Goal: Task Accomplishment & Management: Manage account settings

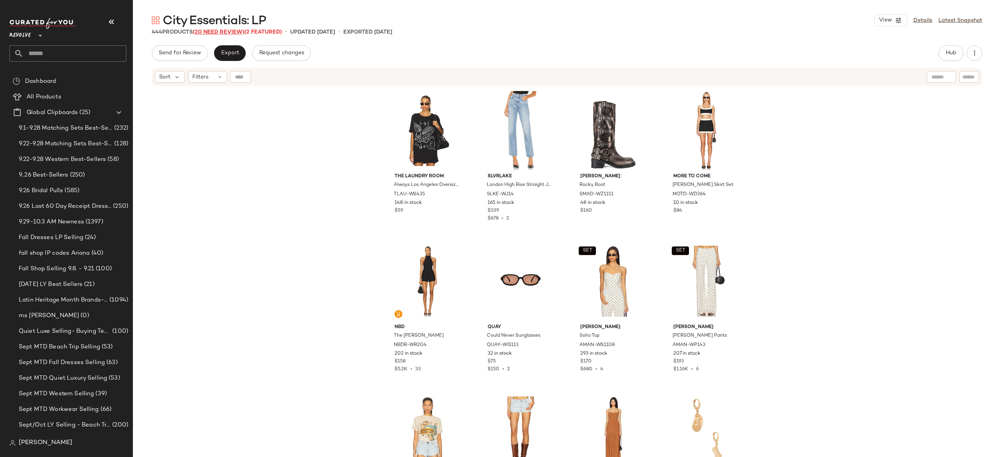
click at [241, 31] on span "(20 Need Review)" at bounding box center [219, 32] width 52 height 6
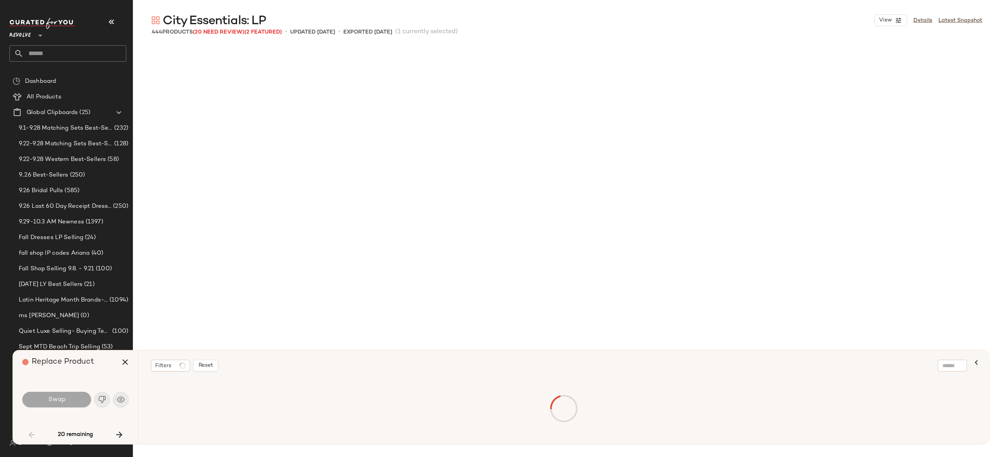
scroll to position [905, 0]
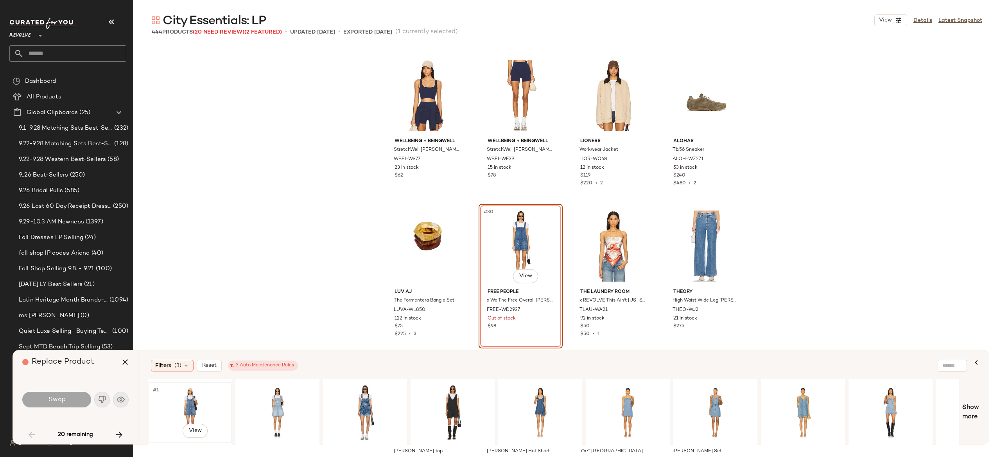
click at [193, 402] on div "#1 View" at bounding box center [190, 413] width 79 height 56
click at [63, 397] on span "Swap" at bounding box center [57, 399] width 18 height 7
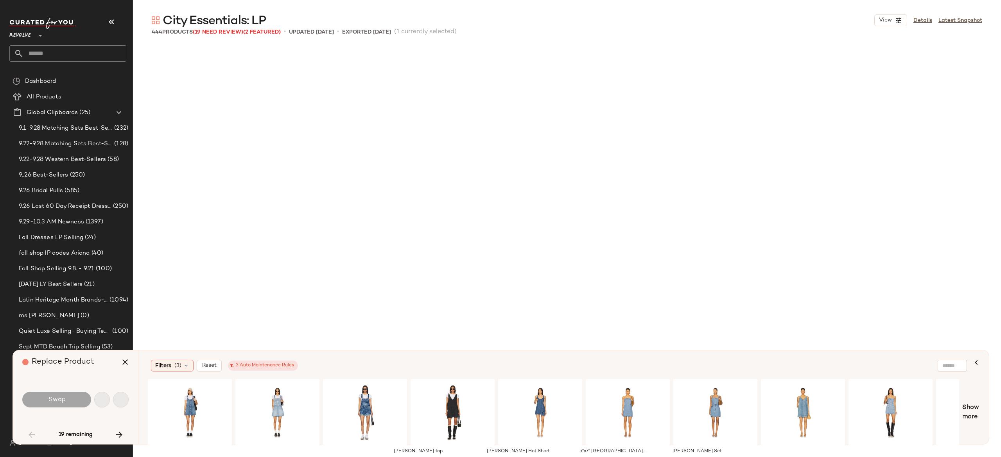
scroll to position [1207, 0]
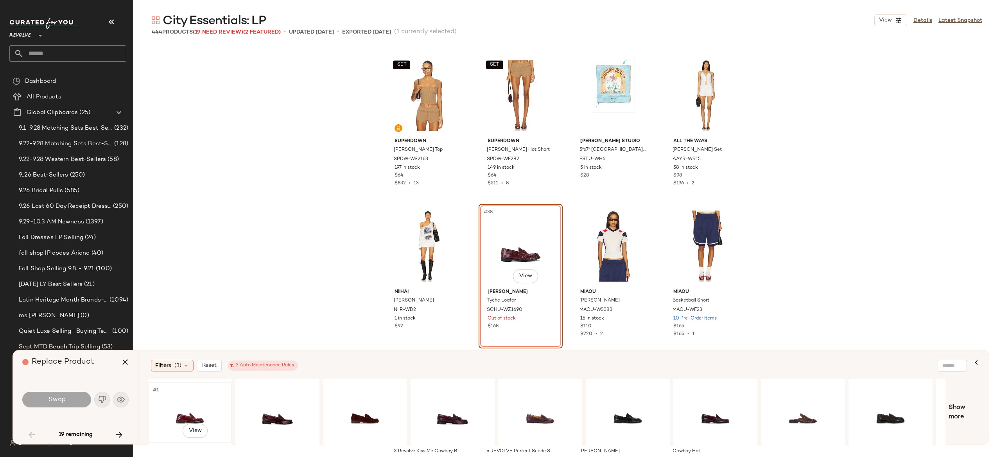
click at [194, 408] on div "#1 View" at bounding box center [190, 413] width 79 height 56
click at [76, 398] on button "Swap" at bounding box center [56, 400] width 69 height 16
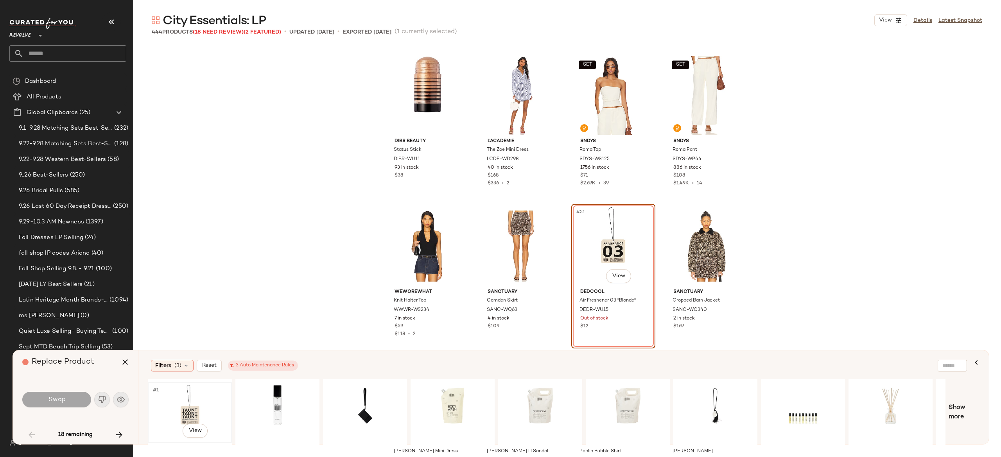
click at [186, 402] on div "#1 View" at bounding box center [190, 413] width 79 height 56
click at [371, 401] on div "#1 View" at bounding box center [365, 413] width 79 height 56
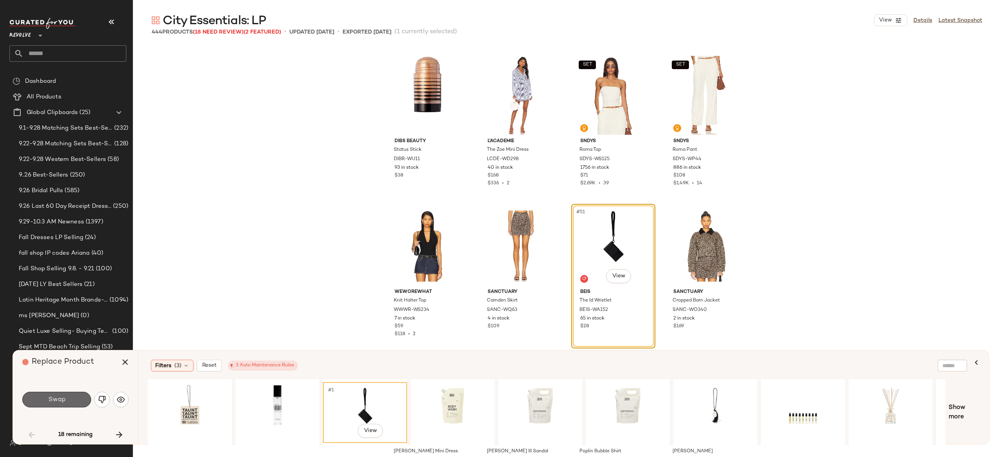
click at [83, 395] on button "Swap" at bounding box center [56, 400] width 69 height 16
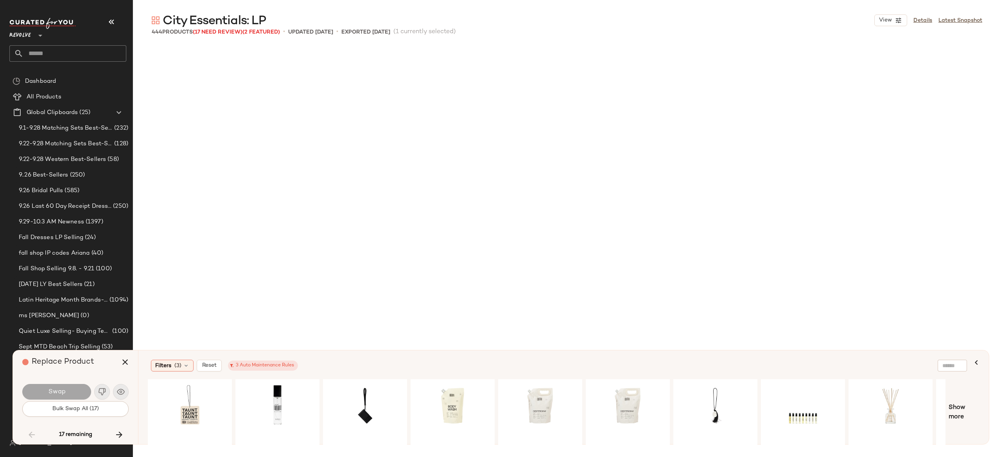
scroll to position [3471, 0]
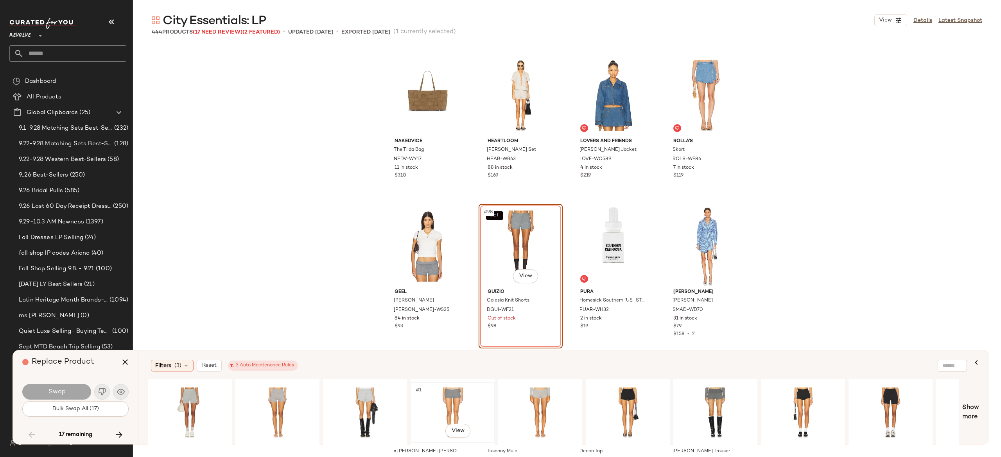
click at [448, 403] on div "#1 View" at bounding box center [452, 413] width 79 height 56
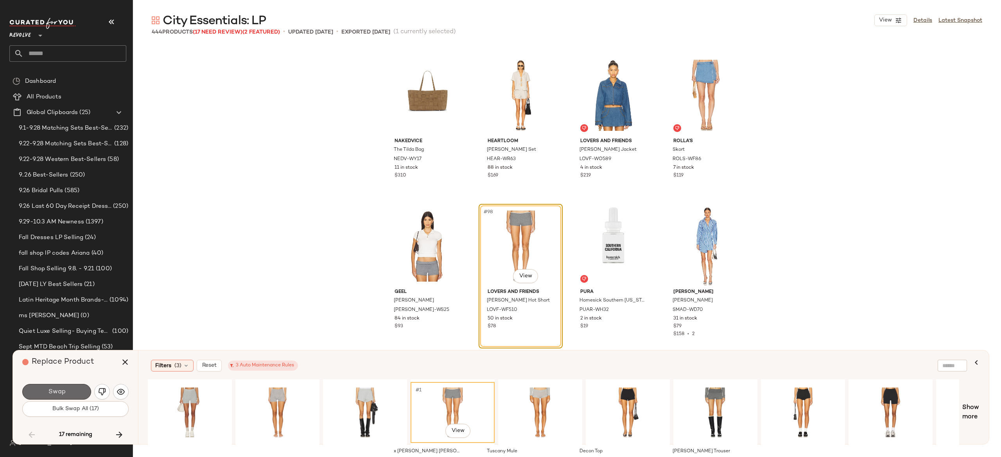
click at [75, 387] on button "Swap" at bounding box center [56, 392] width 69 height 16
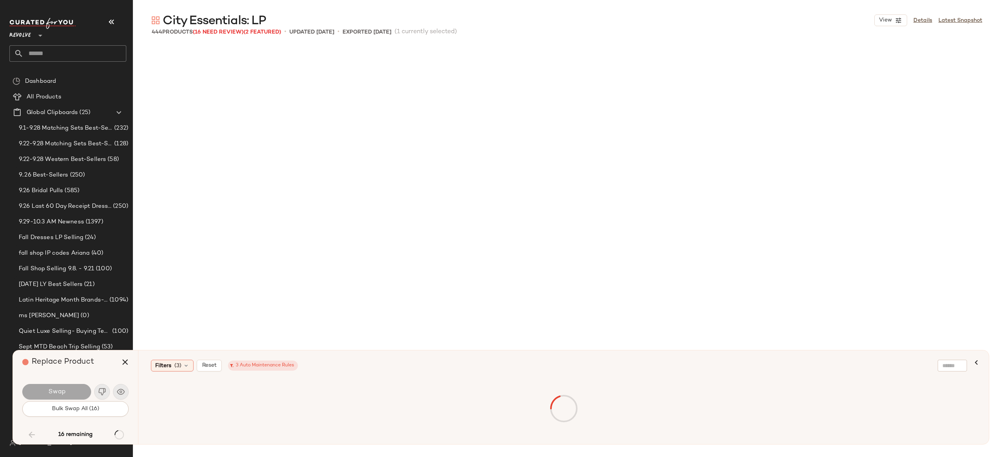
scroll to position [4074, 0]
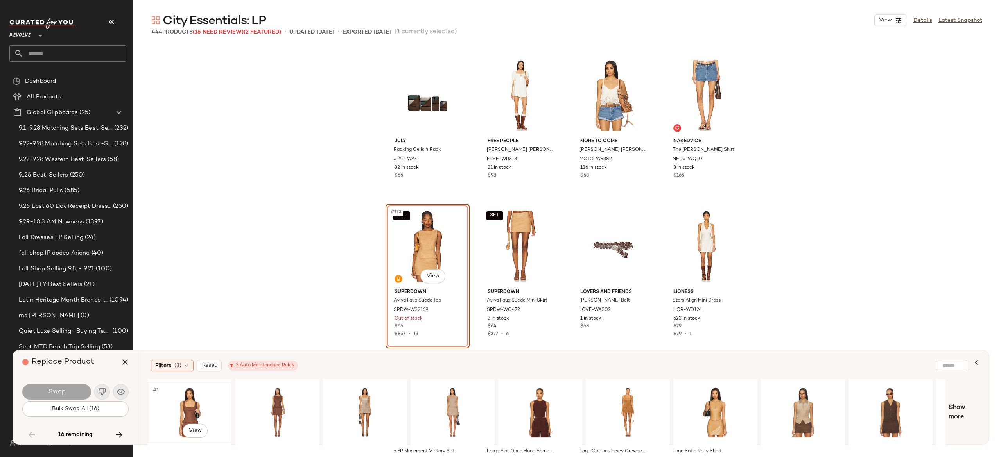
click at [189, 404] on div "#1 View" at bounding box center [190, 413] width 79 height 56
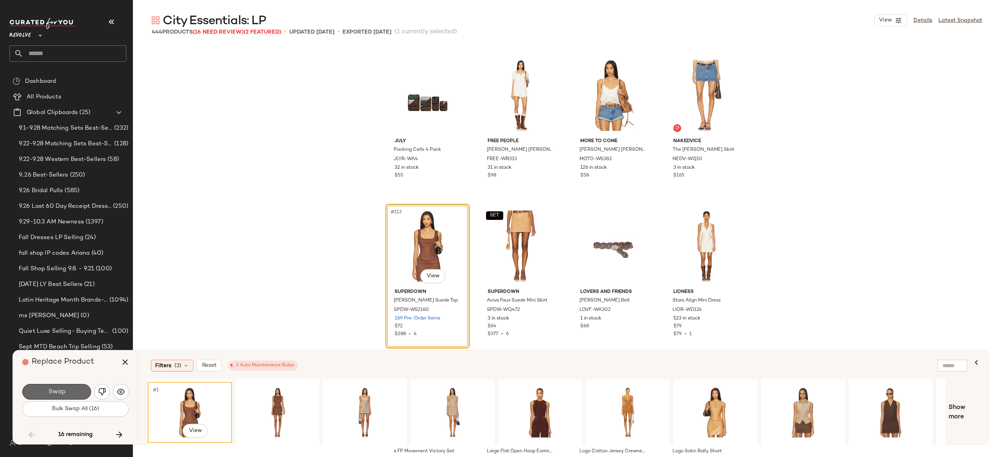
click at [69, 386] on button "Swap" at bounding box center [56, 392] width 69 height 16
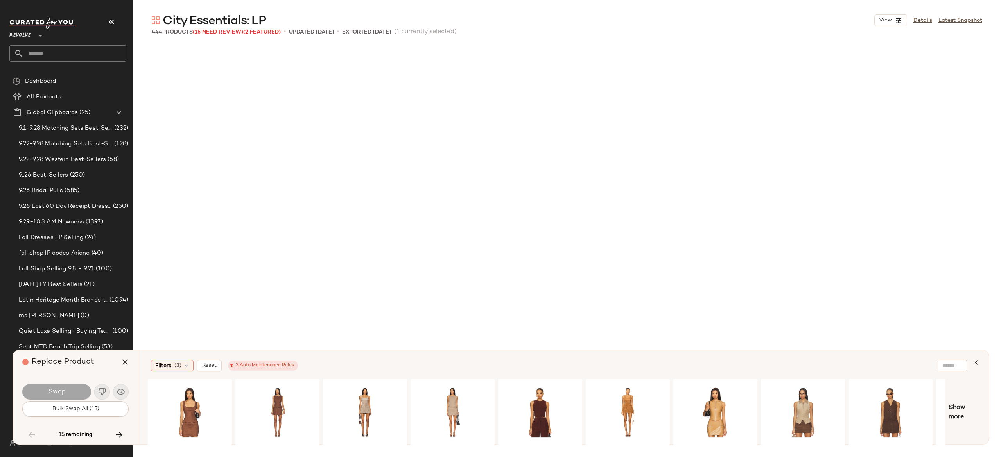
scroll to position [4527, 0]
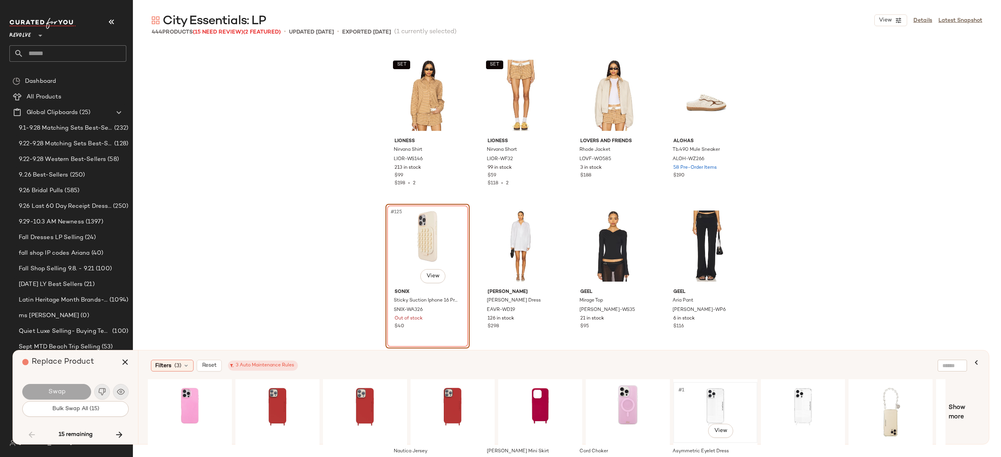
click at [712, 391] on div "#1 View" at bounding box center [715, 413] width 79 height 56
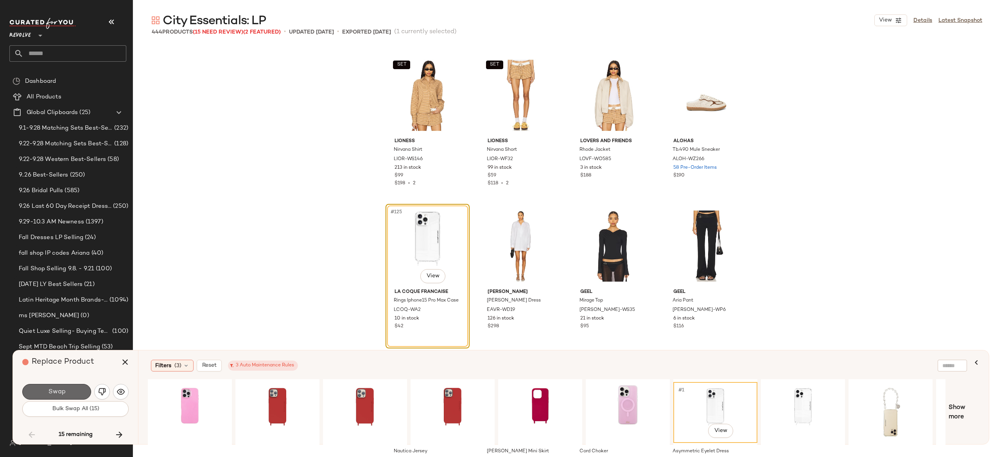
click at [74, 389] on button "Swap" at bounding box center [56, 392] width 69 height 16
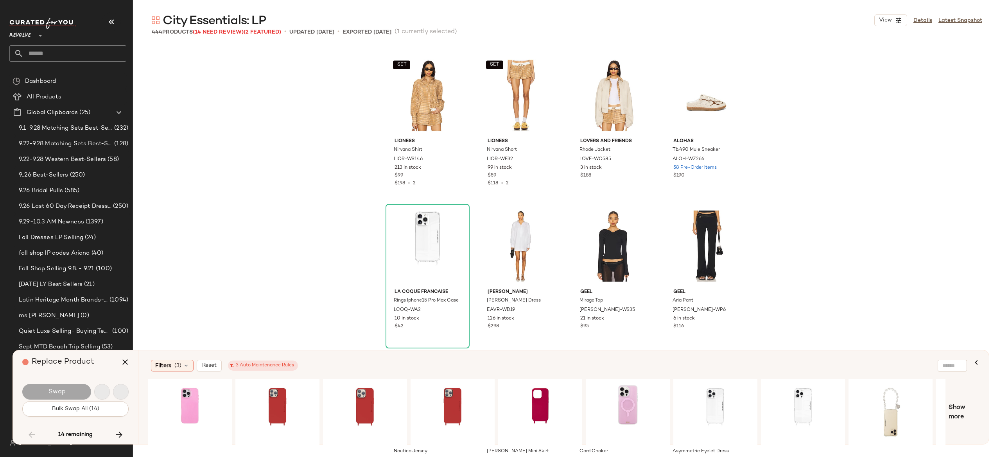
scroll to position [5433, 0]
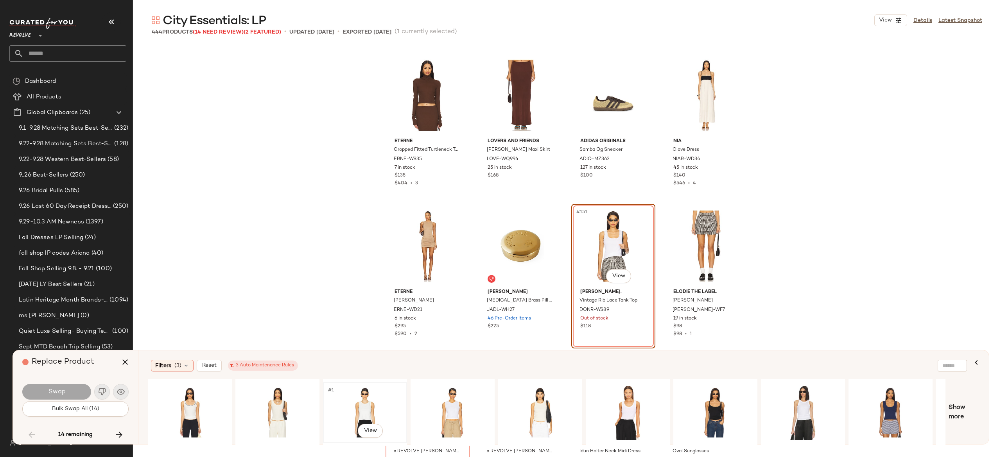
click at [357, 401] on div "#1 View" at bounding box center [365, 413] width 79 height 56
click at [77, 387] on button "Swap" at bounding box center [56, 392] width 69 height 16
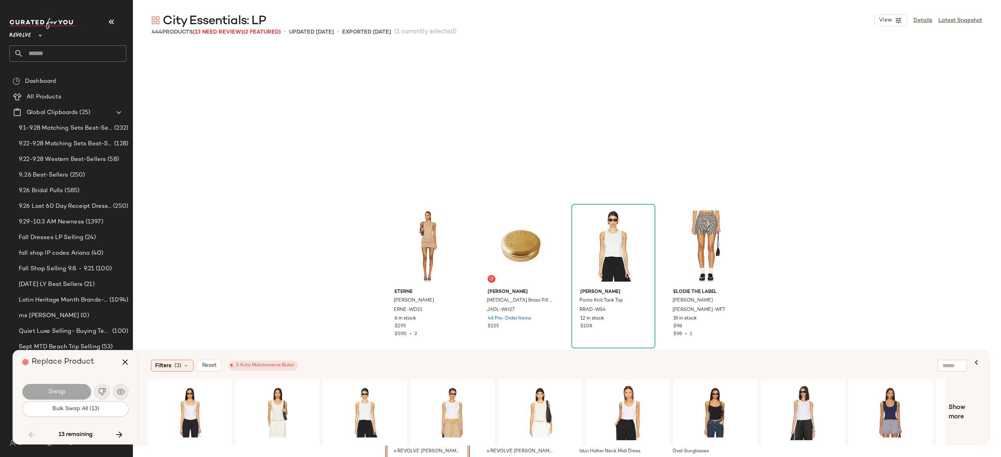
scroll to position [5583, 0]
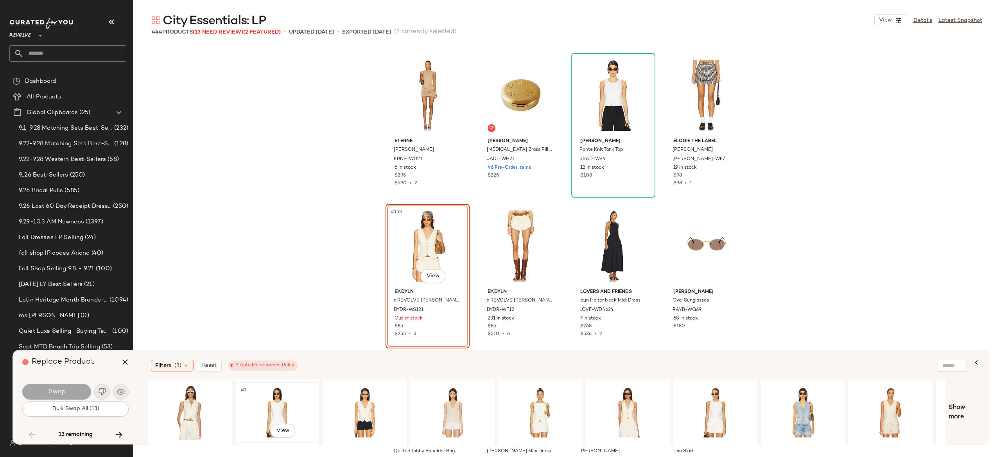
click at [281, 403] on div "#1 View" at bounding box center [277, 413] width 79 height 56
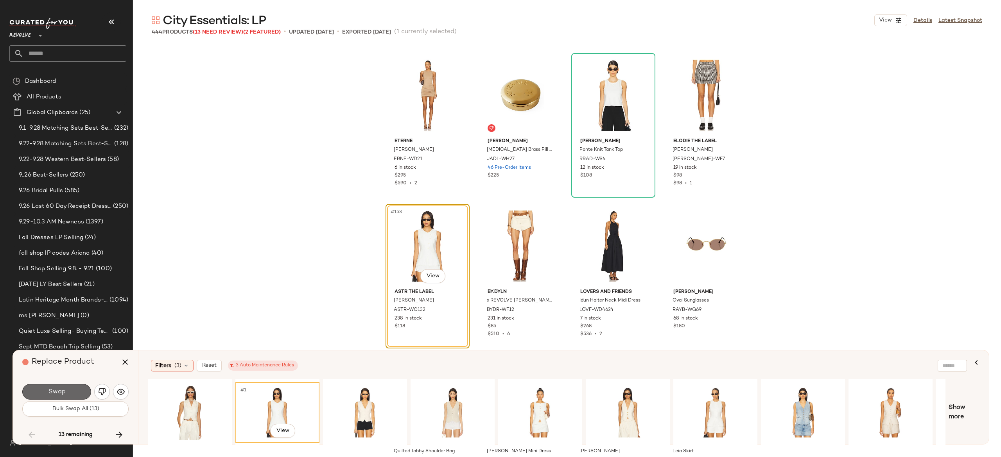
click at [72, 388] on button "Swap" at bounding box center [56, 392] width 69 height 16
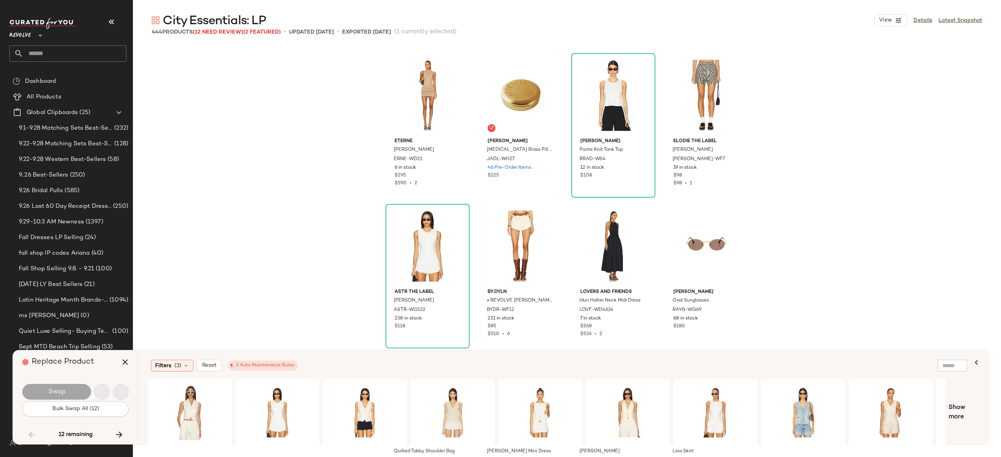
scroll to position [7545, 0]
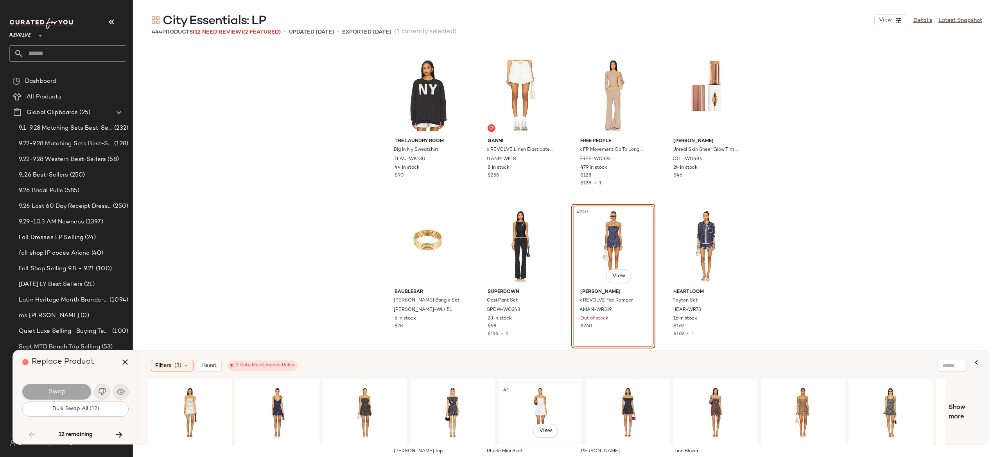
click at [537, 400] on div "#1 View" at bounding box center [540, 413] width 79 height 56
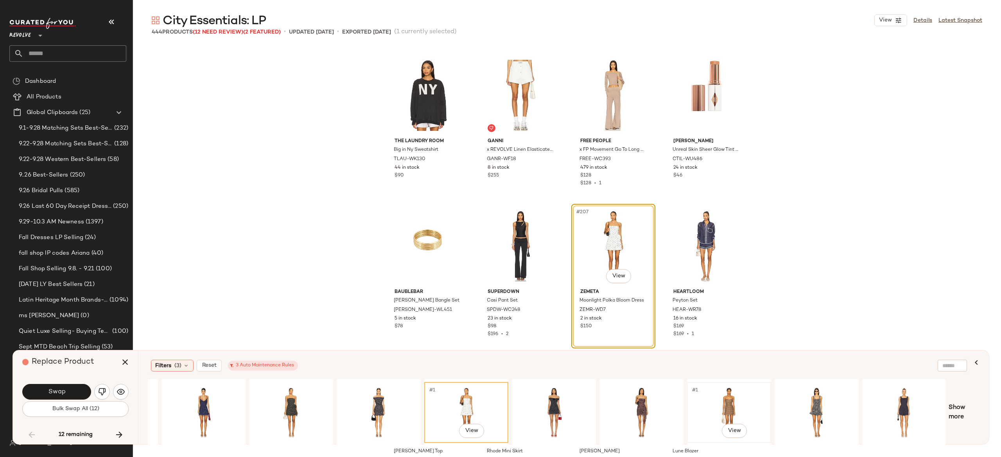
click at [734, 403] on div "#1 View" at bounding box center [729, 413] width 79 height 56
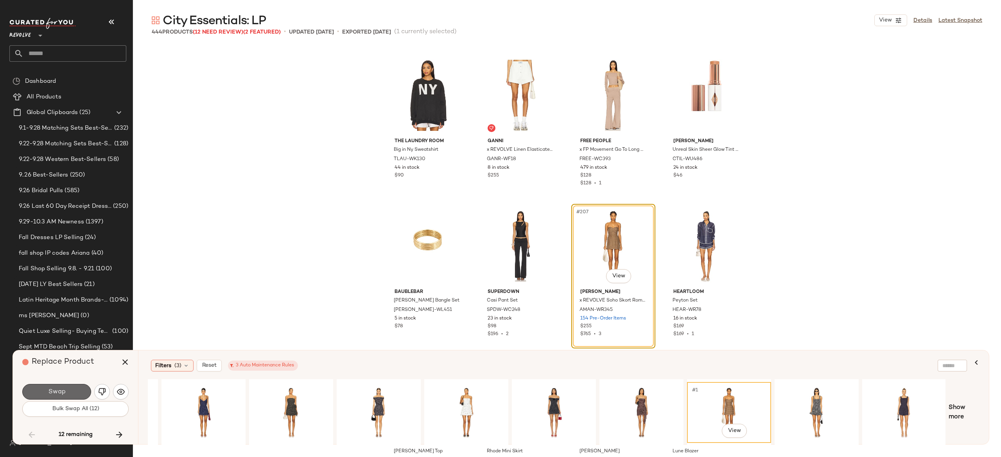
click at [80, 389] on button "Swap" at bounding box center [56, 392] width 69 height 16
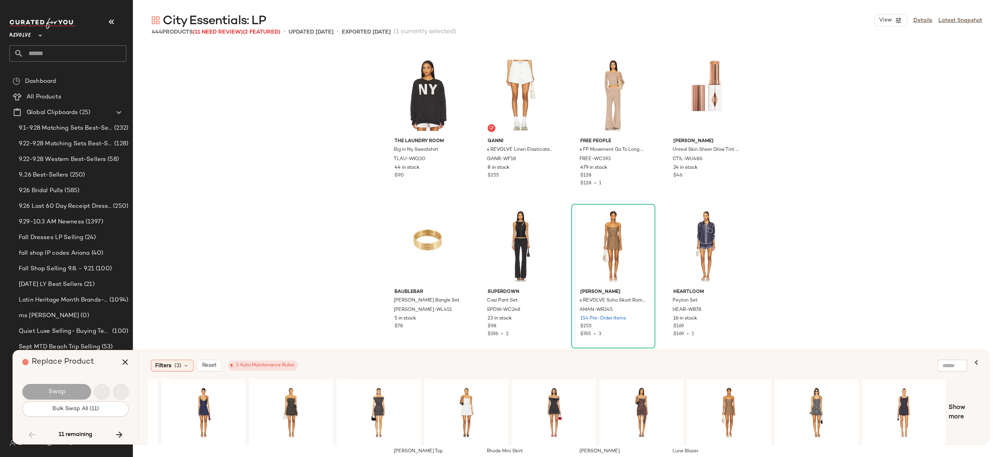
scroll to position [9356, 0]
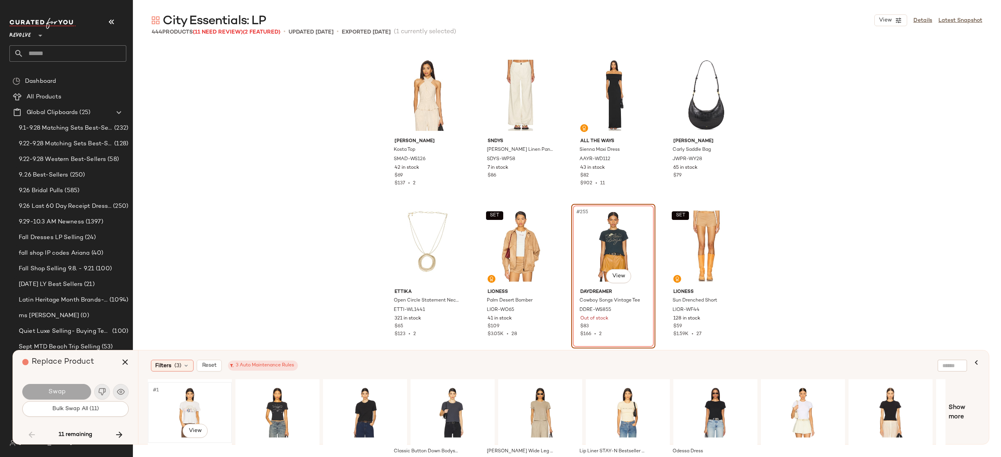
click at [192, 399] on div "#1 View" at bounding box center [190, 413] width 79 height 56
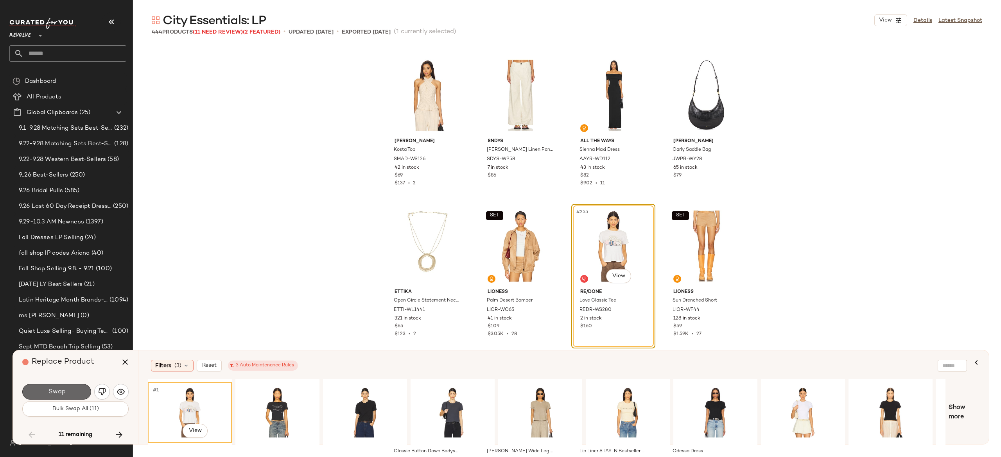
click at [77, 392] on button "Swap" at bounding box center [56, 392] width 69 height 16
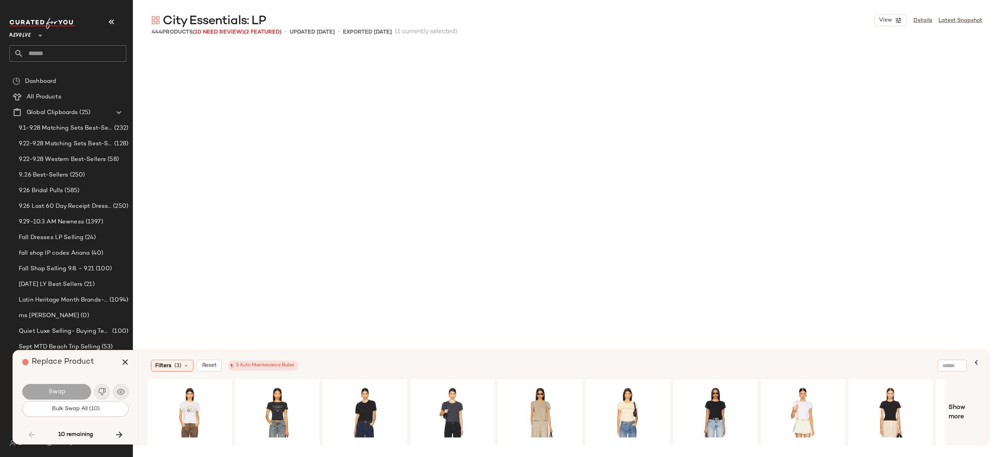
scroll to position [9960, 0]
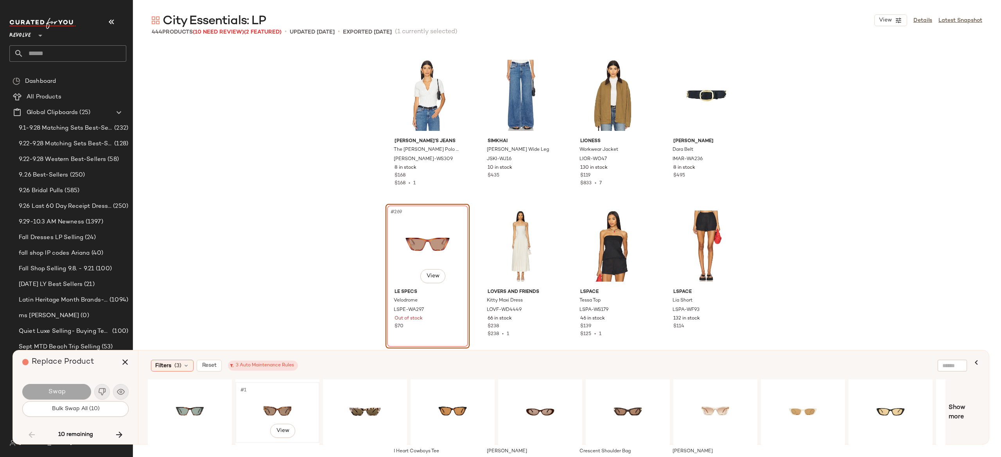
click at [288, 400] on div "#1 View" at bounding box center [277, 413] width 79 height 56
click at [78, 391] on button "Swap" at bounding box center [56, 392] width 69 height 16
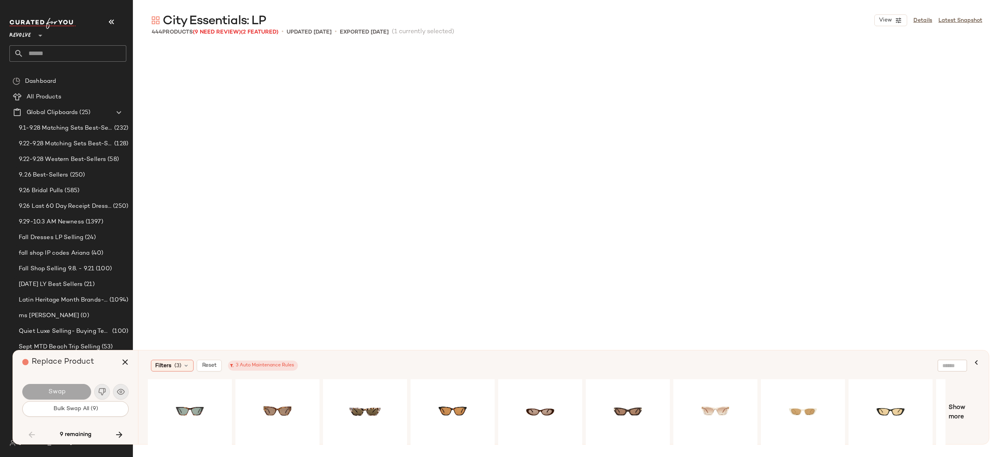
scroll to position [10563, 0]
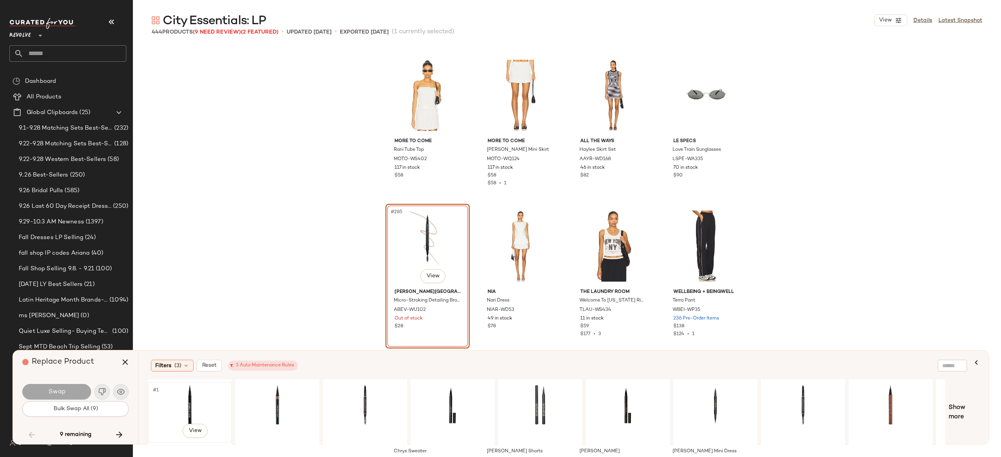
click at [192, 402] on div "#1 View" at bounding box center [190, 413] width 79 height 56
click at [79, 389] on button "Swap" at bounding box center [56, 392] width 69 height 16
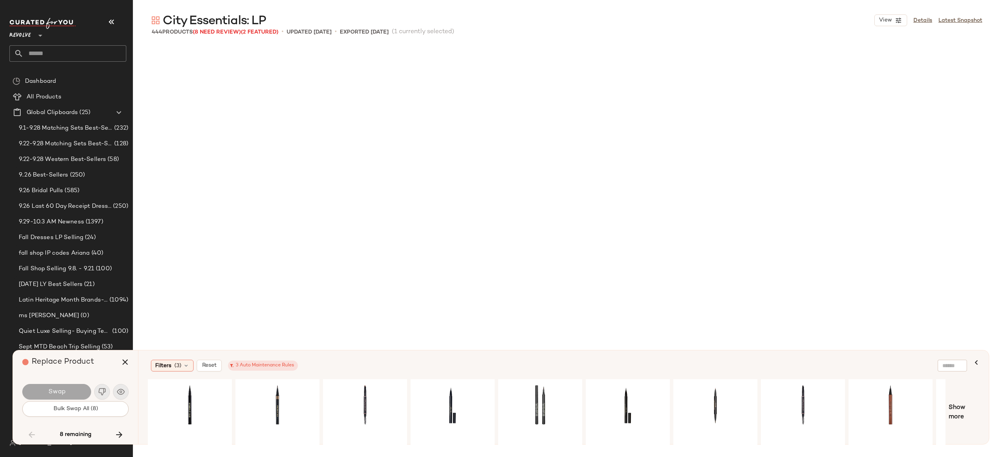
scroll to position [11771, 0]
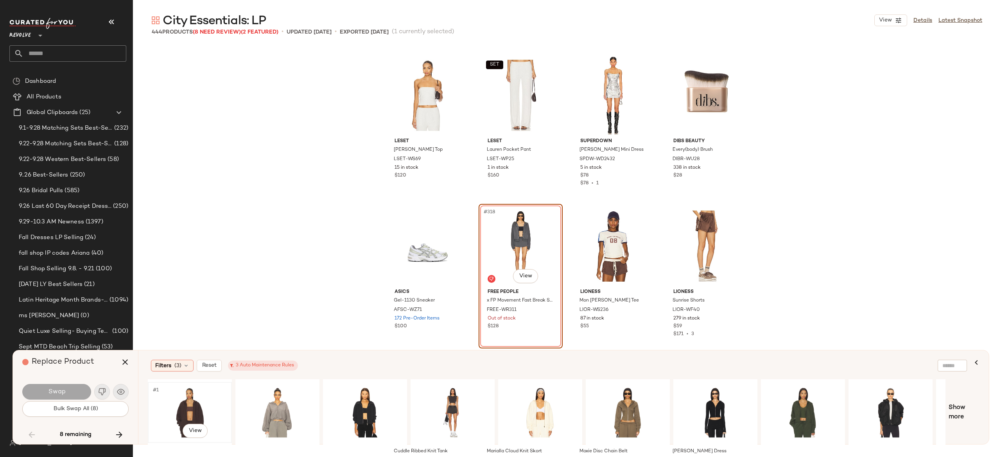
click at [197, 401] on div "#1 View" at bounding box center [190, 413] width 79 height 56
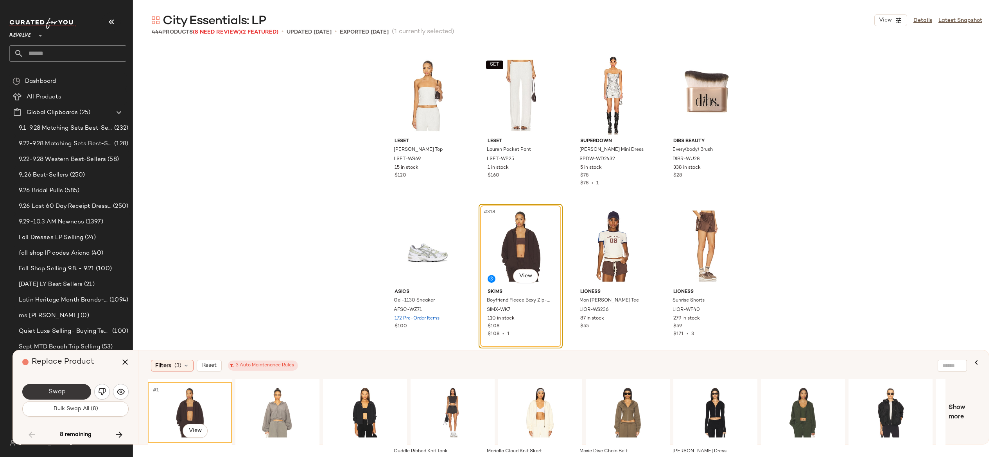
click at [78, 384] on div "Swap" at bounding box center [75, 392] width 106 height 19
click at [80, 388] on button "Swap" at bounding box center [56, 392] width 69 height 16
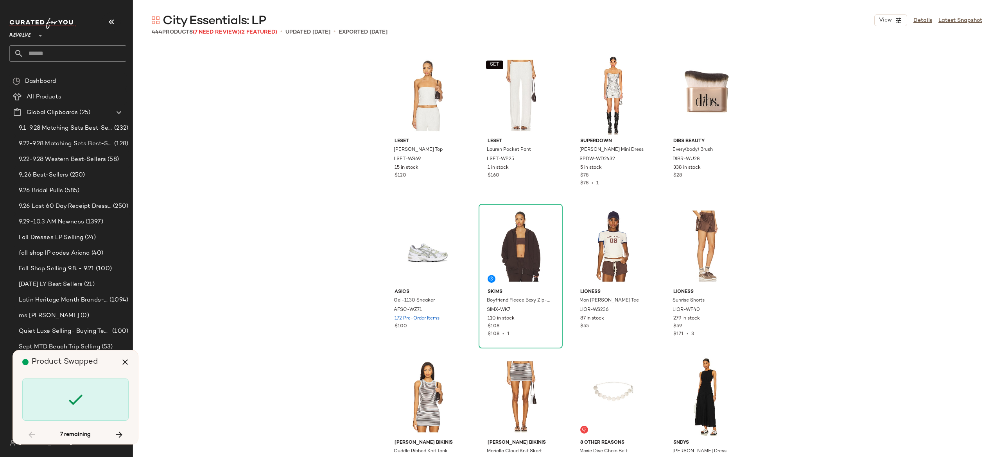
scroll to position [13732, 0]
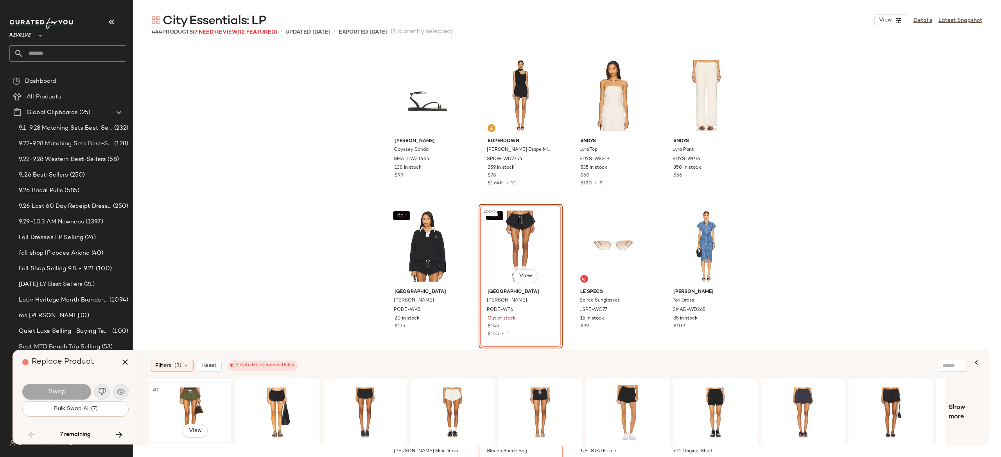
click at [185, 398] on div "#1 View" at bounding box center [190, 413] width 79 height 56
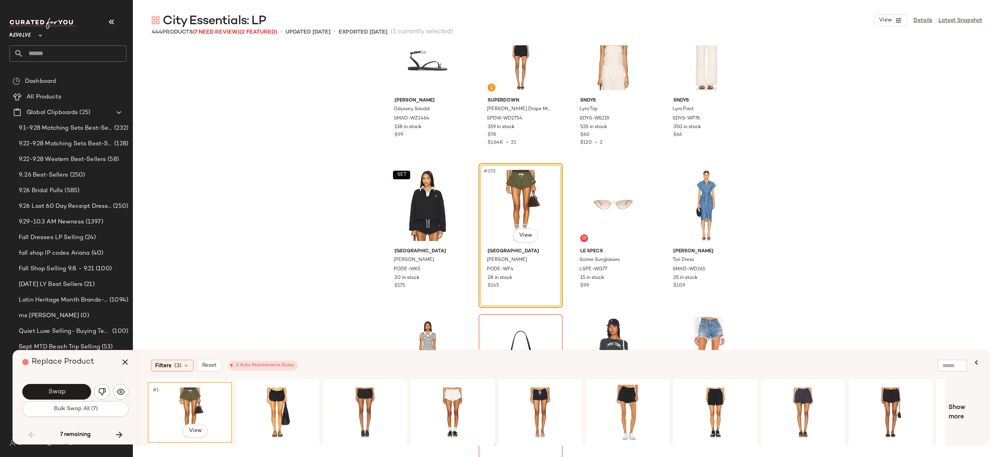
scroll to position [13773, 0]
click at [279, 395] on div "#1 View" at bounding box center [277, 413] width 79 height 56
click at [379, 403] on div "#1 View" at bounding box center [365, 413] width 79 height 56
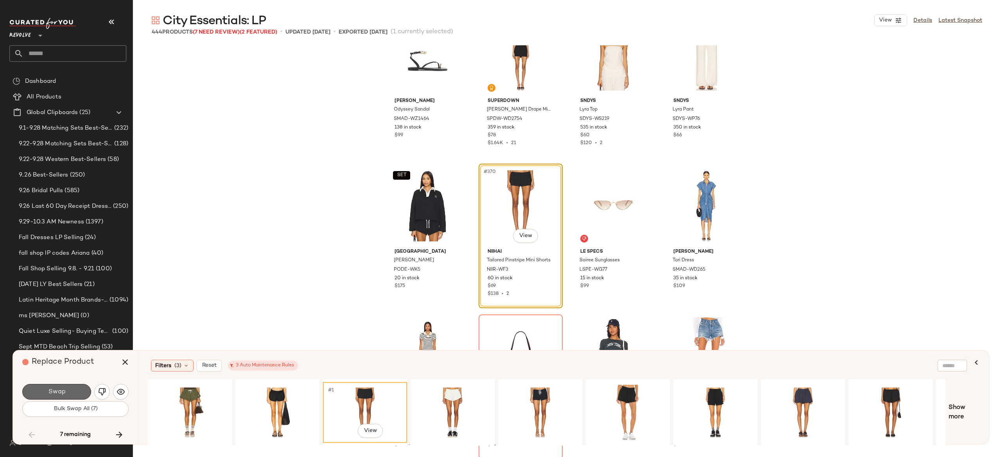
click at [84, 387] on button "Swap" at bounding box center [56, 392] width 69 height 16
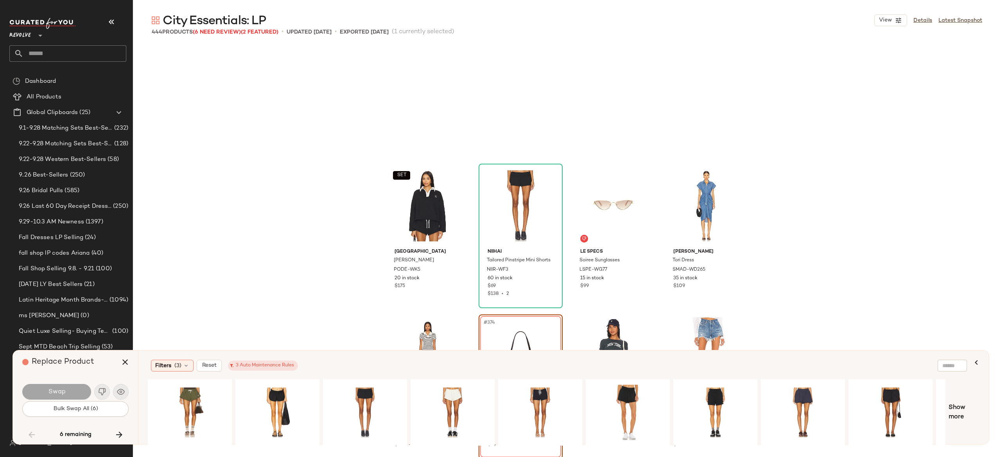
scroll to position [13883, 0]
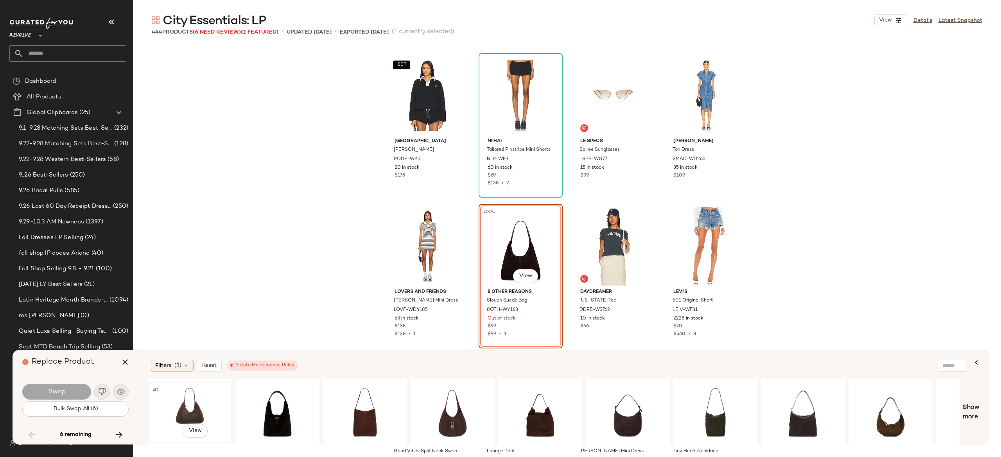
click at [188, 401] on div "#1 View" at bounding box center [190, 413] width 79 height 56
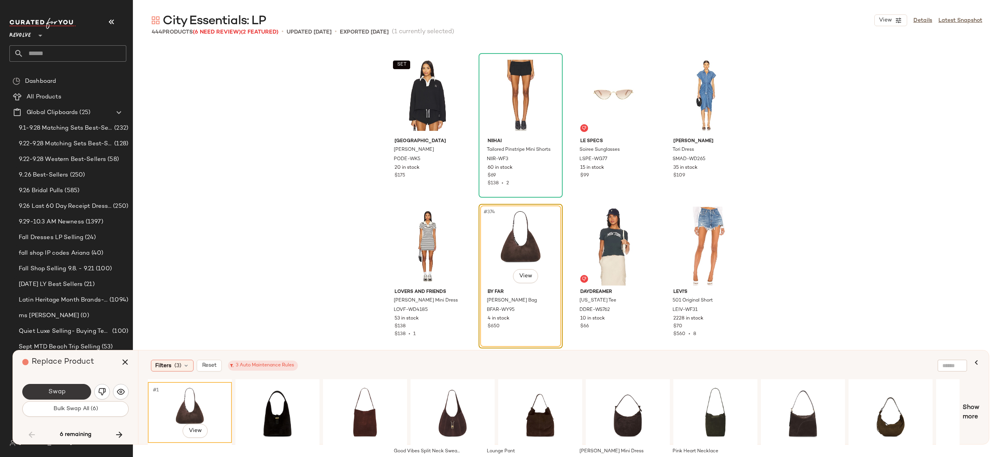
click at [79, 391] on button "Swap" at bounding box center [56, 392] width 69 height 16
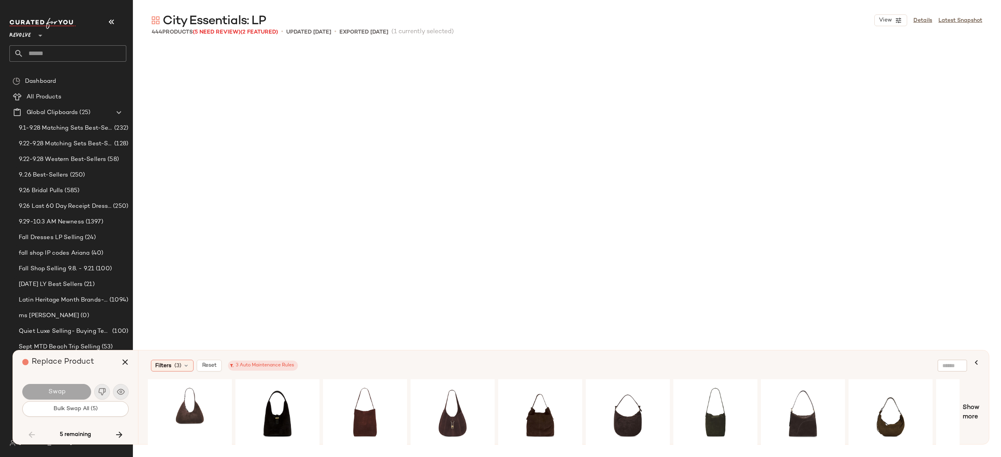
scroll to position [14336, 0]
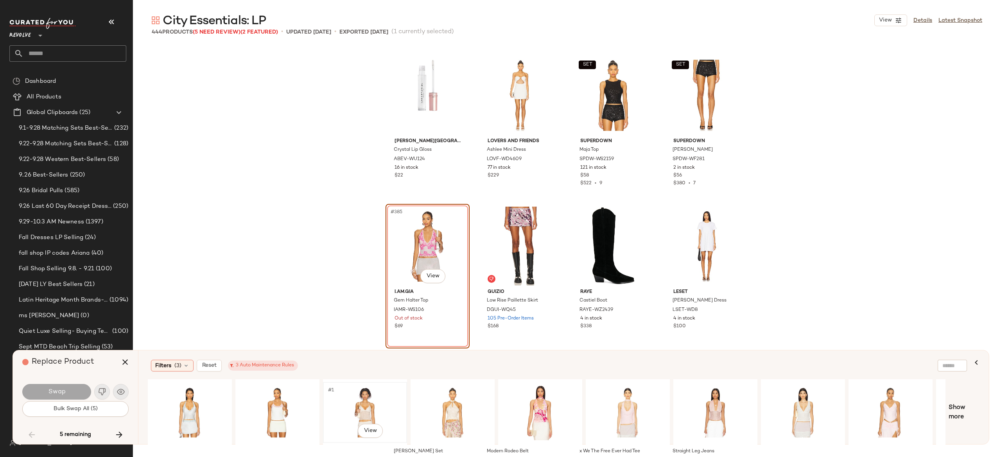
click at [374, 406] on div "#1 View" at bounding box center [365, 413] width 79 height 56
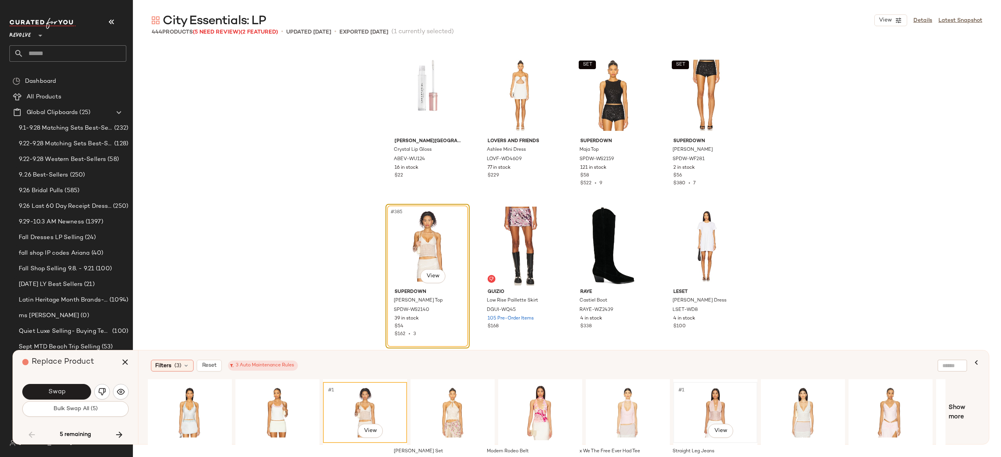
click at [710, 406] on div "#1 View" at bounding box center [715, 413] width 79 height 56
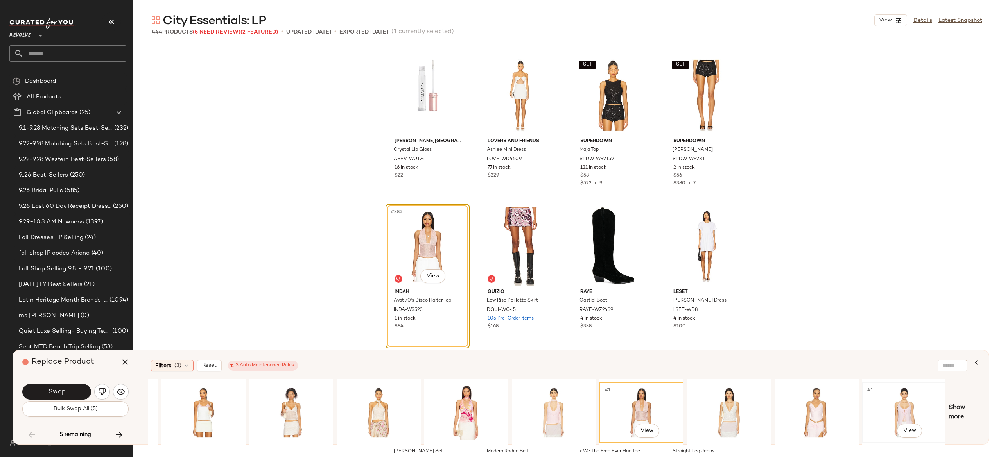
click at [902, 406] on div "#1 View" at bounding box center [904, 413] width 79 height 56
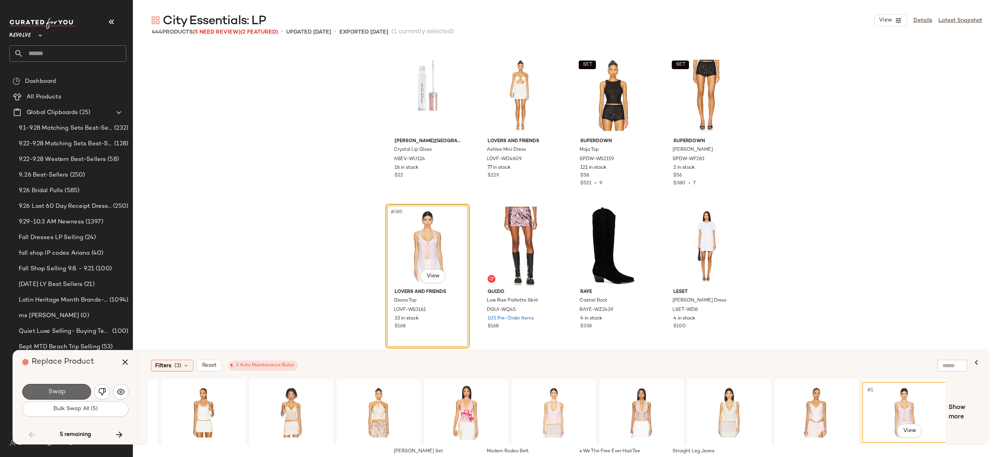
click at [79, 387] on button "Swap" at bounding box center [56, 392] width 69 height 16
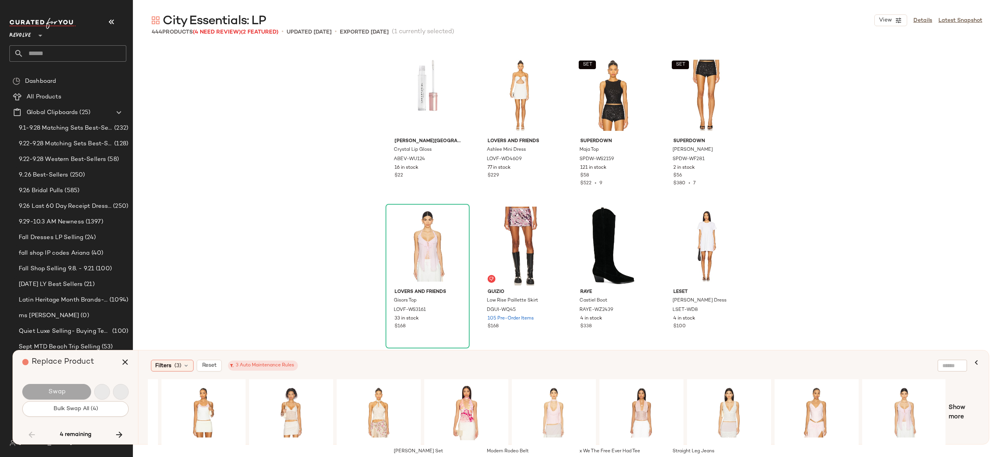
scroll to position [14940, 0]
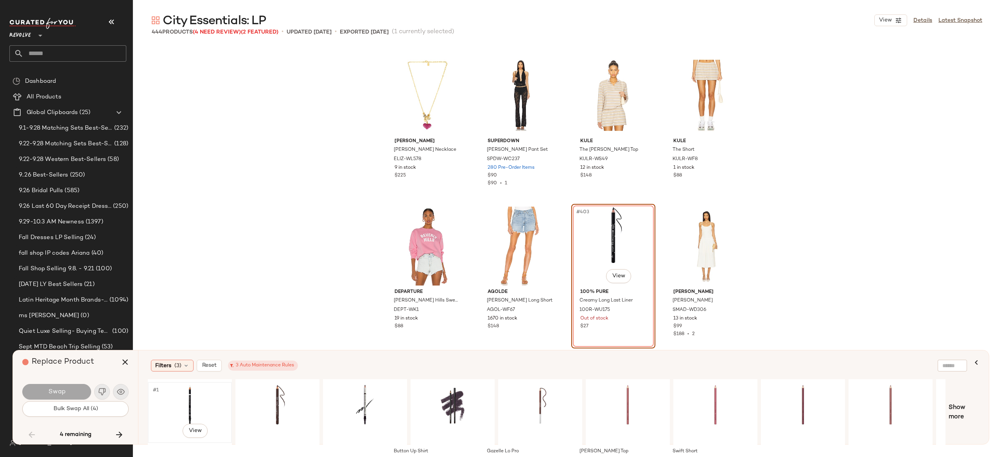
click at [182, 403] on div "#1 View" at bounding box center [190, 413] width 79 height 56
click at [82, 389] on button "Swap" at bounding box center [56, 392] width 69 height 16
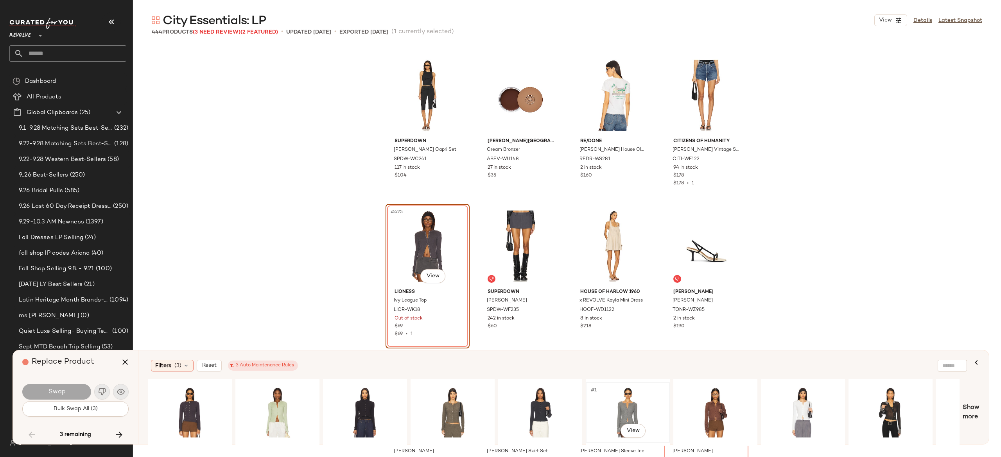
click at [620, 408] on div "#1 View" at bounding box center [627, 413] width 79 height 56
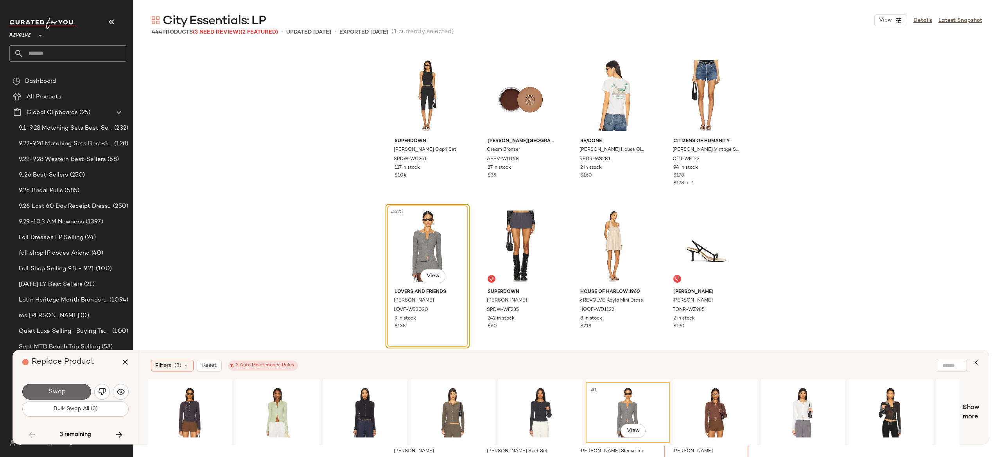
click at [79, 385] on button "Swap" at bounding box center [56, 392] width 69 height 16
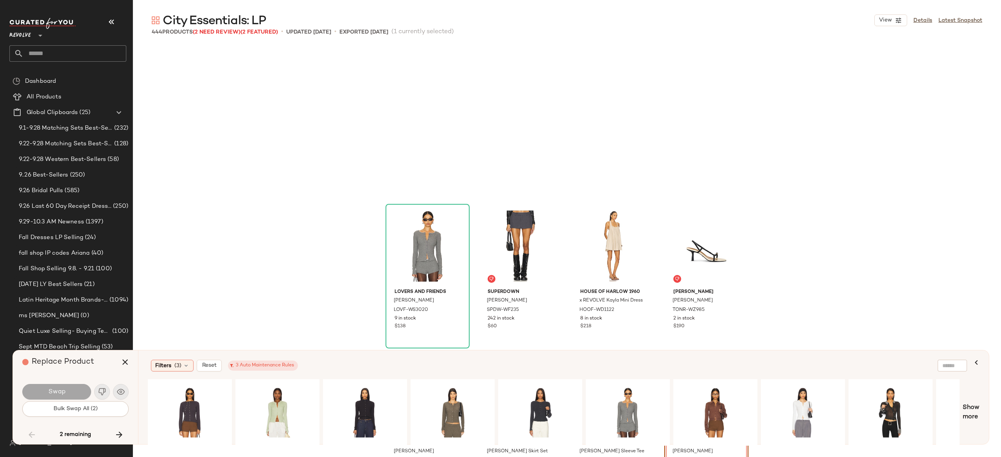
scroll to position [15996, 0]
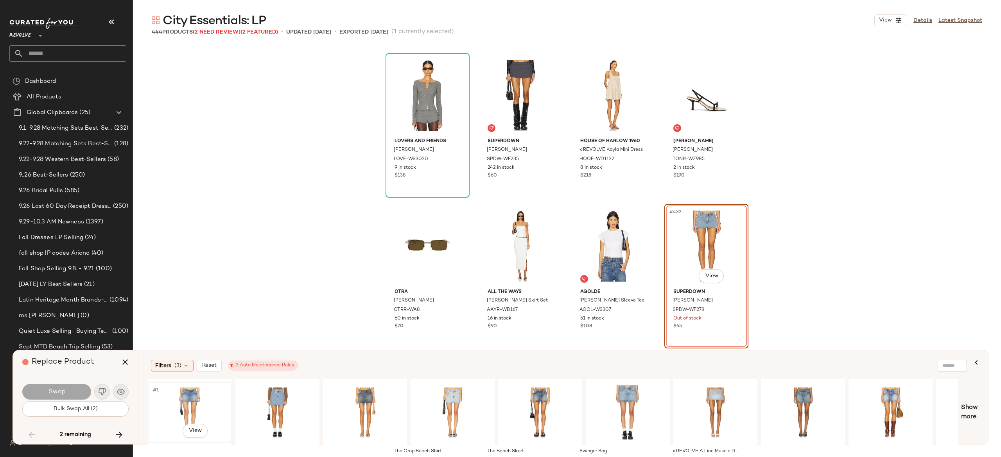
click at [199, 401] on div "#1 View" at bounding box center [190, 413] width 79 height 56
click at [82, 387] on button "Swap" at bounding box center [56, 392] width 69 height 16
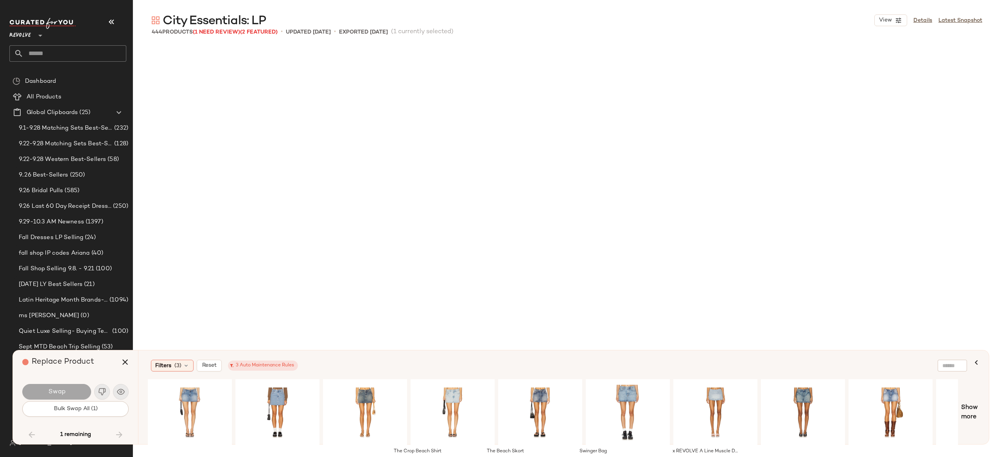
scroll to position [16298, 0]
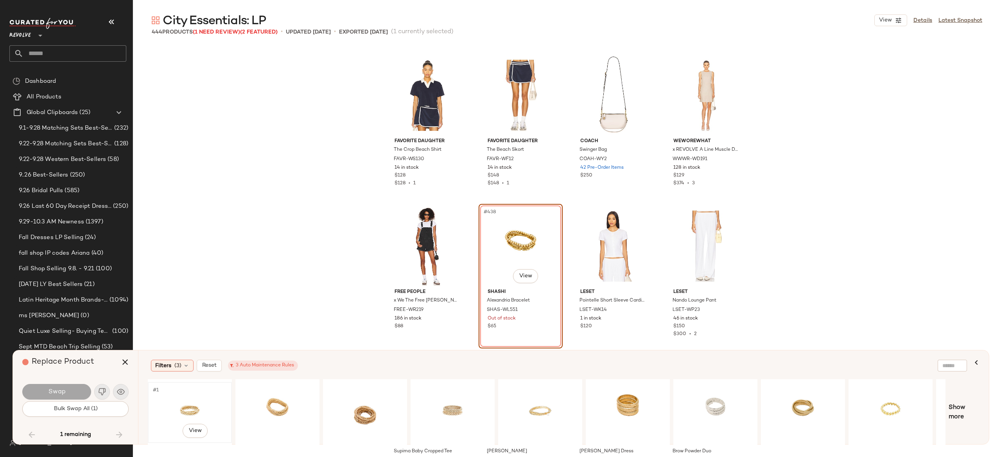
click at [199, 404] on div "#1 View" at bounding box center [190, 413] width 79 height 56
click at [70, 395] on button "Swap" at bounding box center [56, 392] width 69 height 16
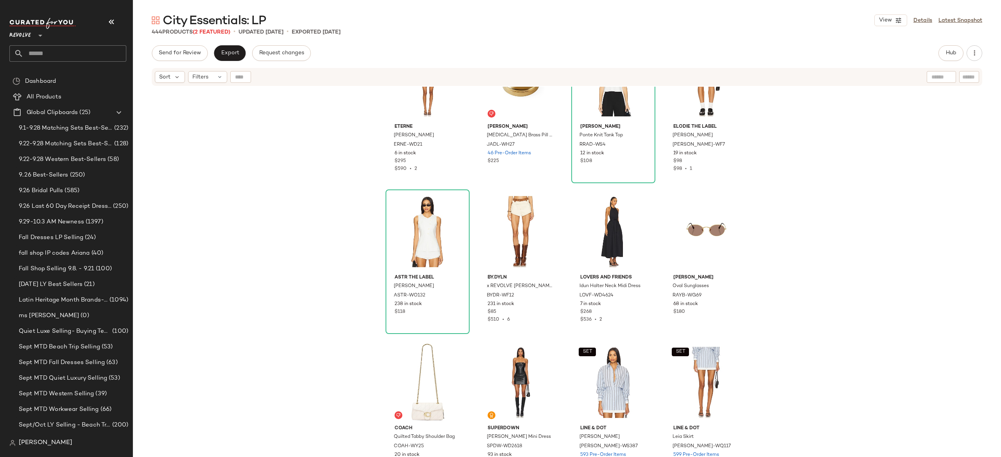
scroll to position [5636, 0]
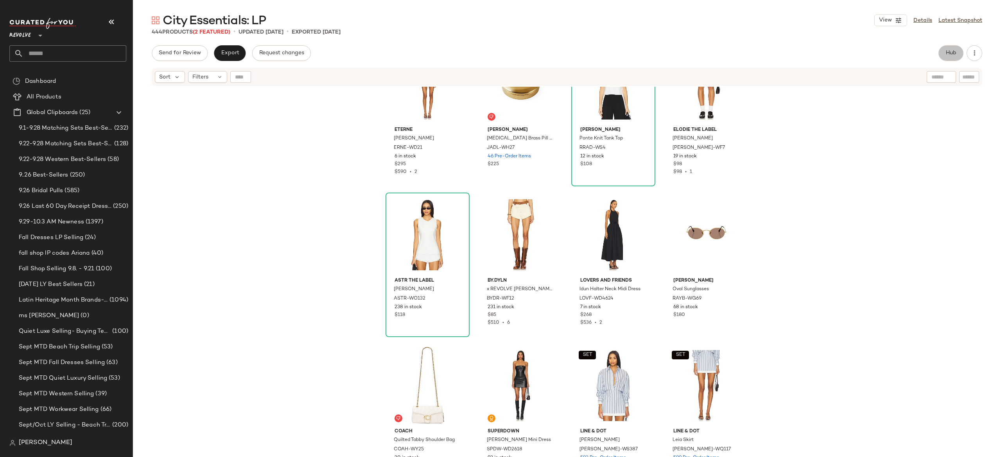
click at [952, 53] on span "Hub" at bounding box center [950, 53] width 11 height 6
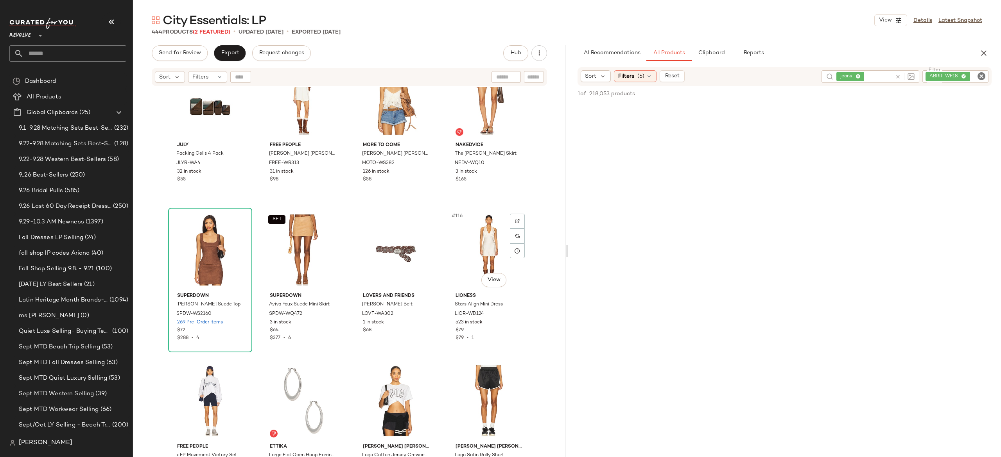
scroll to position [4082, 0]
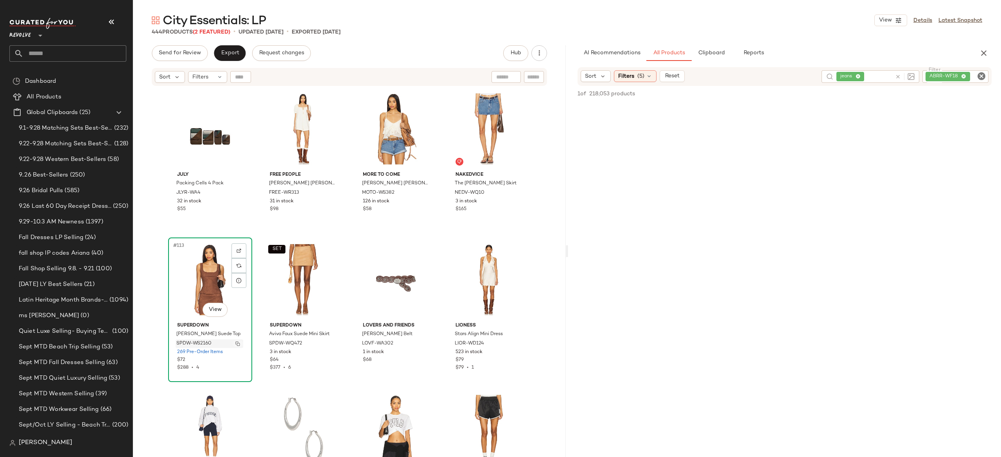
click at [235, 345] on img "button" at bounding box center [237, 344] width 5 height 5
click at [676, 76] on span "Reset" at bounding box center [671, 76] width 15 height 6
click at [980, 71] on div at bounding box center [978, 76] width 20 height 12
paste input "**********"
type input "**********"
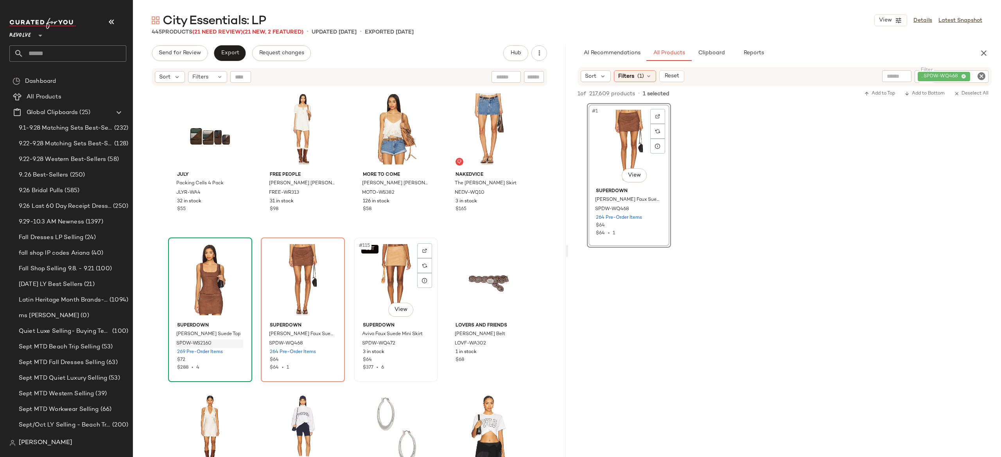
click at [379, 272] on div "SET #115 View" at bounding box center [396, 279] width 79 height 79
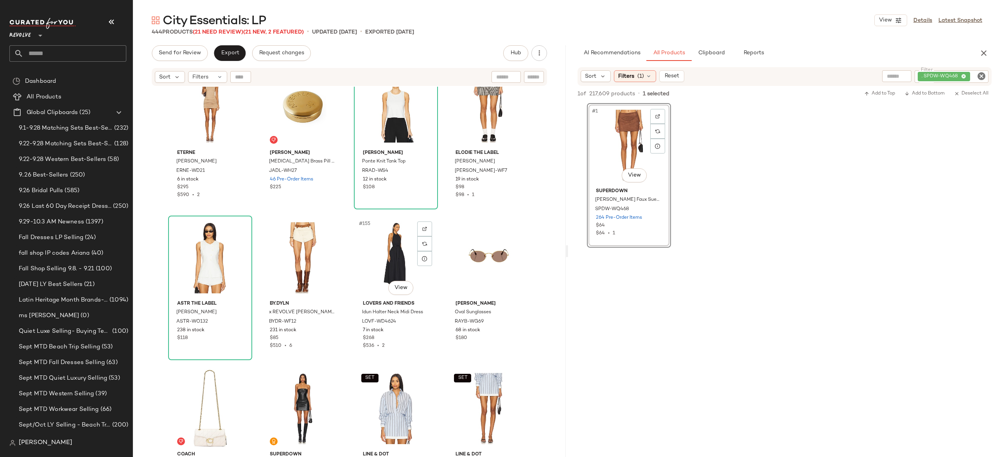
scroll to position [5616, 0]
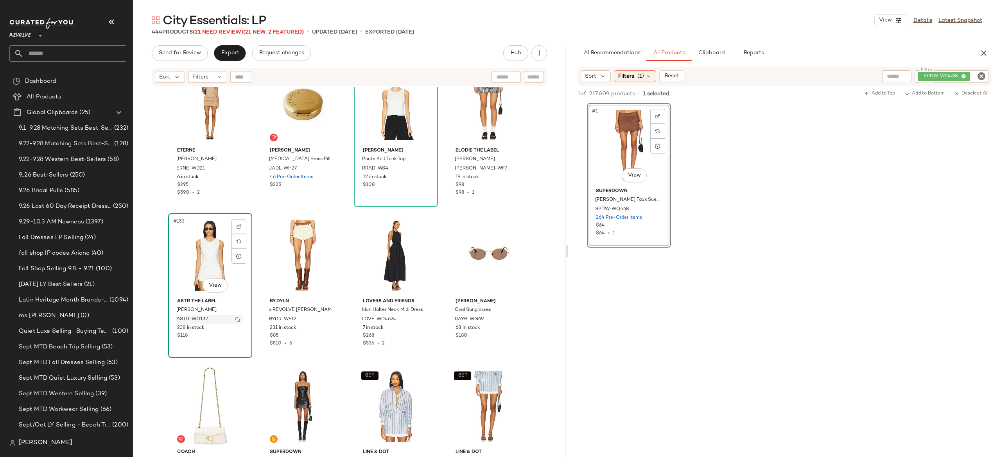
click at [238, 320] on img "button" at bounding box center [237, 319] width 5 height 5
click at [933, 70] on div "Sort Filters (1) Reset Filter . SPDW-WQ468 Filter" at bounding box center [784, 76] width 414 height 19
click at [934, 72] on div ". SPDW-WQ468" at bounding box center [925, 76] width 127 height 13
paste input "*********"
type input "*********"
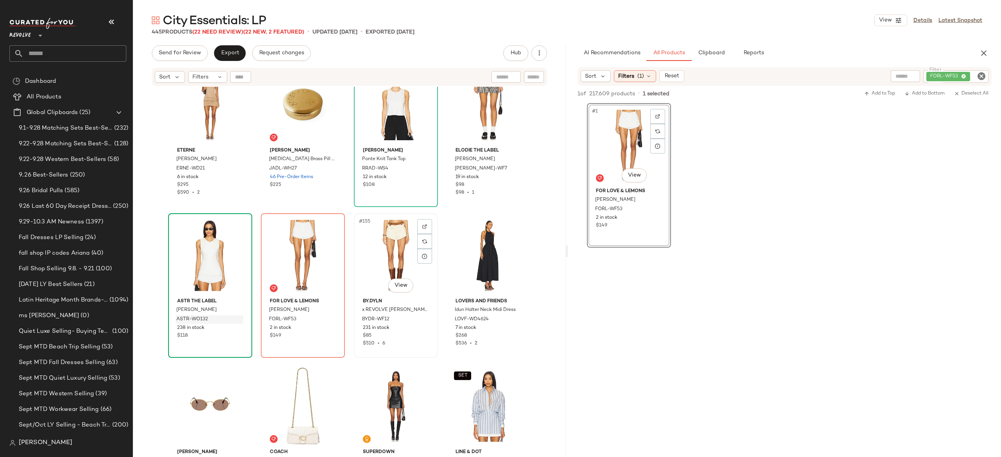
click at [392, 237] on div "#155 View" at bounding box center [396, 255] width 79 height 79
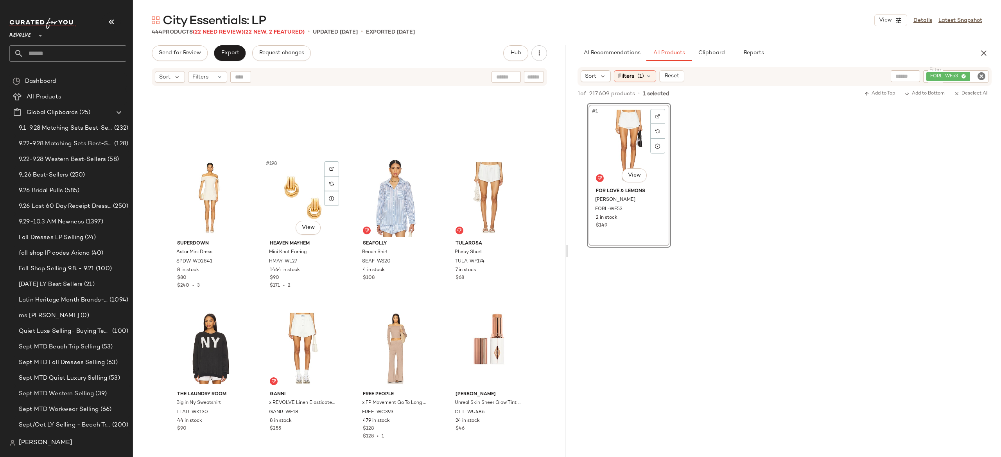
scroll to position [7329, 0]
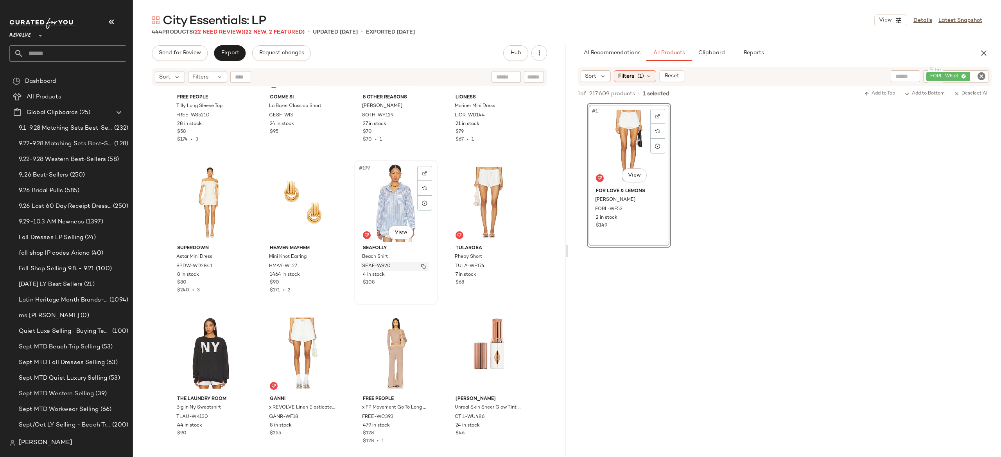
click at [422, 267] on img "button" at bounding box center [423, 266] width 5 height 5
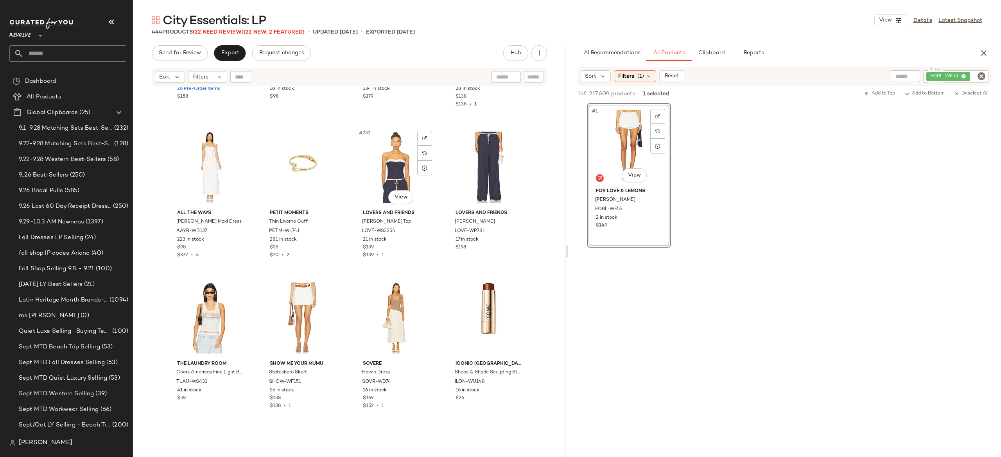
scroll to position [8587, 0]
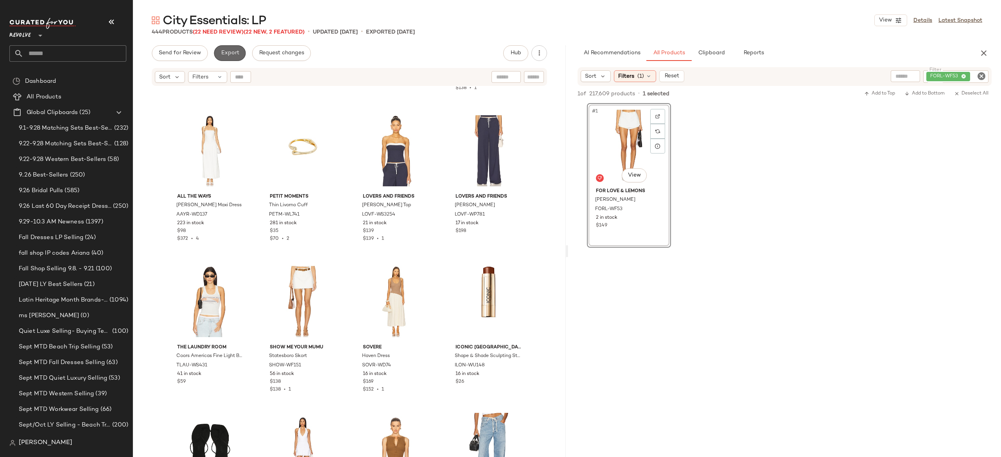
click at [231, 53] on span "Export" at bounding box center [229, 53] width 18 height 6
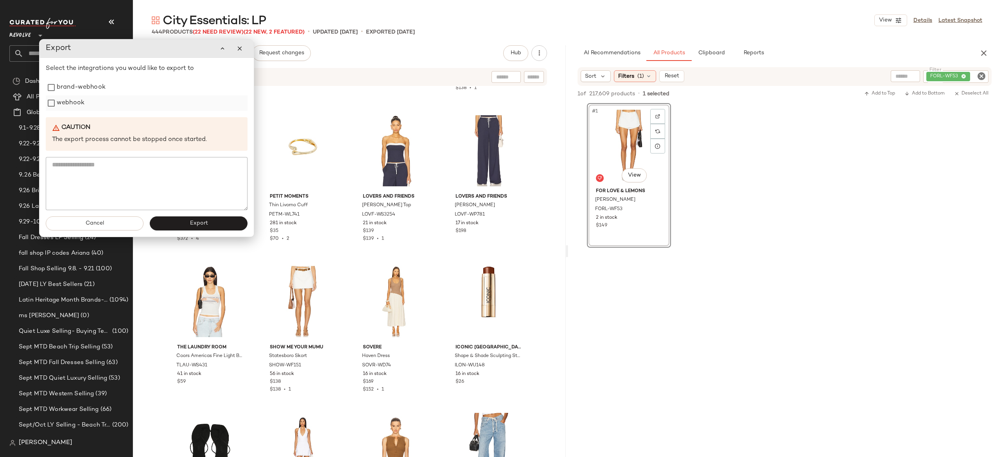
click at [77, 105] on label "webhook" at bounding box center [71, 103] width 28 height 16
click at [163, 220] on button "Export" at bounding box center [199, 224] width 98 height 14
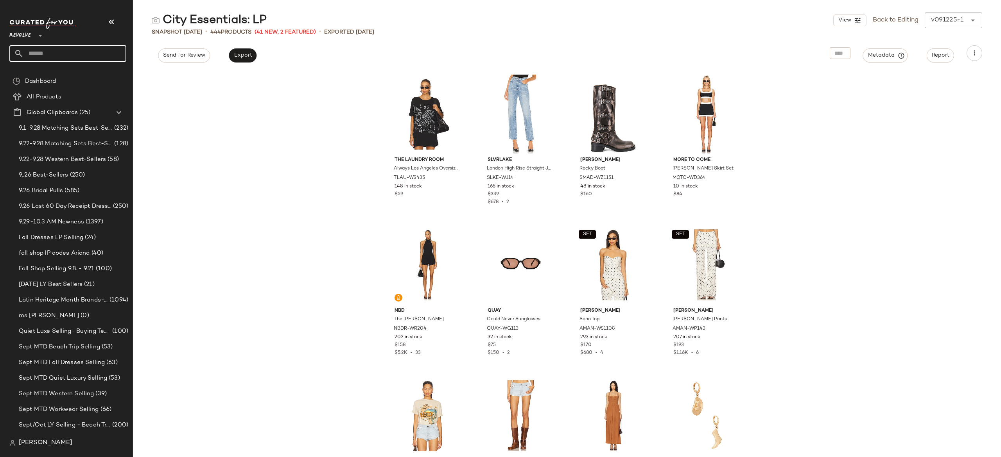
click at [105, 53] on input "text" at bounding box center [74, 53] width 103 height 16
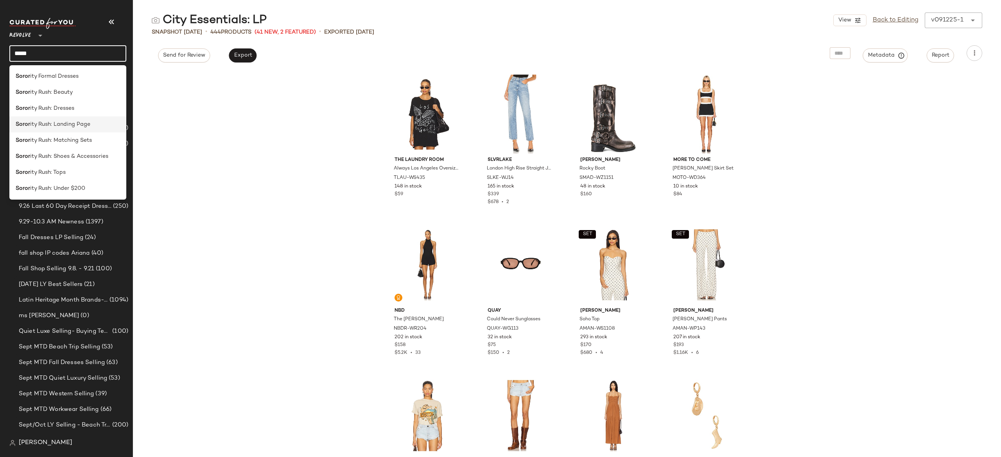
type input "*****"
click at [82, 120] on span "ity Rush: Landing Page" at bounding box center [60, 124] width 60 height 8
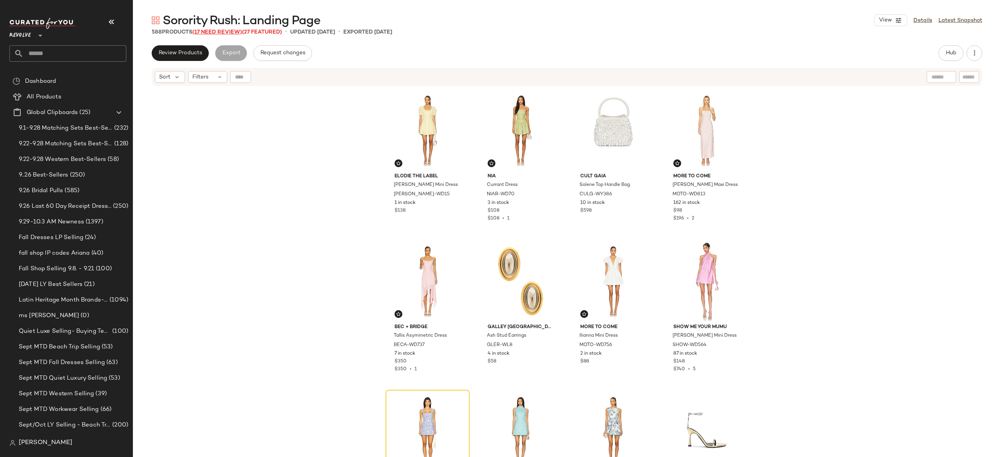
click at [237, 30] on span "(17 Need Review)" at bounding box center [217, 32] width 50 height 6
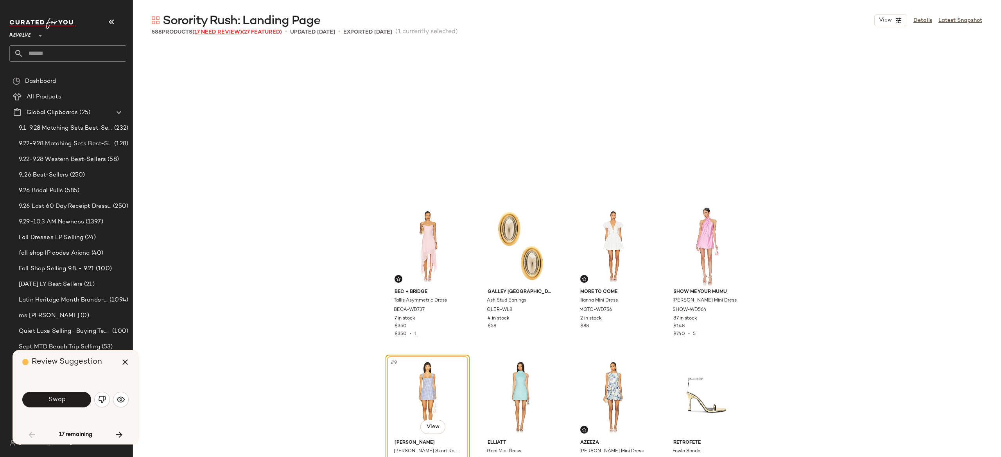
scroll to position [157, 0]
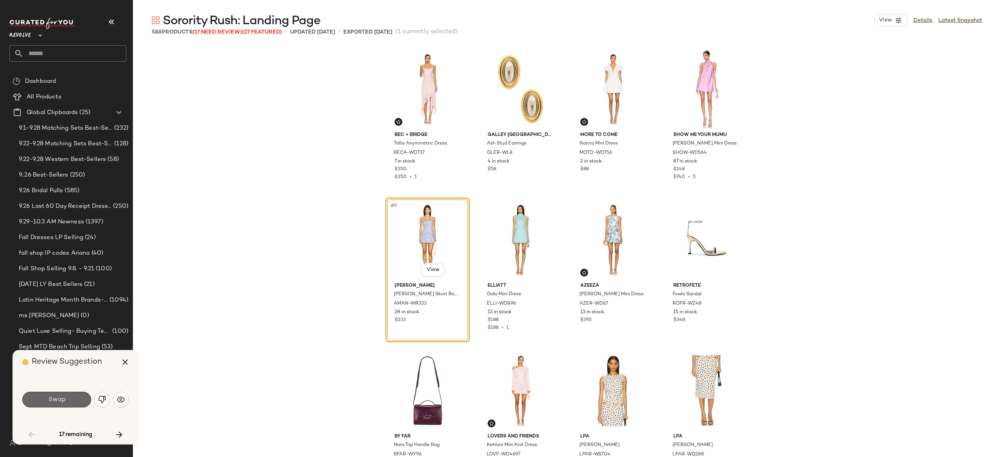
click at [55, 400] on span "Swap" at bounding box center [57, 399] width 18 height 7
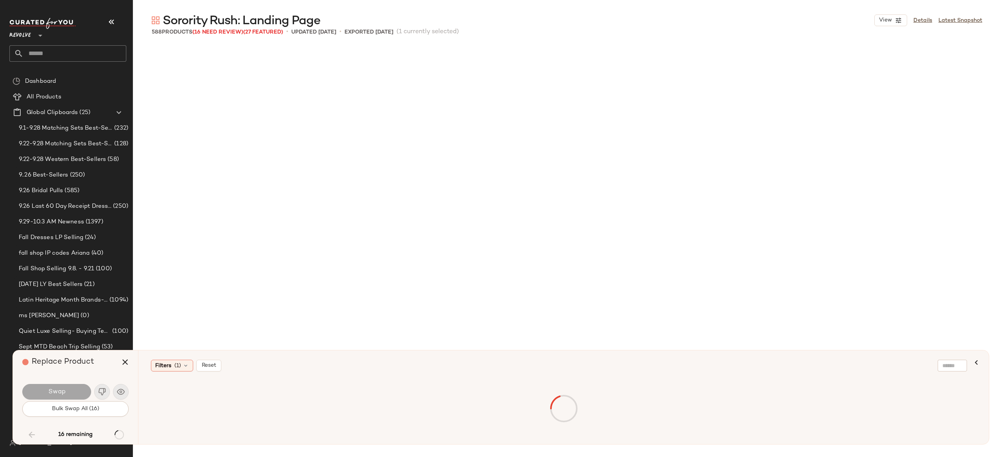
scroll to position [8451, 0]
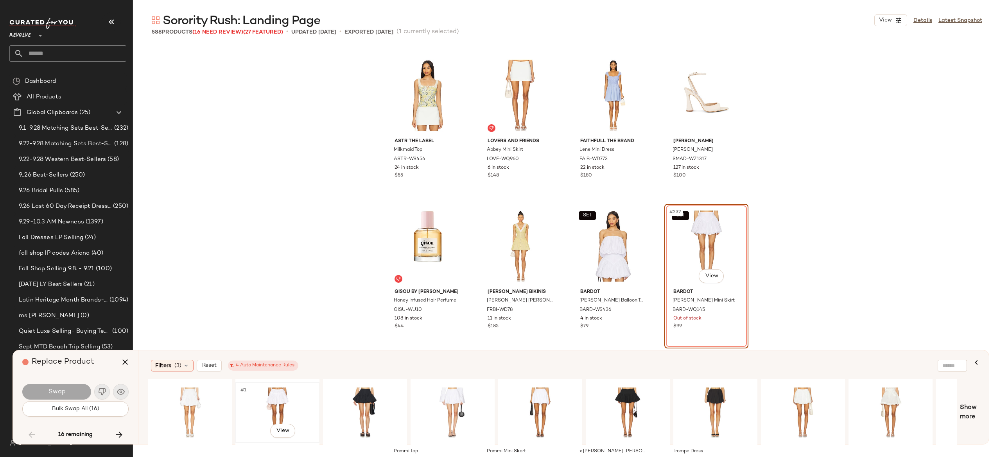
click at [277, 401] on div "#1 View" at bounding box center [277, 413] width 79 height 56
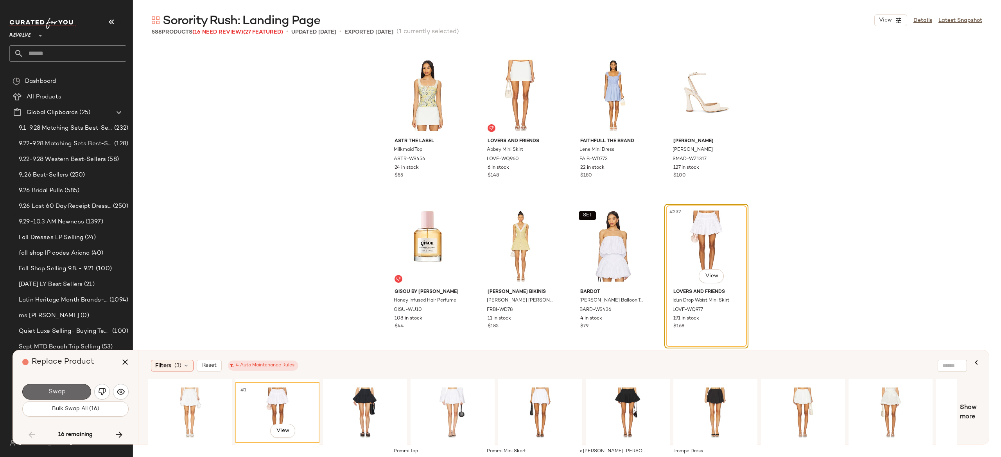
click at [77, 392] on button "Swap" at bounding box center [56, 392] width 69 height 16
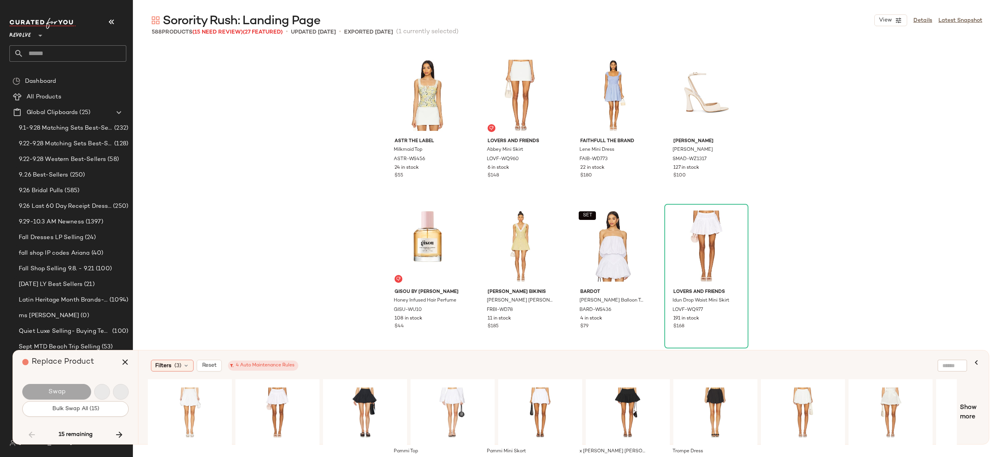
scroll to position [19618, 0]
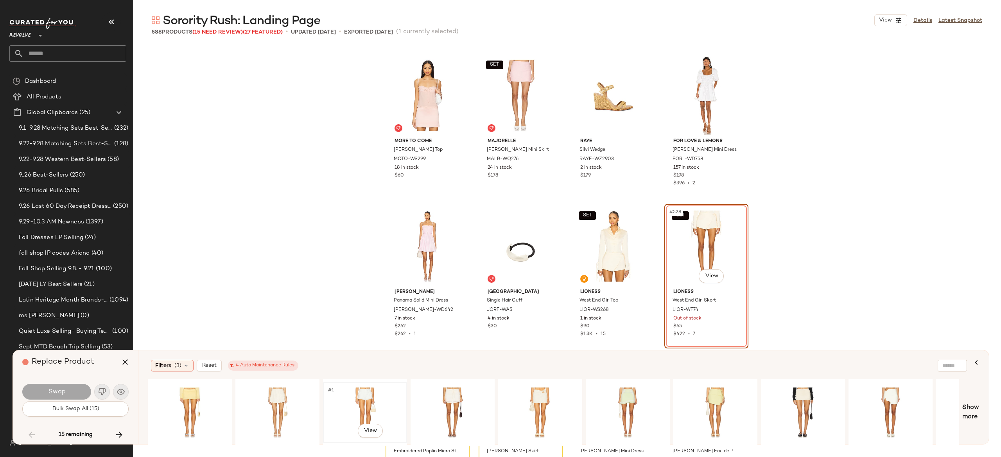
click at [368, 399] on div "#1 View" at bounding box center [365, 413] width 79 height 56
click at [79, 389] on button "Swap" at bounding box center [56, 392] width 69 height 16
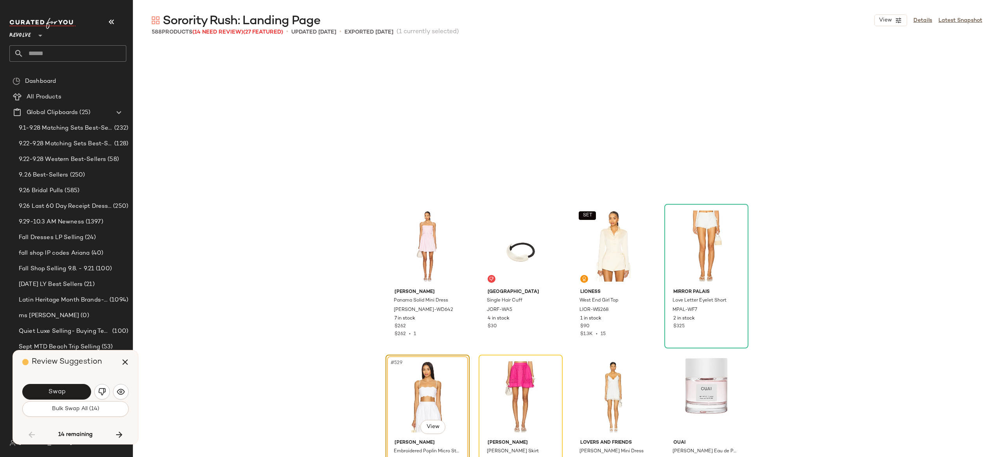
scroll to position [19768, 0]
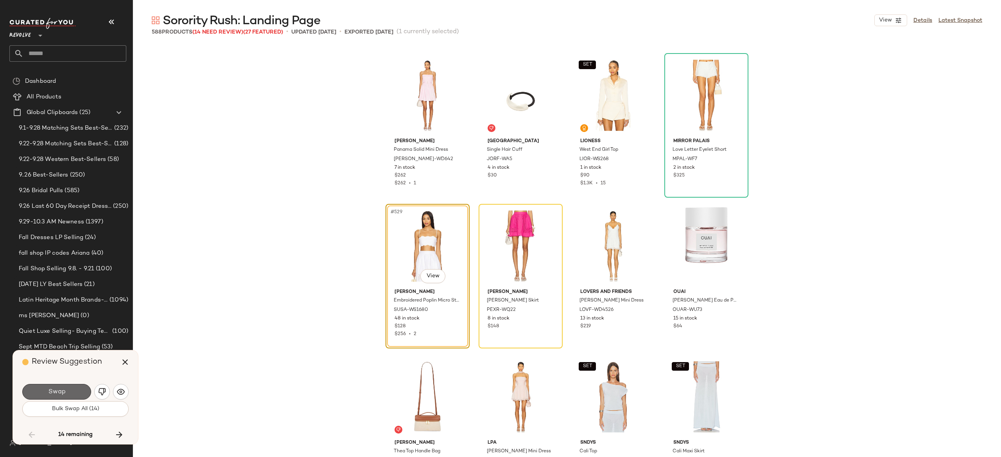
click at [61, 390] on span "Swap" at bounding box center [57, 392] width 18 height 7
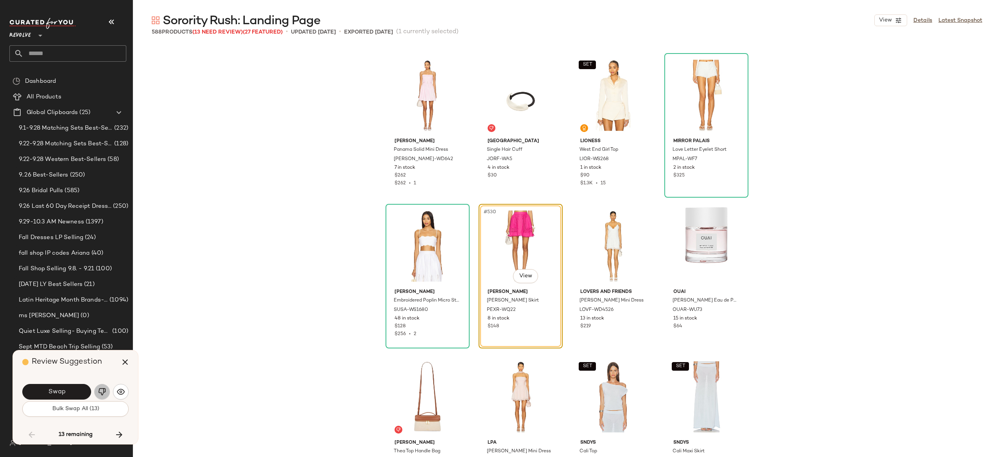
click at [104, 390] on img "button" at bounding box center [102, 392] width 8 height 8
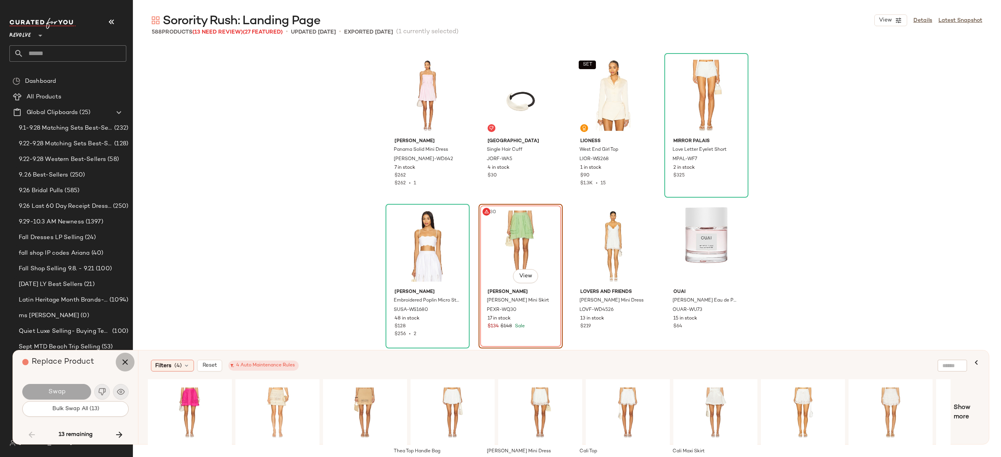
click at [122, 364] on icon "button" at bounding box center [124, 362] width 9 height 9
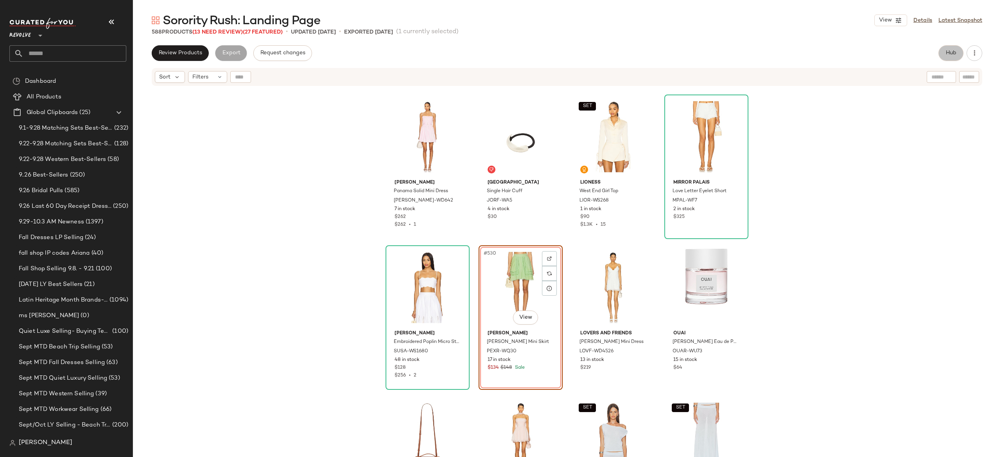
click at [956, 52] on span "Hub" at bounding box center [950, 53] width 11 height 6
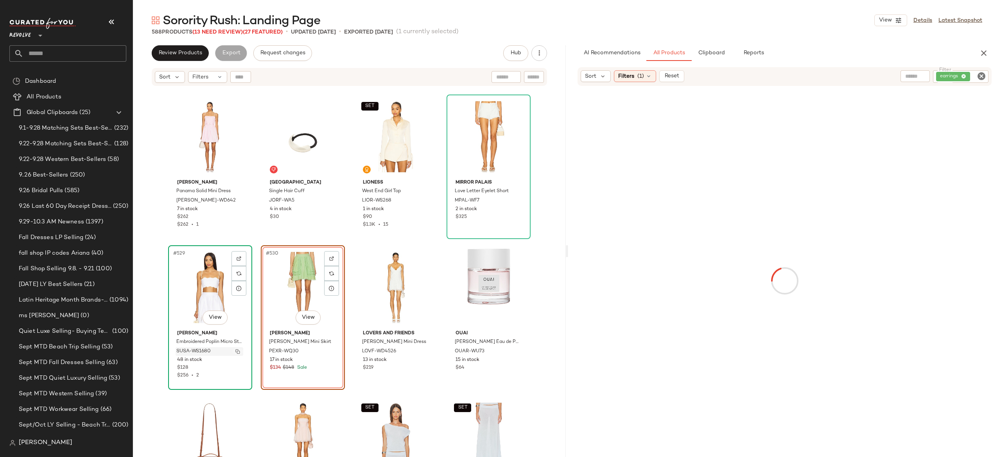
click at [232, 353] on button "button" at bounding box center [237, 351] width 11 height 7
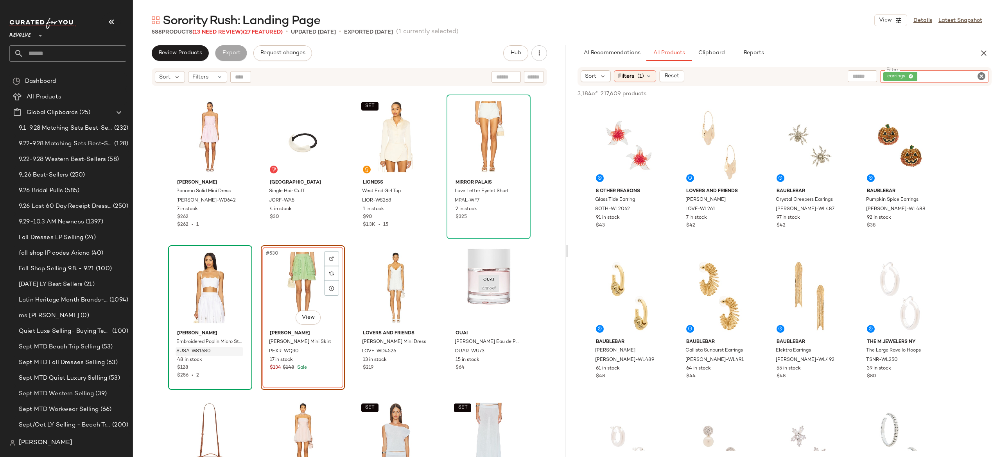
click at [945, 73] on div "earrings" at bounding box center [934, 76] width 108 height 13
paste input "**********"
type input "**********"
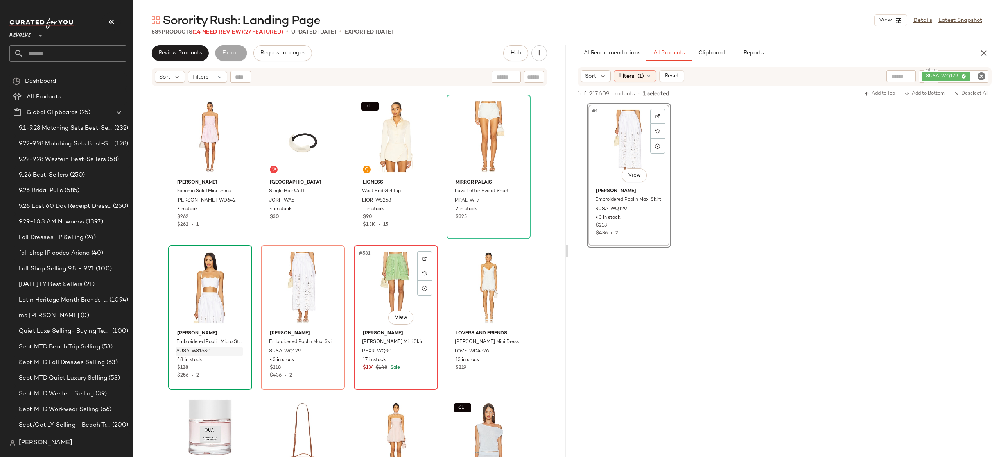
click at [373, 283] on div "#531 View" at bounding box center [396, 287] width 79 height 79
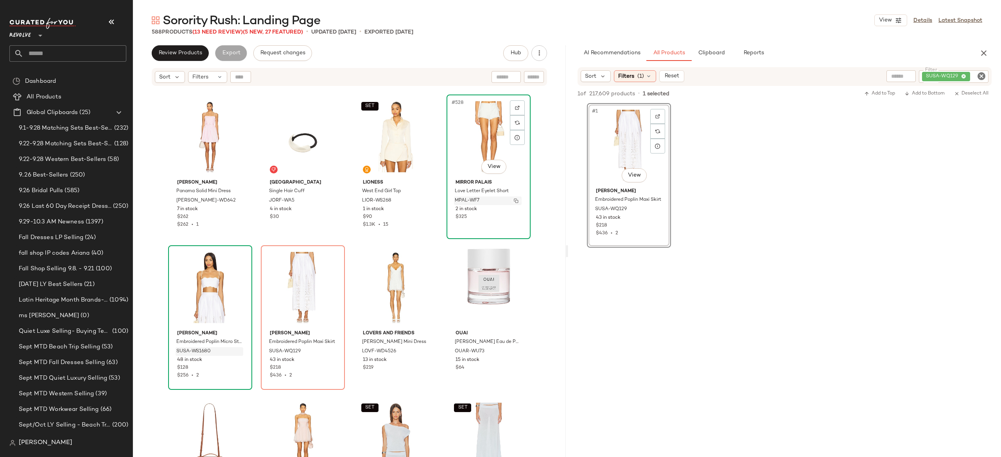
click at [514, 201] on img "button" at bounding box center [516, 201] width 5 height 5
click at [943, 72] on div "SUSA-WQ129" at bounding box center [927, 76] width 122 height 13
paste input "**********"
type input "**********"
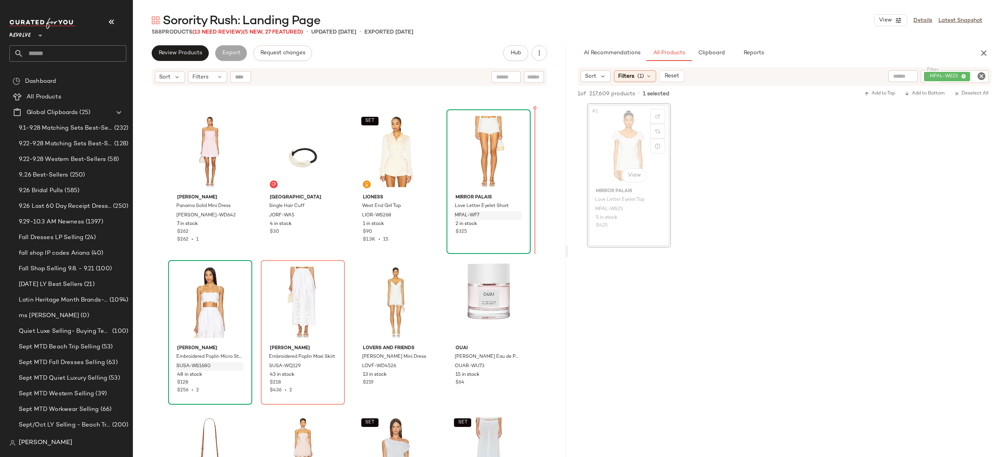
scroll to position [19741, 0]
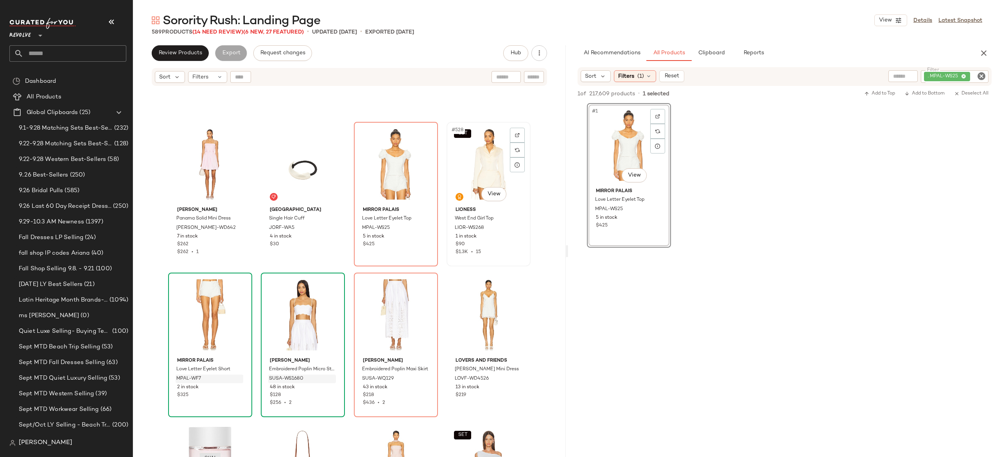
click at [476, 165] on div "SET #528 View" at bounding box center [488, 164] width 79 height 79
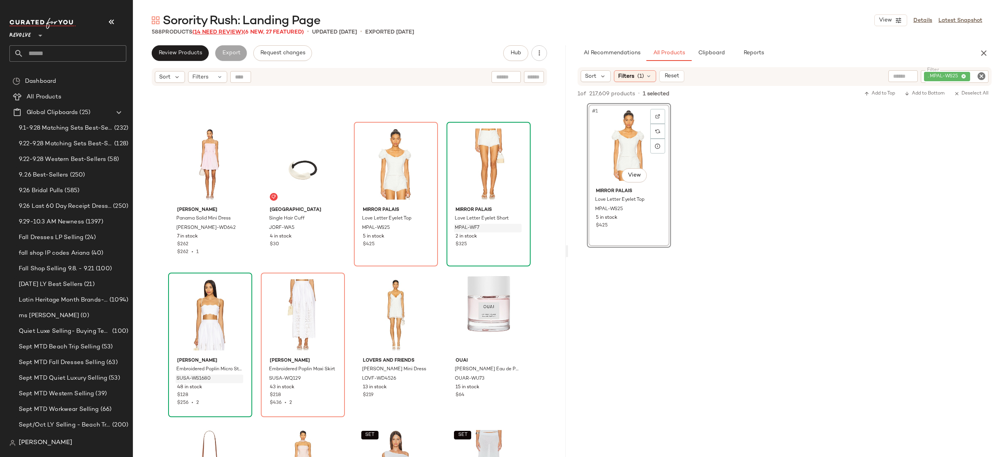
click at [239, 30] on span "(14 Need Review)" at bounding box center [217, 32] width 51 height 6
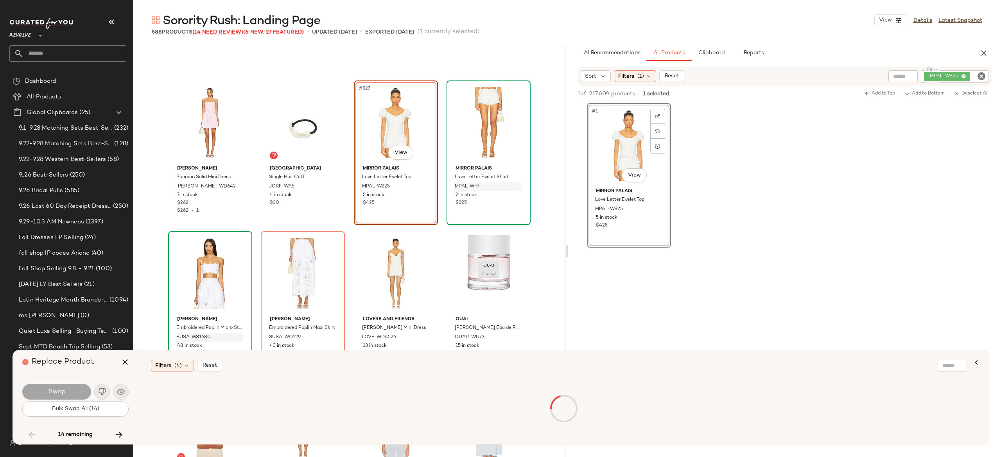
scroll to position [19618, 0]
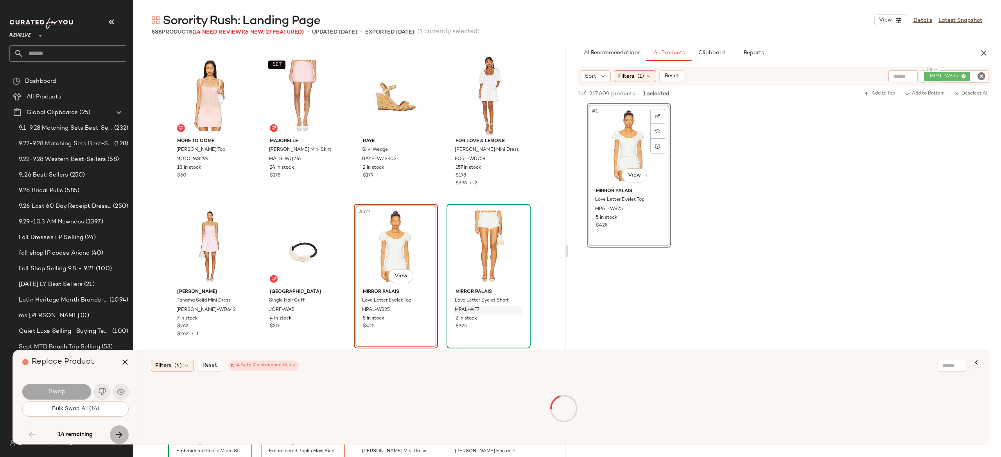
click at [121, 434] on icon "button" at bounding box center [119, 434] width 9 height 9
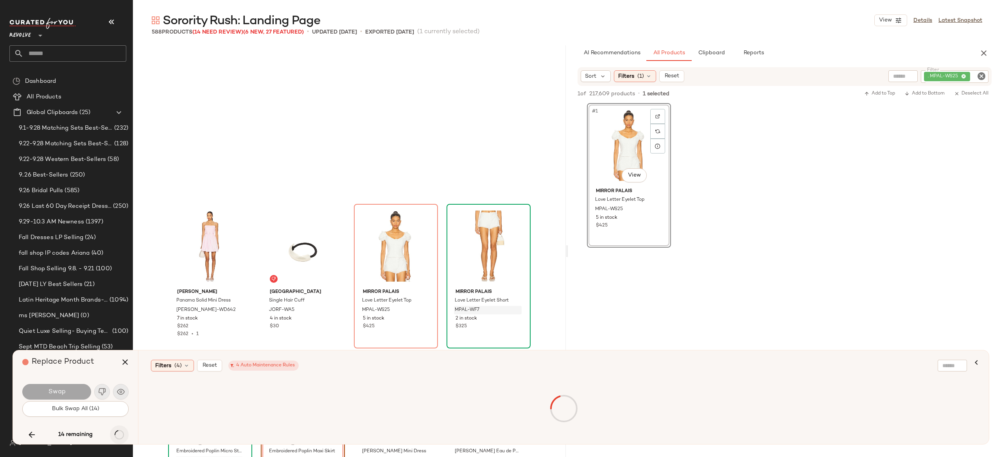
scroll to position [19768, 0]
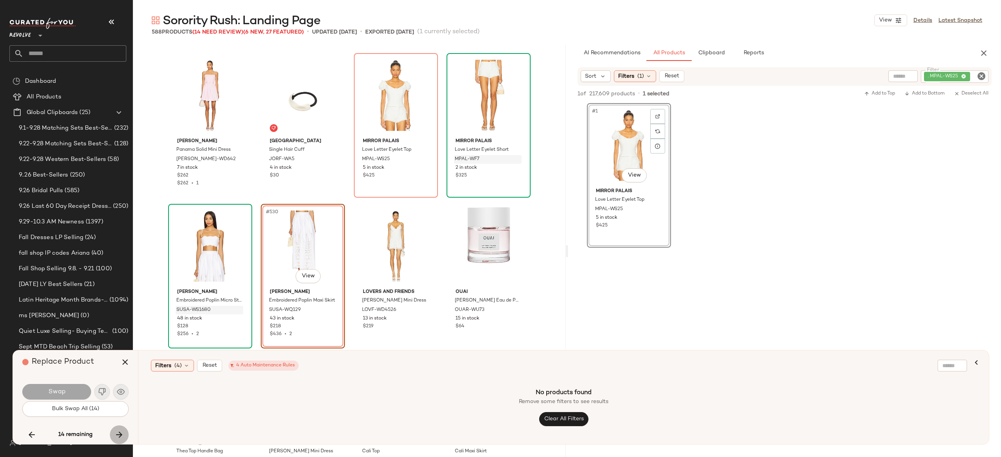
click at [121, 434] on icon "button" at bounding box center [119, 434] width 9 height 9
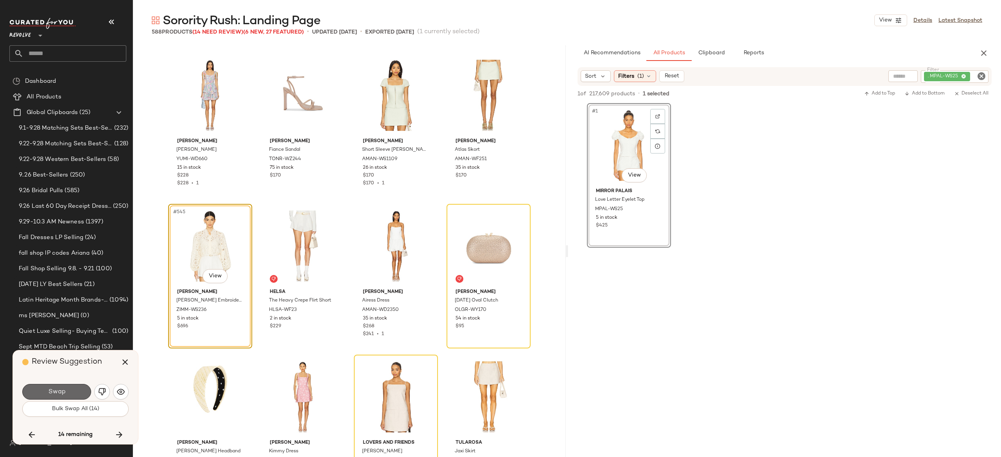
click at [78, 386] on button "Swap" at bounding box center [56, 392] width 69 height 16
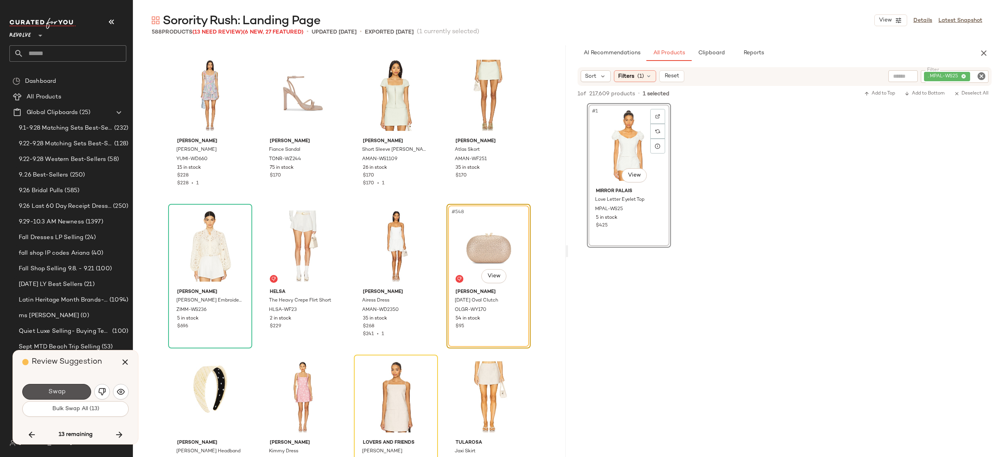
click at [78, 386] on button "Swap" at bounding box center [56, 392] width 69 height 16
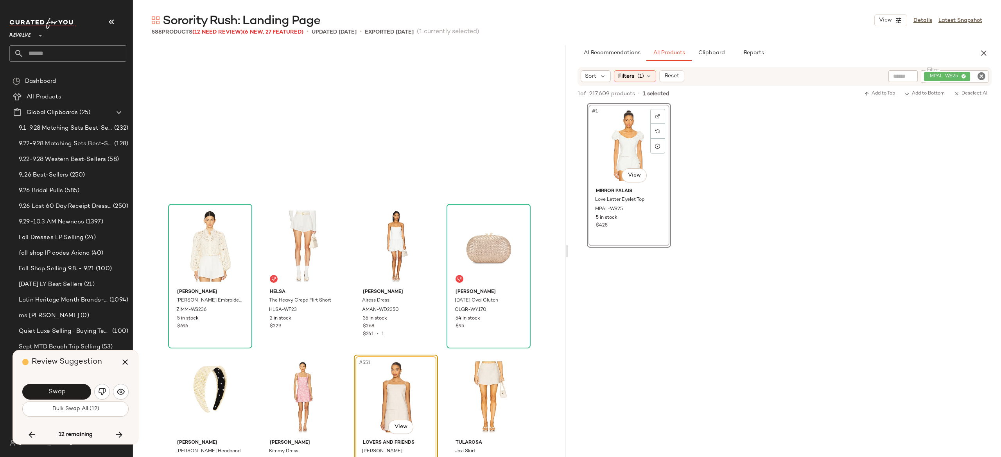
scroll to position [20523, 0]
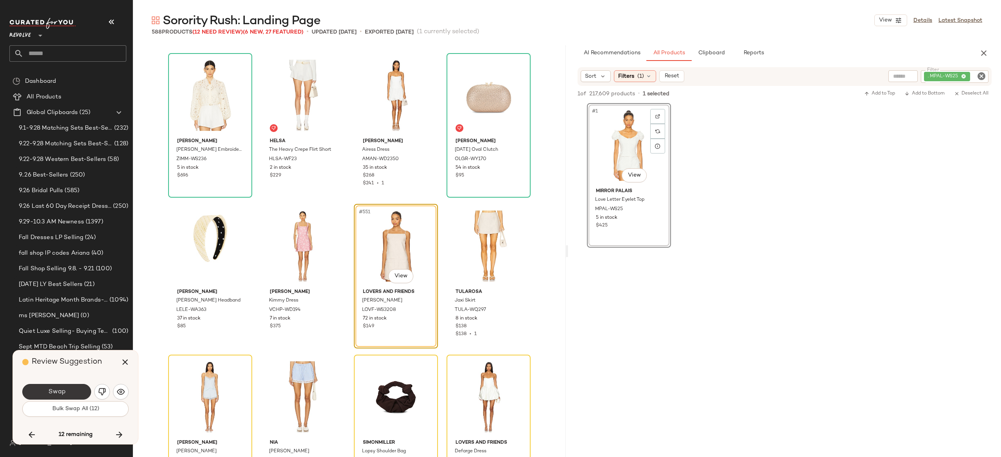
click at [66, 389] on button "Swap" at bounding box center [56, 392] width 69 height 16
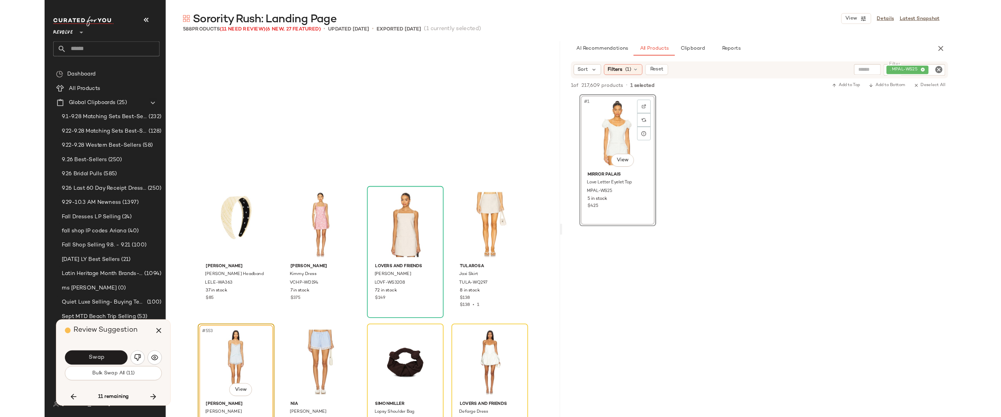
scroll to position [20674, 0]
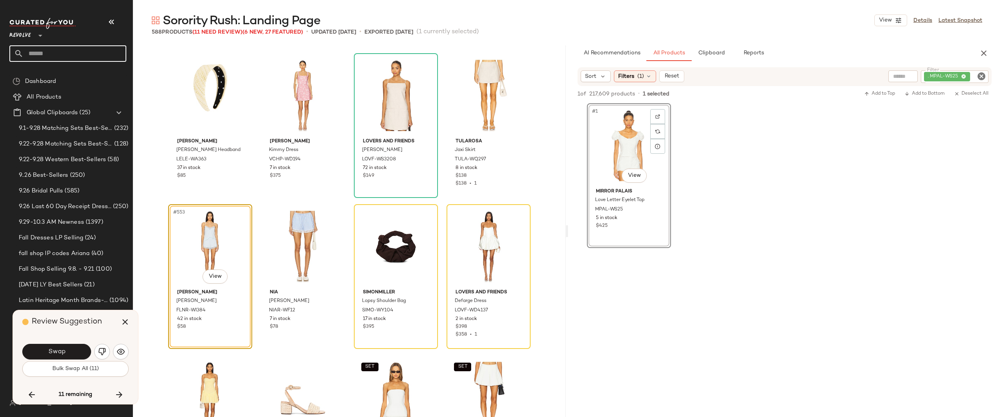
click at [74, 57] on input "text" at bounding box center [74, 53] width 103 height 16
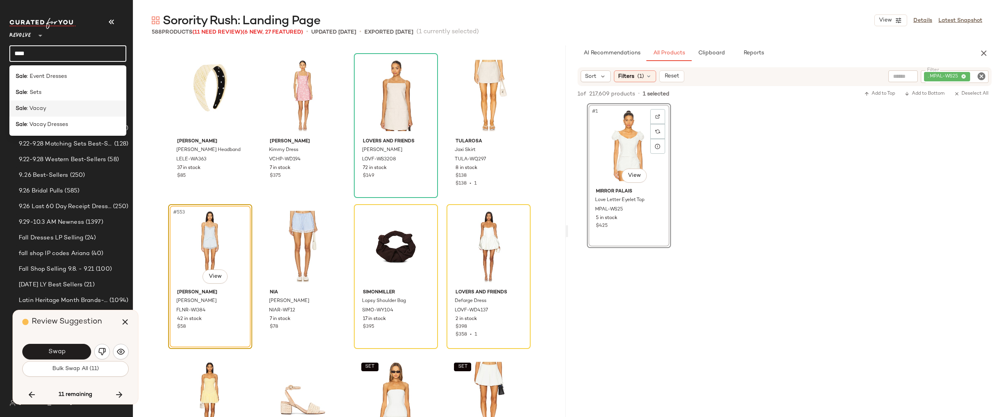
type input "****"
click at [43, 109] on span ": Vacay" at bounding box center [36, 108] width 19 height 8
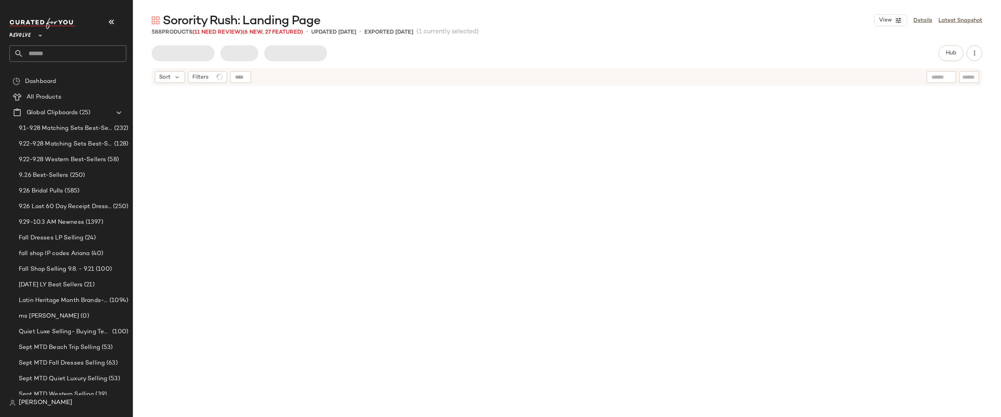
scroll to position [20674, 0]
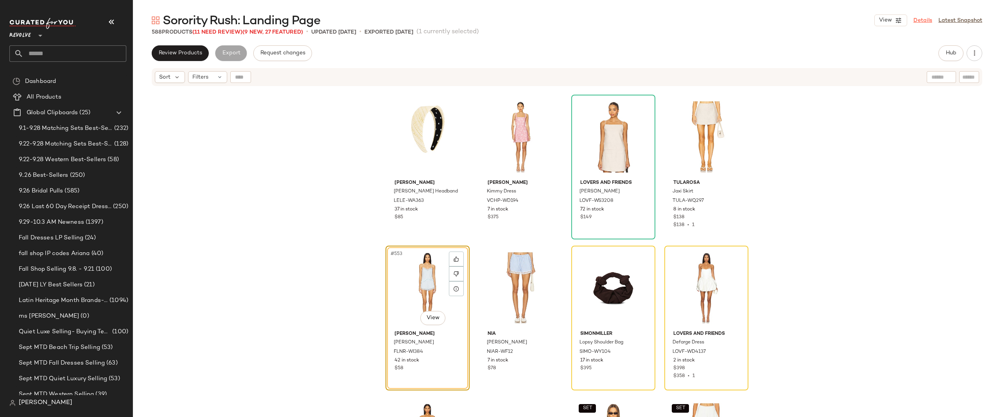
click at [925, 19] on link "Details" at bounding box center [922, 20] width 19 height 8
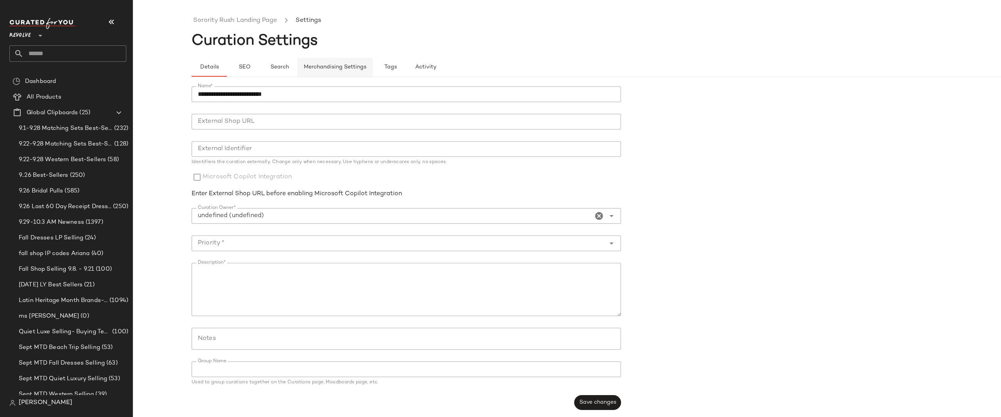
click at [349, 65] on span "Merchandising Settings" at bounding box center [334, 67] width 63 height 6
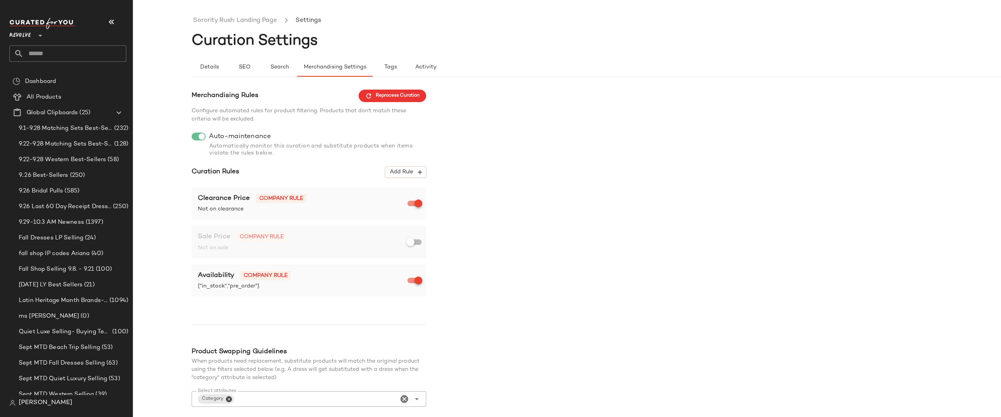
scroll to position [54, 0]
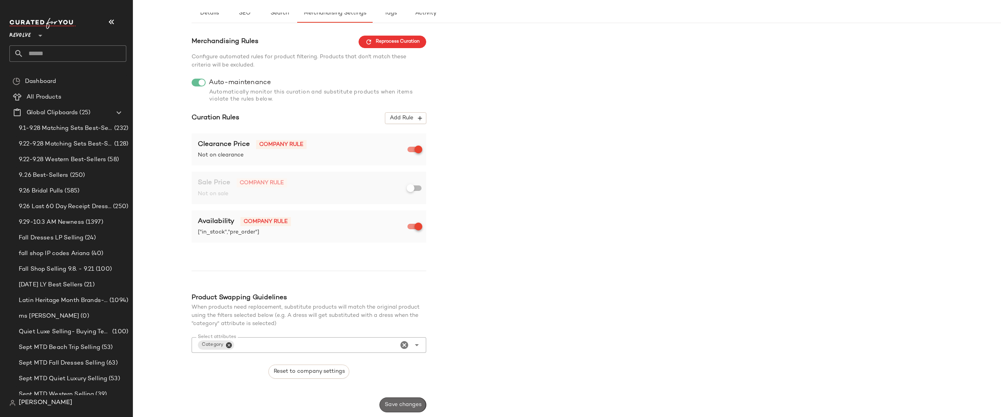
click at [416, 400] on button "Save changes" at bounding box center [403, 404] width 47 height 15
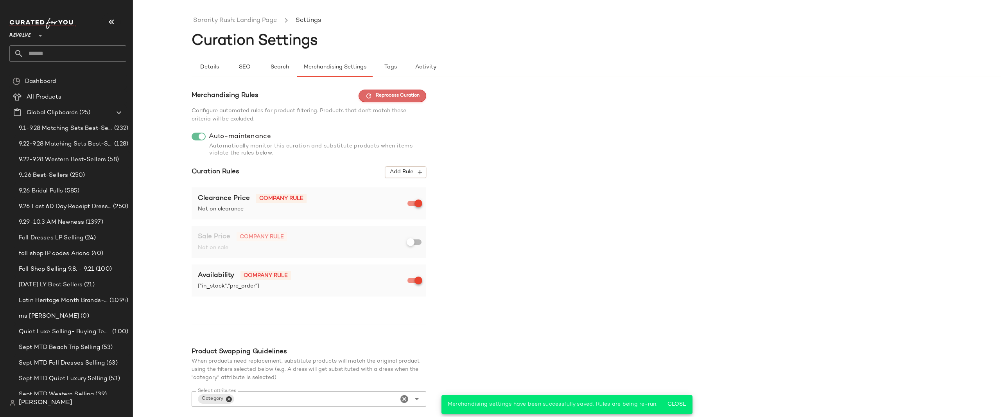
click at [414, 97] on span "Reprocess Curation" at bounding box center [392, 95] width 54 height 7
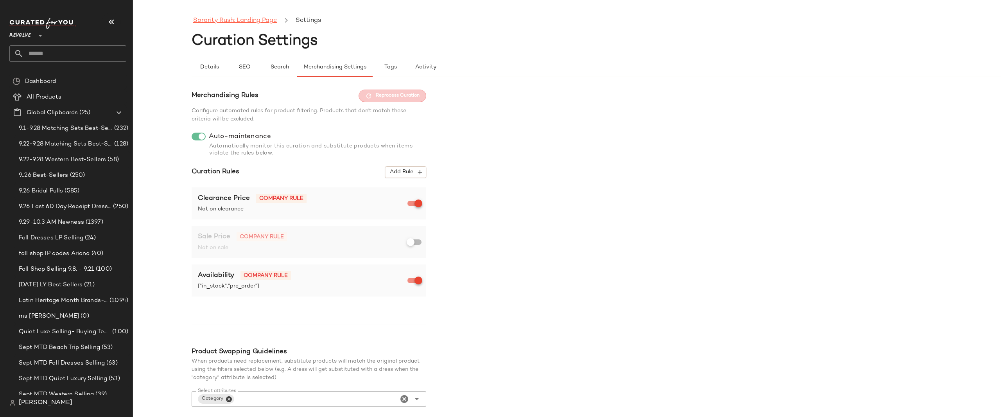
click at [267, 16] on link "Sorority Rush: Landing Page" at bounding box center [235, 21] width 84 height 10
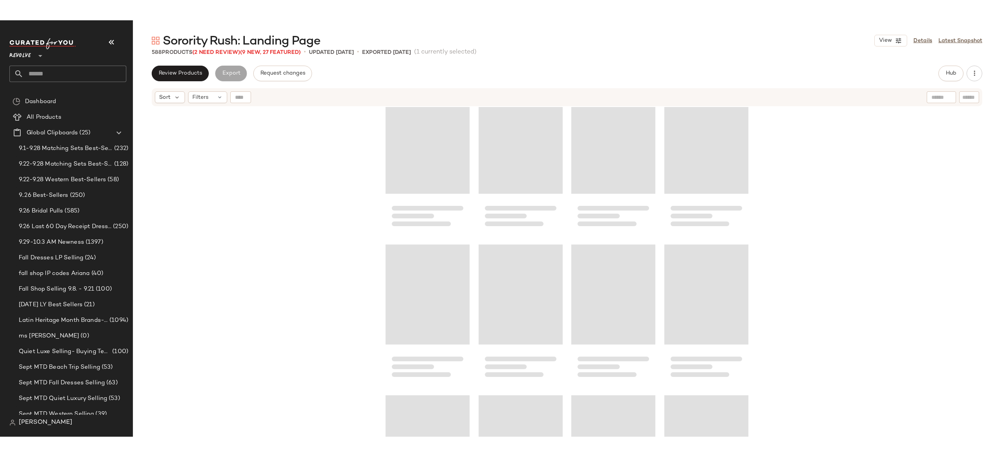
scroll to position [15313, 0]
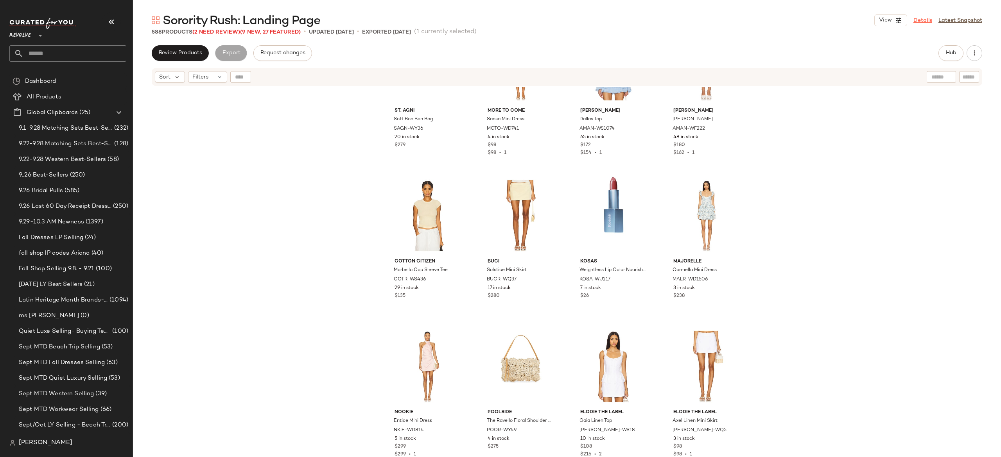
click at [915, 22] on link "Details" at bounding box center [922, 20] width 19 height 8
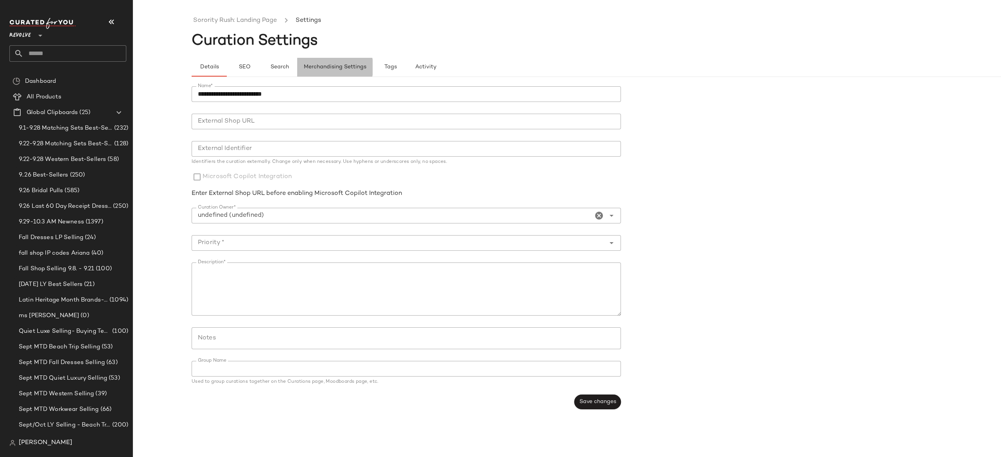
click at [355, 70] on span "Merchandising Settings" at bounding box center [334, 67] width 63 height 6
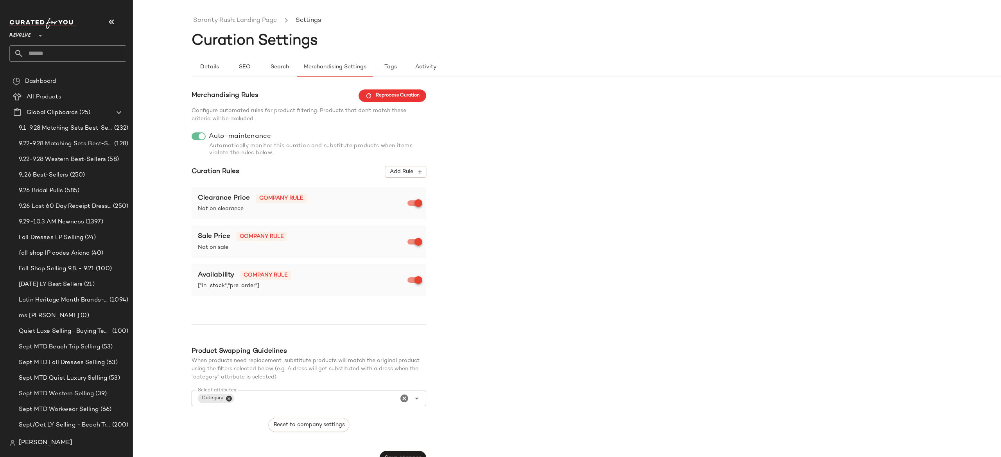
scroll to position [13, 0]
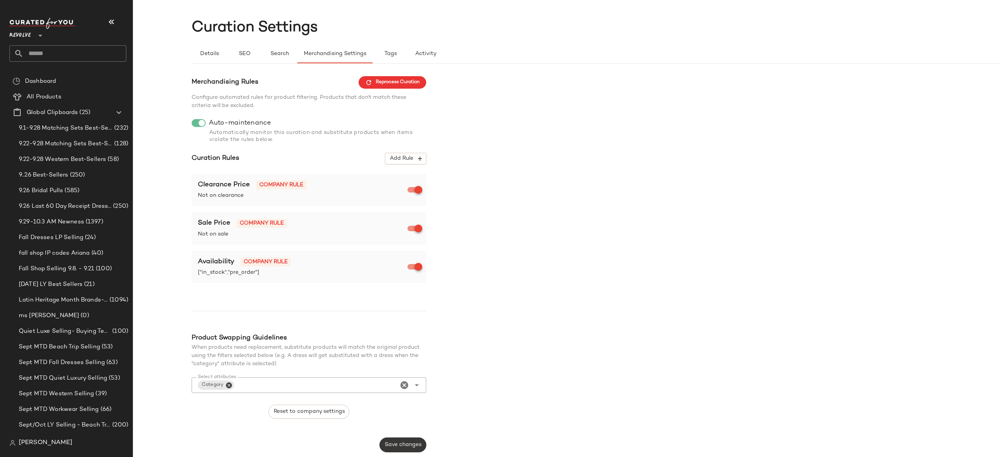
click at [413, 442] on span "Save changes" at bounding box center [402, 445] width 37 height 6
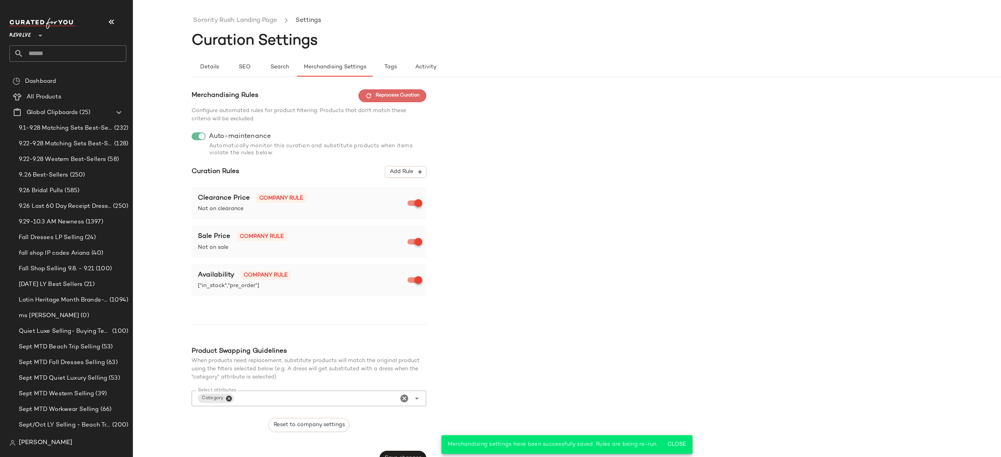
click at [421, 93] on button "Reprocess Curation" at bounding box center [392, 96] width 68 height 13
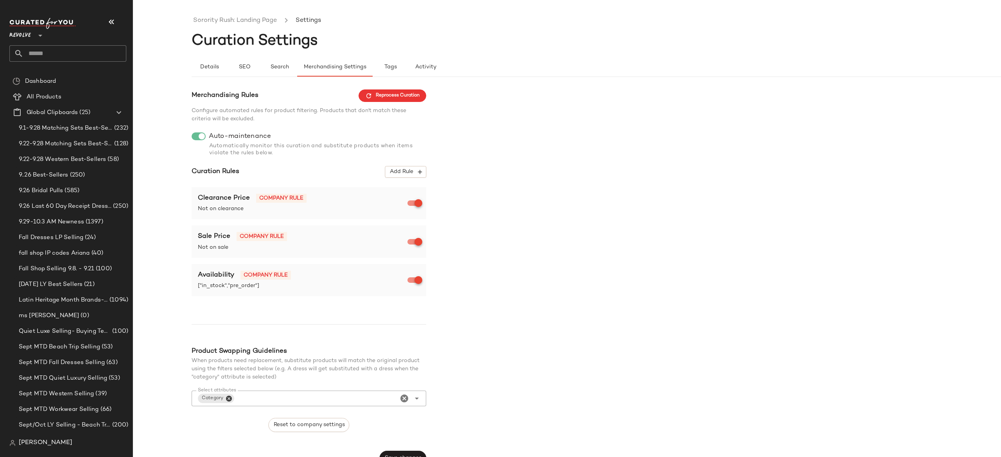
scroll to position [13, 0]
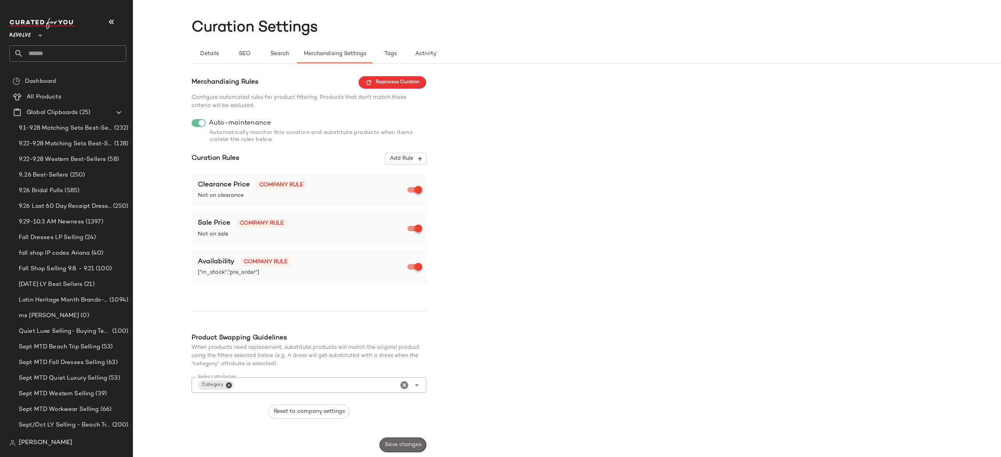
click at [412, 442] on span "Save changes" at bounding box center [402, 445] width 37 height 6
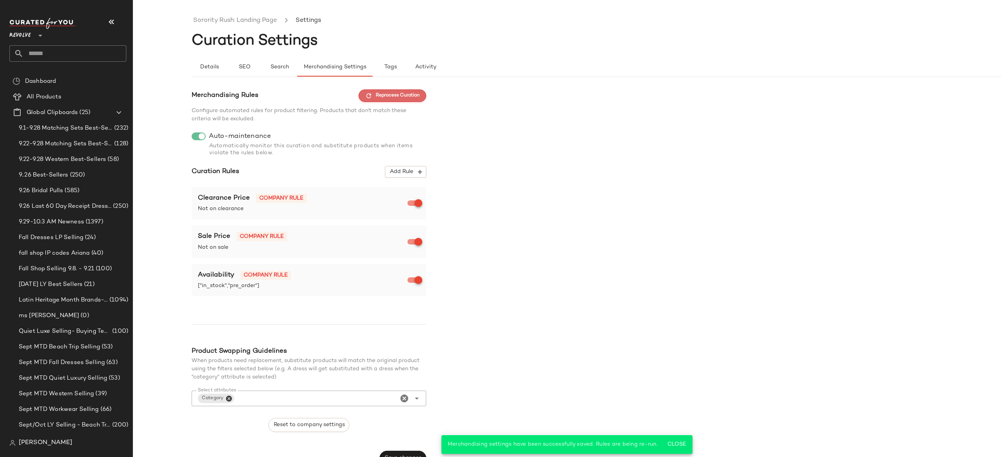
click at [416, 96] on span "Reprocess Curation" at bounding box center [392, 95] width 54 height 7
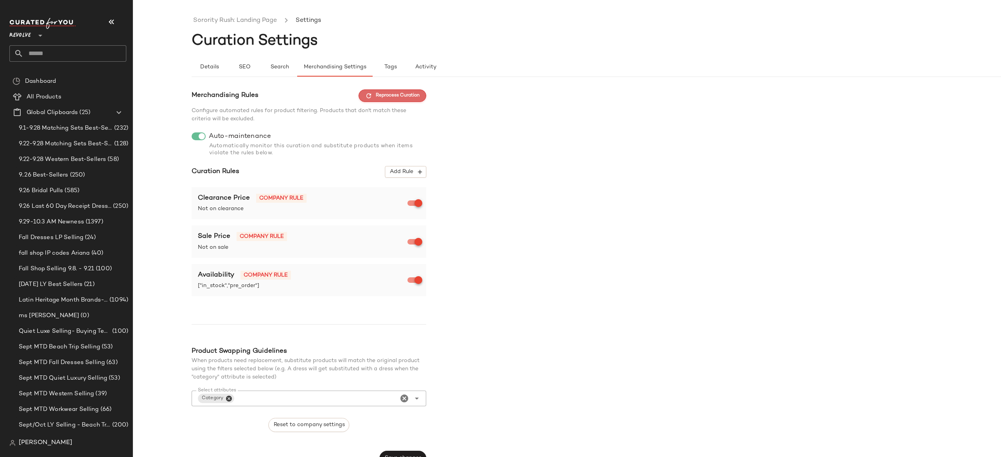
click at [398, 98] on span "Reprocess Curation" at bounding box center [392, 95] width 54 height 7
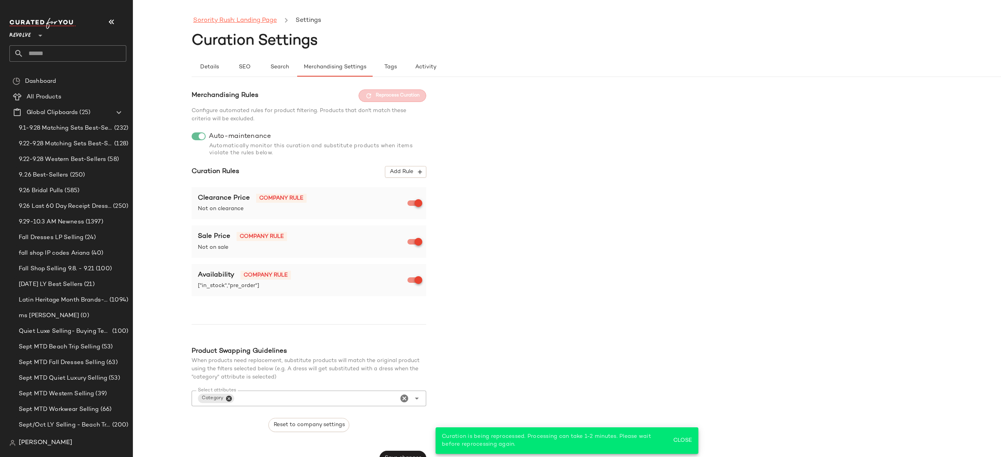
click at [261, 25] on link "Sorority Rush: Landing Page" at bounding box center [235, 21] width 84 height 10
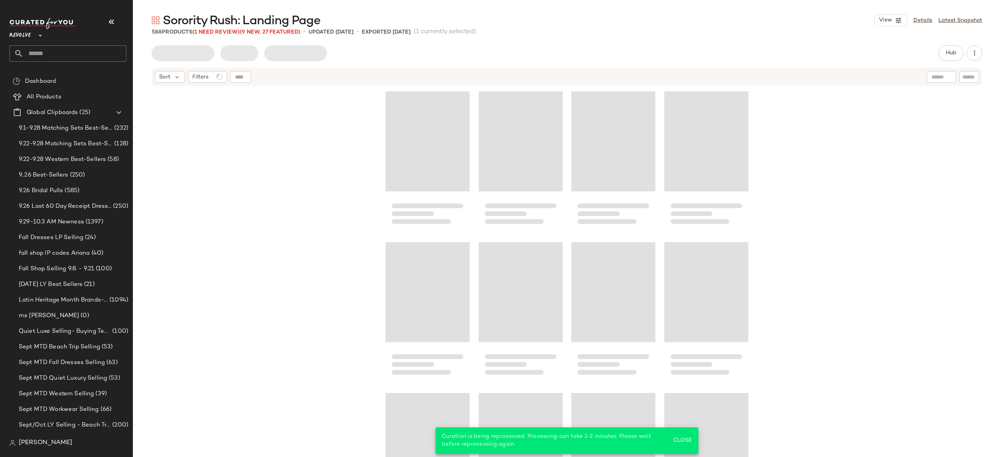
scroll to position [20674, 0]
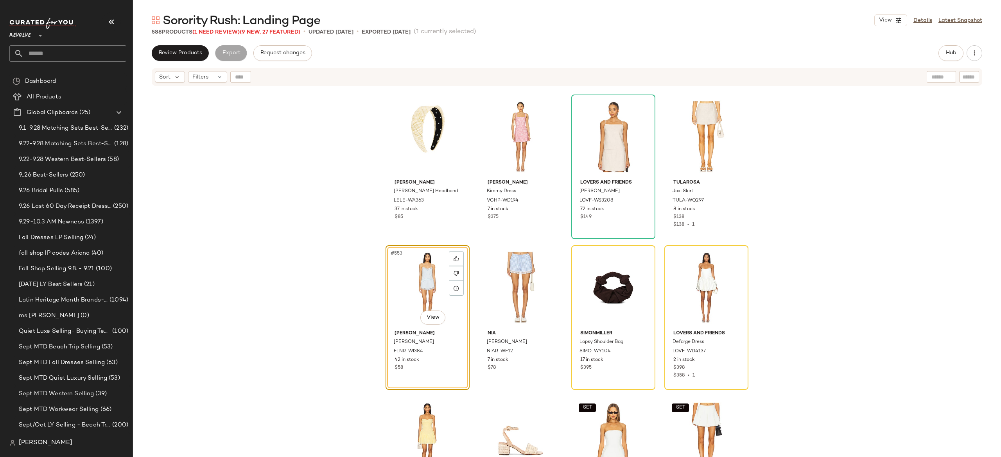
click at [235, 28] on span "Sorority Rush: Landing Page" at bounding box center [242, 21] width 158 height 16
click at [224, 36] on div "588 Products (1 Need Review) (9 New, 27 Featured)" at bounding box center [226, 32] width 149 height 8
click at [223, 32] on span "(1 Need Review)" at bounding box center [215, 32] width 47 height 6
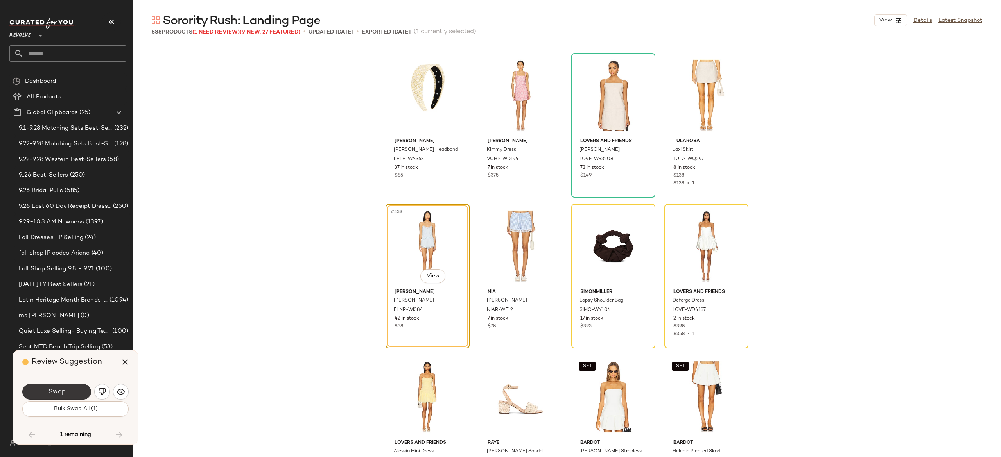
click at [74, 393] on button "Swap" at bounding box center [56, 392] width 69 height 16
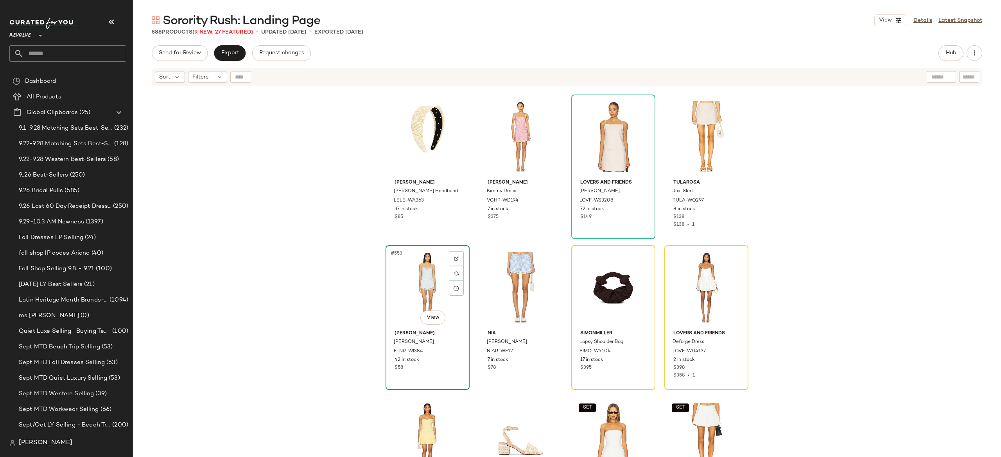
click at [430, 290] on div "#553 View" at bounding box center [427, 287] width 79 height 79
click at [549, 353] on button "button" at bounding box center [548, 351] width 11 height 7
click at [948, 54] on span "Hub" at bounding box center [950, 53] width 11 height 6
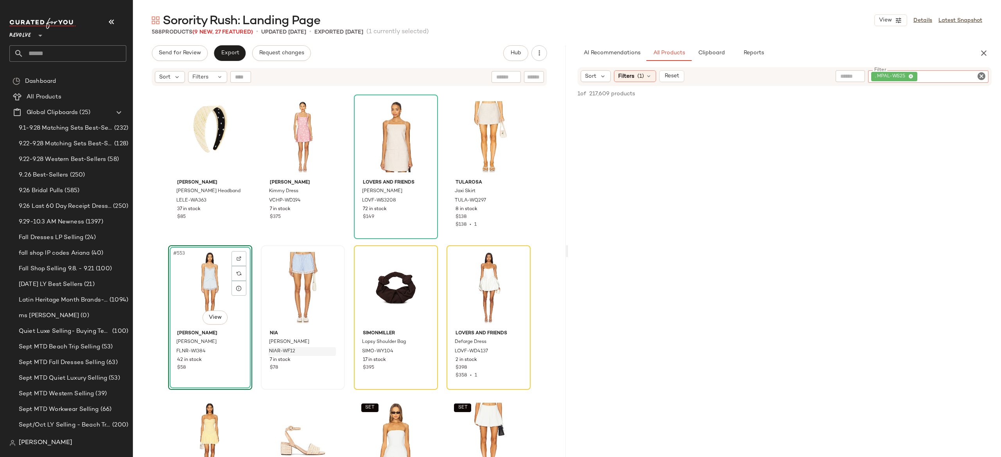
click at [948, 76] on div ". MPAL-WS25" at bounding box center [928, 76] width 120 height 13
paste input "**********"
type input "**********"
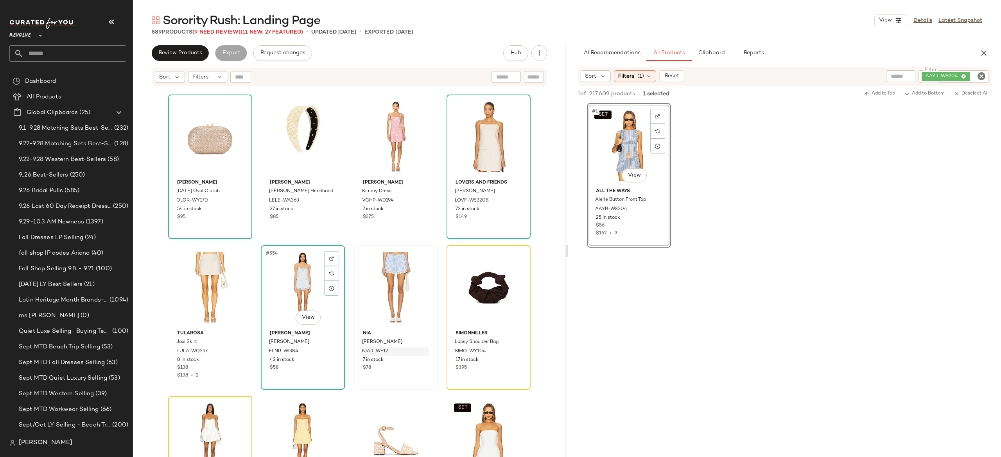
click at [284, 282] on div "#554 View" at bounding box center [302, 287] width 79 height 79
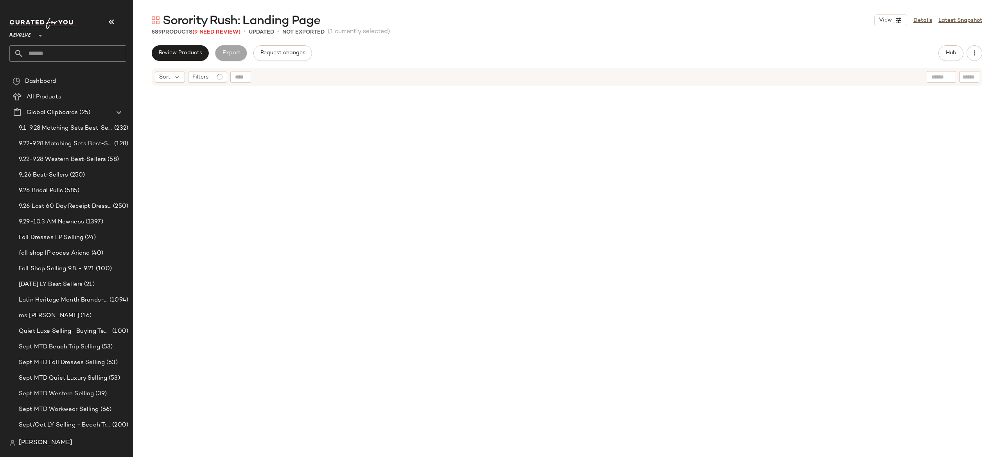
scroll to position [20674, 0]
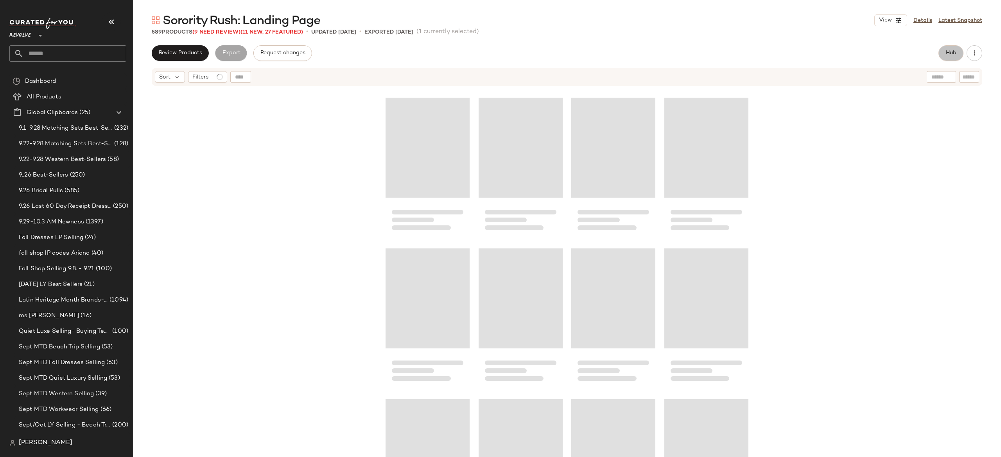
click at [945, 53] on button "Hub" at bounding box center [950, 53] width 25 height 16
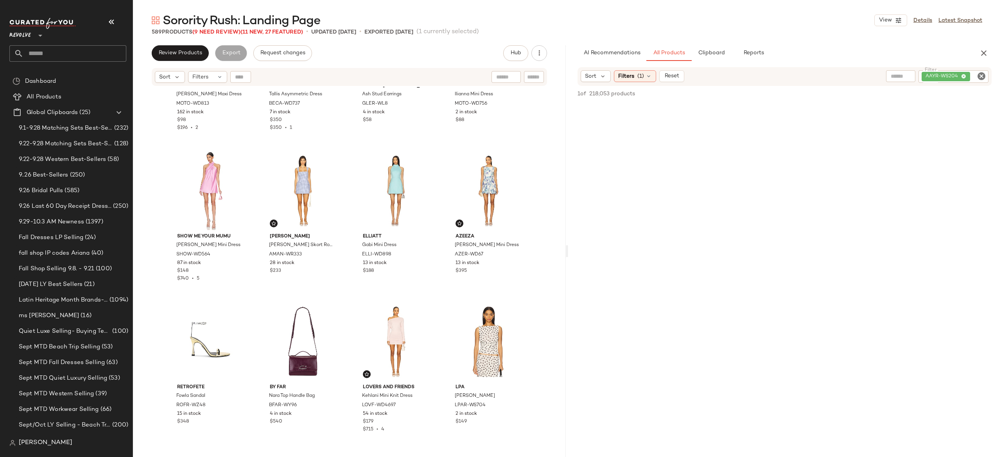
scroll to position [0, 0]
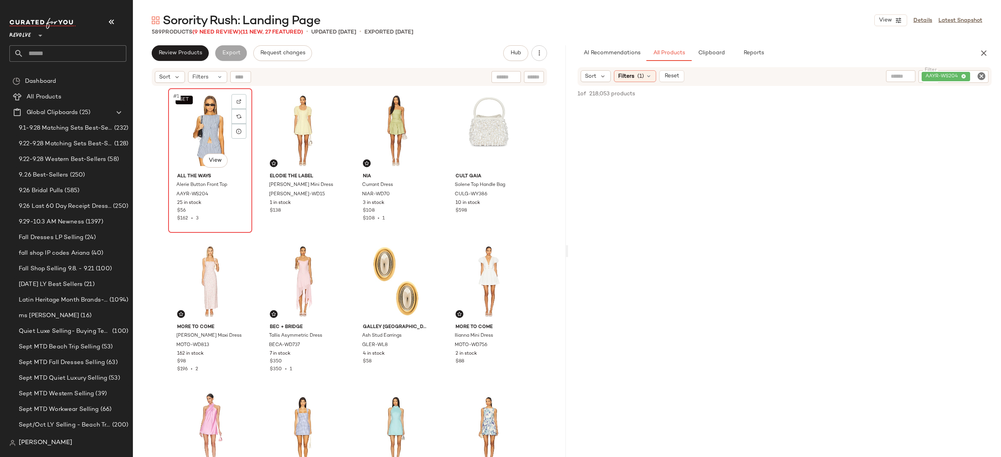
click at [206, 131] on div "SET #1 View" at bounding box center [210, 130] width 79 height 79
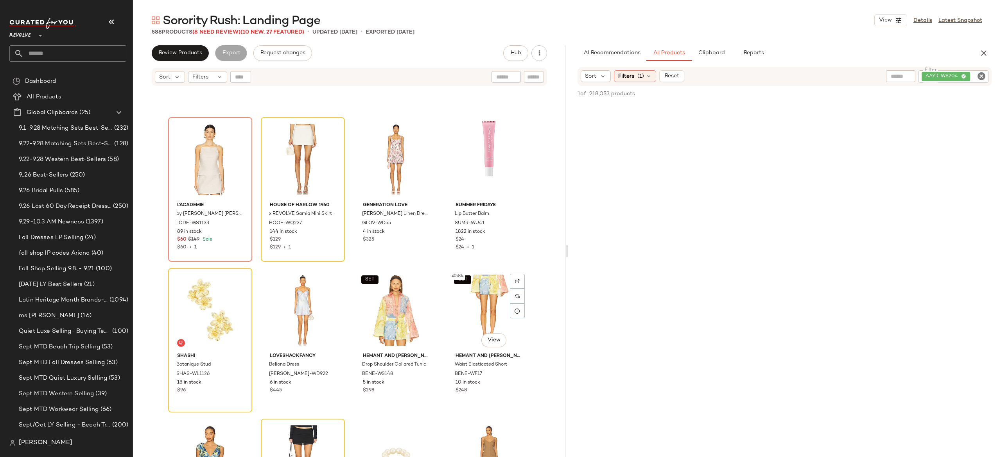
scroll to position [21692, 0]
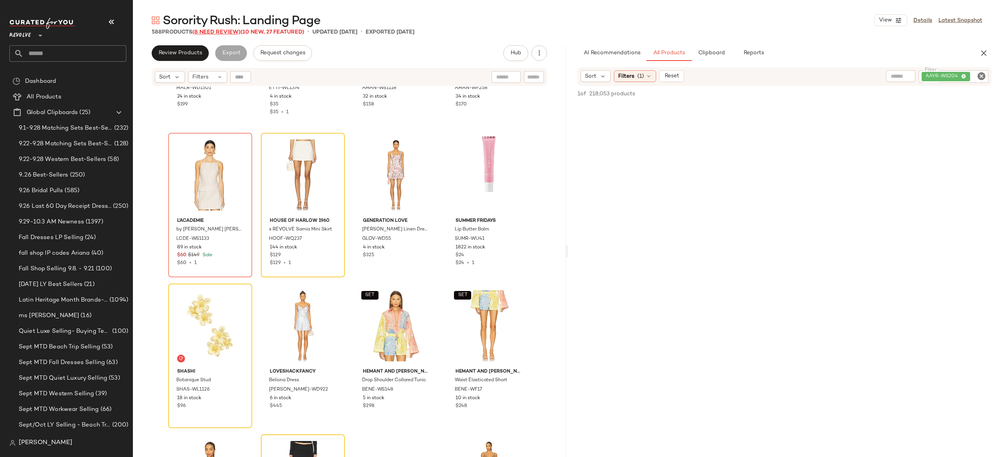
click at [237, 30] on span "(8 Need Review)" at bounding box center [216, 32] width 48 height 6
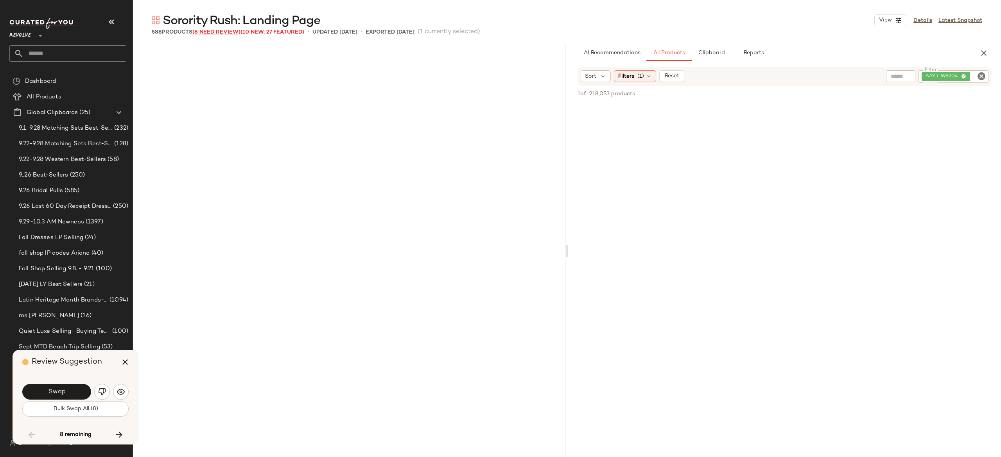
scroll to position [20674, 0]
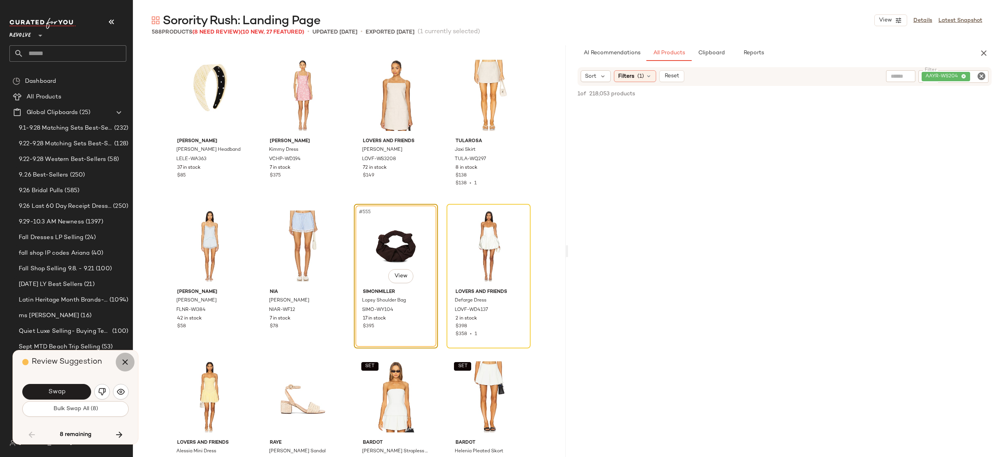
click at [126, 361] on icon "button" at bounding box center [124, 362] width 9 height 9
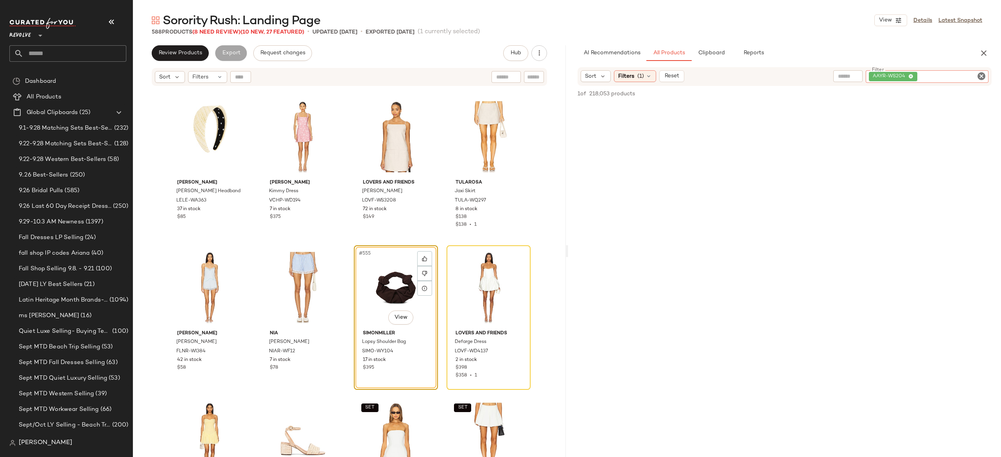
click at [943, 79] on div "AAYR-WS204" at bounding box center [927, 76] width 123 height 13
paste input "**********"
type input "**********"
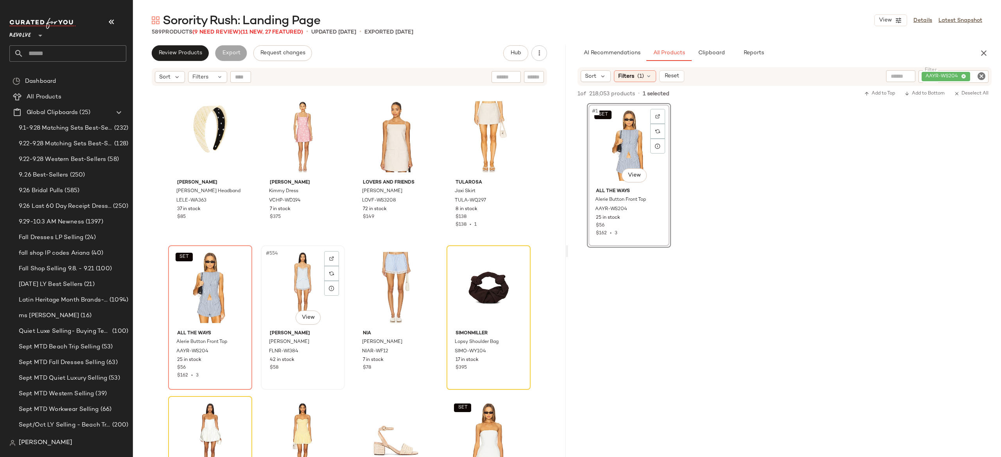
click at [292, 275] on div "#554 View" at bounding box center [302, 287] width 79 height 79
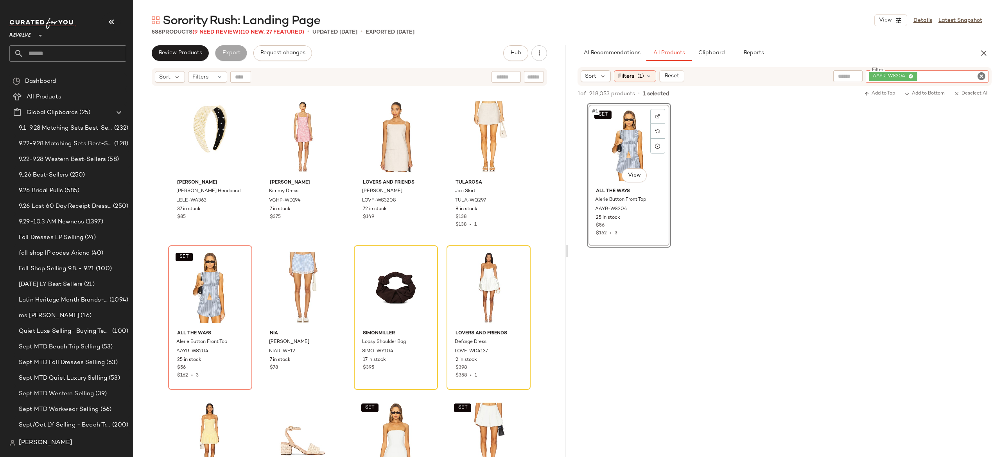
click at [943, 76] on div "AAYR-WS204" at bounding box center [927, 76] width 123 height 13
paste input "**********"
type input "**********"
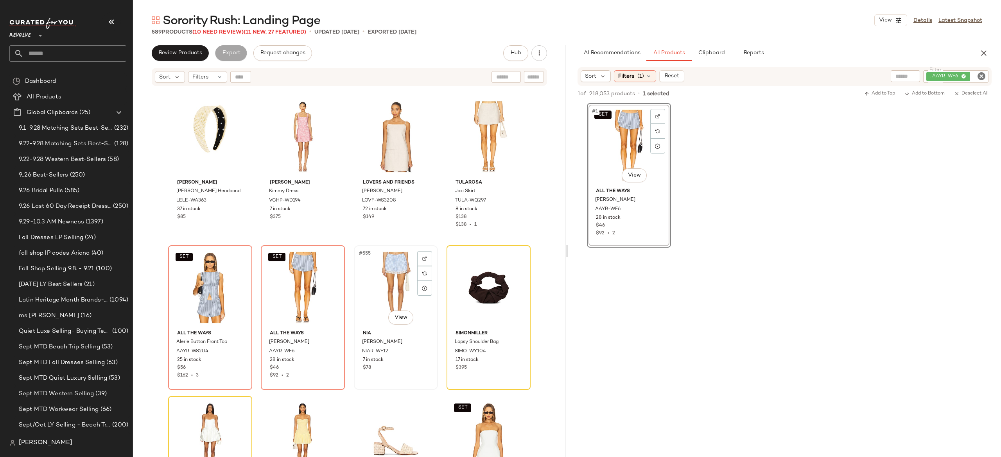
click at [376, 285] on div "#555 View" at bounding box center [396, 287] width 79 height 79
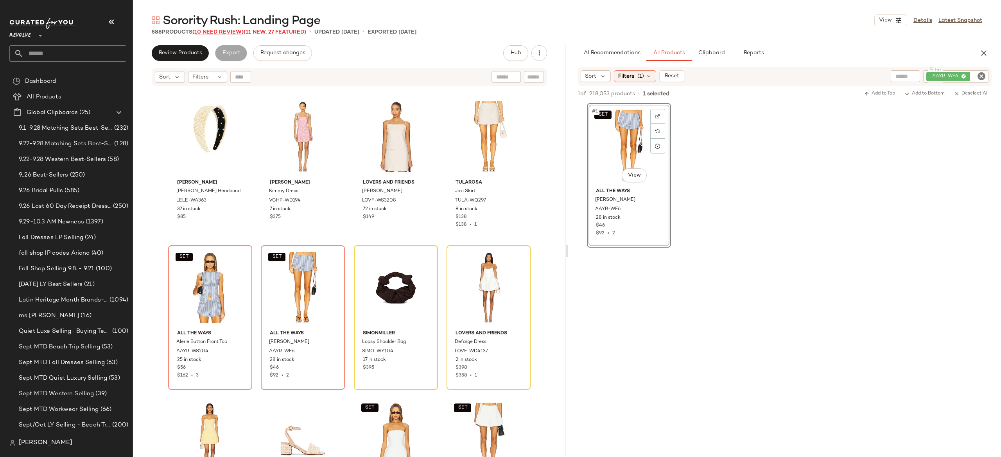
click at [235, 31] on span "(10 Need Review)" at bounding box center [217, 32] width 51 height 6
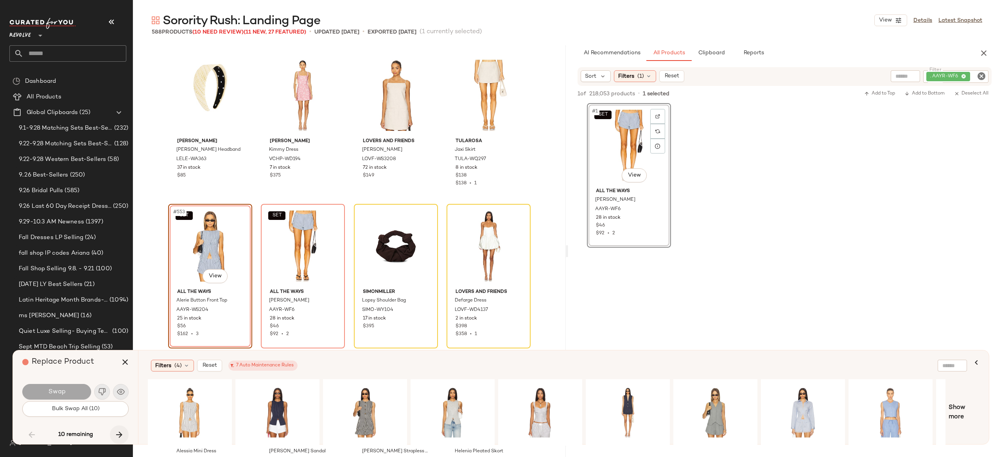
click at [121, 428] on button "button" at bounding box center [119, 435] width 19 height 19
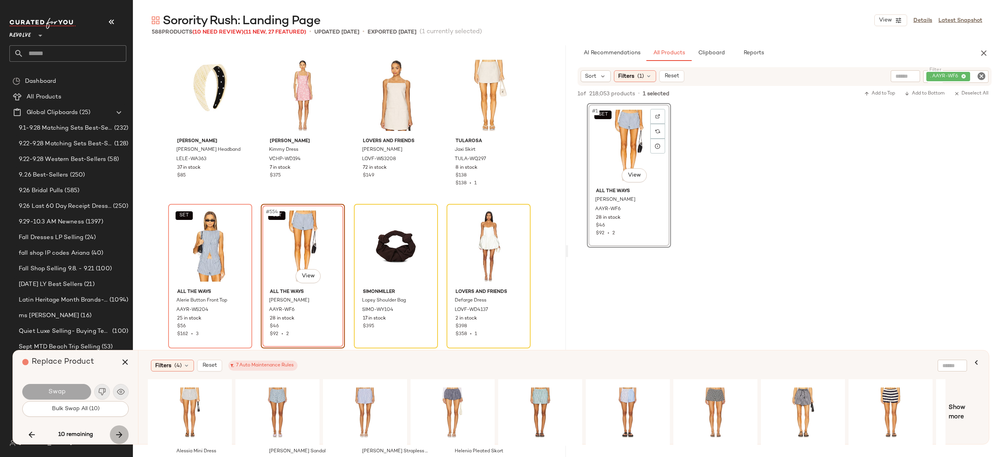
click at [121, 428] on button "button" at bounding box center [119, 435] width 19 height 19
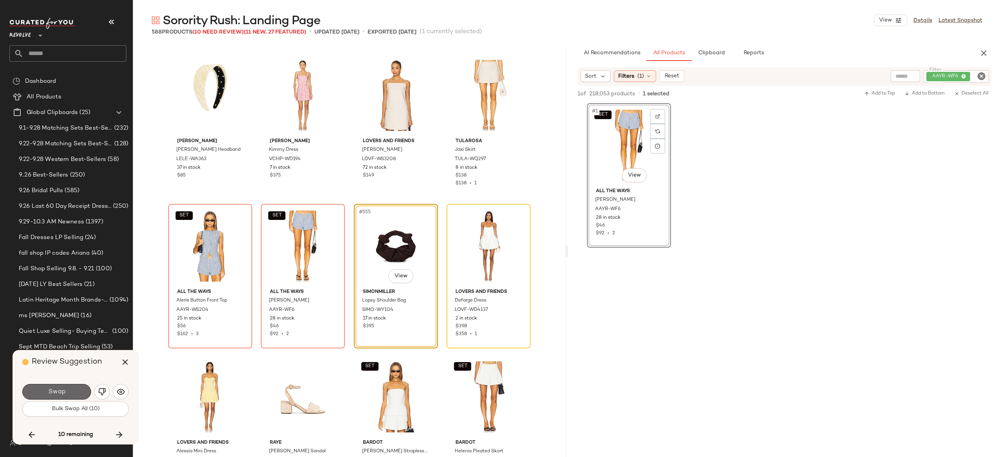
click at [81, 392] on button "Swap" at bounding box center [56, 392] width 69 height 16
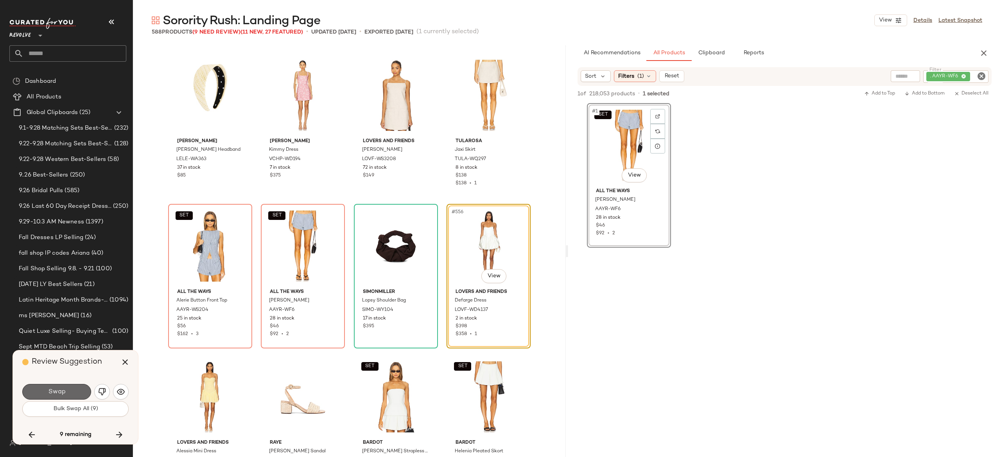
click at [74, 393] on button "Swap" at bounding box center [56, 392] width 69 height 16
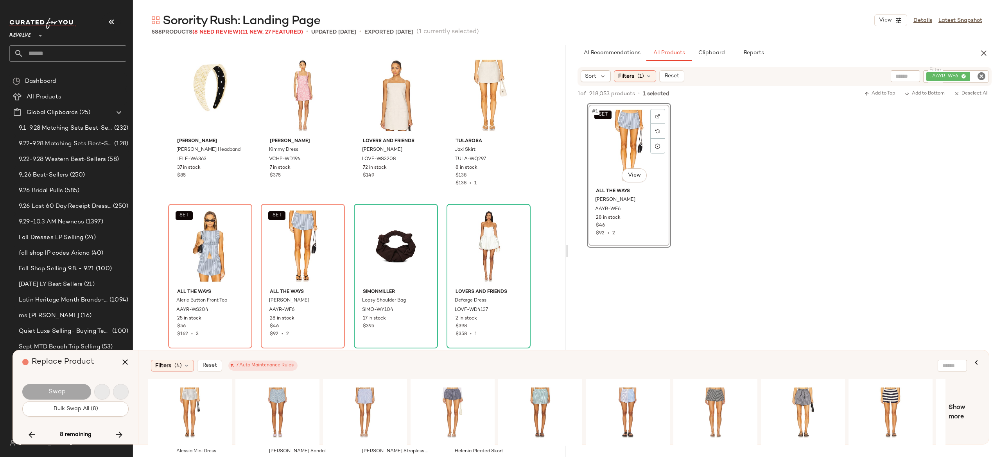
scroll to position [20976, 0]
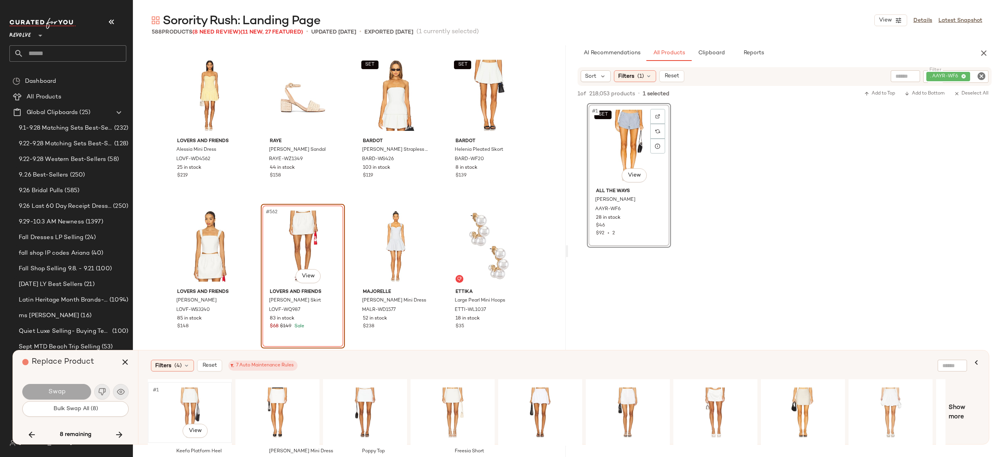
click at [195, 400] on div "#1 View" at bounding box center [190, 413] width 79 height 56
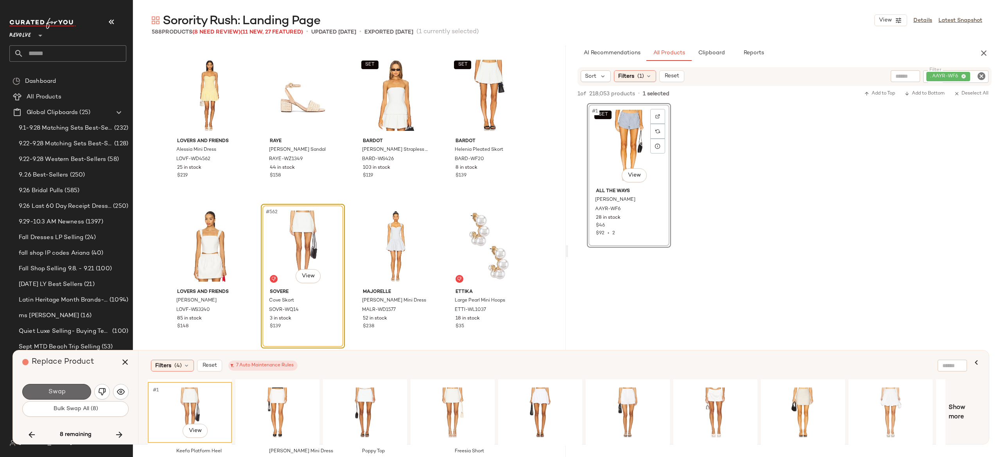
click at [81, 389] on button "Swap" at bounding box center [56, 392] width 69 height 16
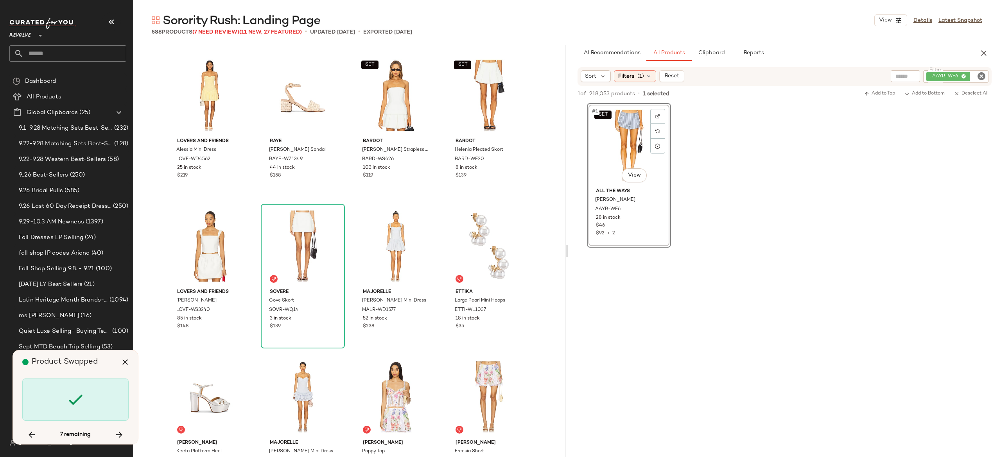
scroll to position [21277, 0]
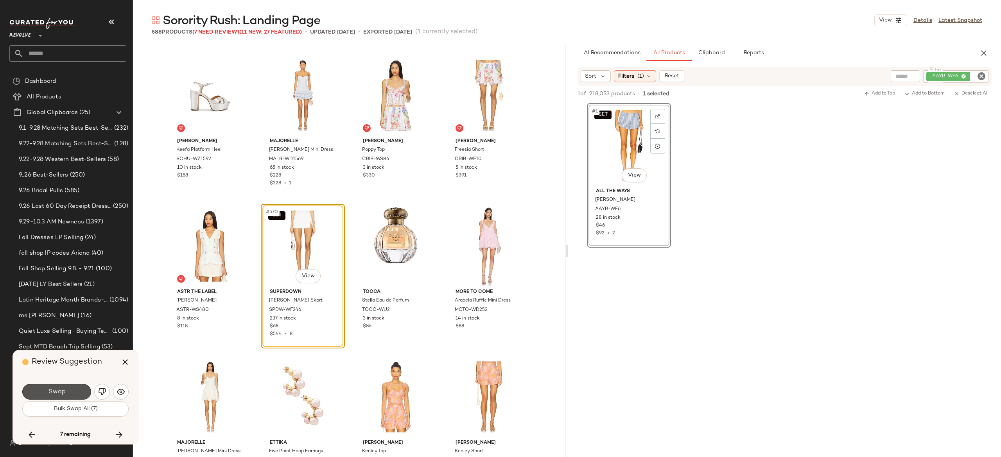
click at [81, 389] on button "Swap" at bounding box center [56, 392] width 69 height 16
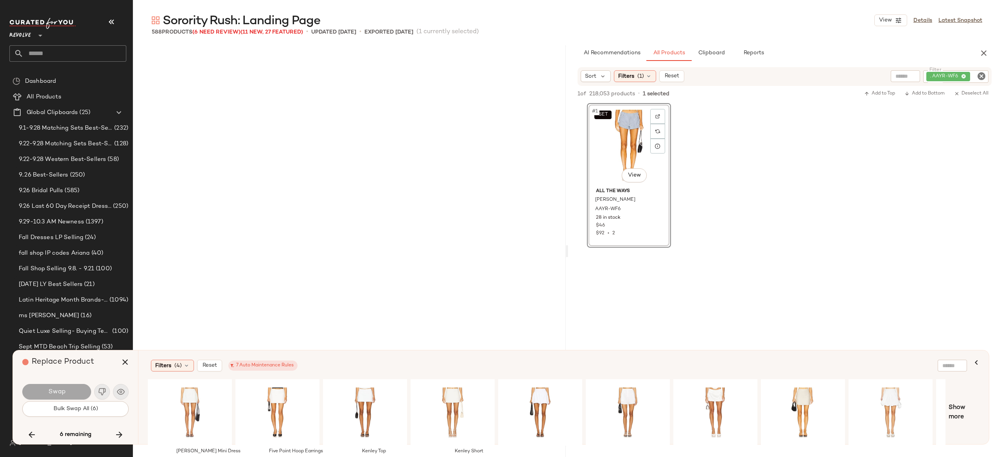
scroll to position [21579, 0]
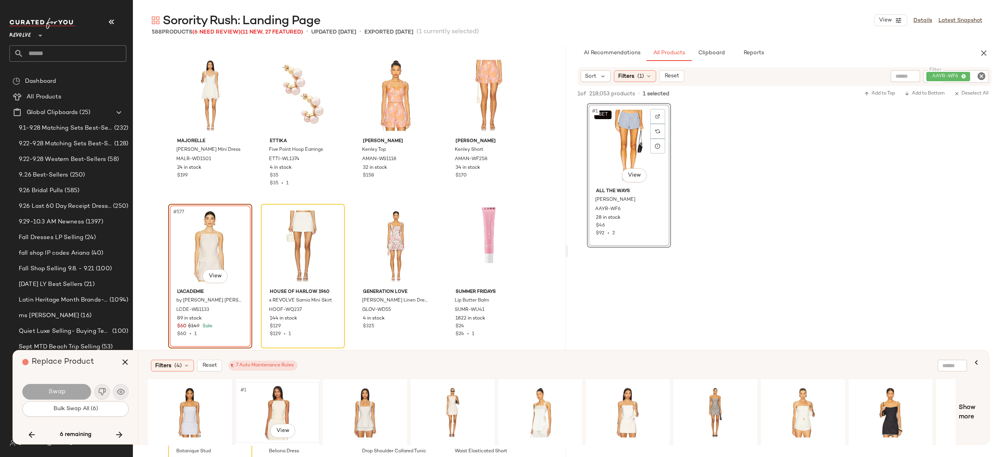
click at [277, 398] on div "#1 View" at bounding box center [277, 413] width 79 height 56
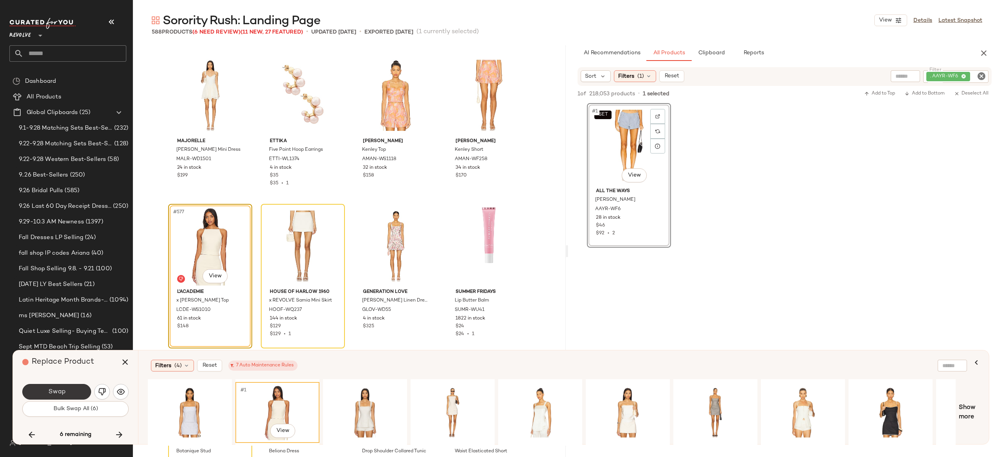
click at [85, 392] on button "Swap" at bounding box center [56, 392] width 69 height 16
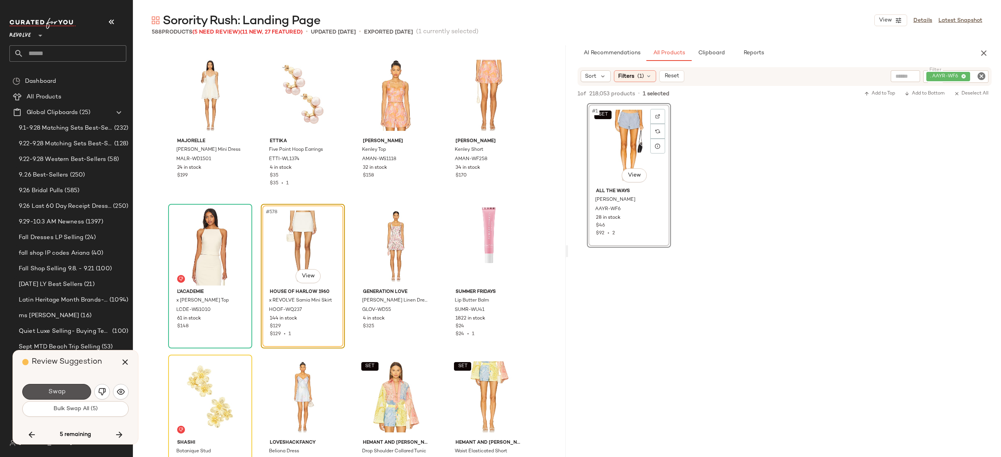
click at [85, 392] on button "Swap" at bounding box center [56, 392] width 69 height 16
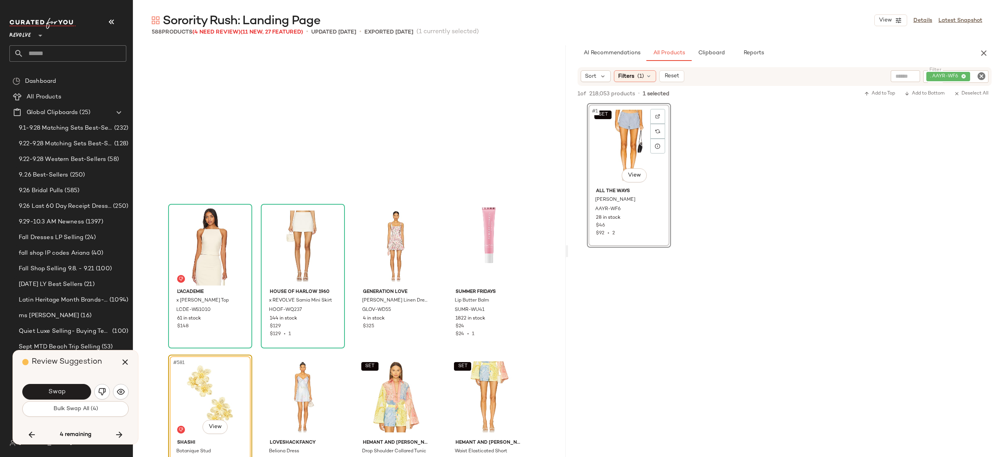
scroll to position [21730, 0]
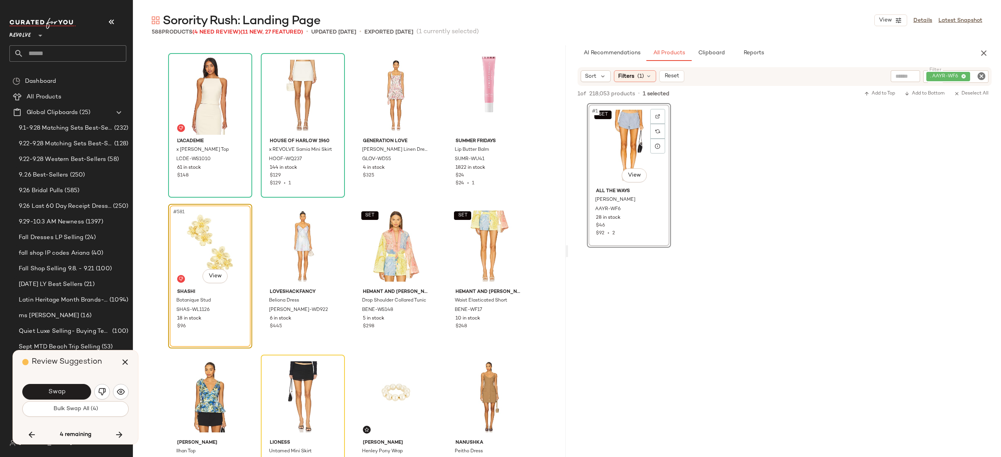
click at [85, 392] on button "Swap" at bounding box center [56, 392] width 69 height 16
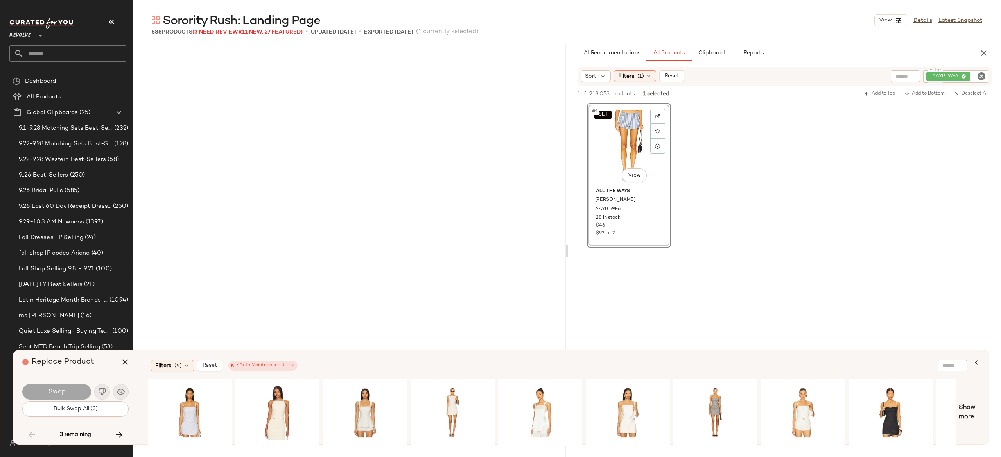
scroll to position [20674, 0]
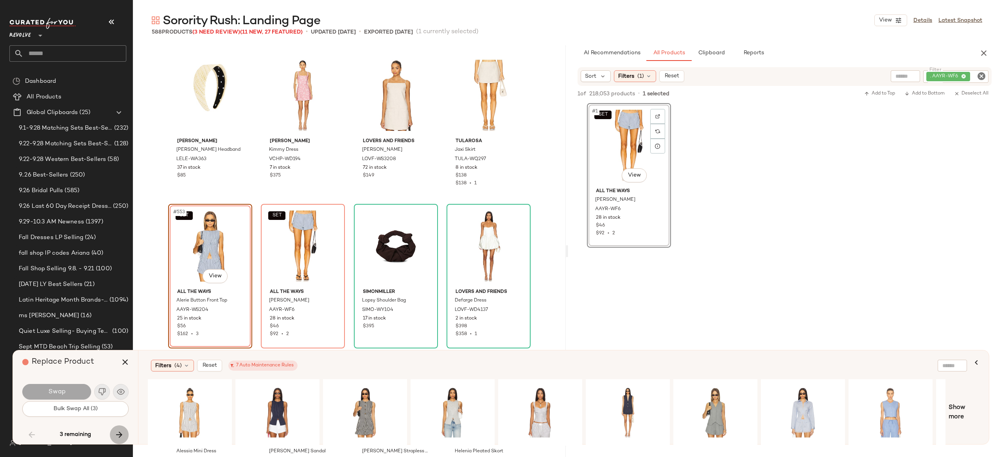
click at [119, 433] on icon "button" at bounding box center [119, 434] width 9 height 9
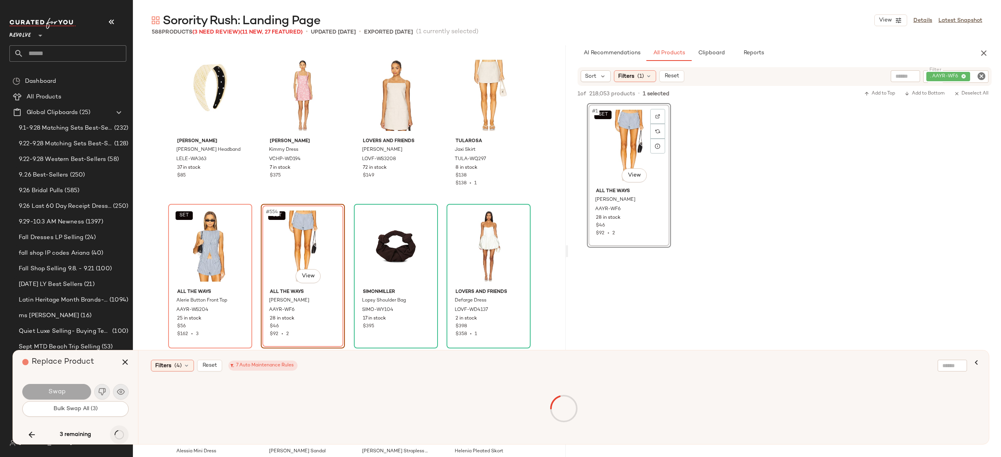
click at [119, 433] on div "3 remaining" at bounding box center [75, 435] width 106 height 19
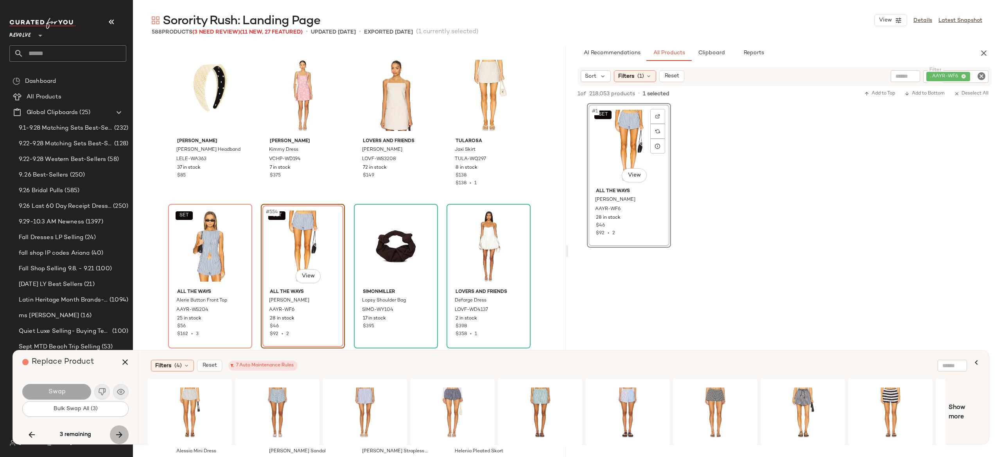
click at [119, 433] on icon "button" at bounding box center [119, 434] width 9 height 9
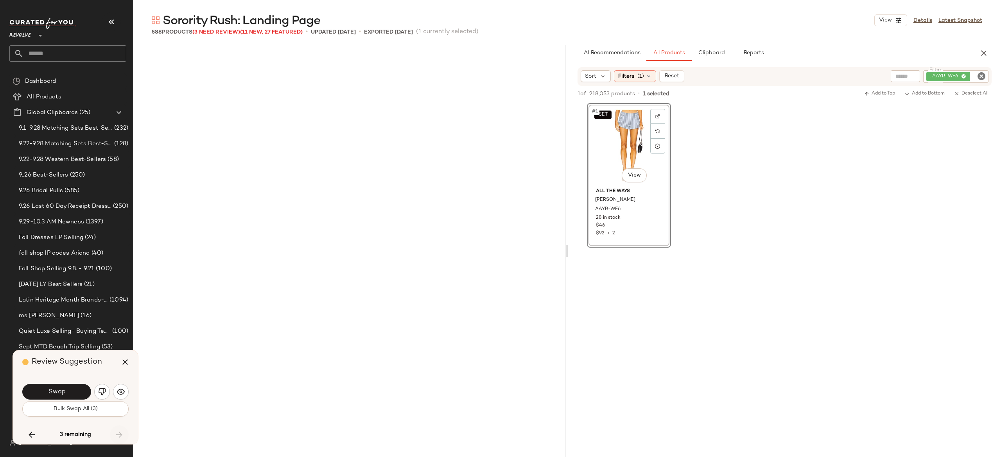
scroll to position [21772, 0]
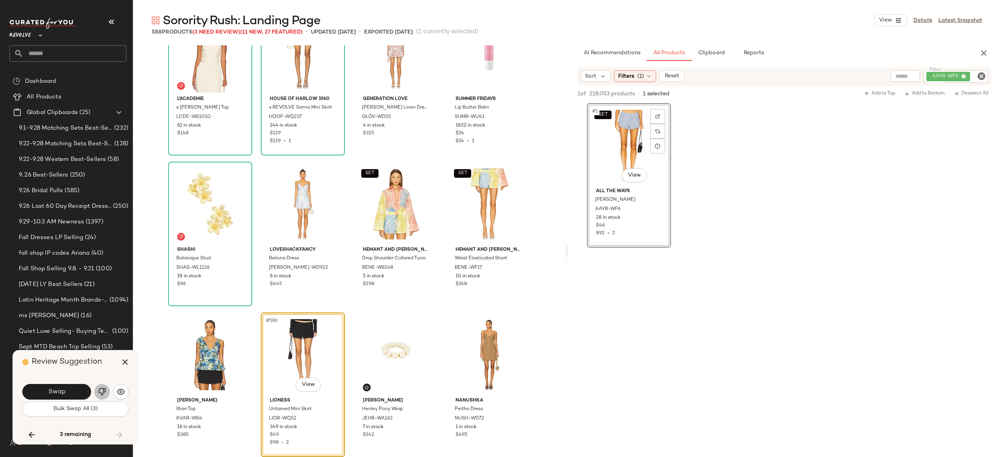
click at [100, 393] on img "button" at bounding box center [102, 392] width 8 height 8
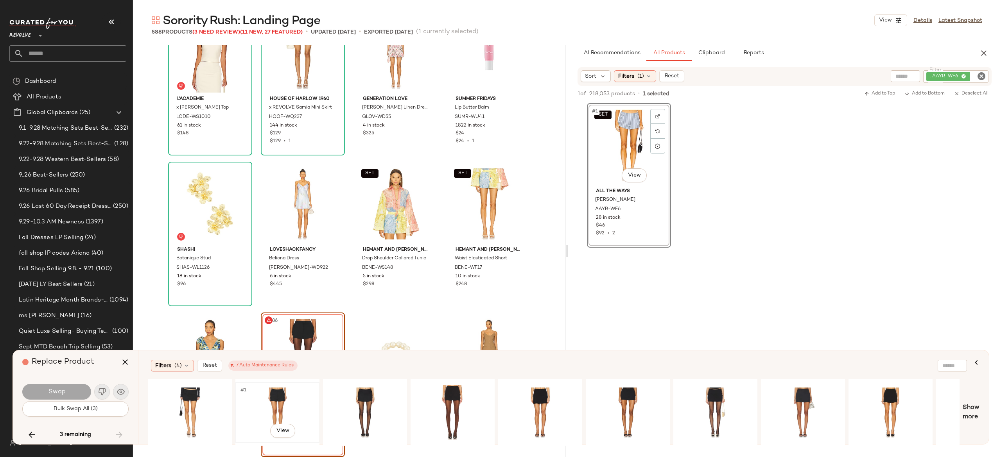
click at [278, 393] on div "#1 View" at bounding box center [277, 413] width 79 height 56
click at [79, 391] on button "Swap" at bounding box center [56, 392] width 69 height 16
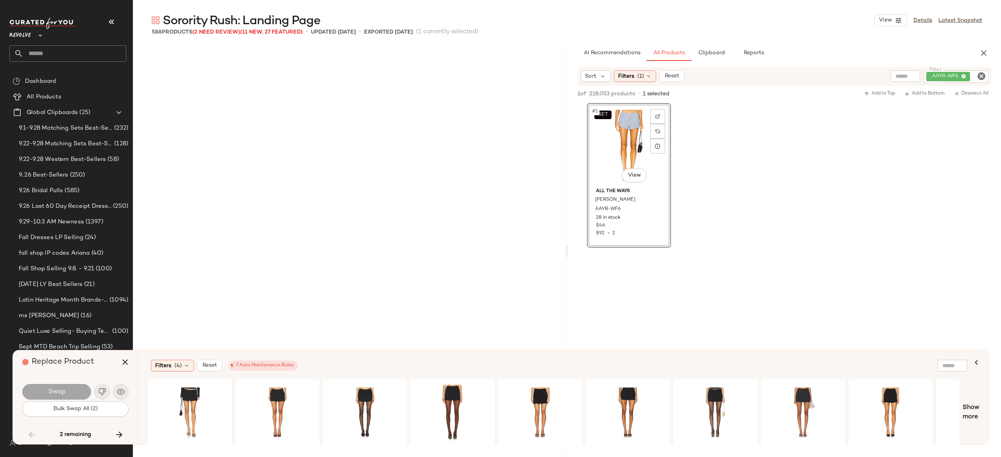
scroll to position [20674, 0]
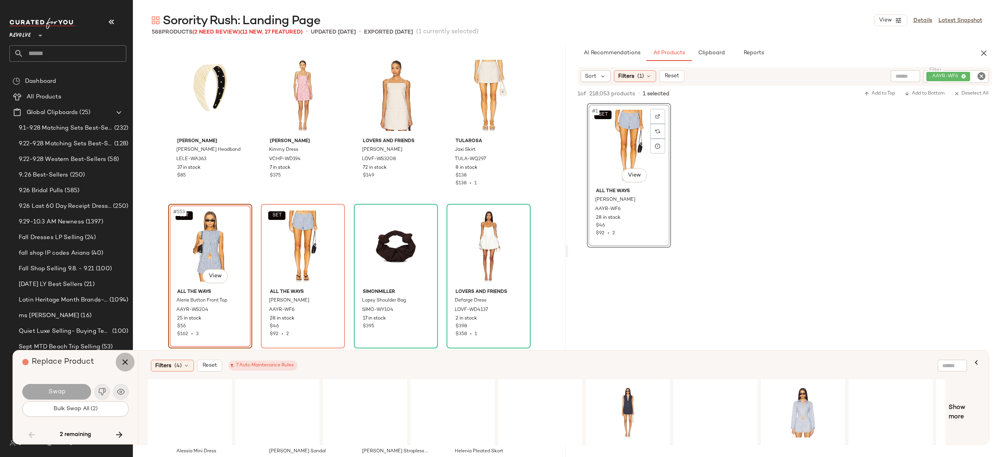
click at [126, 362] on icon "button" at bounding box center [124, 362] width 9 height 9
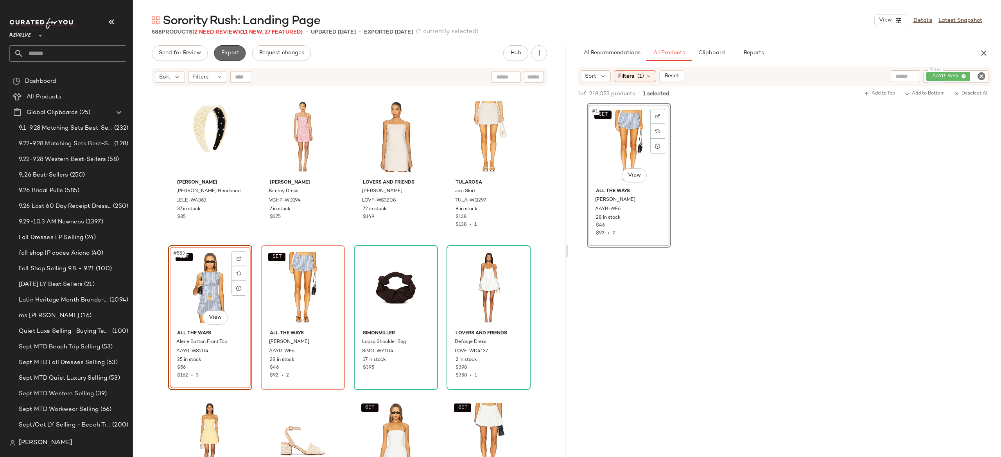
click at [233, 52] on span "Export" at bounding box center [229, 53] width 18 height 6
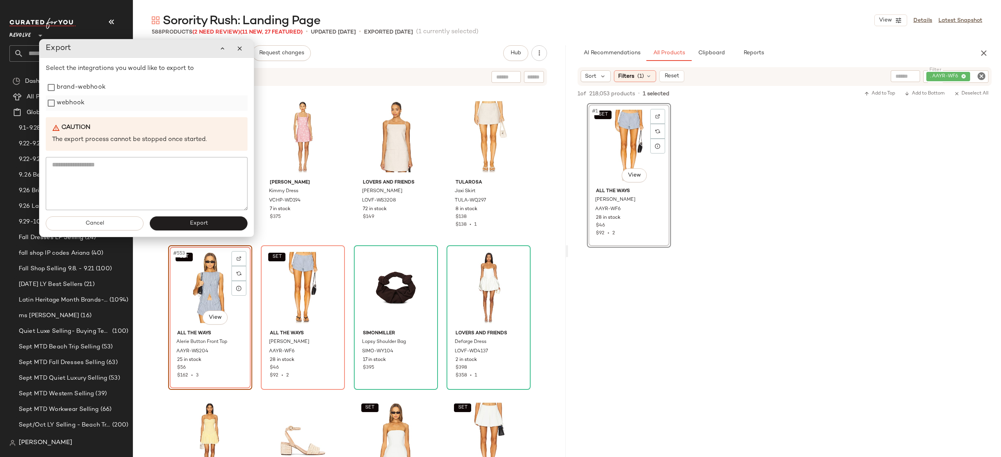
click at [79, 104] on label "webhook" at bounding box center [71, 103] width 28 height 16
click at [172, 222] on button "Export" at bounding box center [199, 224] width 98 height 14
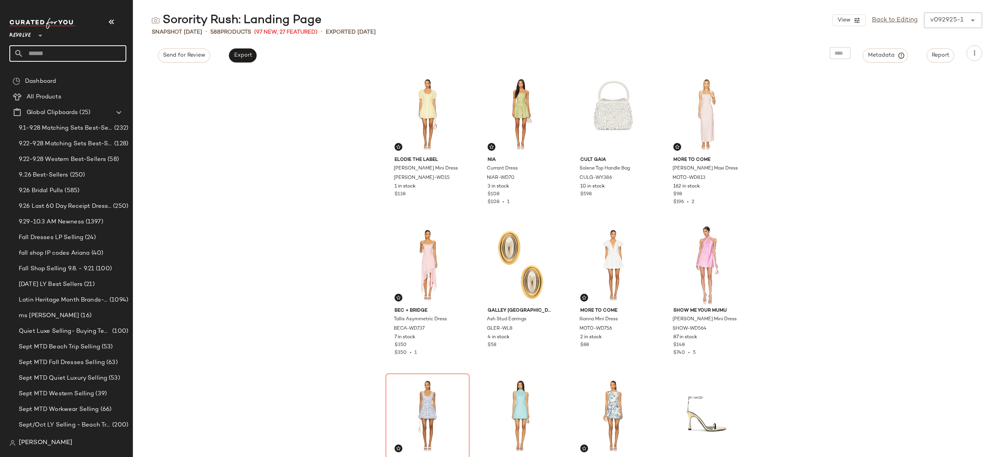
click at [112, 51] on input "text" at bounding box center [74, 53] width 103 height 16
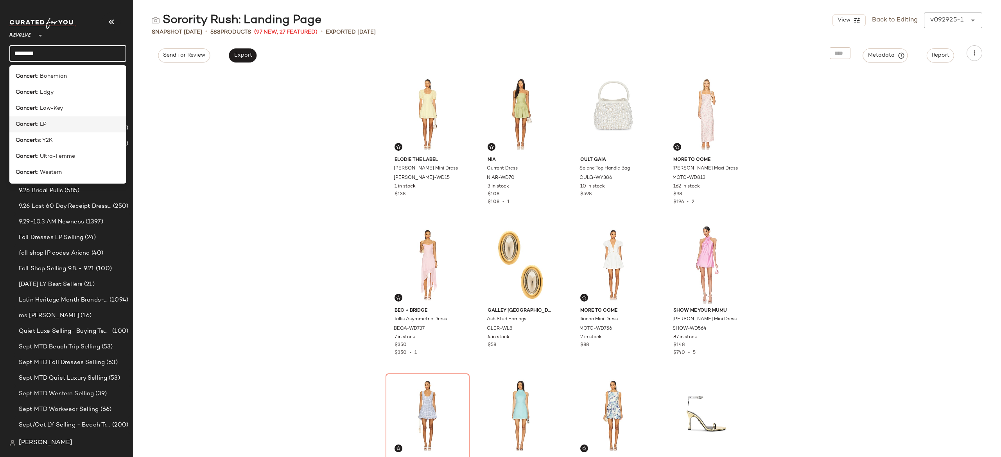
type input "*******"
click at [72, 124] on div "Concert : LP" at bounding box center [68, 124] width 104 height 8
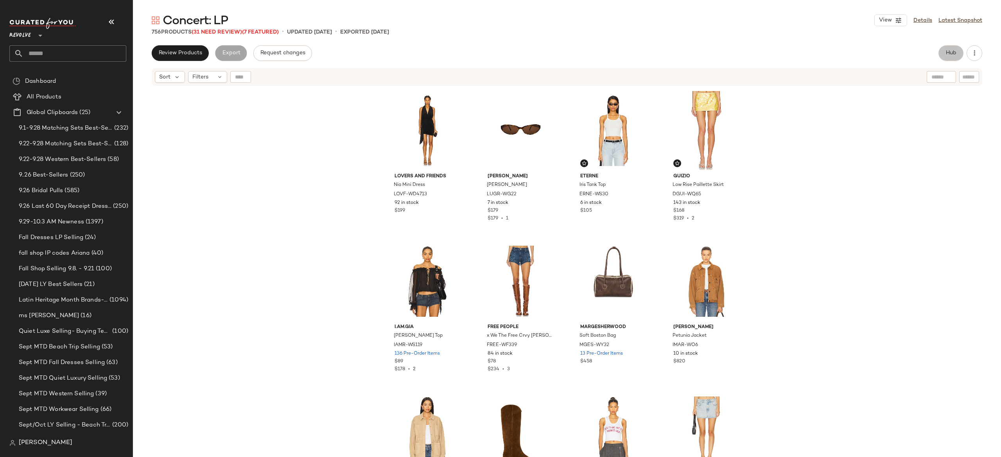
click at [945, 53] on button "Hub" at bounding box center [950, 53] width 25 height 16
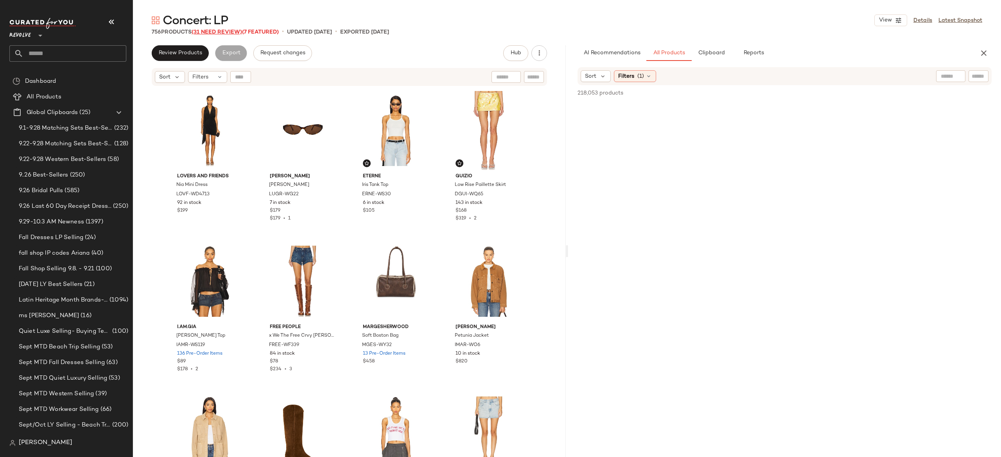
click at [233, 34] on span "(31 Need Review)" at bounding box center [217, 32] width 50 height 6
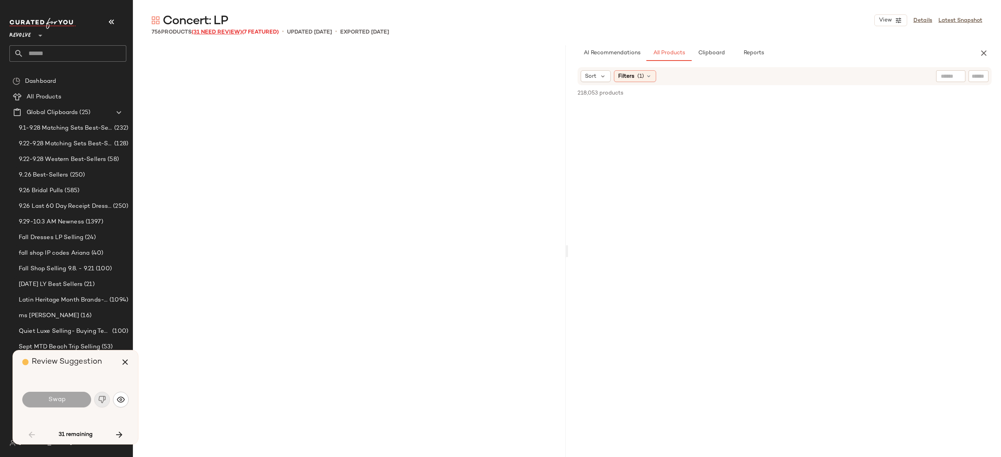
scroll to position [610, 0]
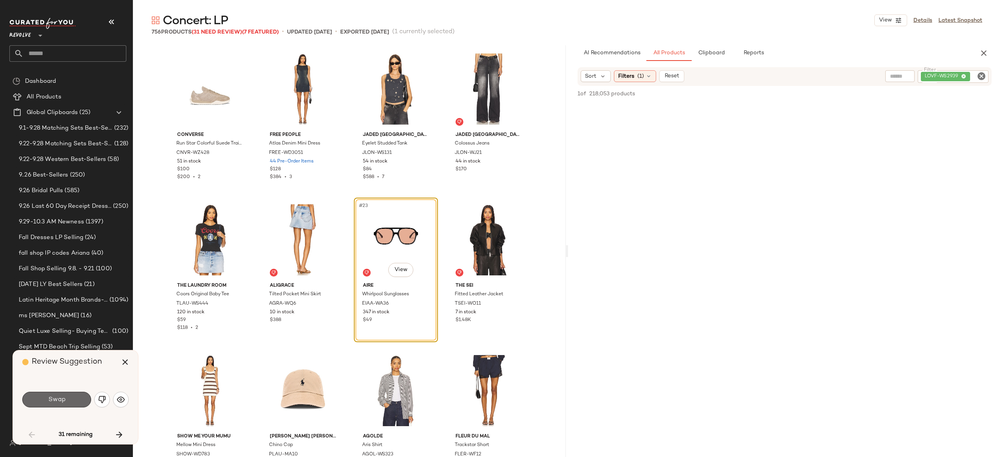
click at [71, 395] on button "Swap" at bounding box center [56, 400] width 69 height 16
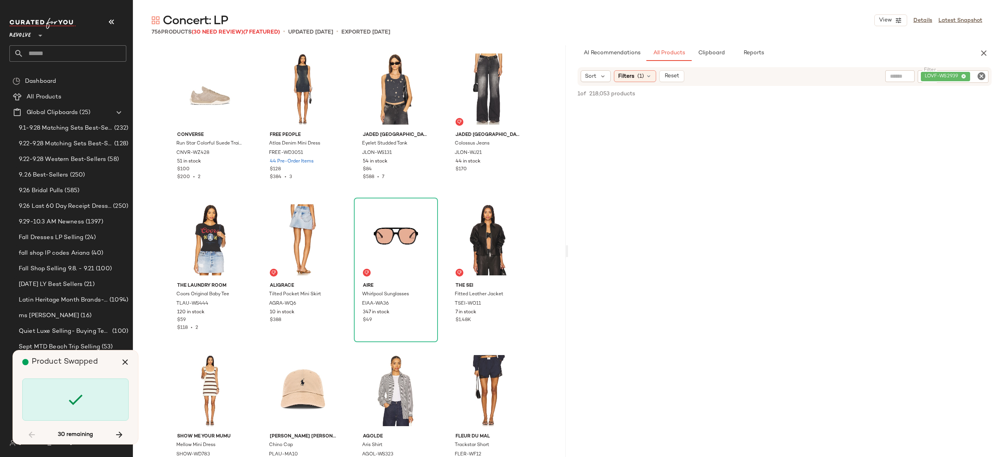
scroll to position [1207, 0]
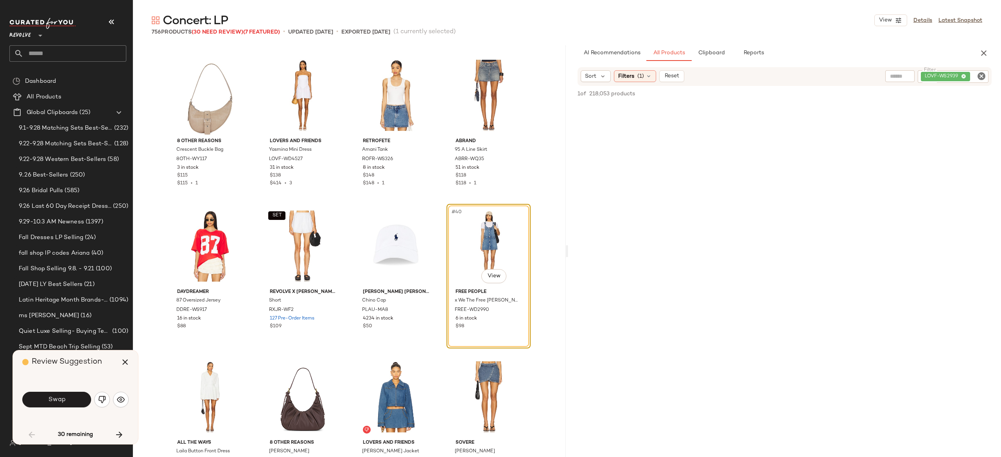
click at [71, 395] on button "Swap" at bounding box center [56, 400] width 69 height 16
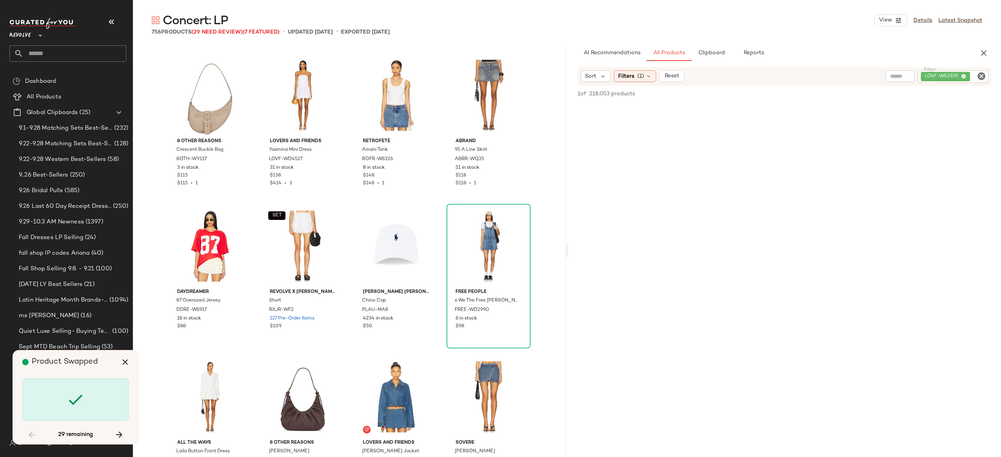
scroll to position [5433, 0]
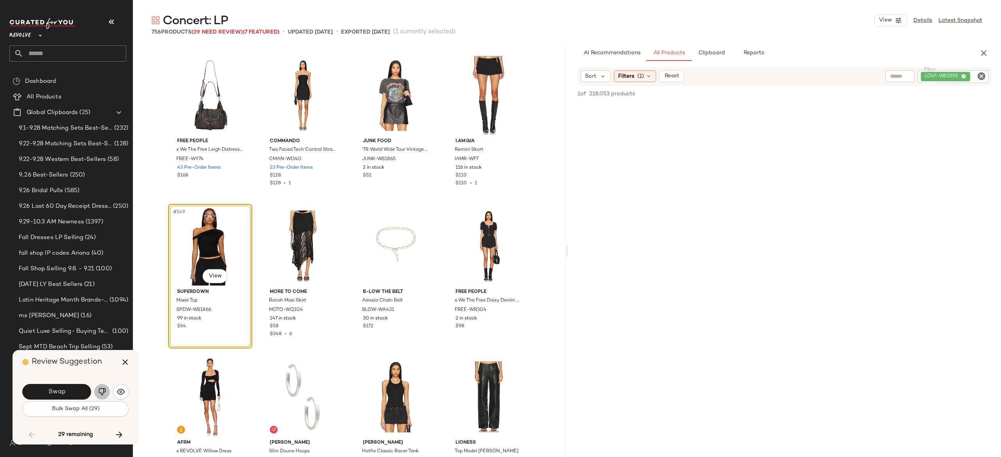
click at [102, 389] on img "button" at bounding box center [102, 392] width 8 height 8
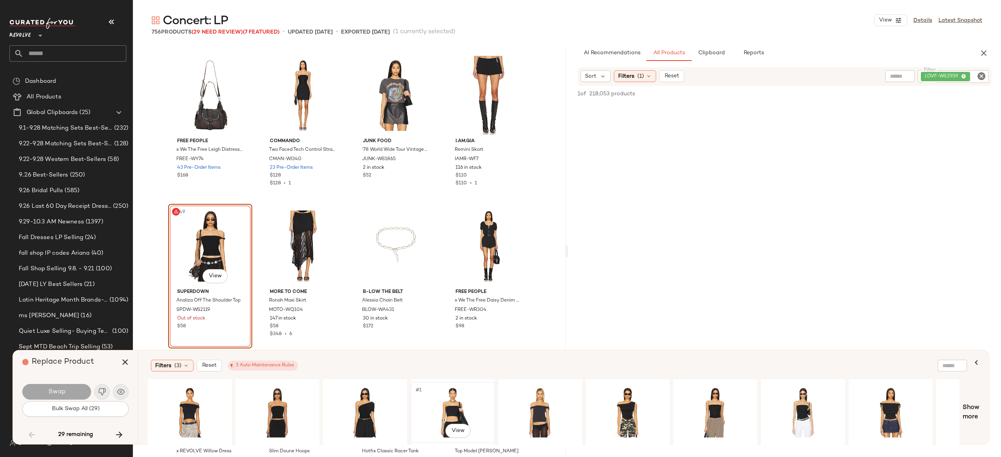
click at [452, 408] on div "#1 View" at bounding box center [452, 413] width 79 height 56
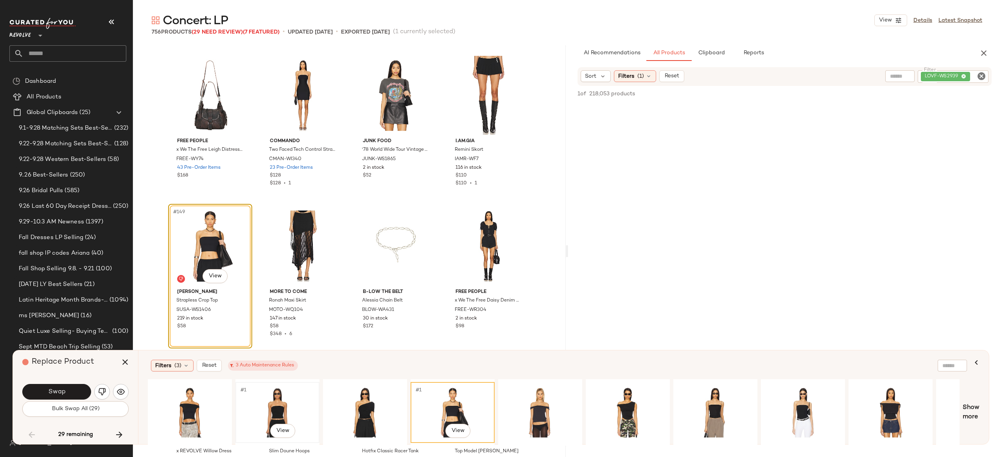
click at [276, 416] on div "#1 View" at bounding box center [277, 413] width 79 height 56
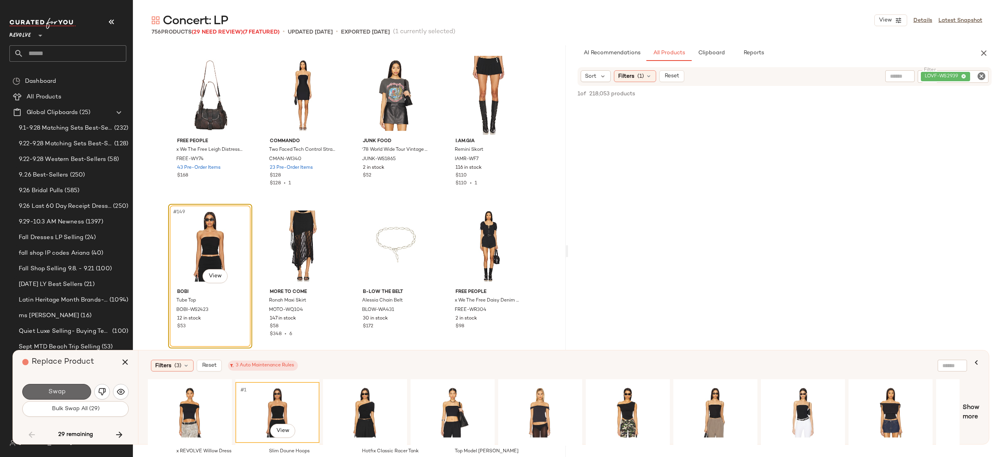
click at [77, 390] on button "Swap" at bounding box center [56, 392] width 69 height 16
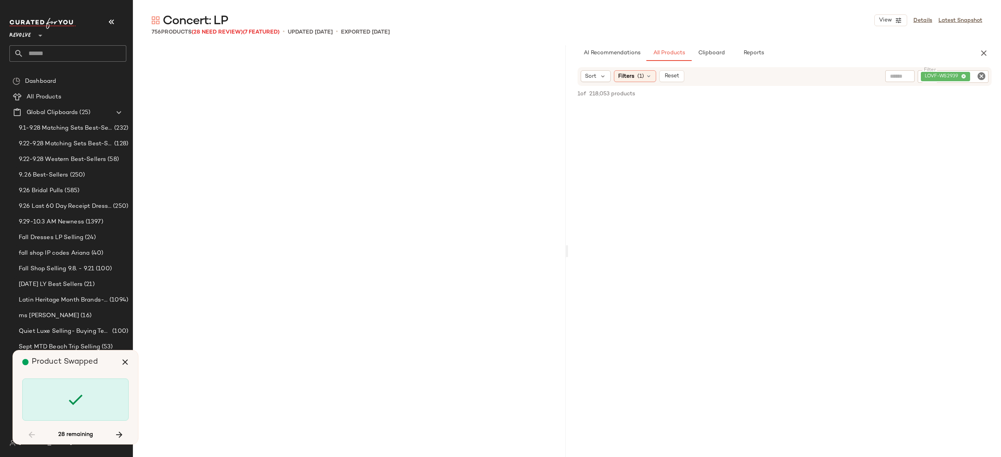
scroll to position [6036, 0]
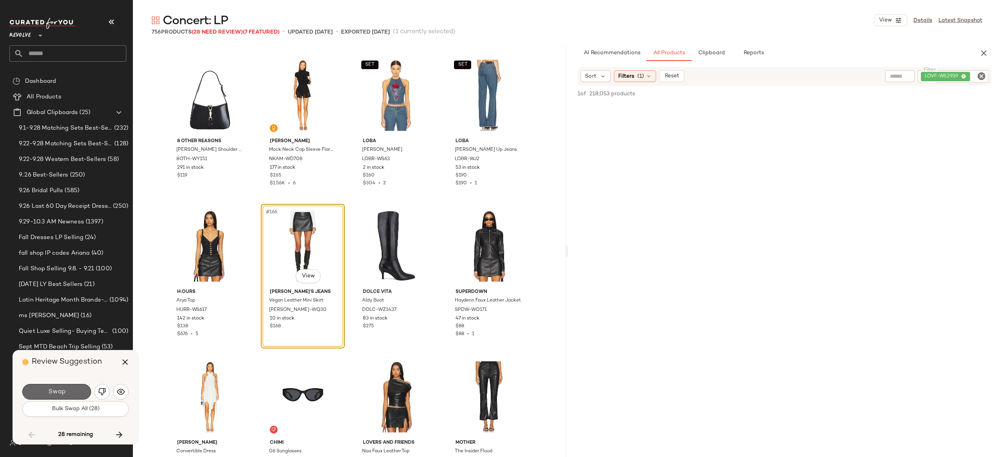
click at [81, 391] on button "Swap" at bounding box center [56, 392] width 69 height 16
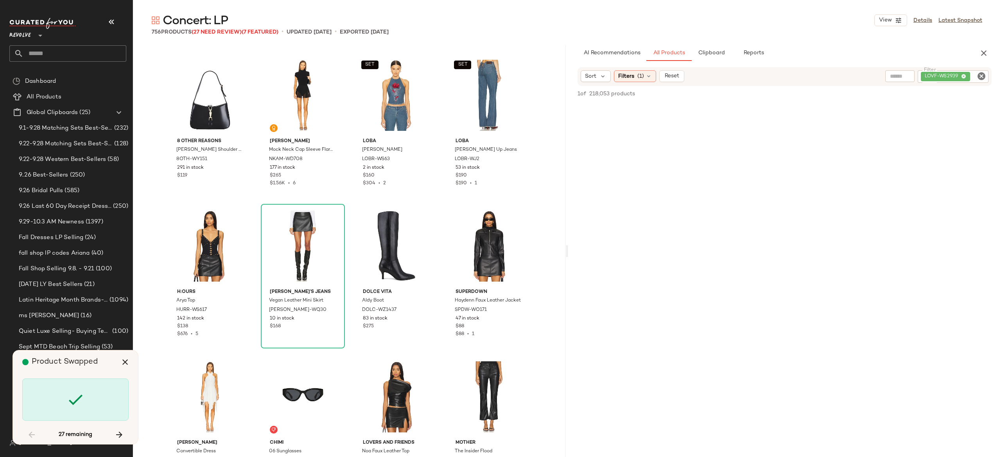
scroll to position [6791, 0]
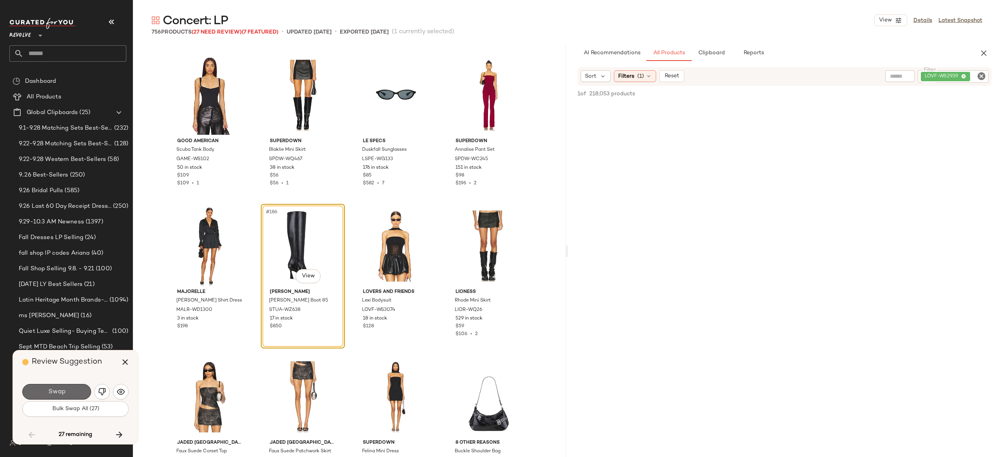
click at [83, 389] on button "Swap" at bounding box center [56, 392] width 69 height 16
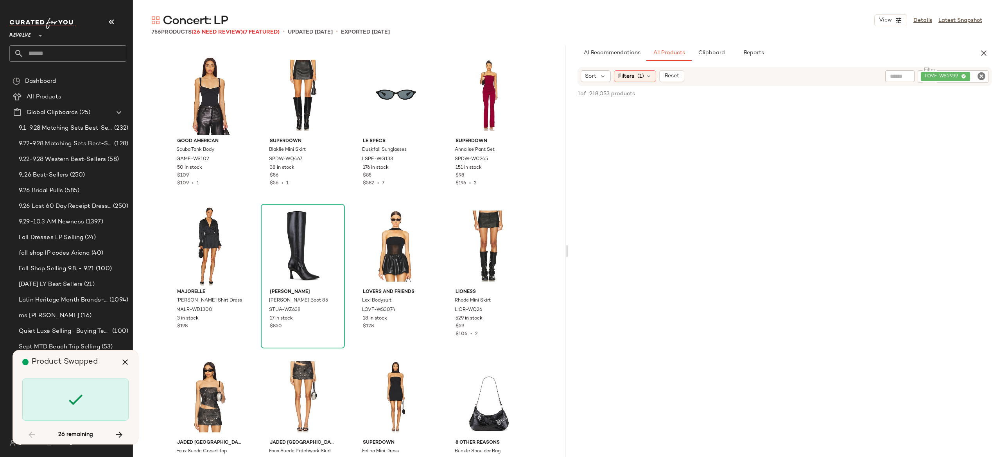
scroll to position [7696, 0]
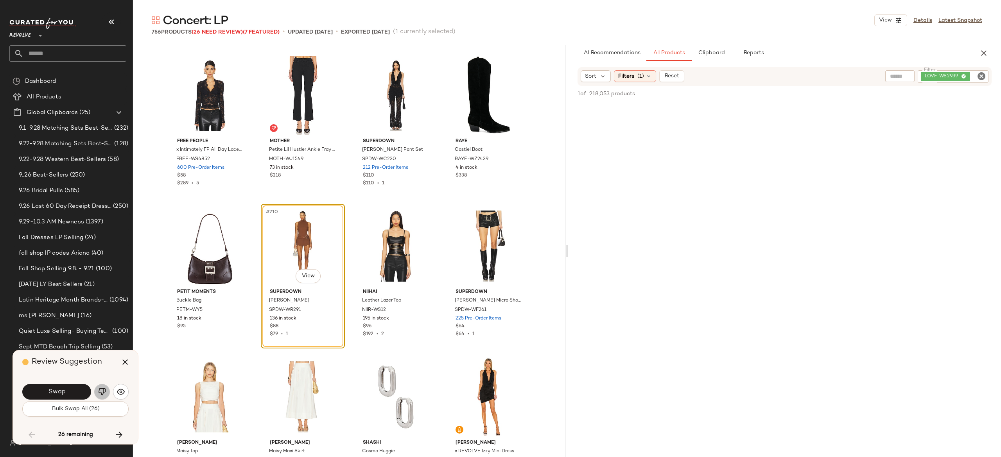
click at [99, 393] on img "button" at bounding box center [102, 392] width 8 height 8
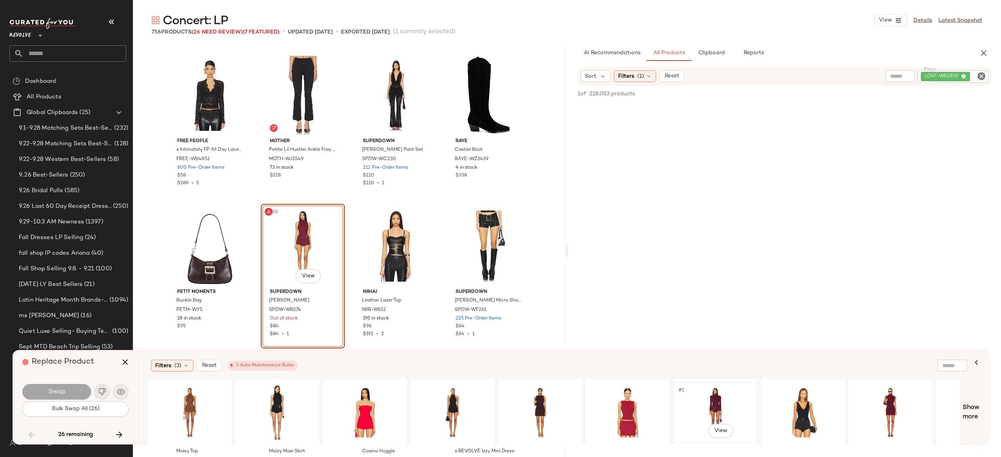
click at [703, 395] on div "#1 View" at bounding box center [715, 413] width 79 height 56
click at [78, 393] on button "Swap" at bounding box center [56, 392] width 69 height 16
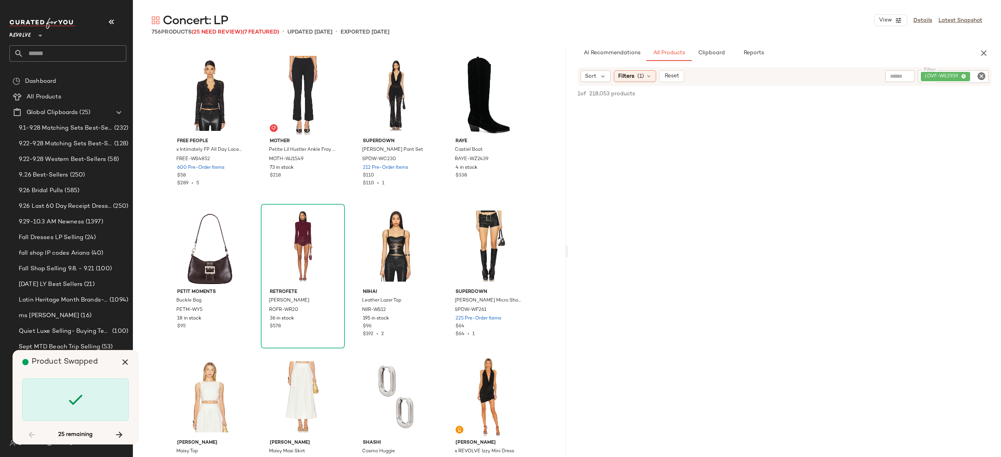
scroll to position [8149, 0]
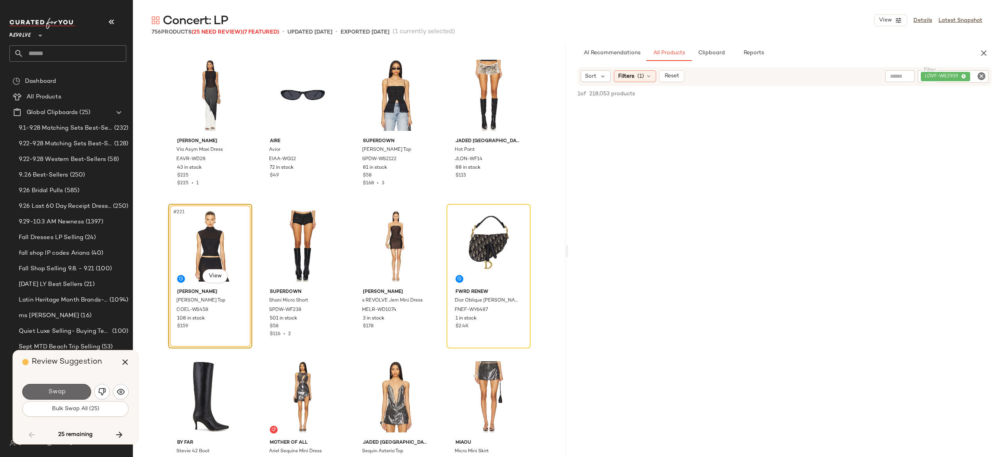
click at [71, 392] on button "Swap" at bounding box center [56, 392] width 69 height 16
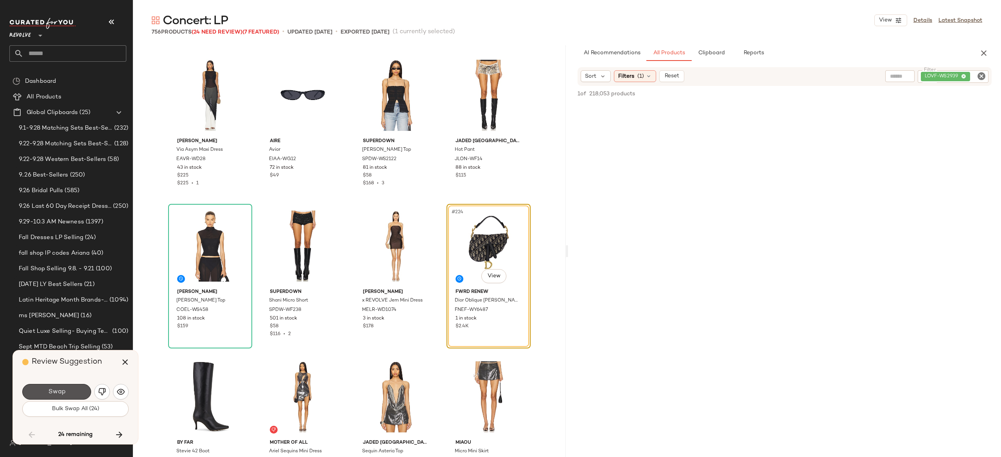
click at [71, 392] on button "Swap" at bounding box center [56, 392] width 69 height 16
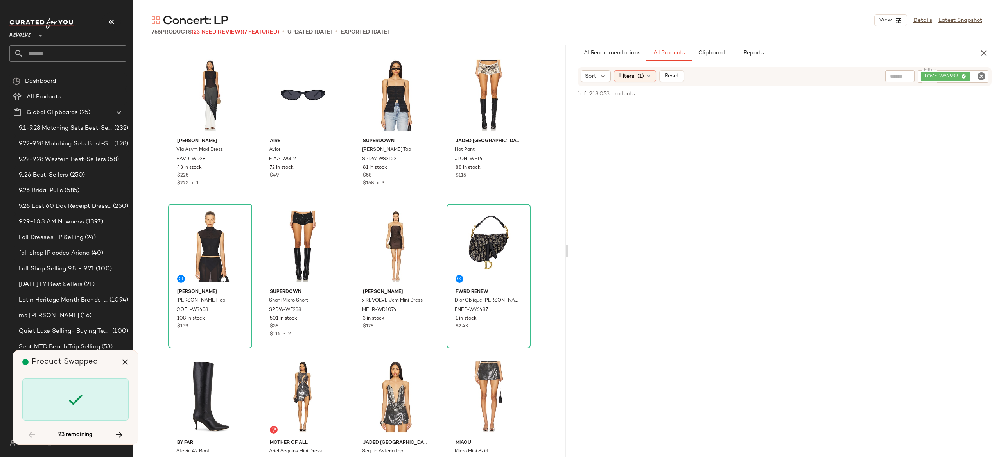
scroll to position [8451, 0]
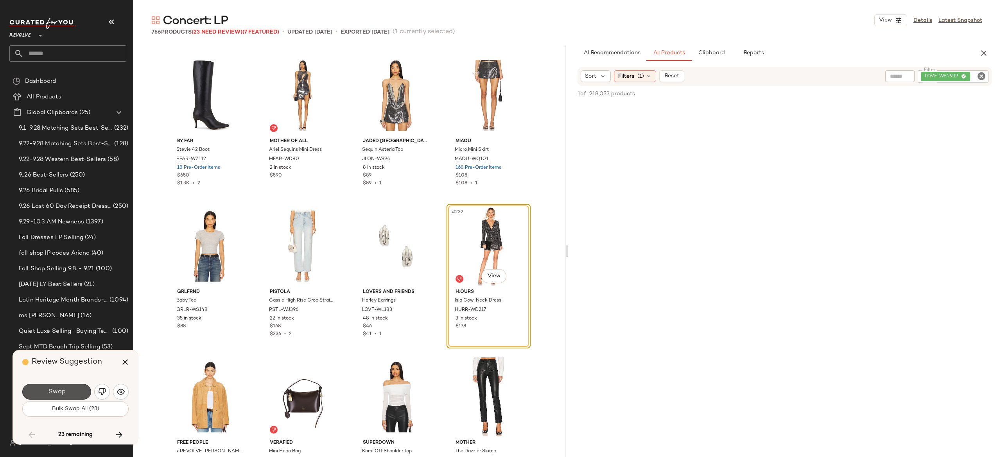
click at [71, 392] on button "Swap" at bounding box center [56, 392] width 69 height 16
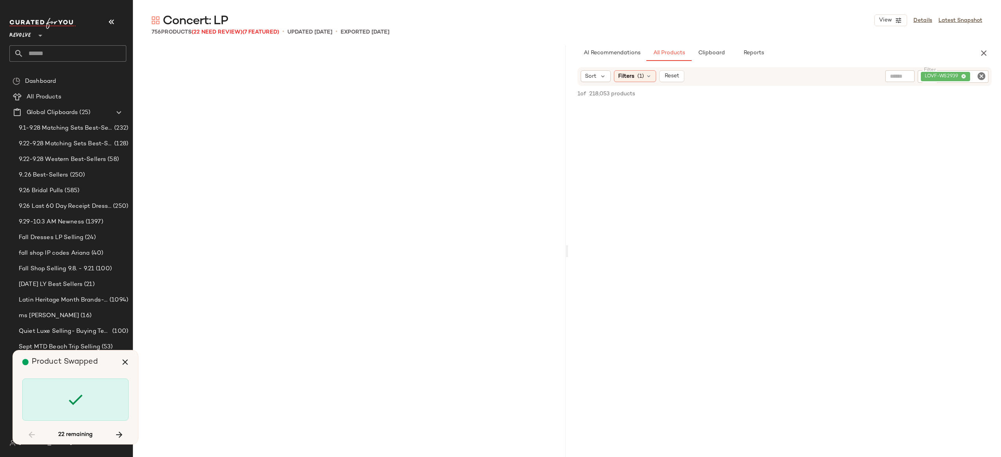
scroll to position [9205, 0]
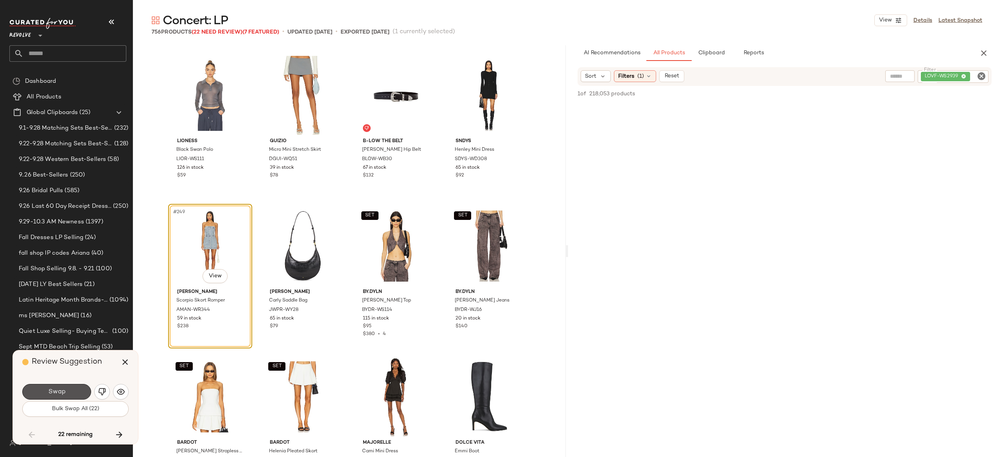
click at [71, 392] on button "Swap" at bounding box center [56, 392] width 69 height 16
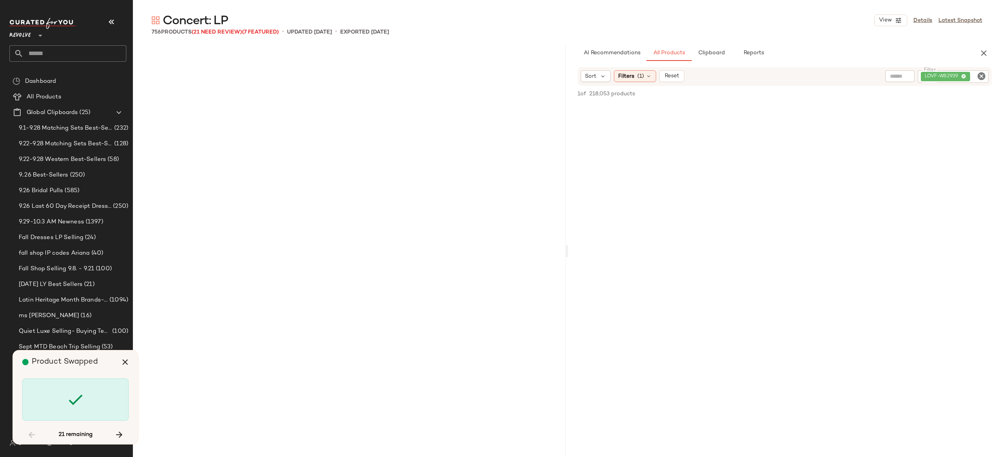
scroll to position [10111, 0]
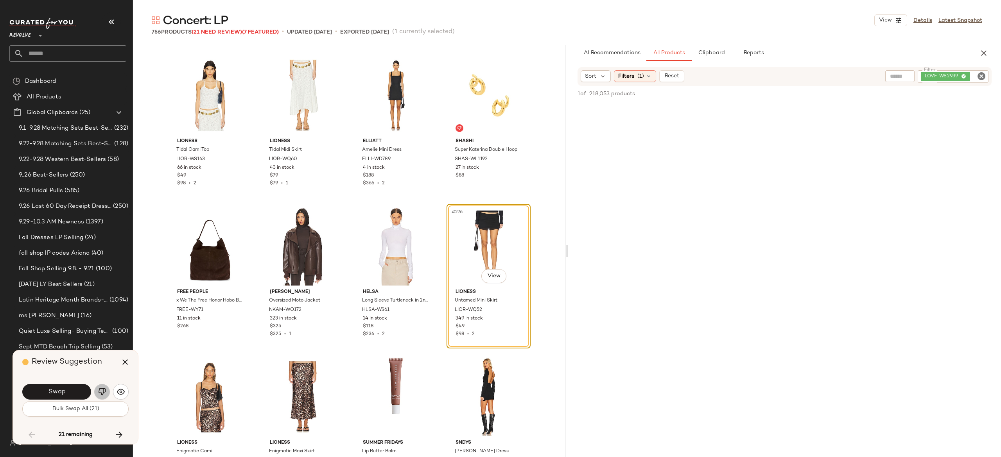
click at [97, 394] on button "button" at bounding box center [102, 392] width 16 height 16
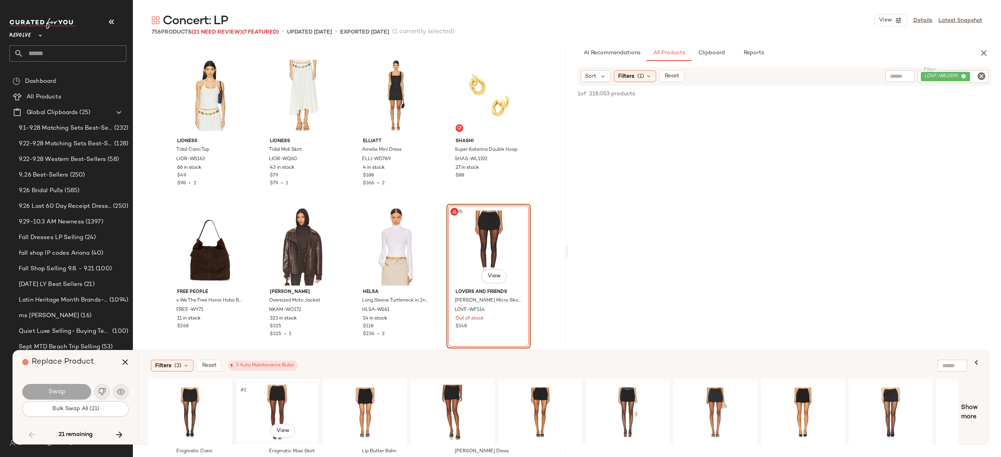
click at [275, 401] on div "#1 View" at bounding box center [277, 413] width 79 height 56
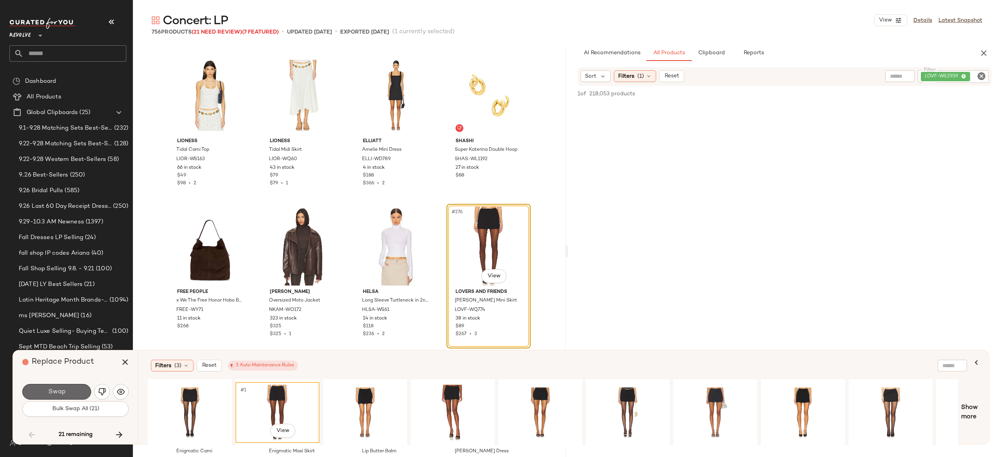
click at [75, 392] on button "Swap" at bounding box center [56, 392] width 69 height 16
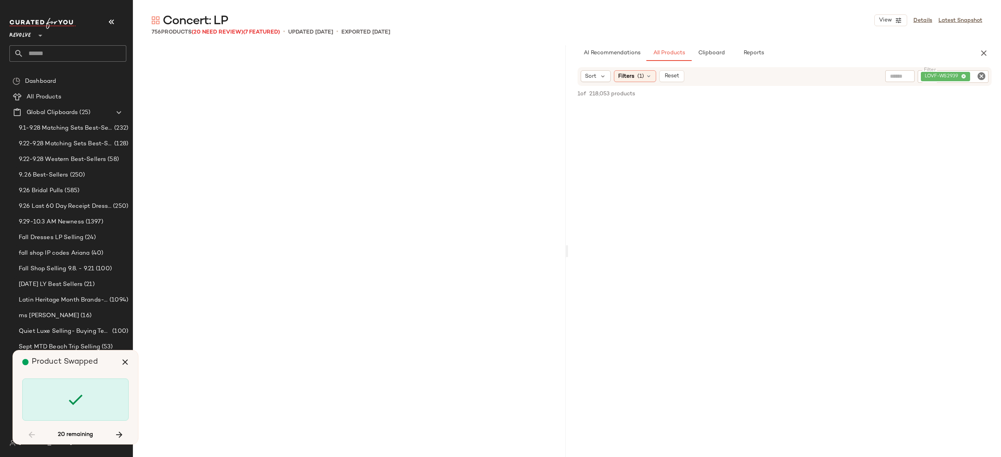
scroll to position [10865, 0]
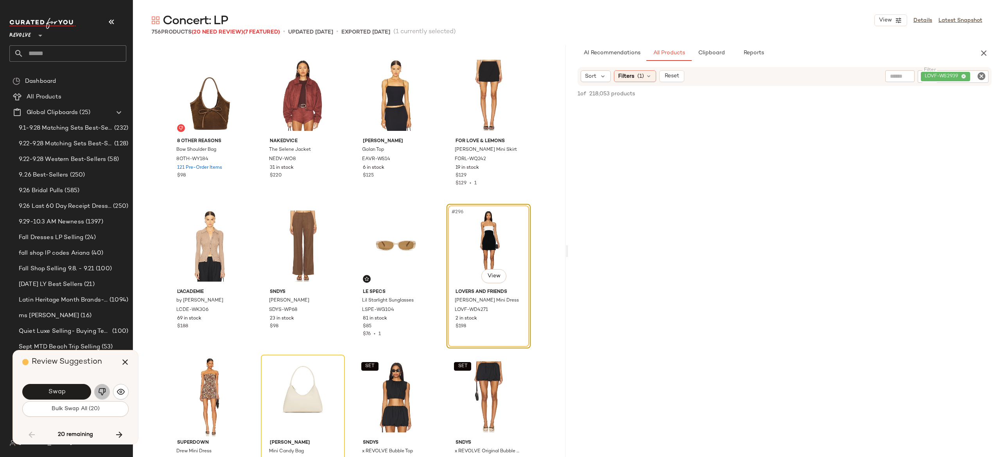
click at [100, 393] on img "button" at bounding box center [102, 392] width 8 height 8
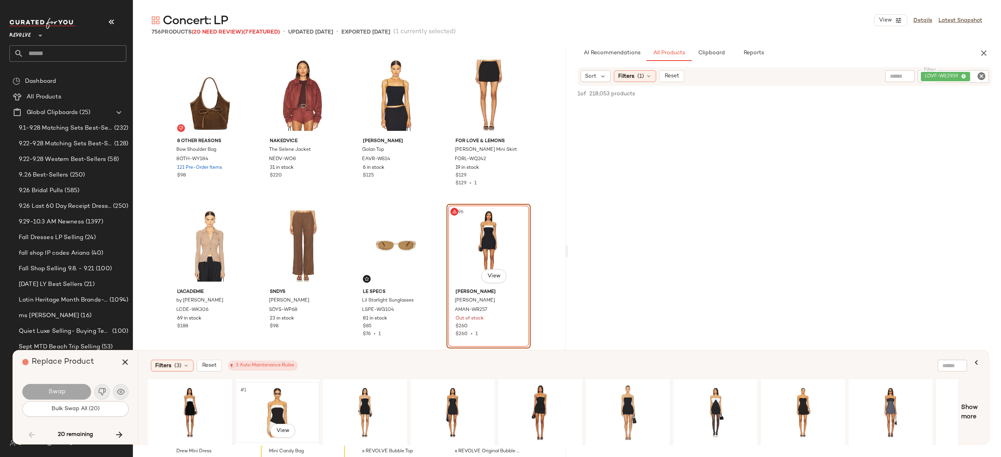
click at [271, 408] on div "#1 View" at bounding box center [277, 413] width 79 height 56
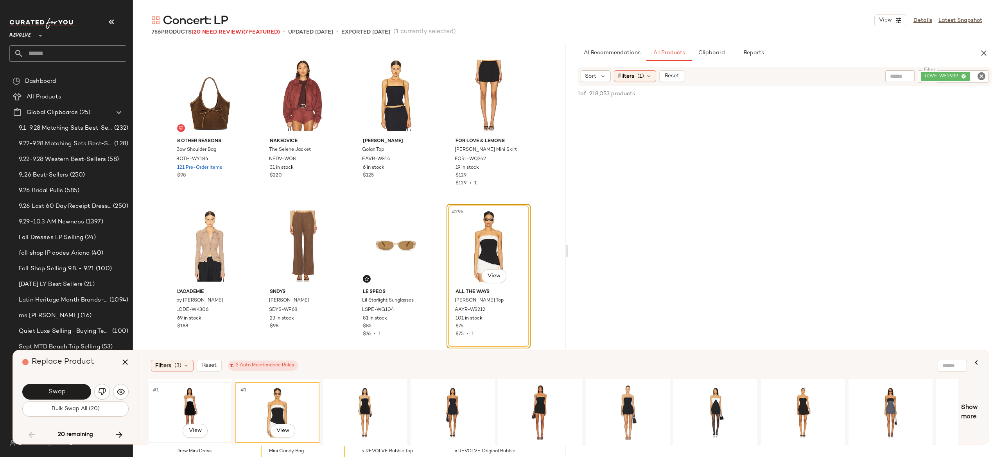
click at [190, 397] on div "#1 View" at bounding box center [190, 413] width 79 height 56
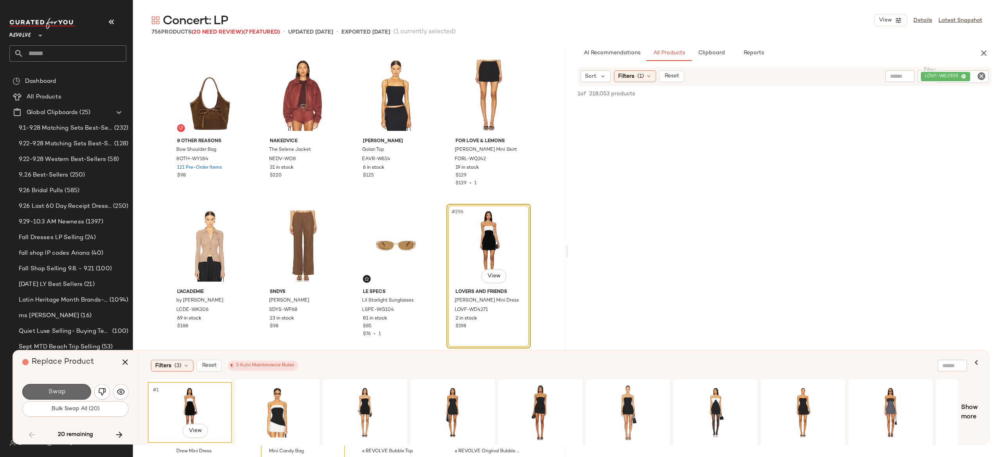
click at [78, 389] on button "Swap" at bounding box center [56, 392] width 69 height 16
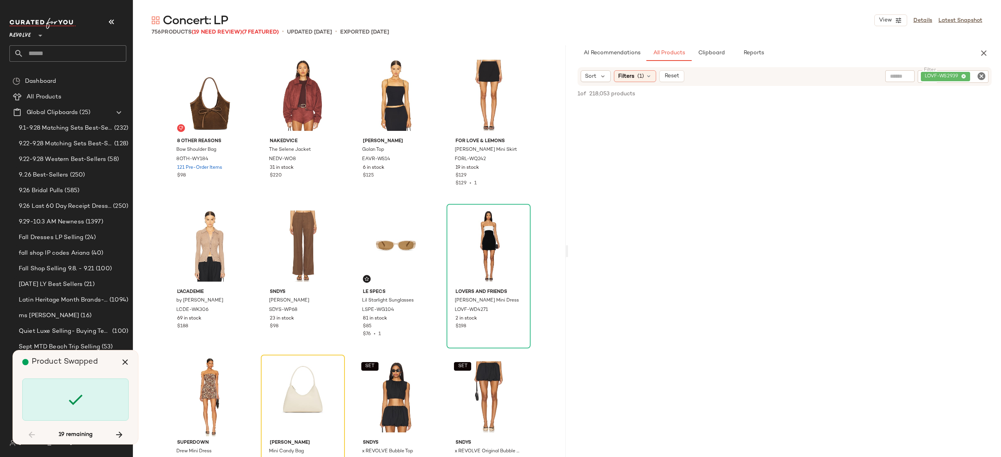
scroll to position [11016, 0]
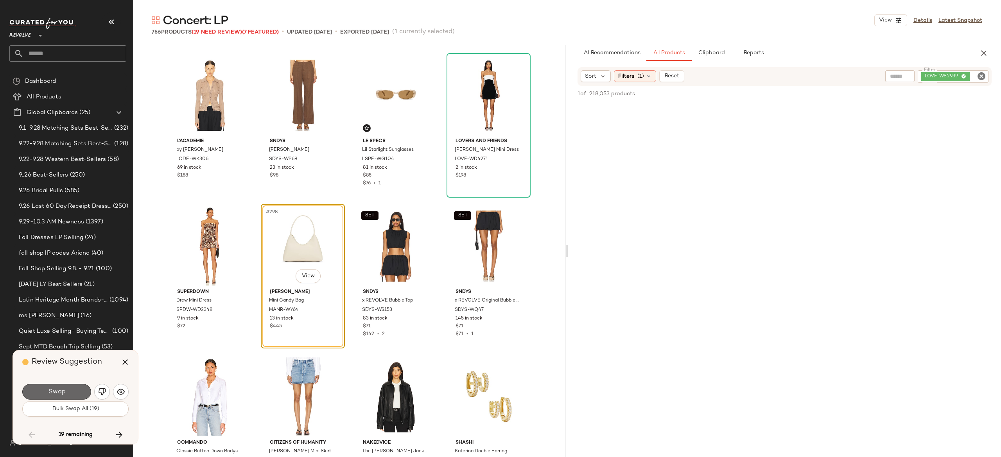
click at [82, 389] on button "Swap" at bounding box center [56, 392] width 69 height 16
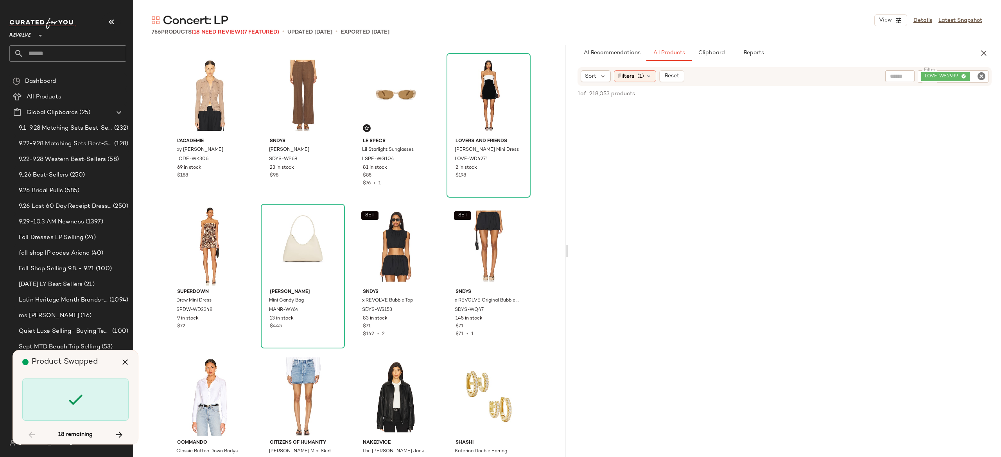
scroll to position [11318, 0]
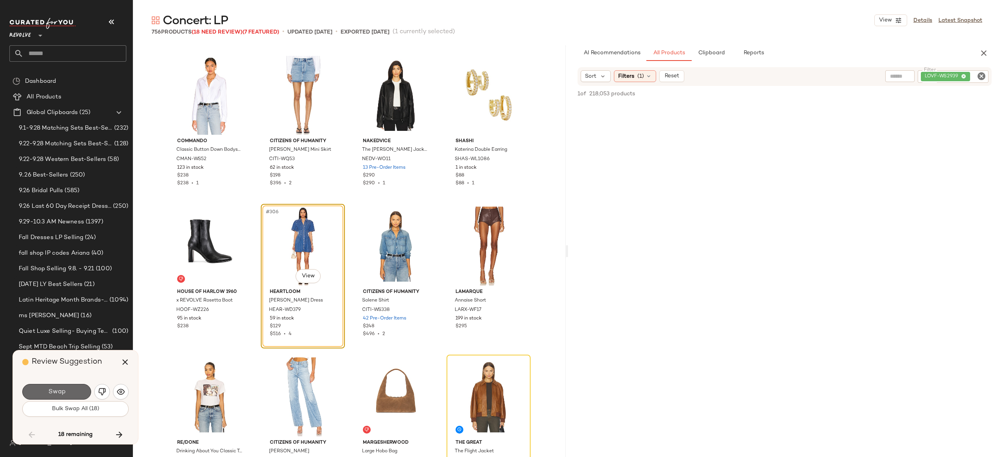
click at [81, 389] on button "Swap" at bounding box center [56, 392] width 69 height 16
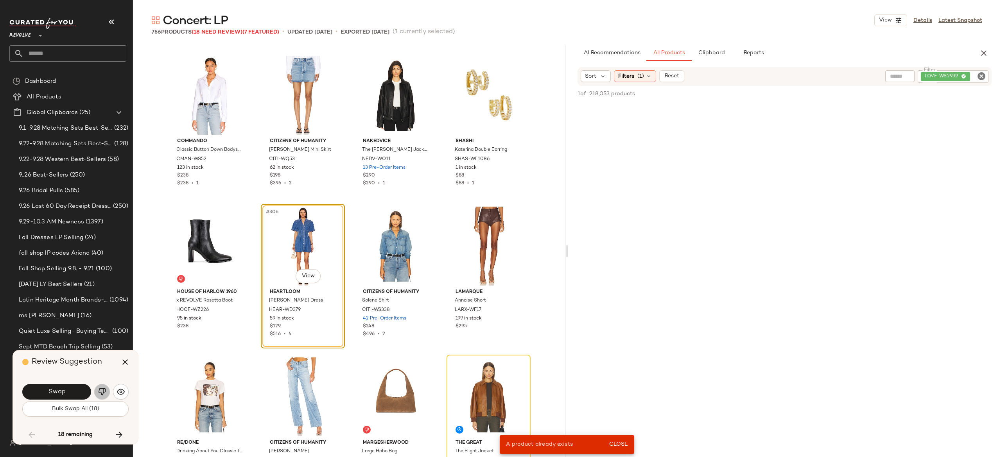
click at [102, 389] on img "button" at bounding box center [102, 392] width 8 height 8
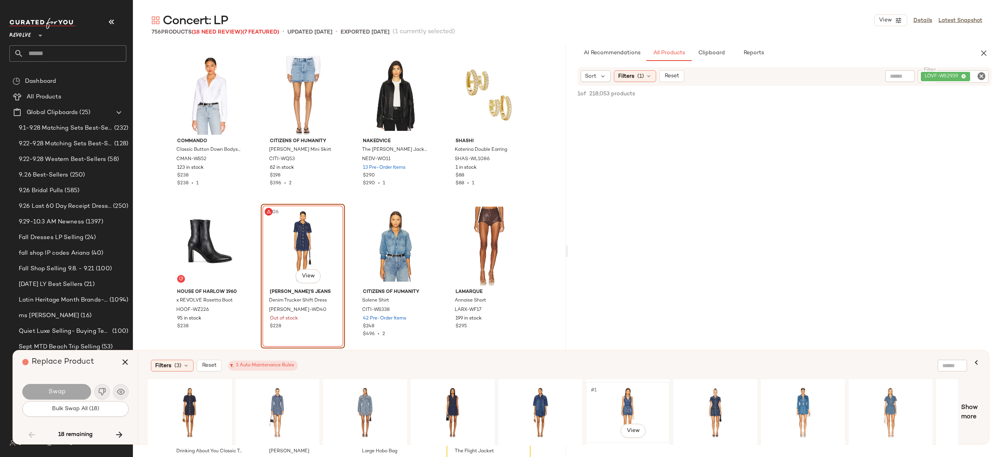
click at [622, 400] on div "#1 View" at bounding box center [627, 413] width 79 height 56
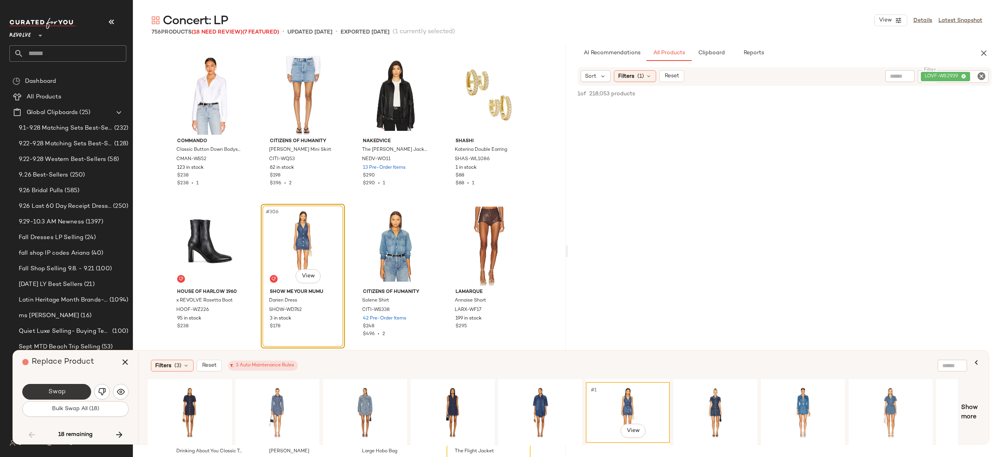
click at [70, 388] on button "Swap" at bounding box center [56, 392] width 69 height 16
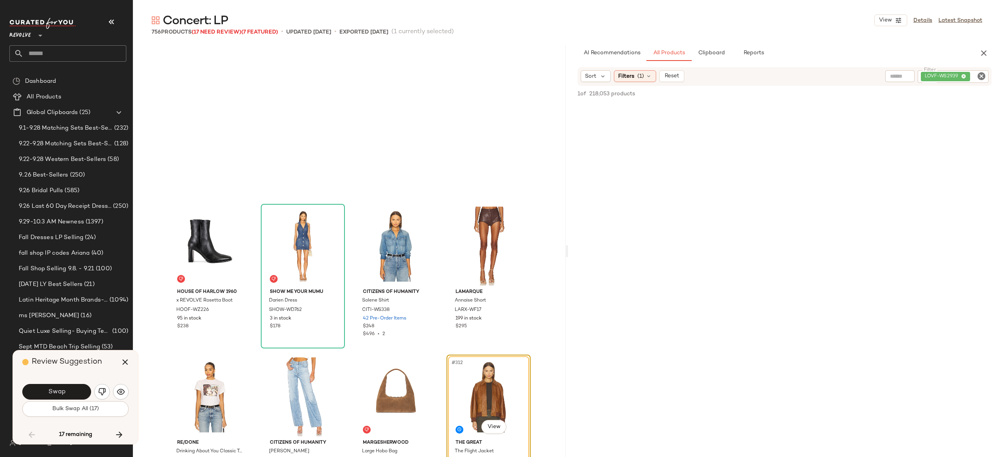
scroll to position [11469, 0]
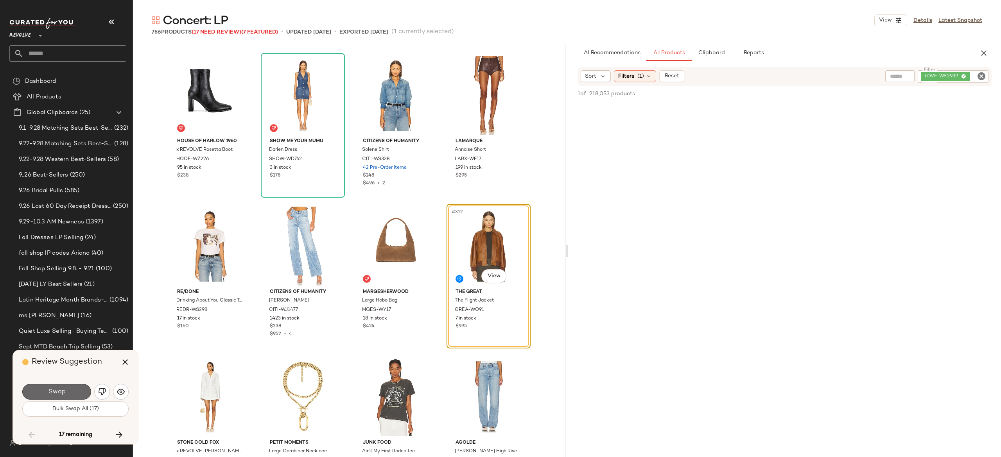
click at [79, 392] on button "Swap" at bounding box center [56, 392] width 69 height 16
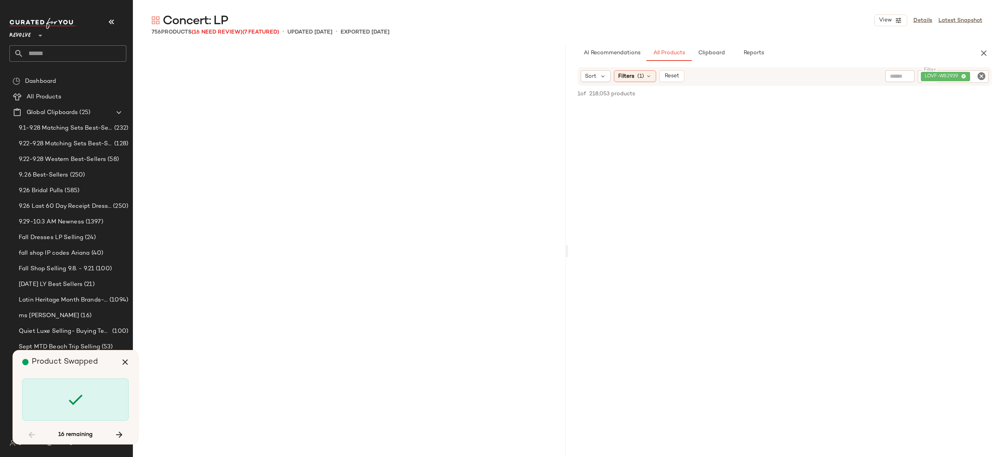
scroll to position [12827, 0]
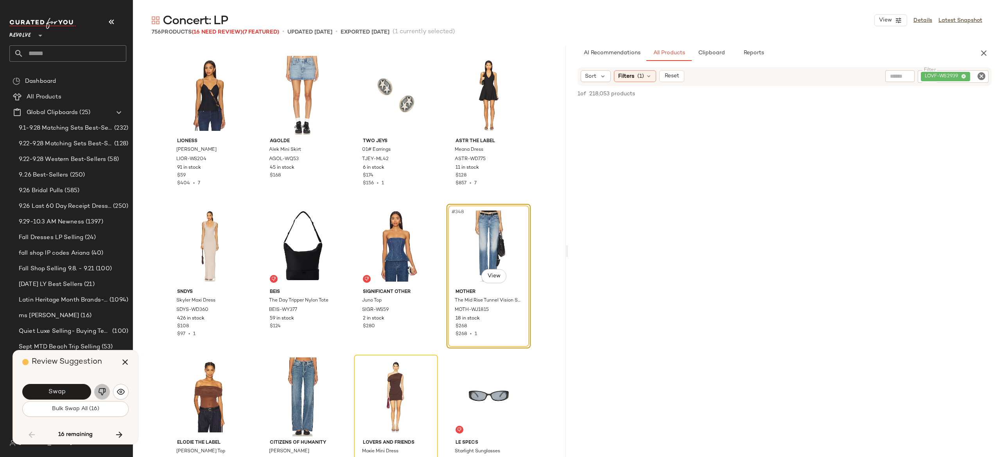
click at [102, 390] on img "button" at bounding box center [102, 392] width 8 height 8
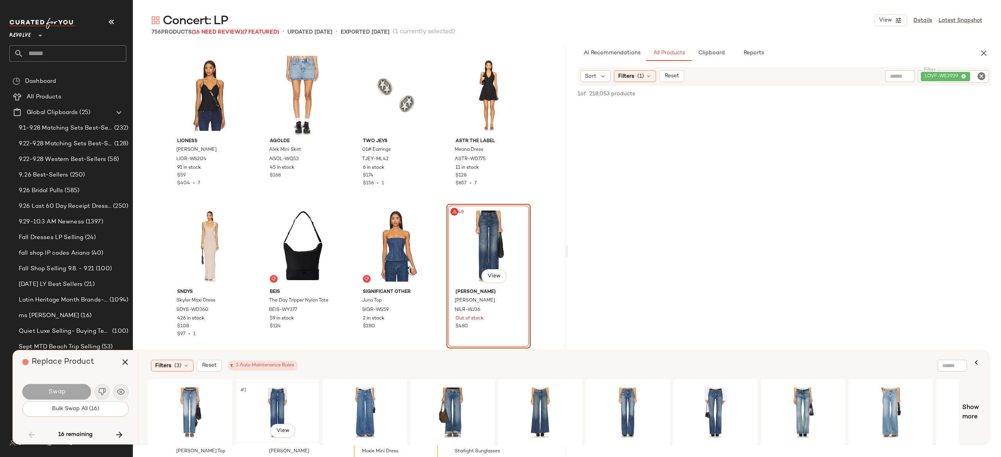
click at [270, 395] on div "#1 View" at bounding box center [277, 413] width 79 height 56
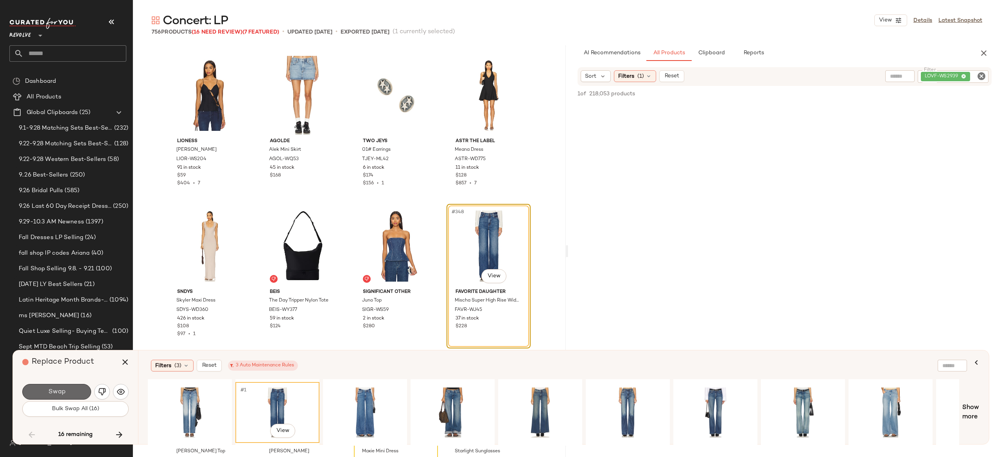
click at [80, 395] on button "Swap" at bounding box center [56, 392] width 69 height 16
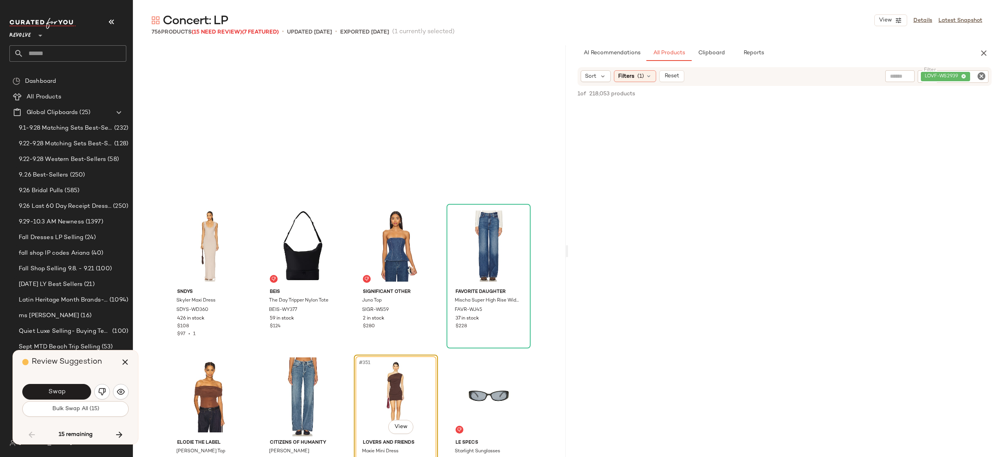
scroll to position [12978, 0]
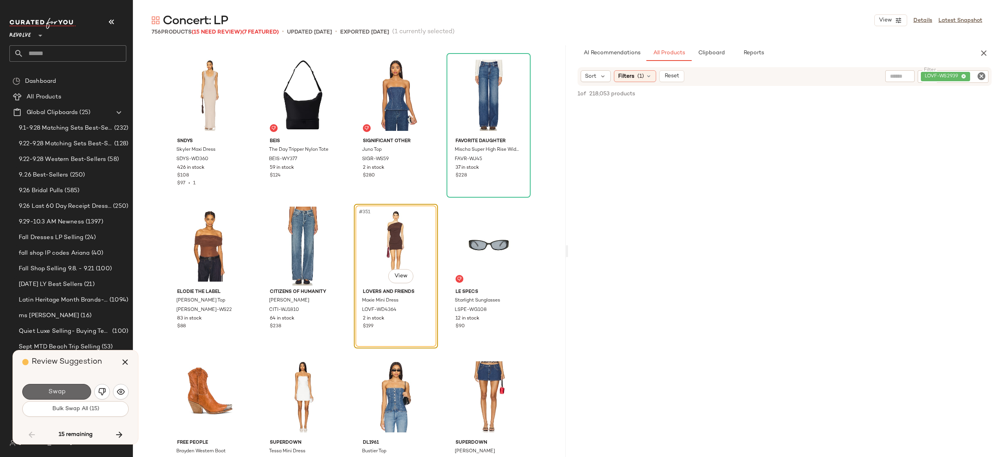
click at [81, 389] on button "Swap" at bounding box center [56, 392] width 69 height 16
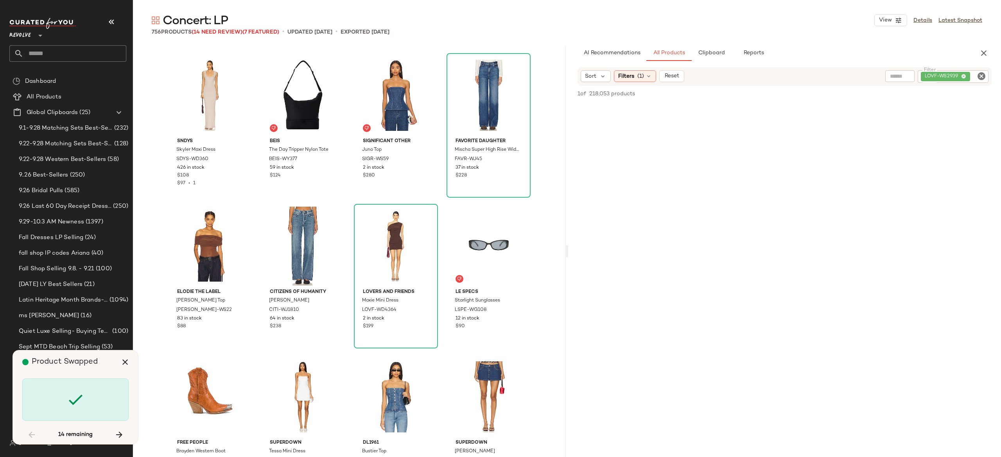
scroll to position [14336, 0]
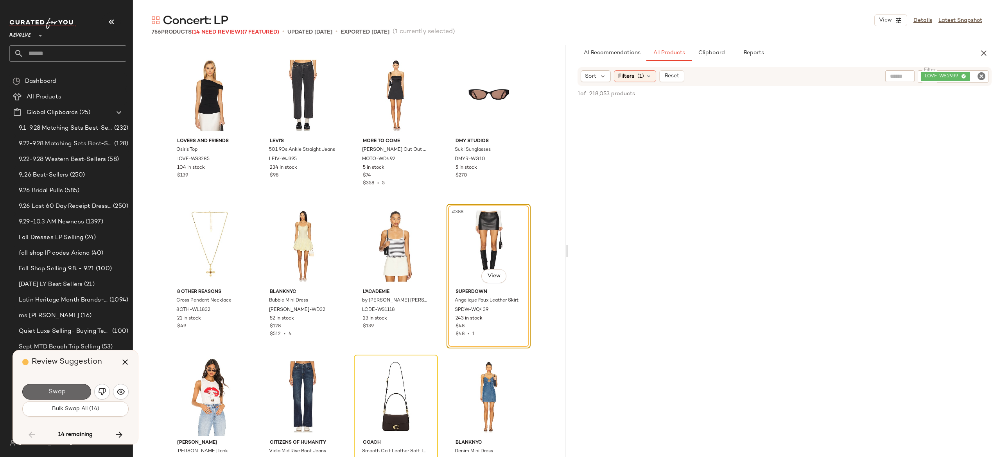
click at [77, 392] on button "Swap" at bounding box center [56, 392] width 69 height 16
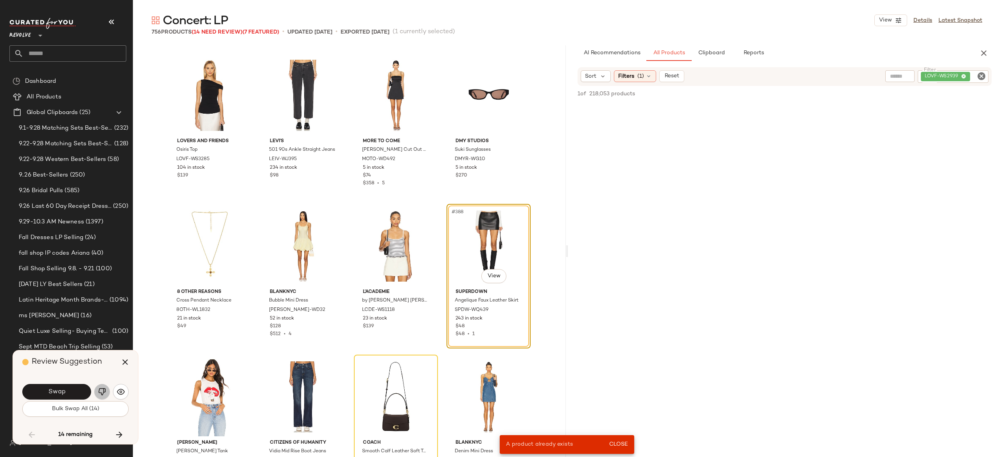
click at [102, 393] on img "button" at bounding box center [102, 392] width 8 height 8
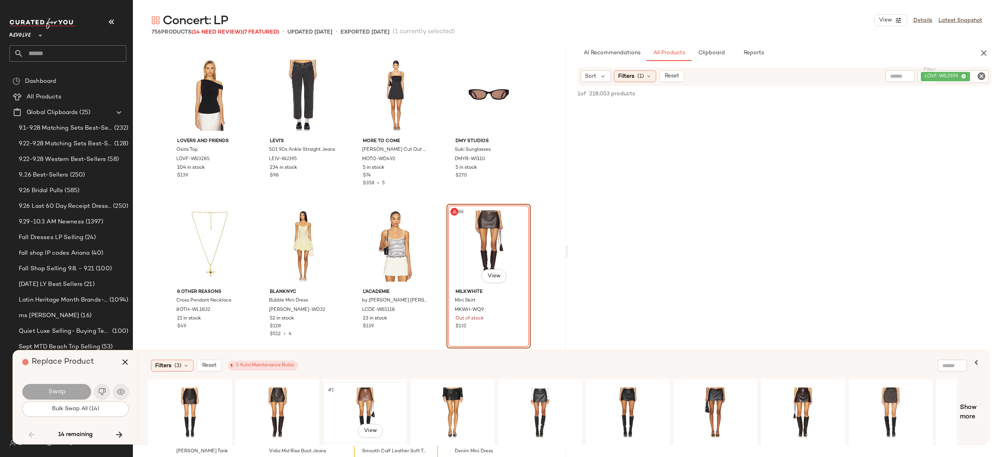
click at [360, 397] on div "#1 View" at bounding box center [365, 413] width 79 height 56
click at [77, 386] on button "Swap" at bounding box center [56, 392] width 69 height 16
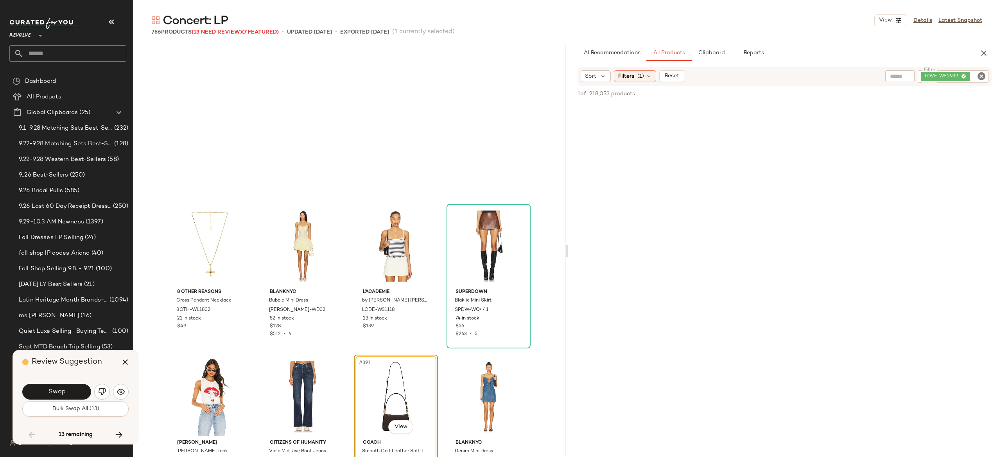
scroll to position [14487, 0]
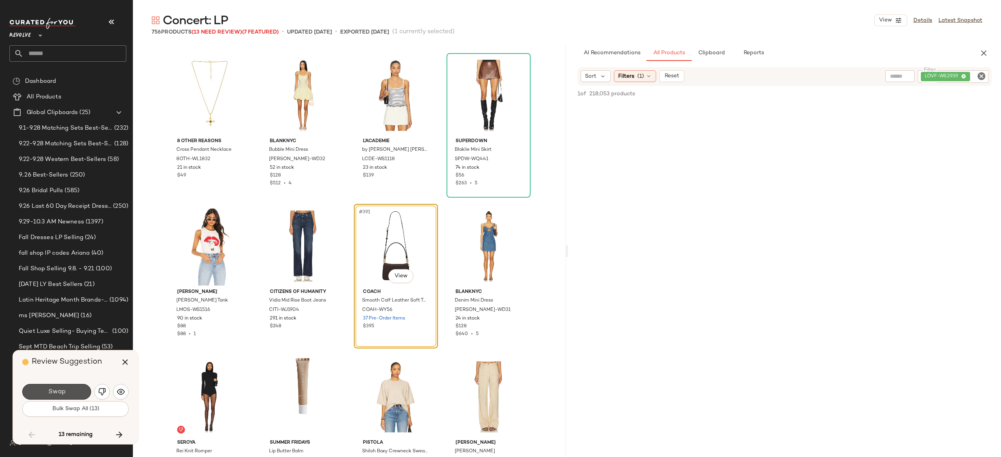
click at [77, 386] on button "Swap" at bounding box center [56, 392] width 69 height 16
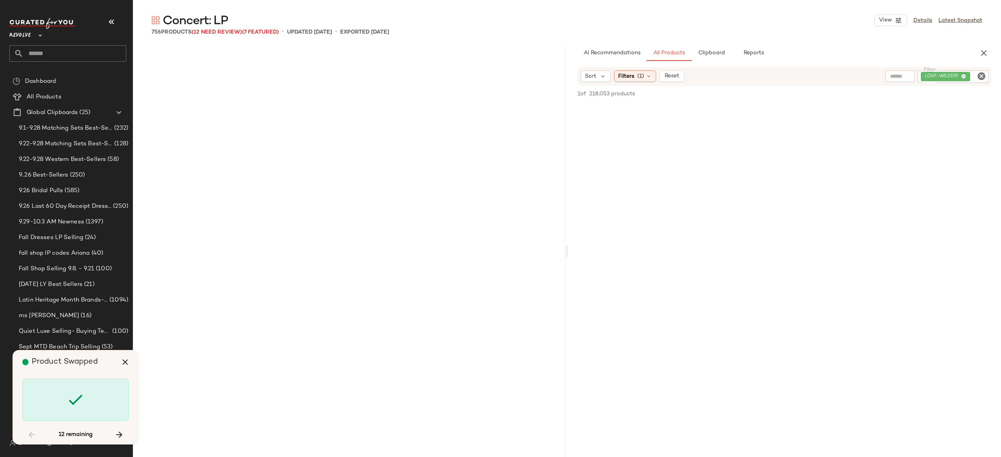
scroll to position [16750, 0]
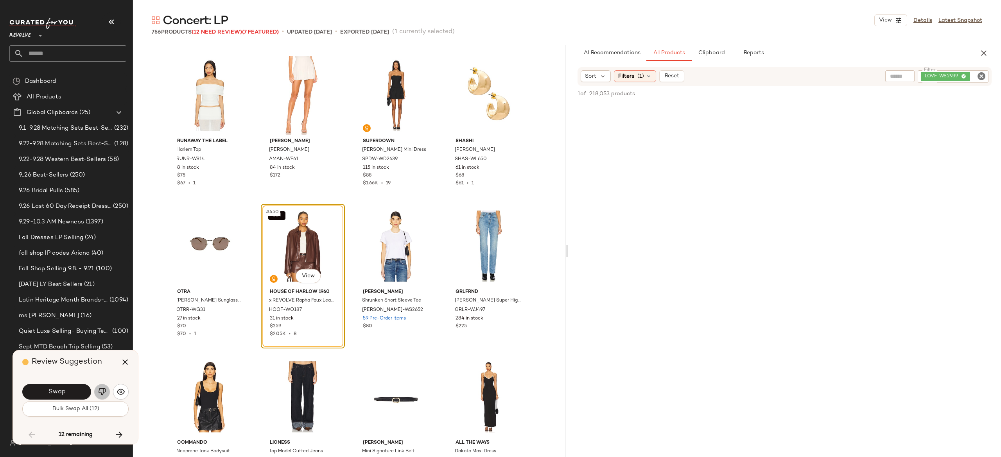
click at [102, 389] on img "button" at bounding box center [102, 392] width 8 height 8
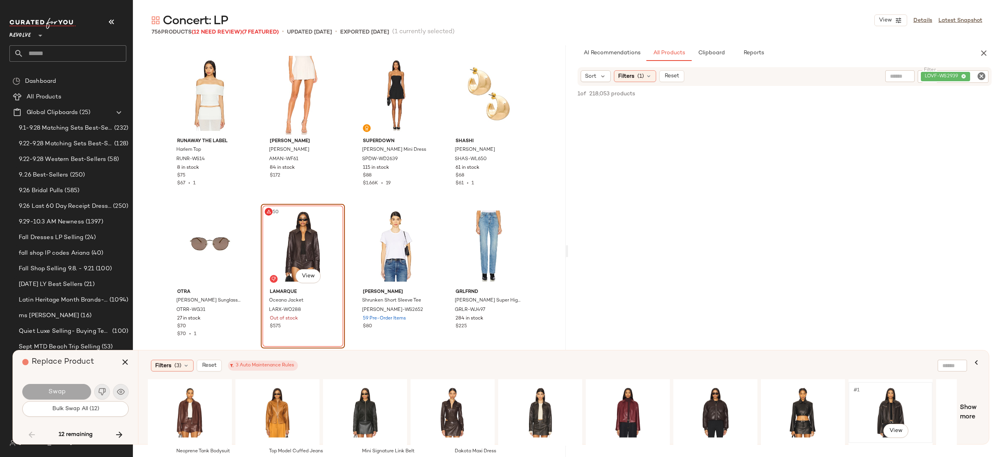
click at [876, 396] on div "#1 View" at bounding box center [890, 413] width 79 height 56
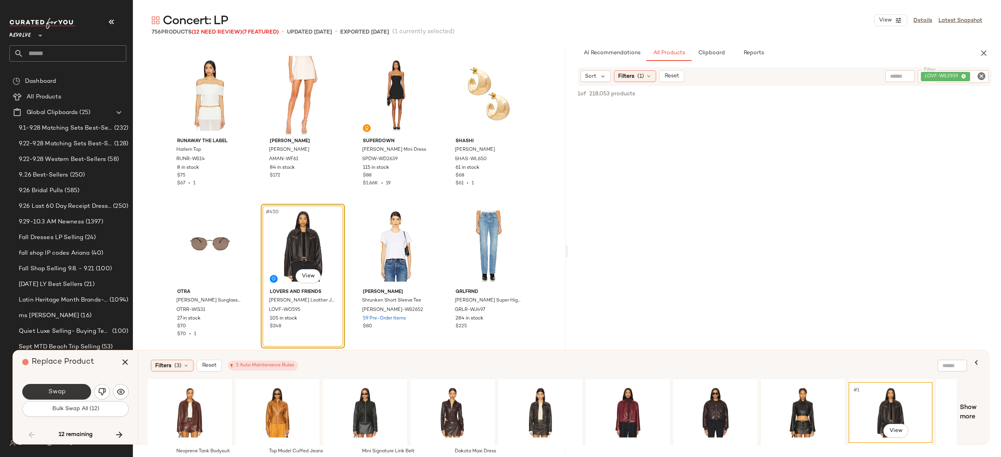
click at [72, 392] on button "Swap" at bounding box center [56, 392] width 69 height 16
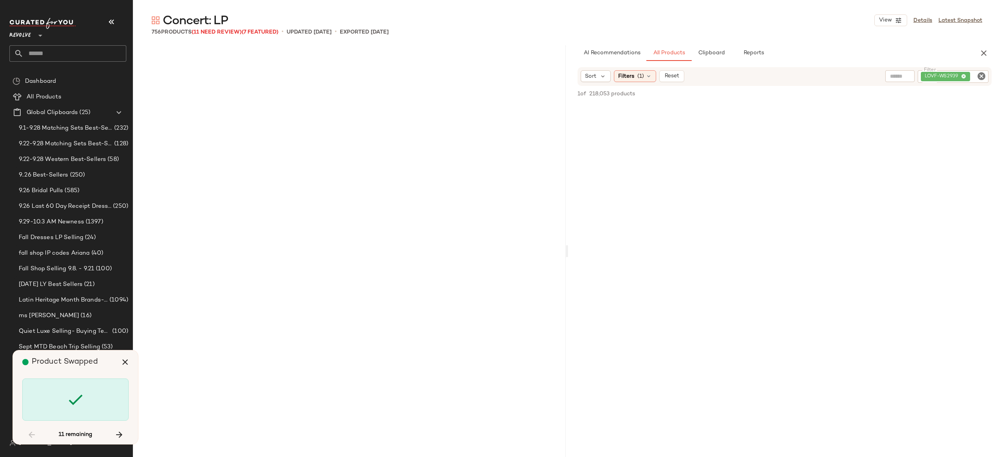
scroll to position [18410, 0]
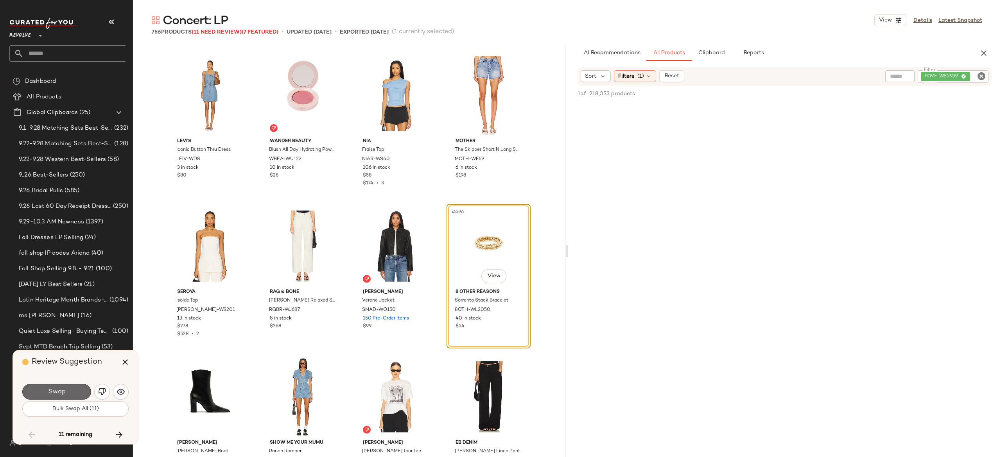
click at [72, 390] on button "Swap" at bounding box center [56, 392] width 69 height 16
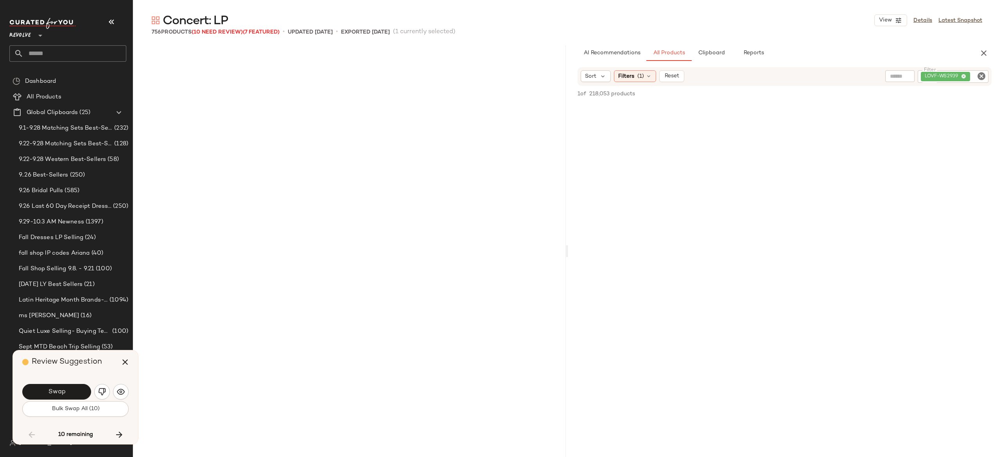
scroll to position [9960, 0]
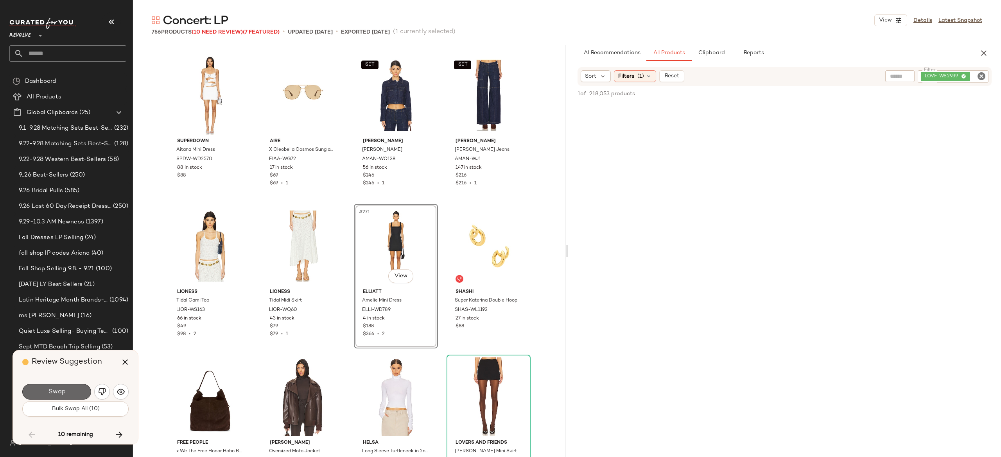
click at [70, 392] on button "Swap" at bounding box center [56, 392] width 69 height 16
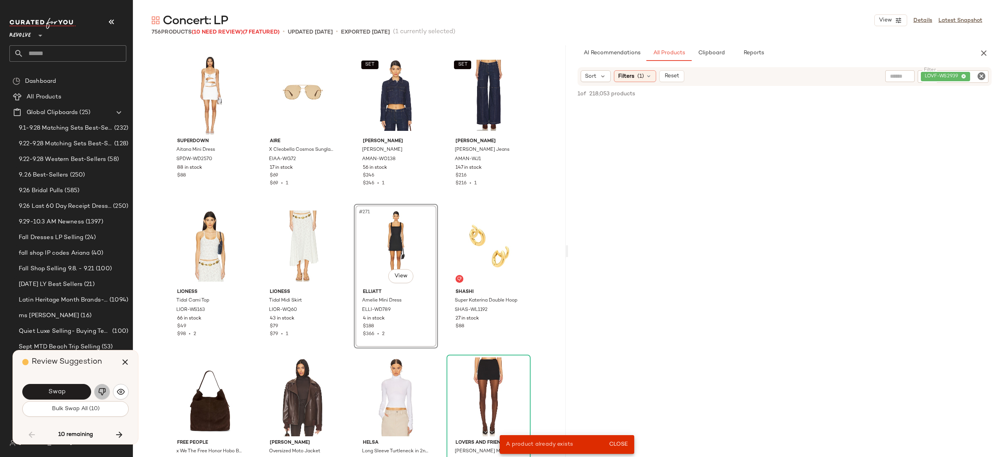
click at [99, 391] on img "button" at bounding box center [102, 392] width 8 height 8
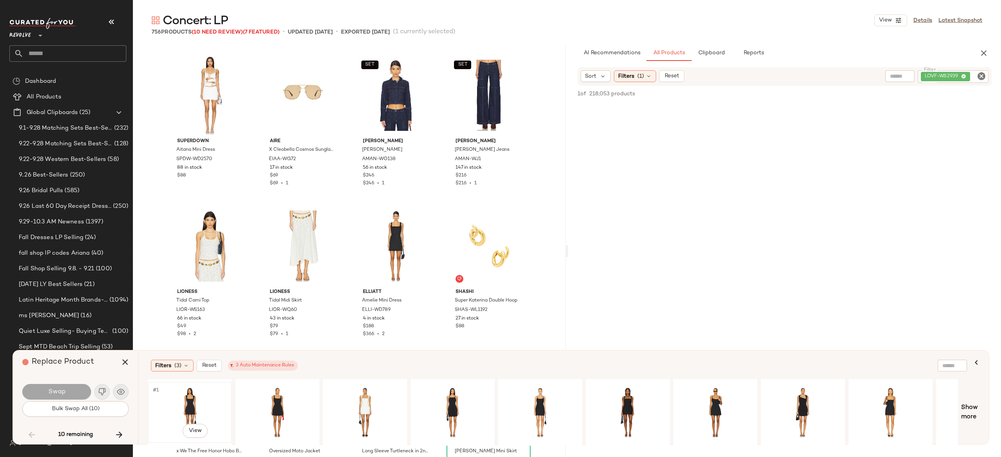
click at [187, 393] on div "#1 View" at bounding box center [190, 413] width 79 height 56
click at [79, 396] on button "Swap" at bounding box center [56, 392] width 69 height 16
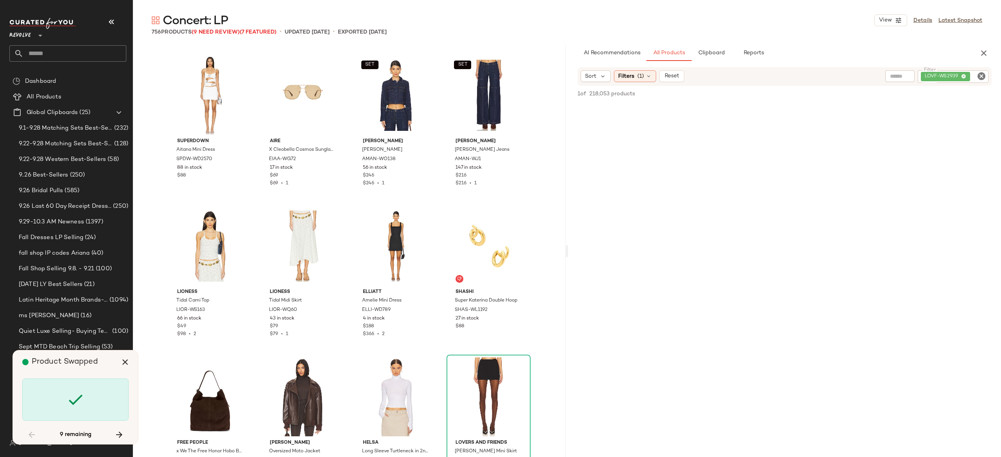
scroll to position [19165, 0]
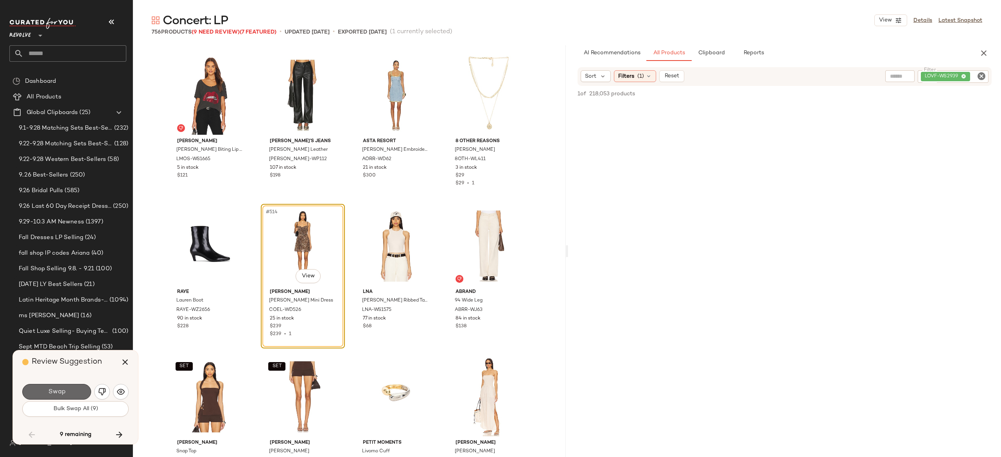
click at [78, 393] on button "Swap" at bounding box center [56, 392] width 69 height 16
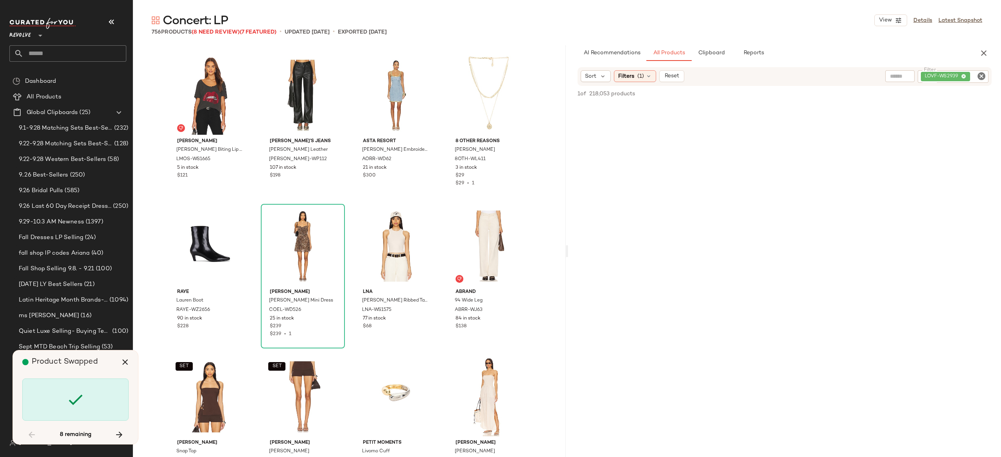
scroll to position [20221, 0]
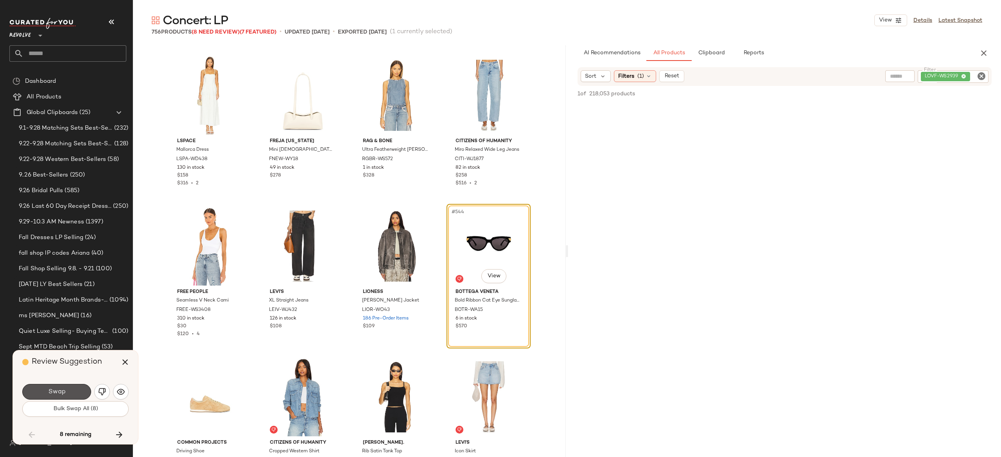
click at [78, 393] on button "Swap" at bounding box center [56, 392] width 69 height 16
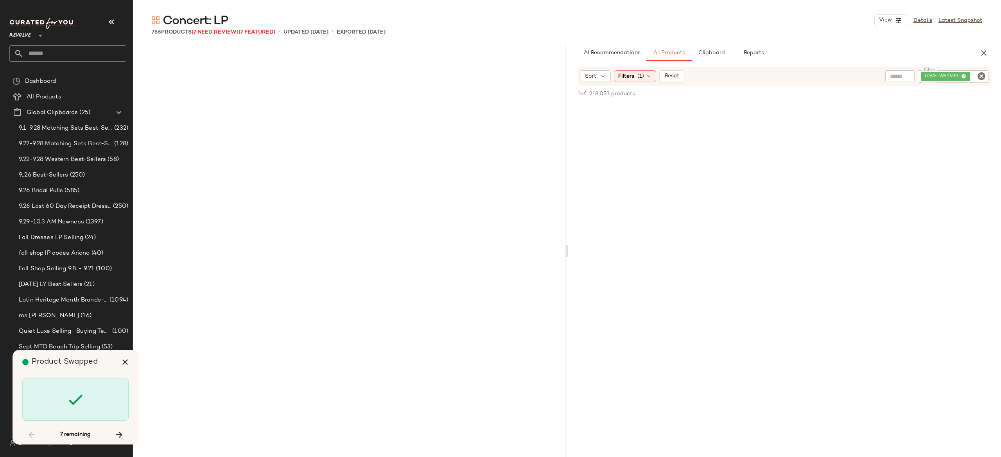
scroll to position [20825, 0]
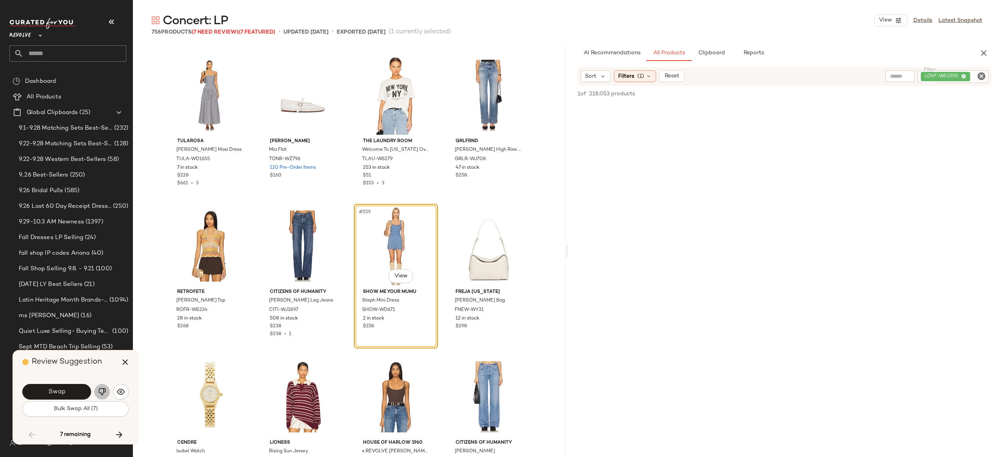
click at [102, 392] on img "button" at bounding box center [102, 392] width 8 height 8
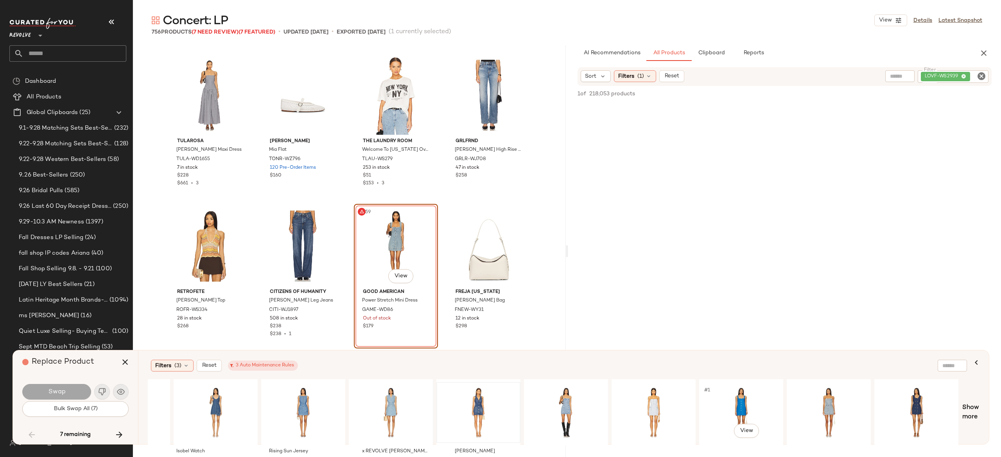
scroll to position [0, 241]
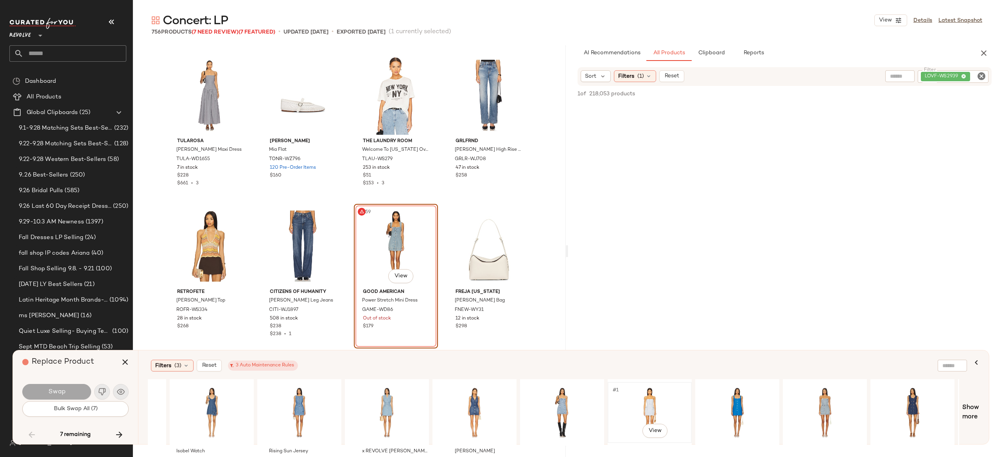
click at [648, 403] on div "#1 View" at bounding box center [649, 413] width 79 height 56
click at [82, 389] on button "Swap" at bounding box center [56, 392] width 69 height 16
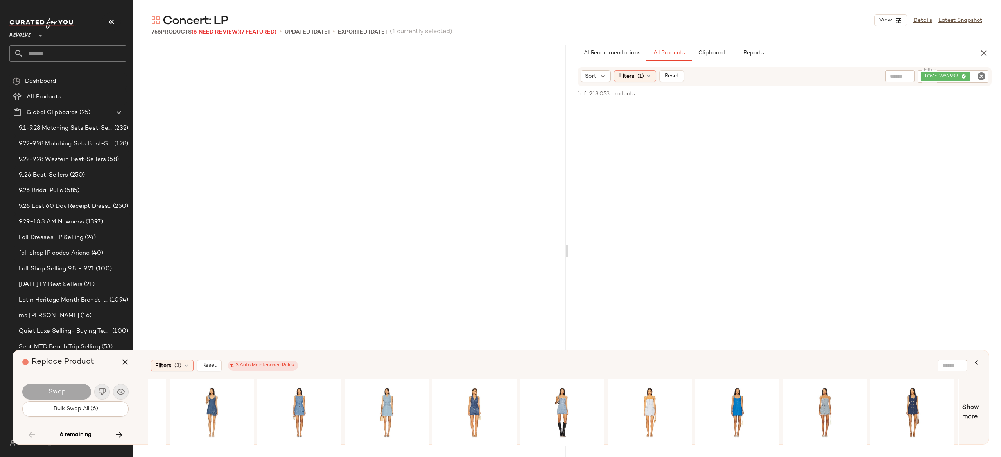
scroll to position [21730, 0]
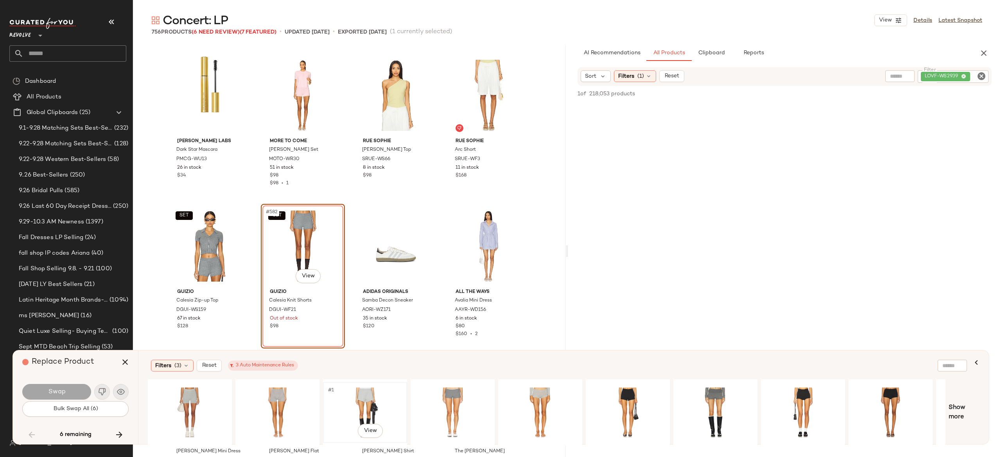
click at [368, 397] on div "#1 View" at bounding box center [365, 413] width 79 height 56
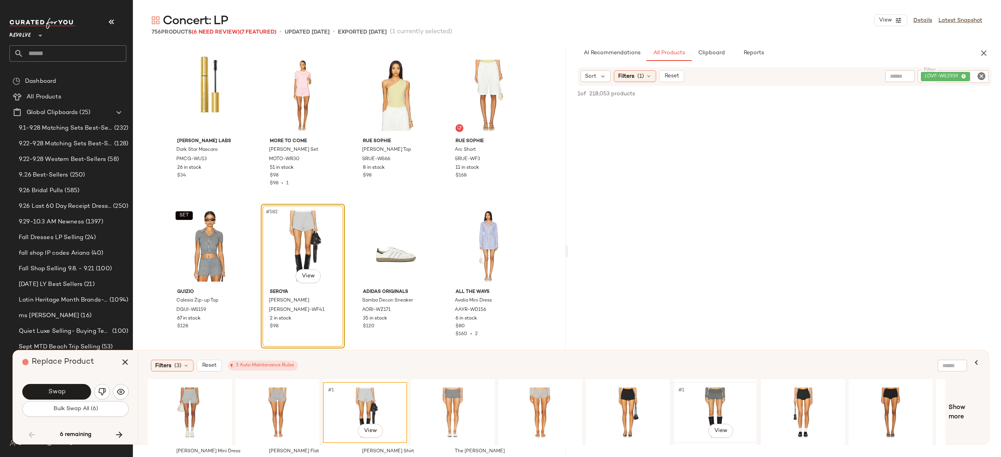
click at [708, 401] on div "#1 View" at bounding box center [715, 413] width 79 height 56
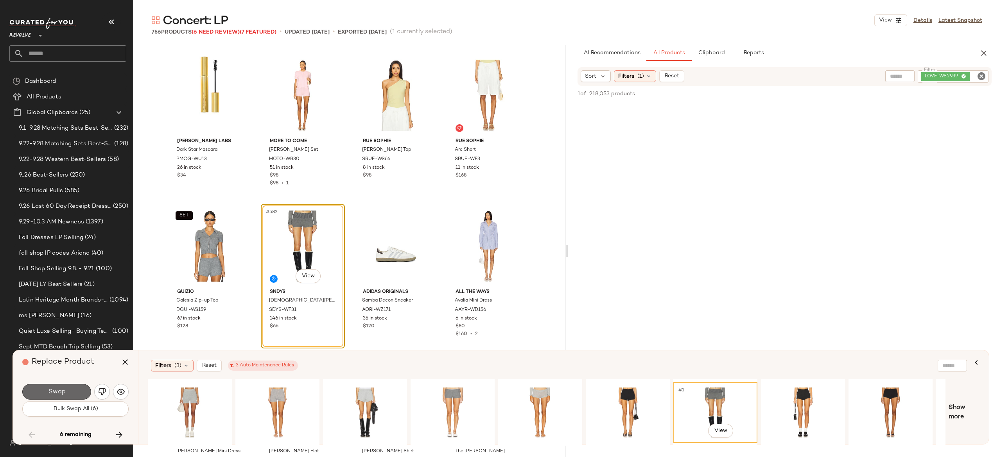
click at [79, 389] on button "Swap" at bounding box center [56, 392] width 69 height 16
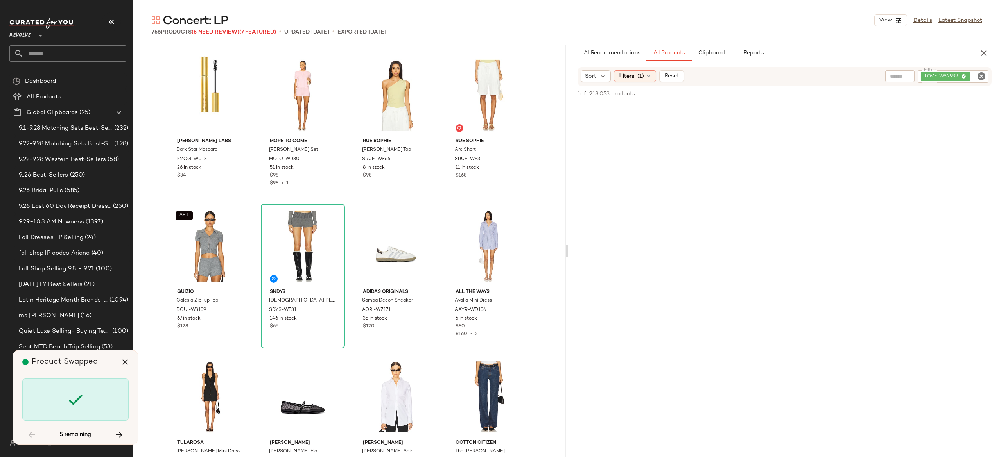
scroll to position [22334, 0]
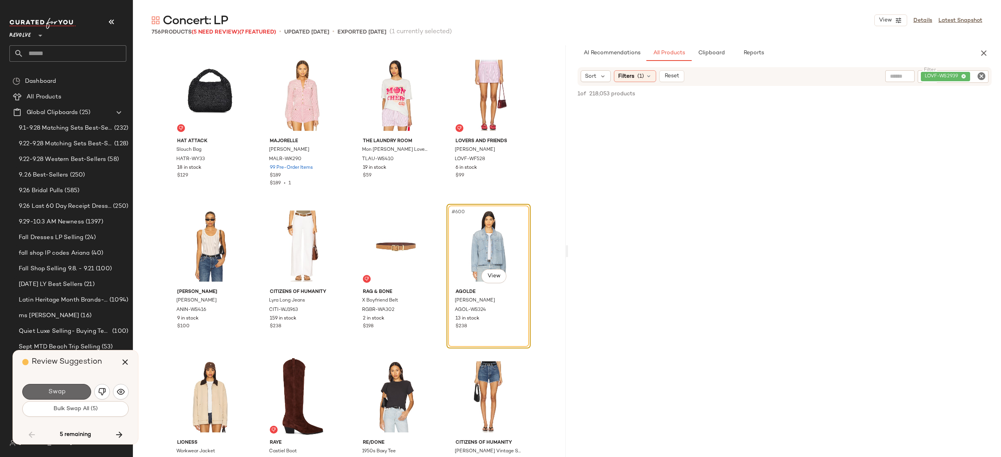
click at [80, 391] on button "Swap" at bounding box center [56, 392] width 69 height 16
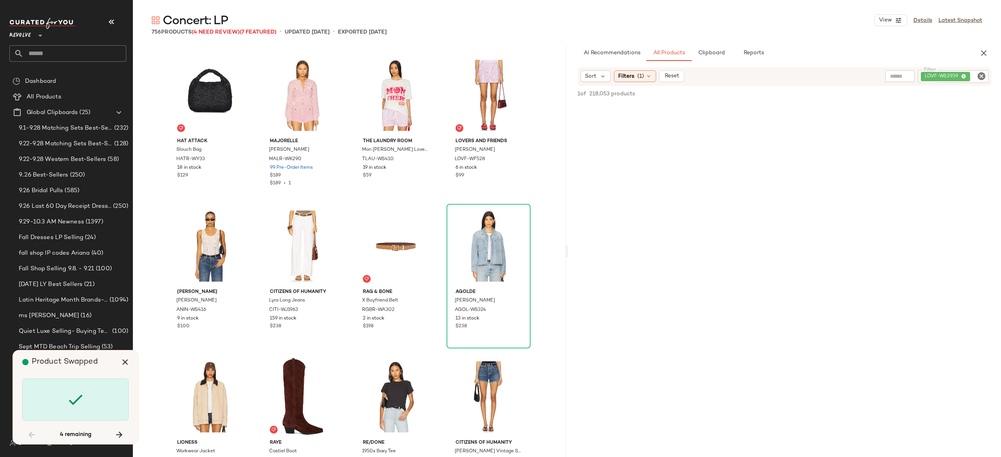
scroll to position [23390, 0]
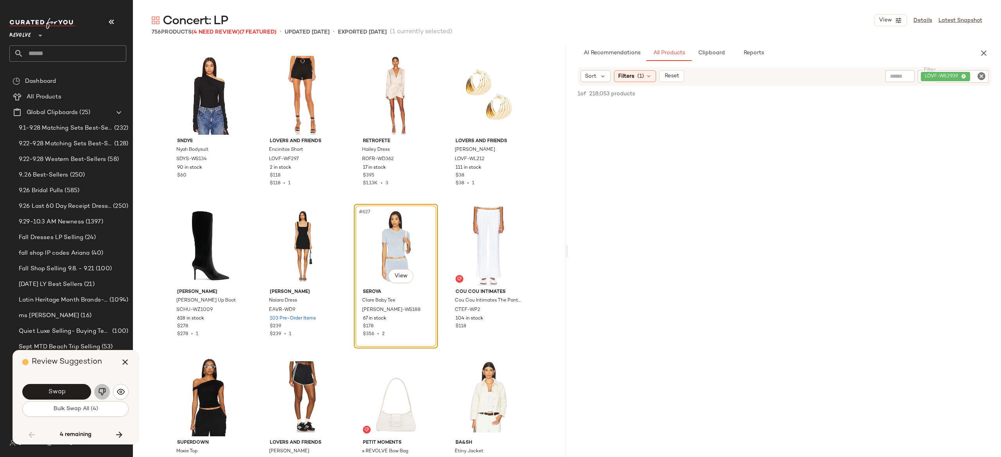
click at [97, 392] on button "button" at bounding box center [102, 392] width 16 height 16
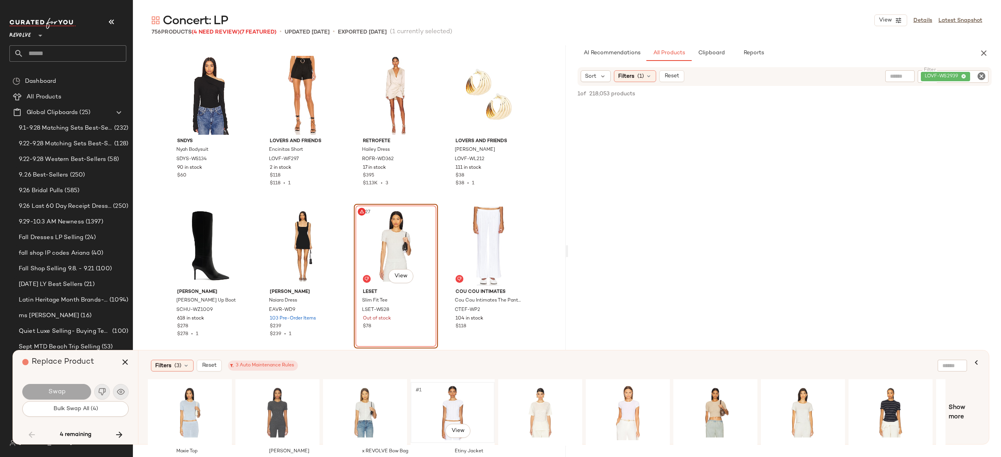
click at [455, 400] on div "#1 View" at bounding box center [452, 413] width 79 height 56
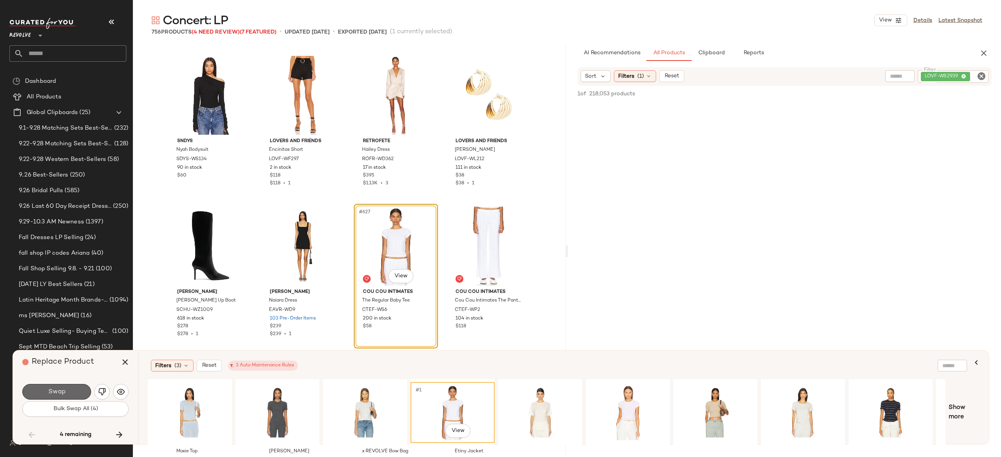
click at [77, 388] on button "Swap" at bounding box center [56, 392] width 69 height 16
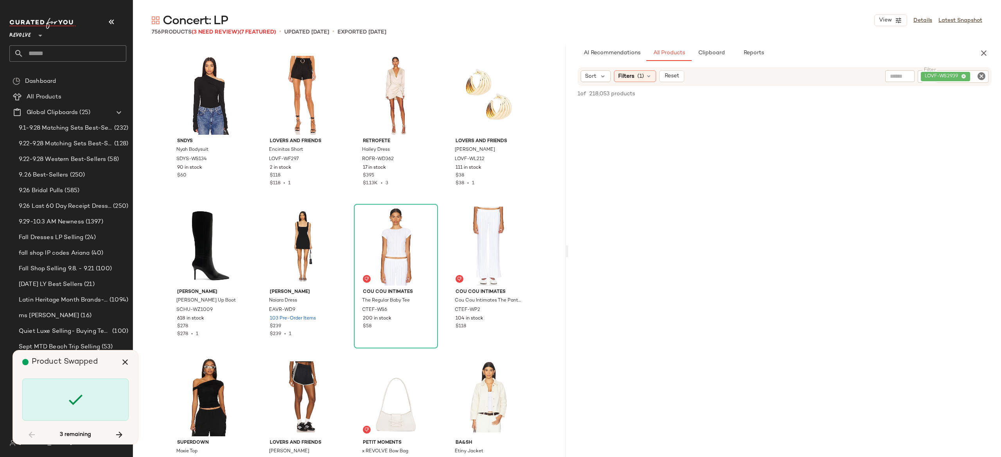
scroll to position [24446, 0]
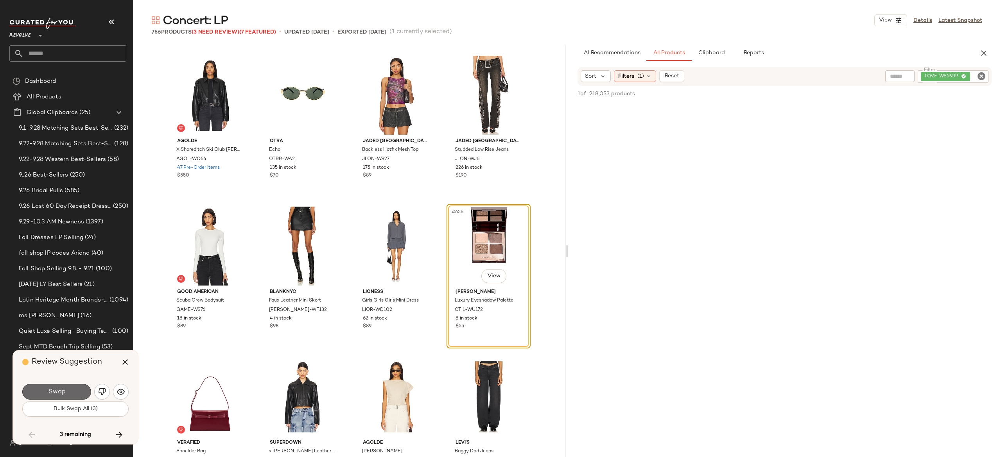
click at [79, 392] on button "Swap" at bounding box center [56, 392] width 69 height 16
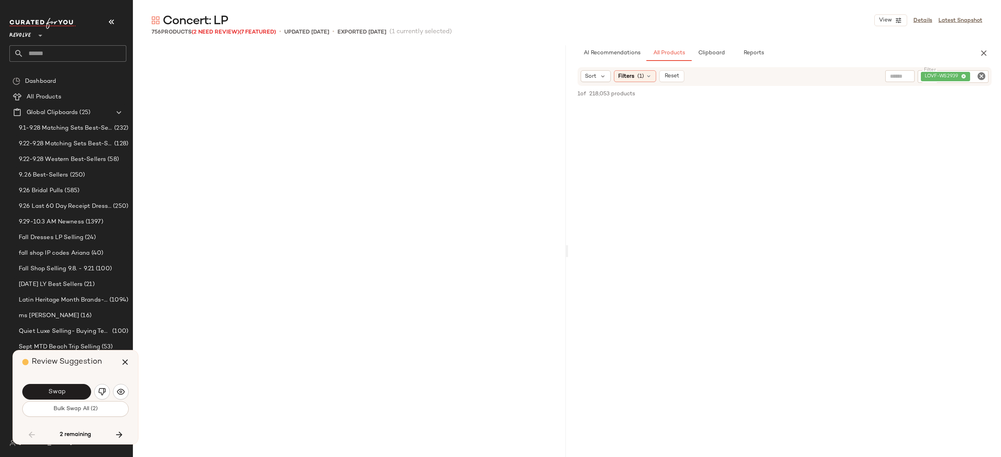
scroll to position [6187, 0]
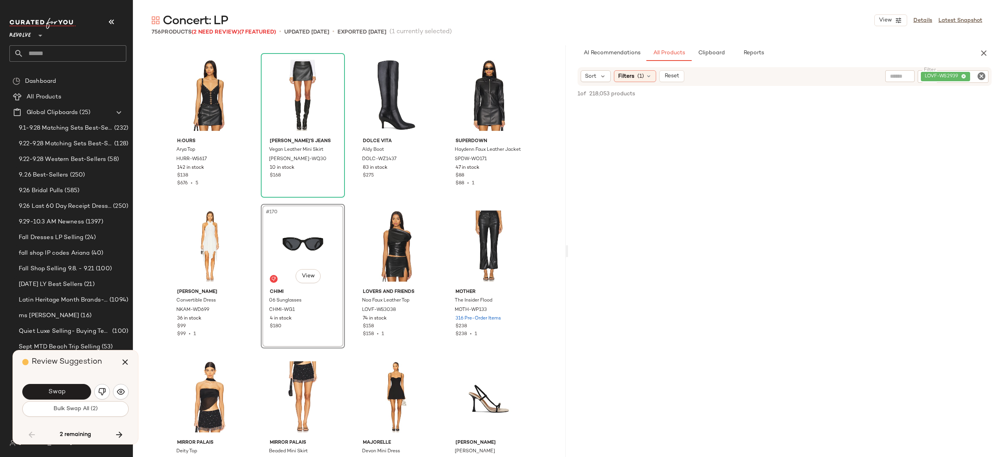
click at [79, 392] on button "Swap" at bounding box center [56, 392] width 69 height 16
click at [100, 395] on img "button" at bounding box center [102, 392] width 8 height 8
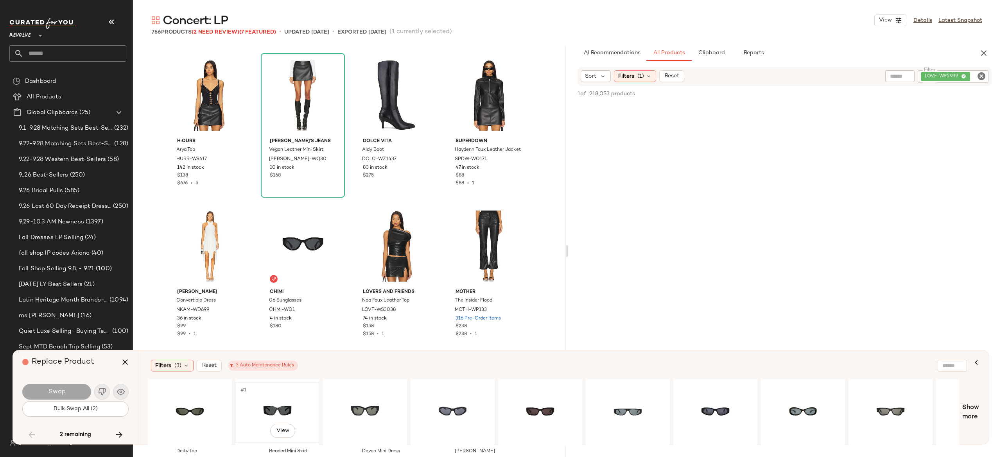
click at [271, 395] on div "#1 View" at bounding box center [277, 413] width 79 height 56
click at [74, 390] on button "Swap" at bounding box center [56, 392] width 69 height 16
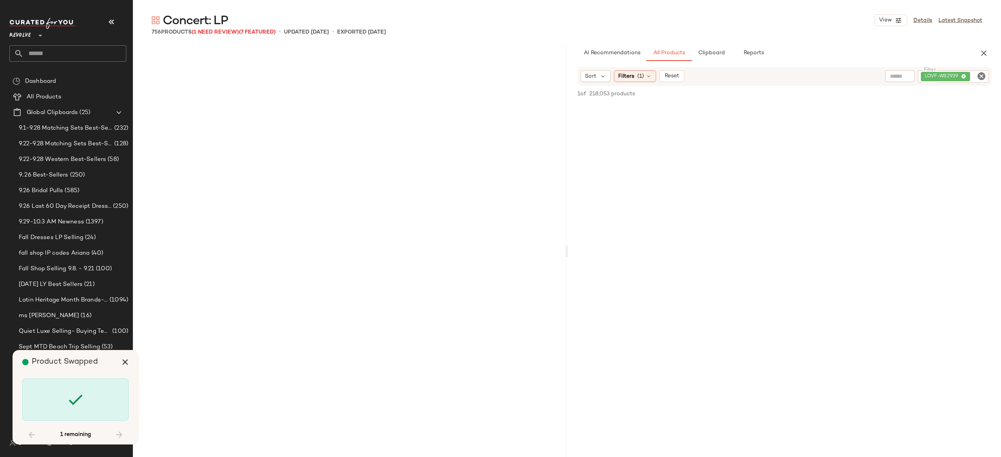
scroll to position [27615, 0]
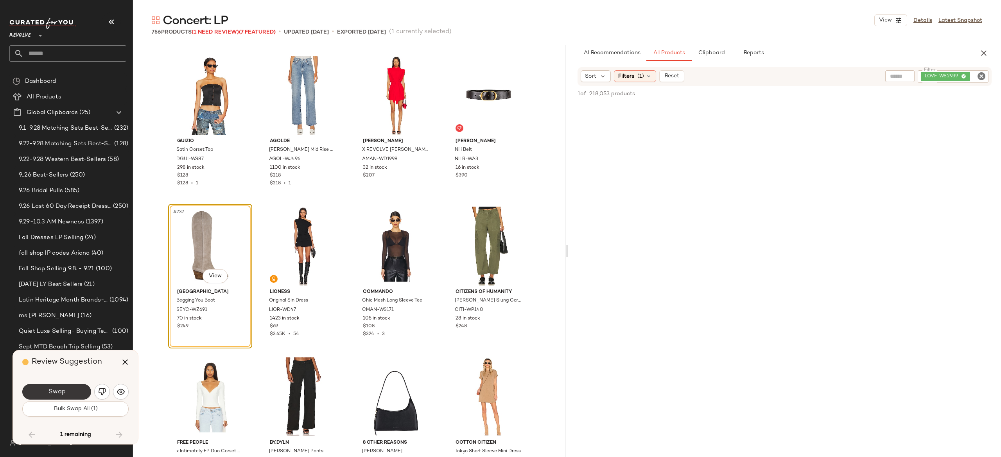
click at [62, 389] on span "Swap" at bounding box center [57, 392] width 18 height 7
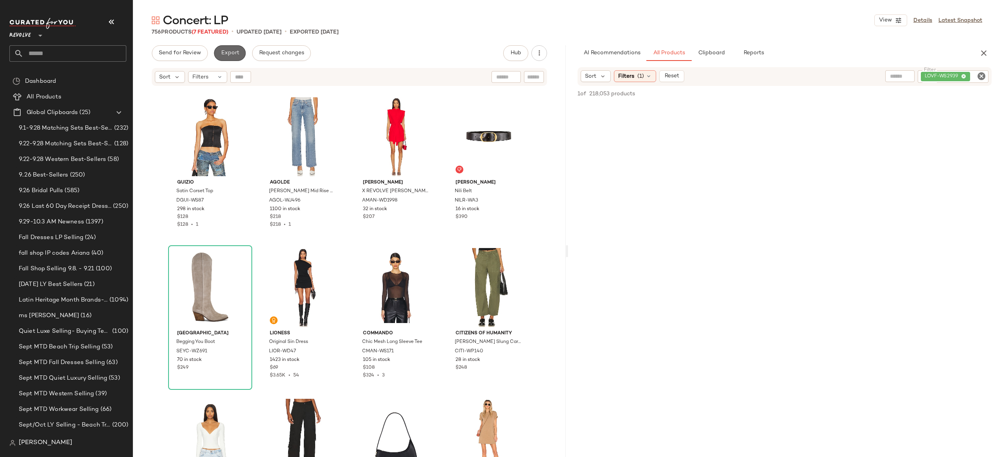
click at [231, 56] on span "Export" at bounding box center [229, 53] width 18 height 6
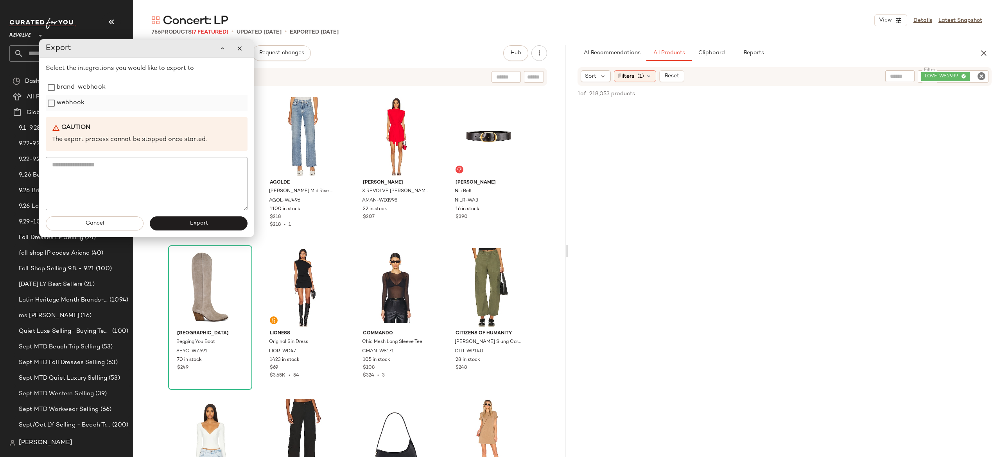
click at [77, 109] on label "webhook" at bounding box center [71, 103] width 28 height 16
click at [167, 228] on button "Export" at bounding box center [199, 224] width 98 height 14
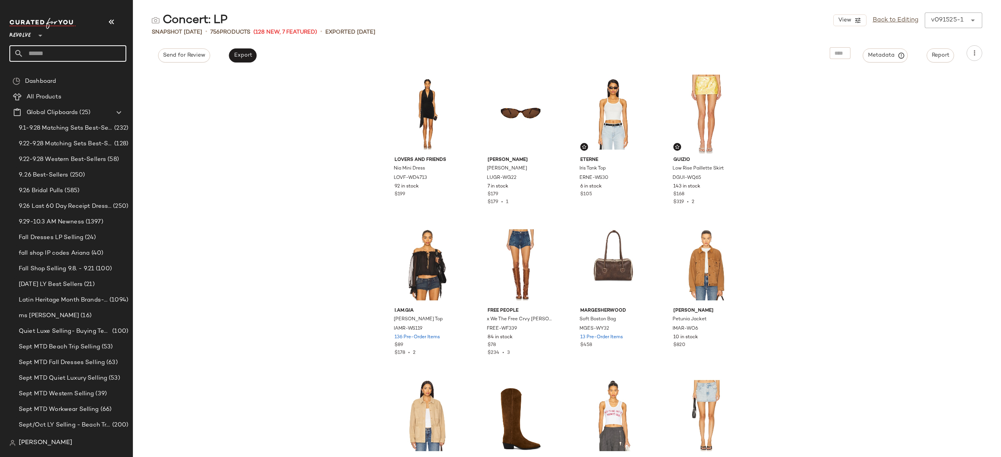
click at [91, 50] on input "text" at bounding box center [74, 53] width 103 height 16
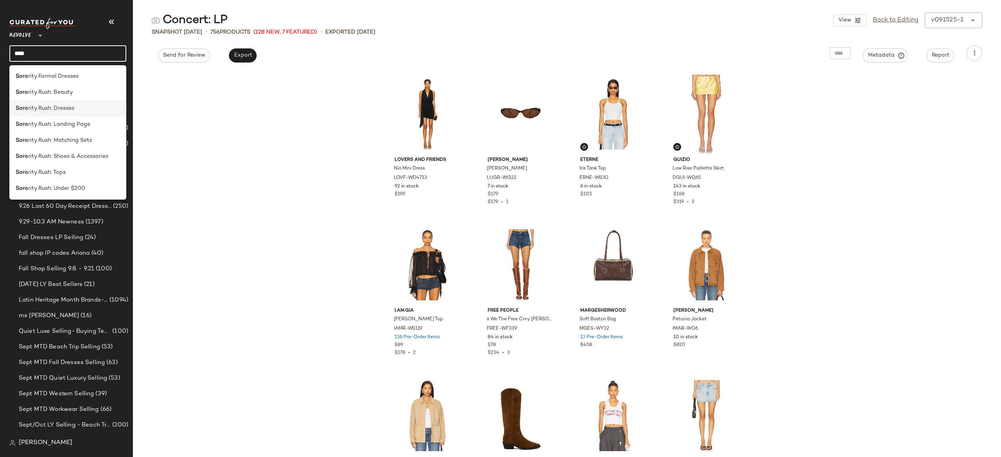
type input "****"
click at [77, 110] on div "Soro rity Rush: Dresses" at bounding box center [68, 108] width 104 height 8
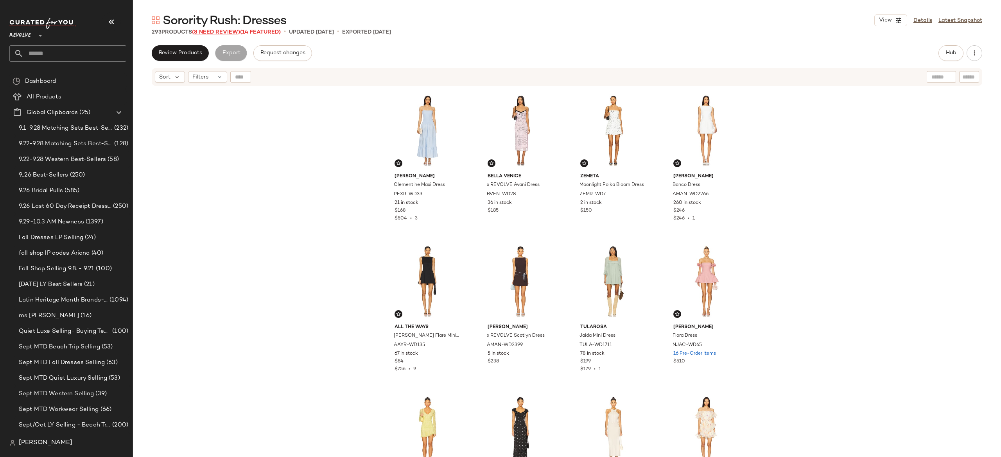
click at [236, 32] on span "(8 Need Review)" at bounding box center [216, 32] width 48 height 6
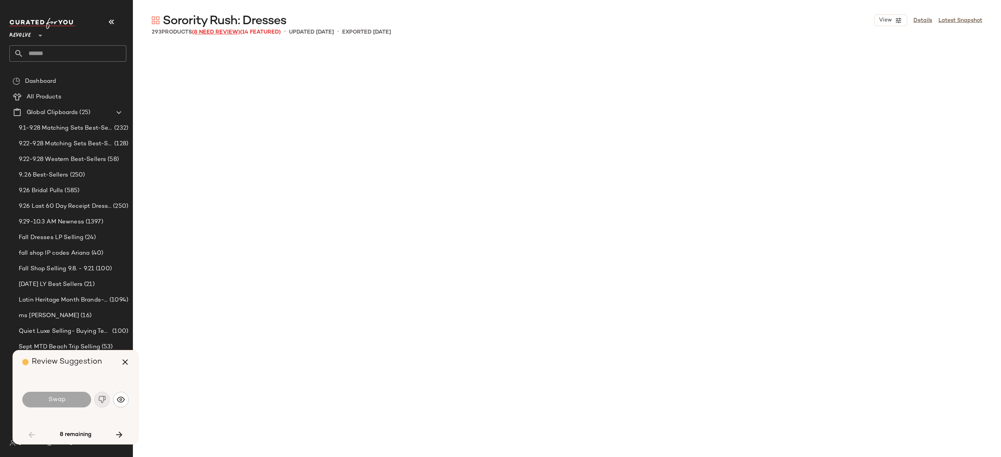
scroll to position [1660, 0]
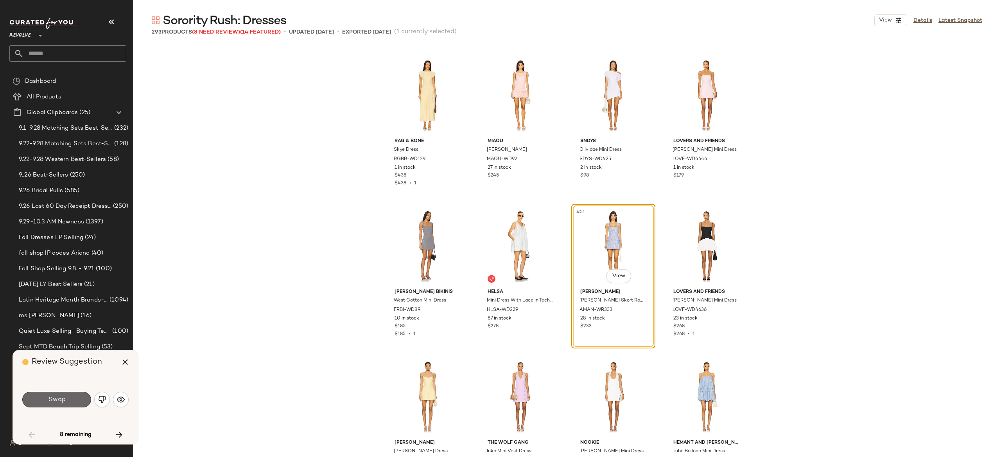
click at [73, 399] on button "Swap" at bounding box center [56, 400] width 69 height 16
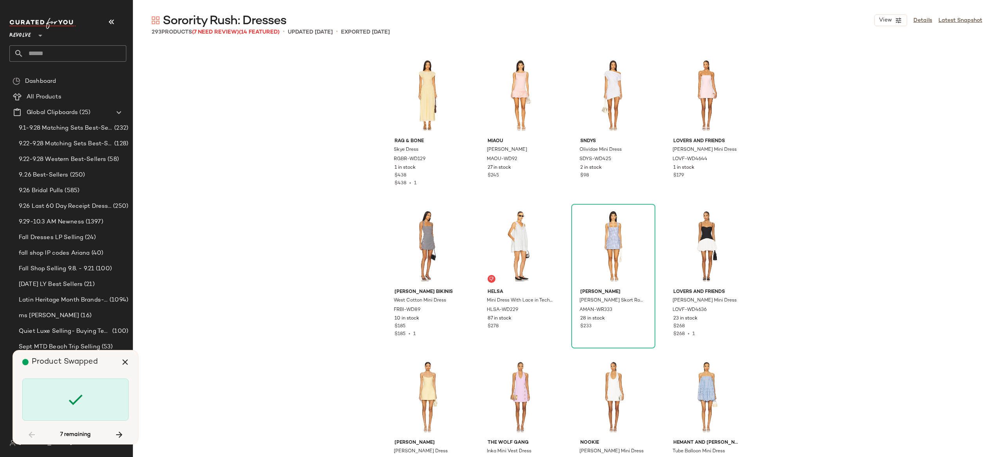
scroll to position [2716, 0]
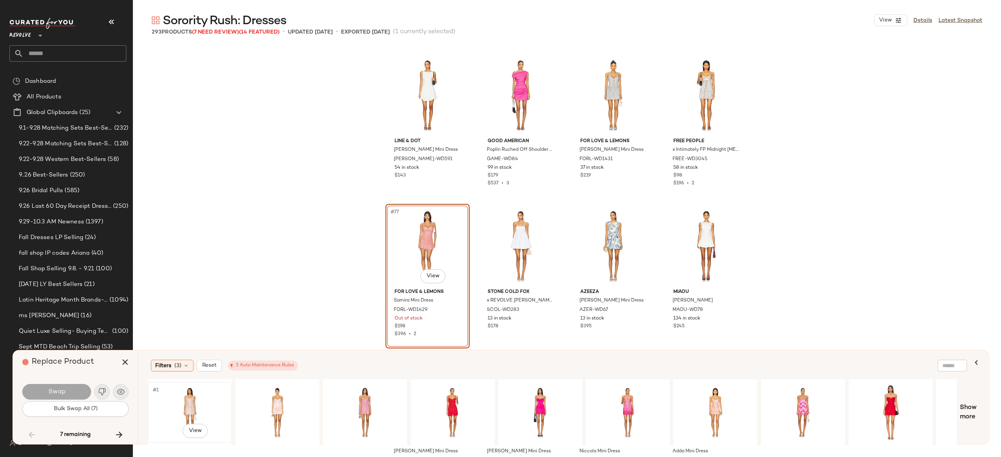
click at [185, 401] on div "#1 View" at bounding box center [190, 413] width 79 height 56
click at [274, 403] on div "#1 View" at bounding box center [277, 413] width 79 height 56
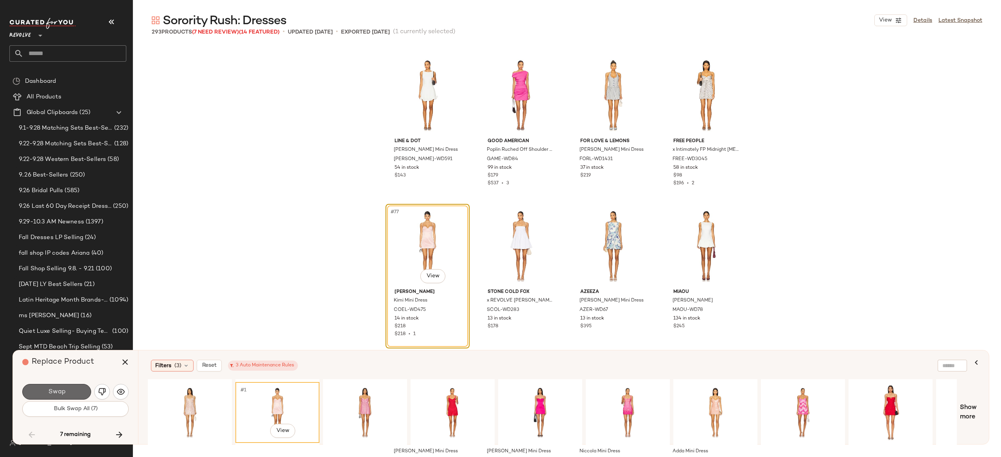
click at [69, 392] on button "Swap" at bounding box center [56, 392] width 69 height 16
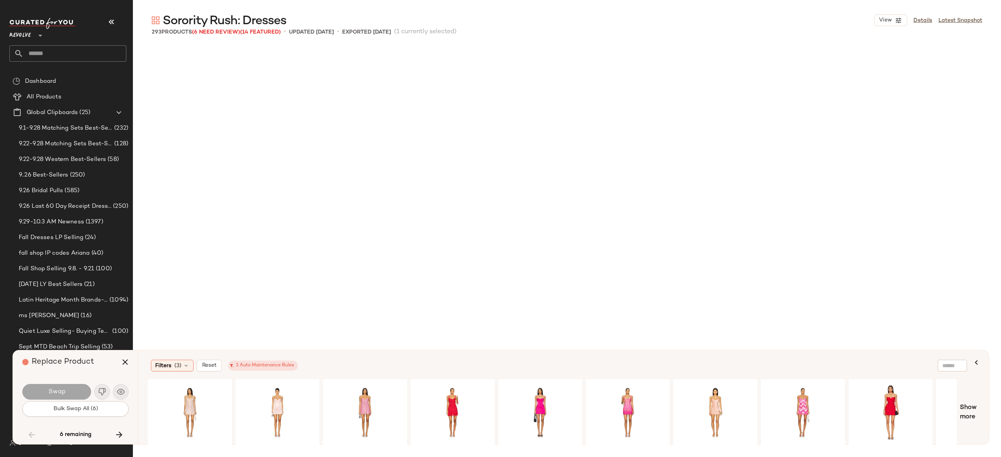
scroll to position [3622, 0]
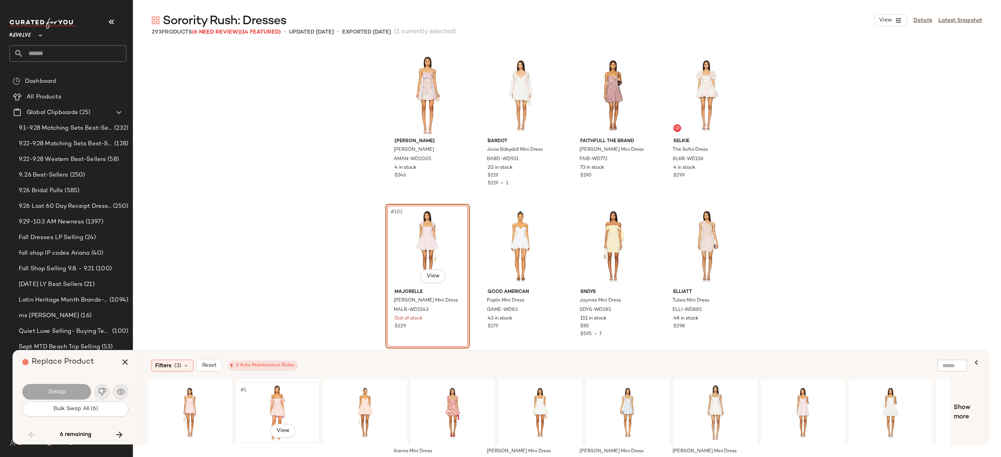
click at [276, 398] on div "#1 View" at bounding box center [277, 413] width 79 height 56
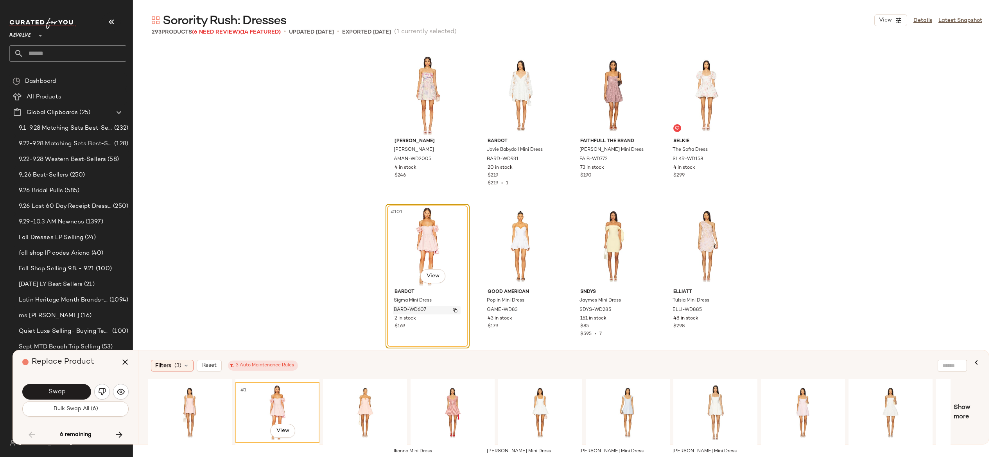
click at [457, 313] on div "BARD-WD607" at bounding box center [427, 310] width 68 height 9
click at [77, 394] on button "Swap" at bounding box center [56, 392] width 69 height 16
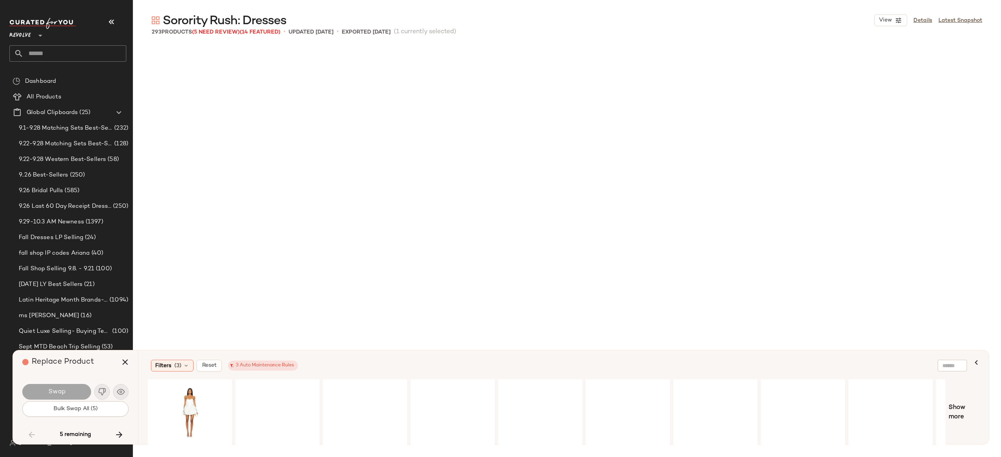
scroll to position [4376, 0]
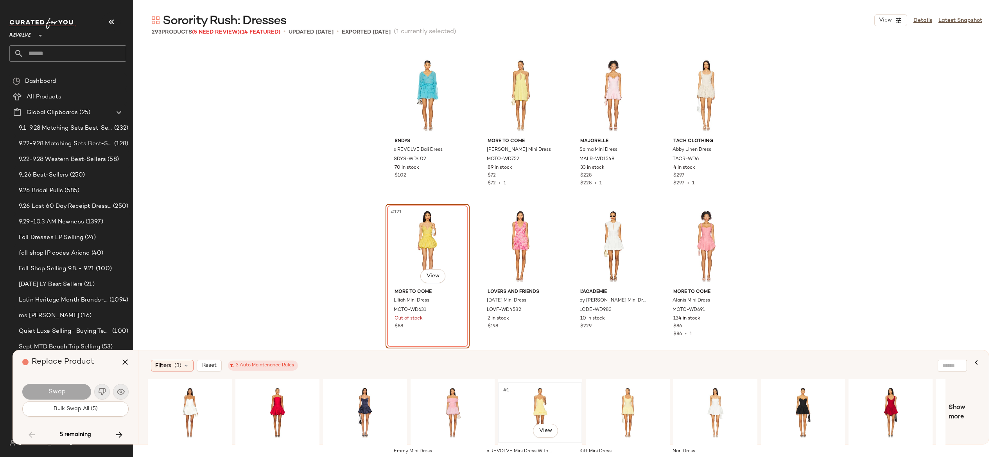
click at [541, 402] on div "#1 View" at bounding box center [540, 413] width 79 height 56
click at [615, 400] on div "#1 View" at bounding box center [627, 413] width 79 height 56
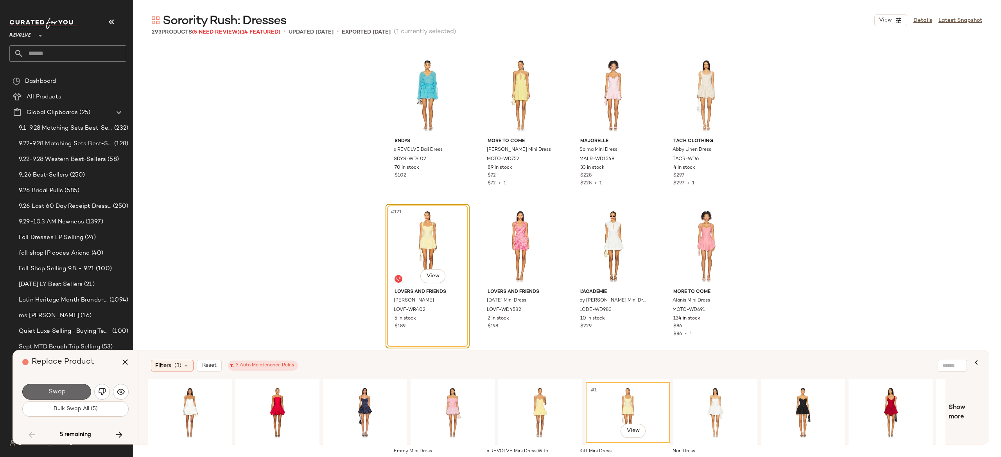
click at [56, 387] on button "Swap" at bounding box center [56, 392] width 69 height 16
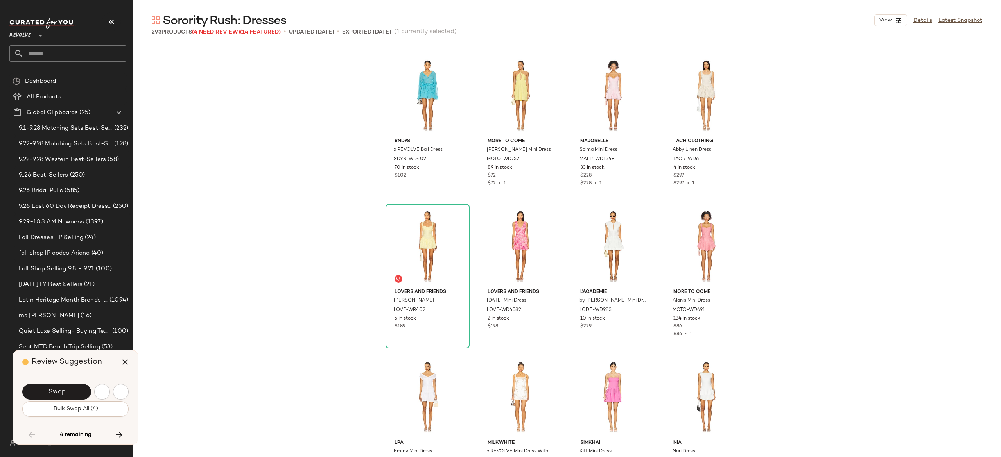
scroll to position [4678, 0]
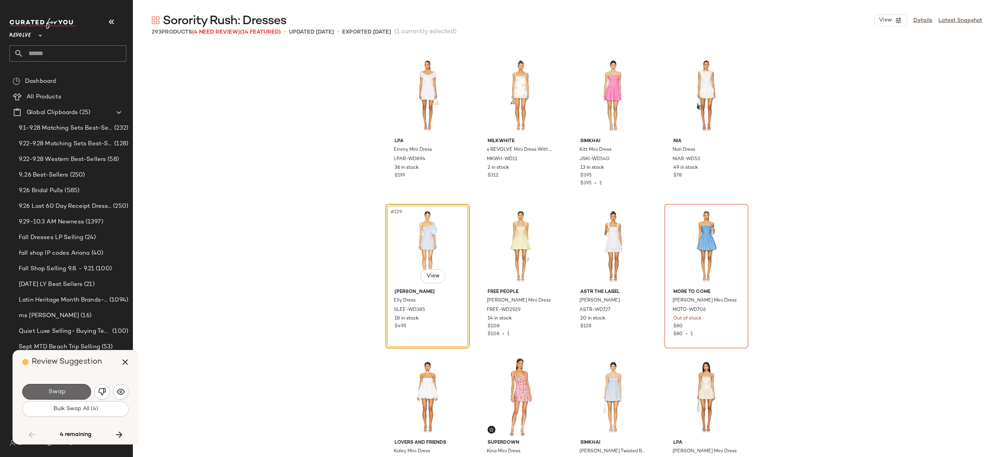
click at [66, 387] on button "Swap" at bounding box center [56, 392] width 69 height 16
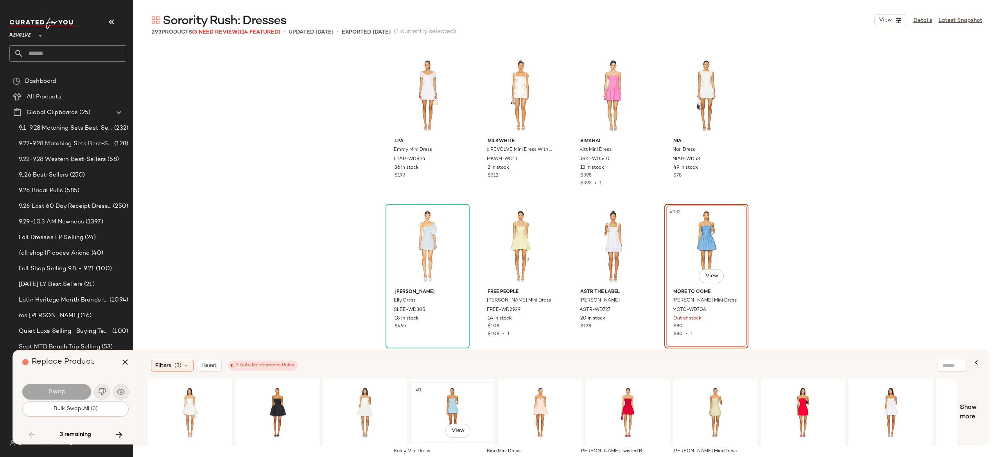
click at [448, 401] on div "#1 View" at bounding box center [452, 413] width 79 height 56
click at [276, 414] on div "#1 View" at bounding box center [277, 413] width 79 height 56
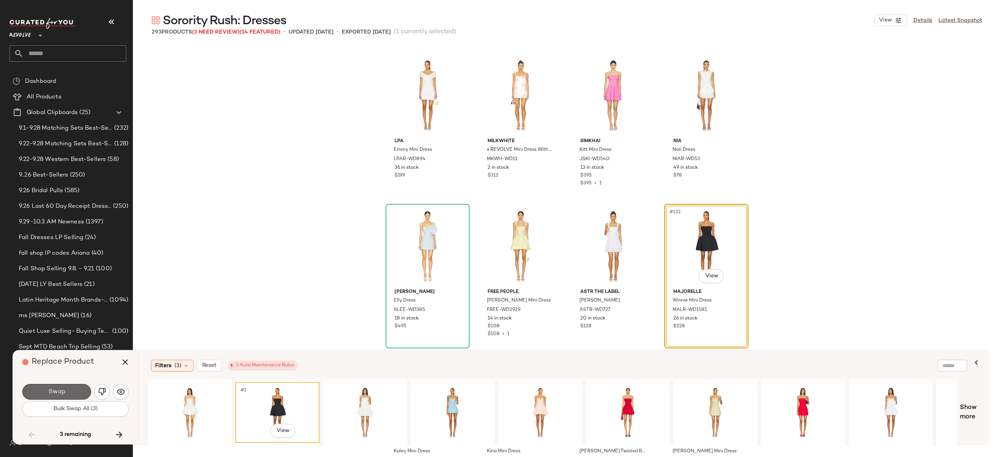
click at [48, 392] on span "Swap" at bounding box center [57, 392] width 18 height 7
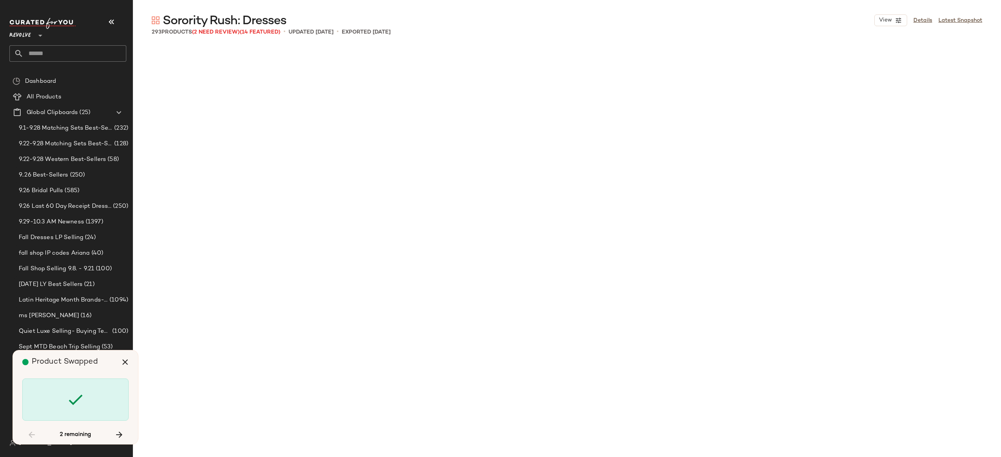
scroll to position [8903, 0]
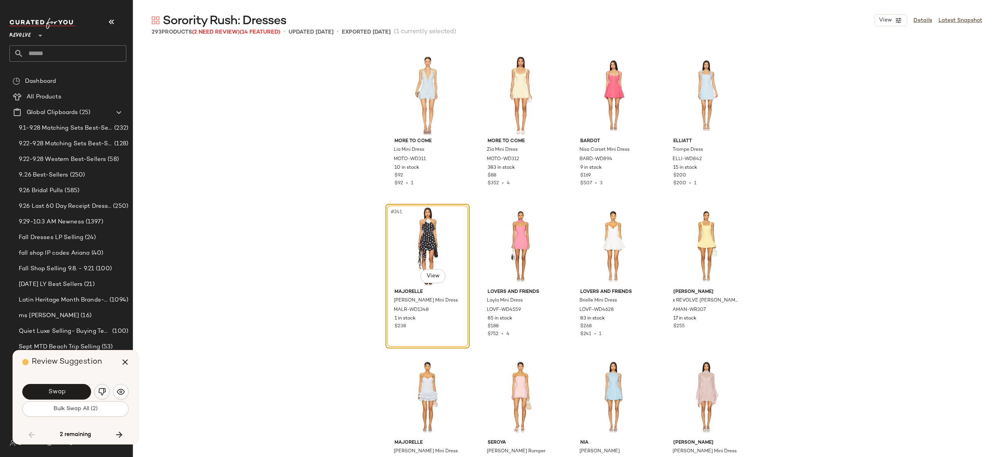
click at [99, 391] on img "button" at bounding box center [102, 392] width 8 height 8
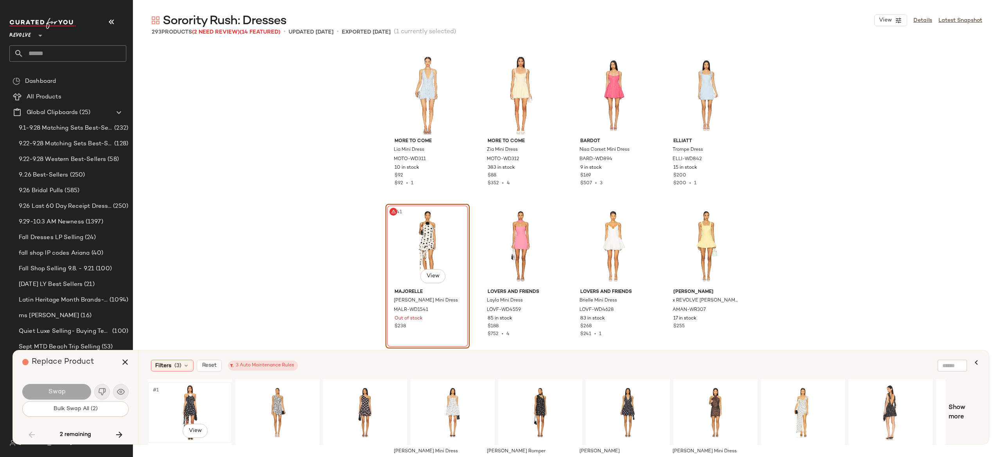
click at [194, 400] on div "#1 View" at bounding box center [190, 413] width 79 height 56
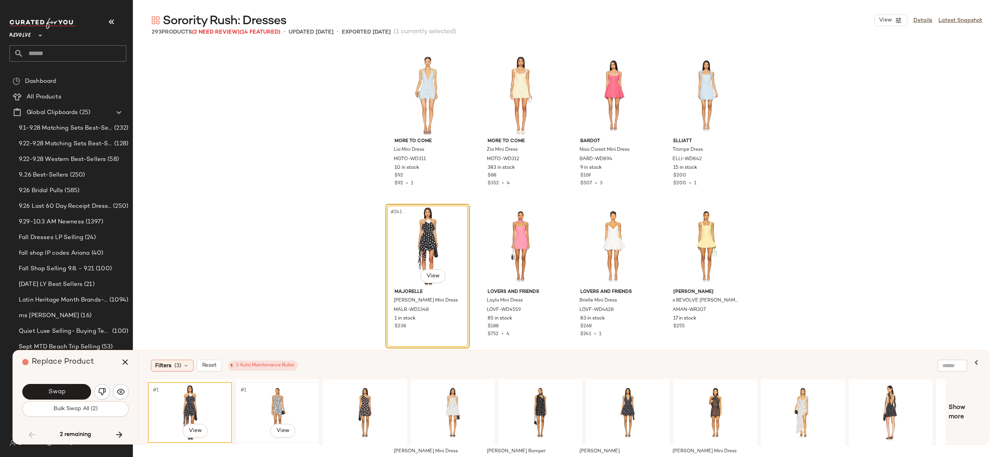
click at [283, 403] on div "#1 View" at bounding box center [277, 413] width 79 height 56
click at [362, 403] on div "#1 View" at bounding box center [365, 413] width 79 height 56
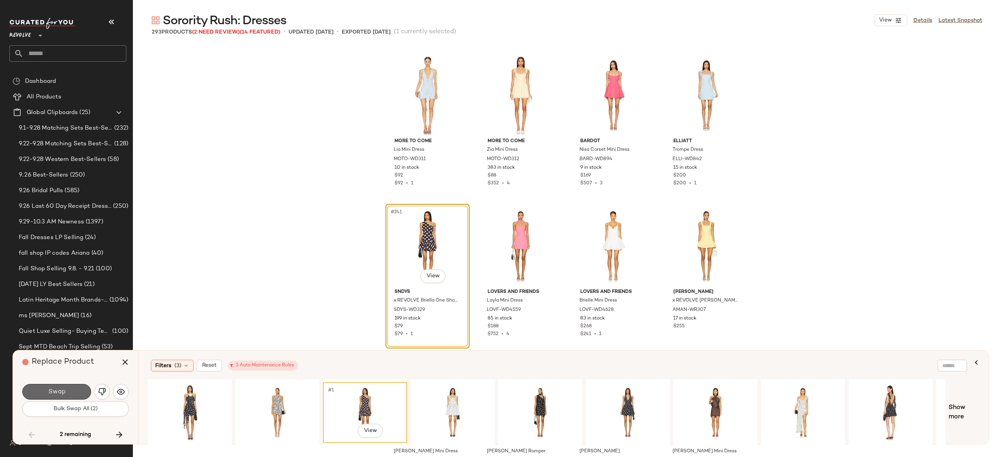
click at [83, 389] on button "Swap" at bounding box center [56, 392] width 69 height 16
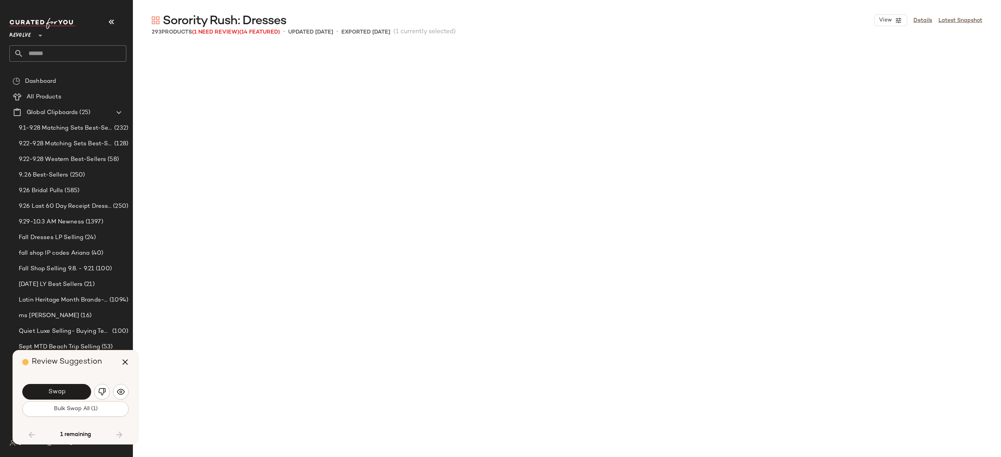
scroll to position [9356, 0]
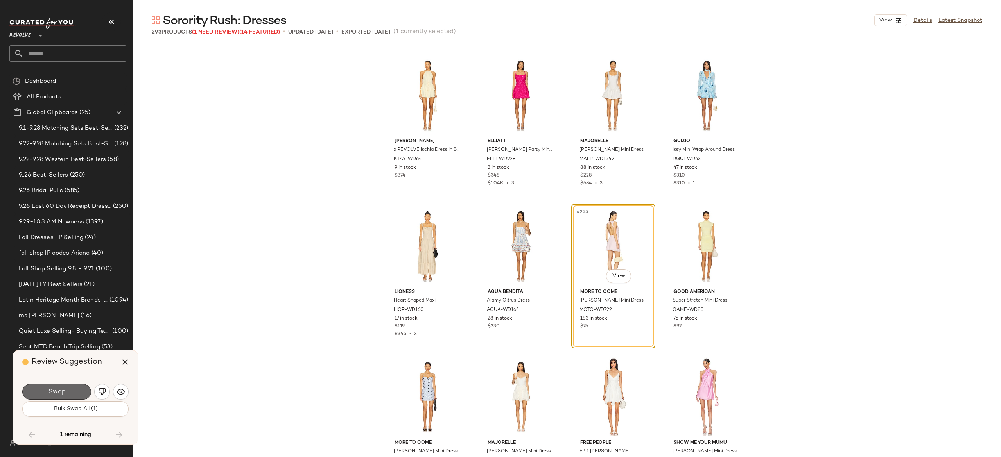
click at [70, 397] on button "Swap" at bounding box center [56, 392] width 69 height 16
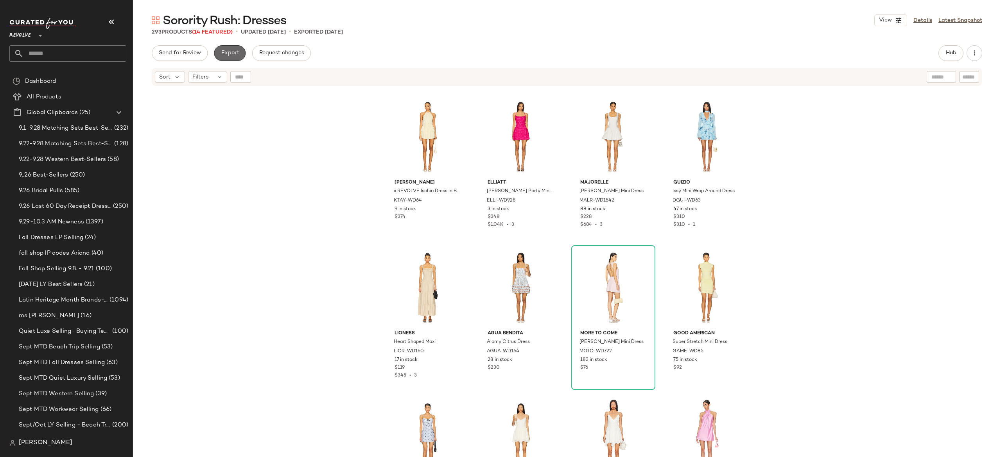
click at [233, 51] on span "Export" at bounding box center [229, 53] width 18 height 6
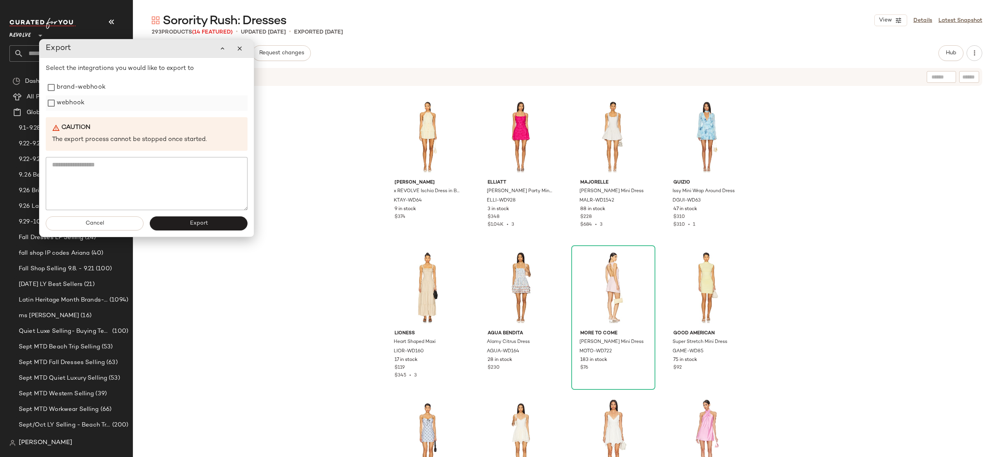
click at [73, 108] on label "webhook" at bounding box center [71, 103] width 28 height 16
click at [170, 222] on button "Export" at bounding box center [199, 224] width 98 height 14
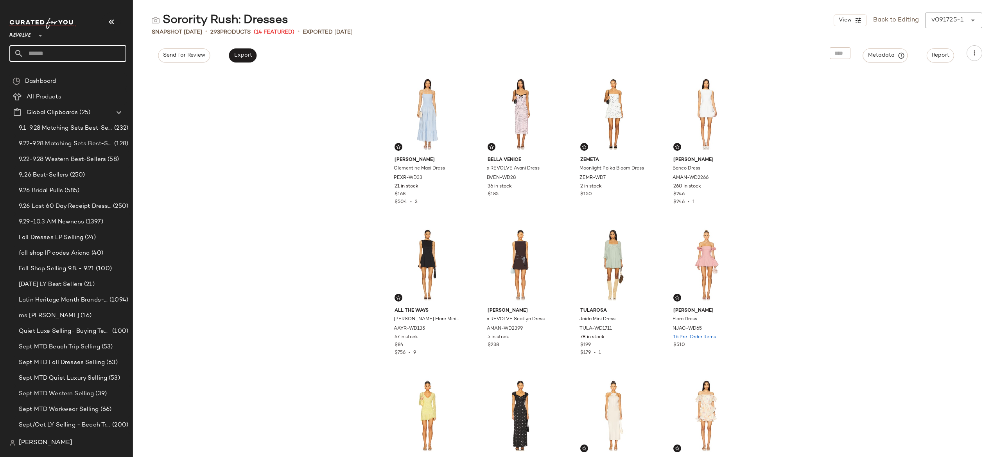
click at [105, 53] on input "text" at bounding box center [74, 53] width 103 height 16
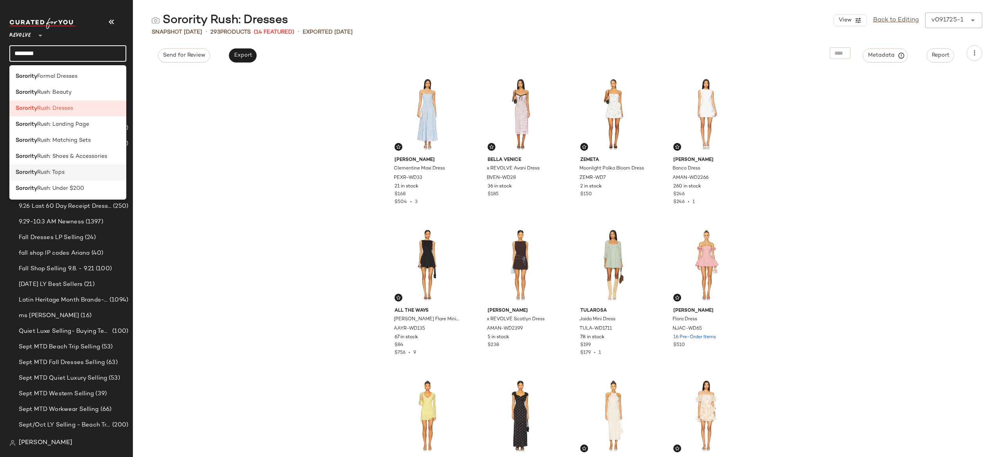
type input "********"
click at [68, 174] on div "Sorority Rush: Tops" at bounding box center [68, 172] width 104 height 8
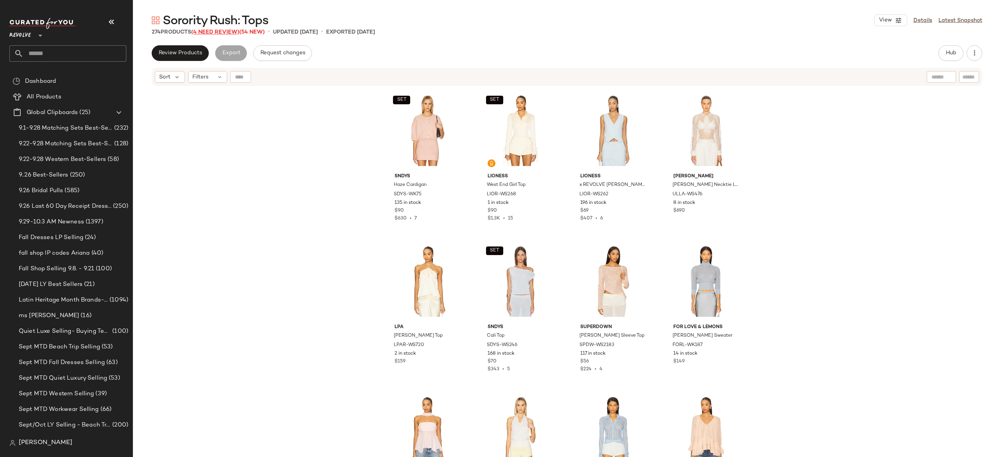
click at [235, 32] on span "(4 Need Review)" at bounding box center [215, 32] width 48 height 6
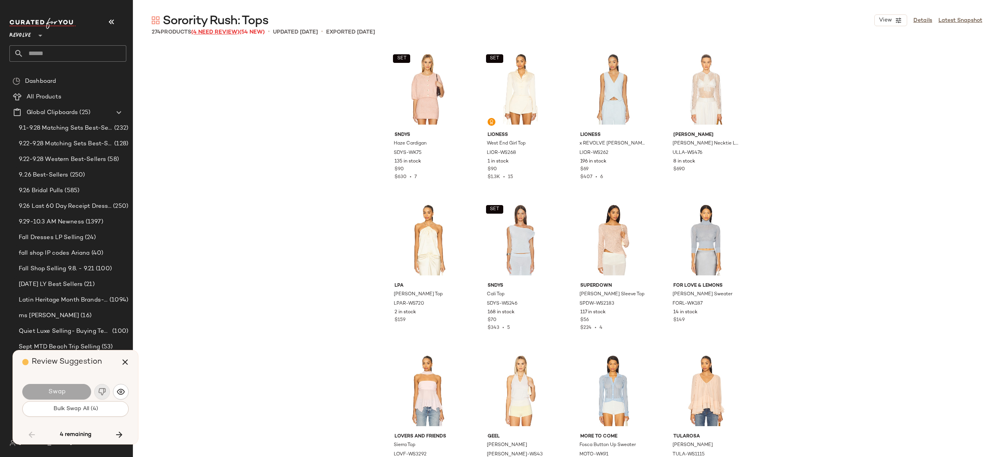
scroll to position [2867, 0]
